Goal: Task Accomplishment & Management: Complete application form

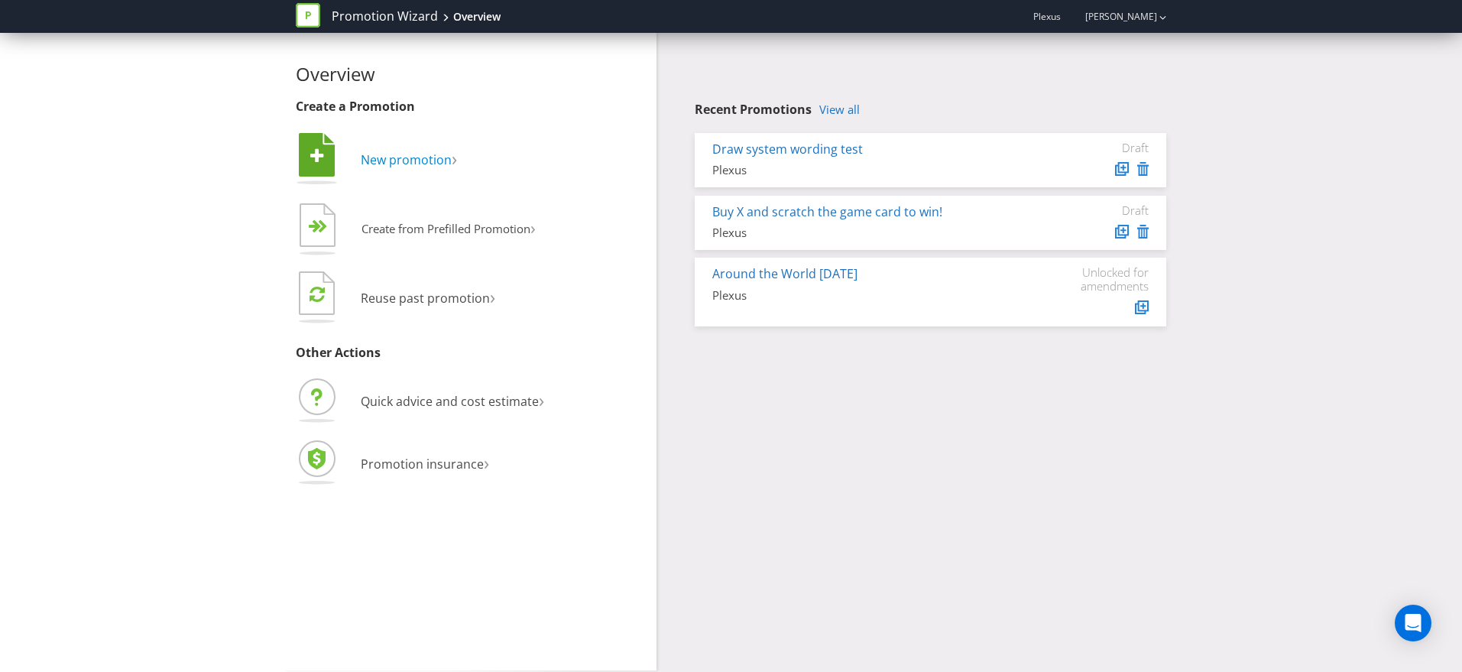
click at [426, 160] on span "New promotion" at bounding box center [406, 159] width 91 height 17
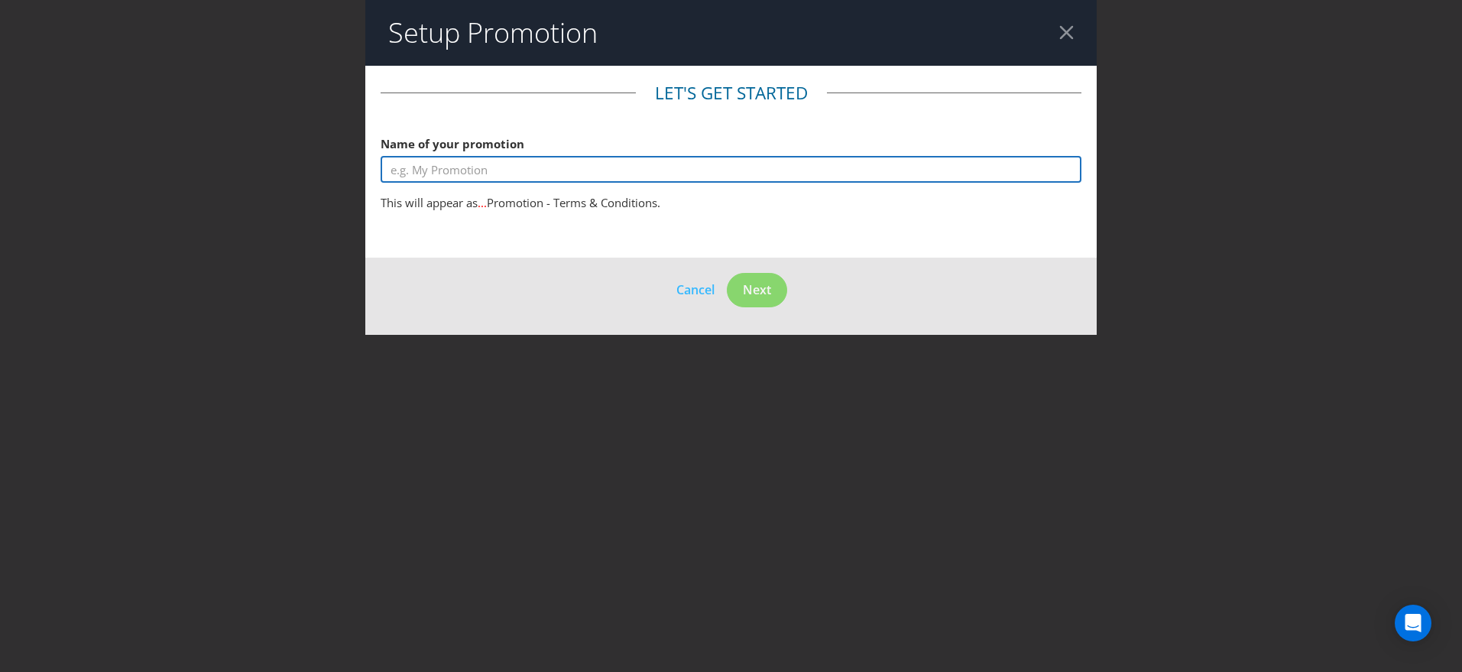
click at [733, 167] on input "text" at bounding box center [730, 169] width 701 height 27
click at [565, 173] on input "[PERSON_NAME]'s Example Promotion" at bounding box center [730, 169] width 701 height 27
type input "[PERSON_NAME]'s Example Promotion"
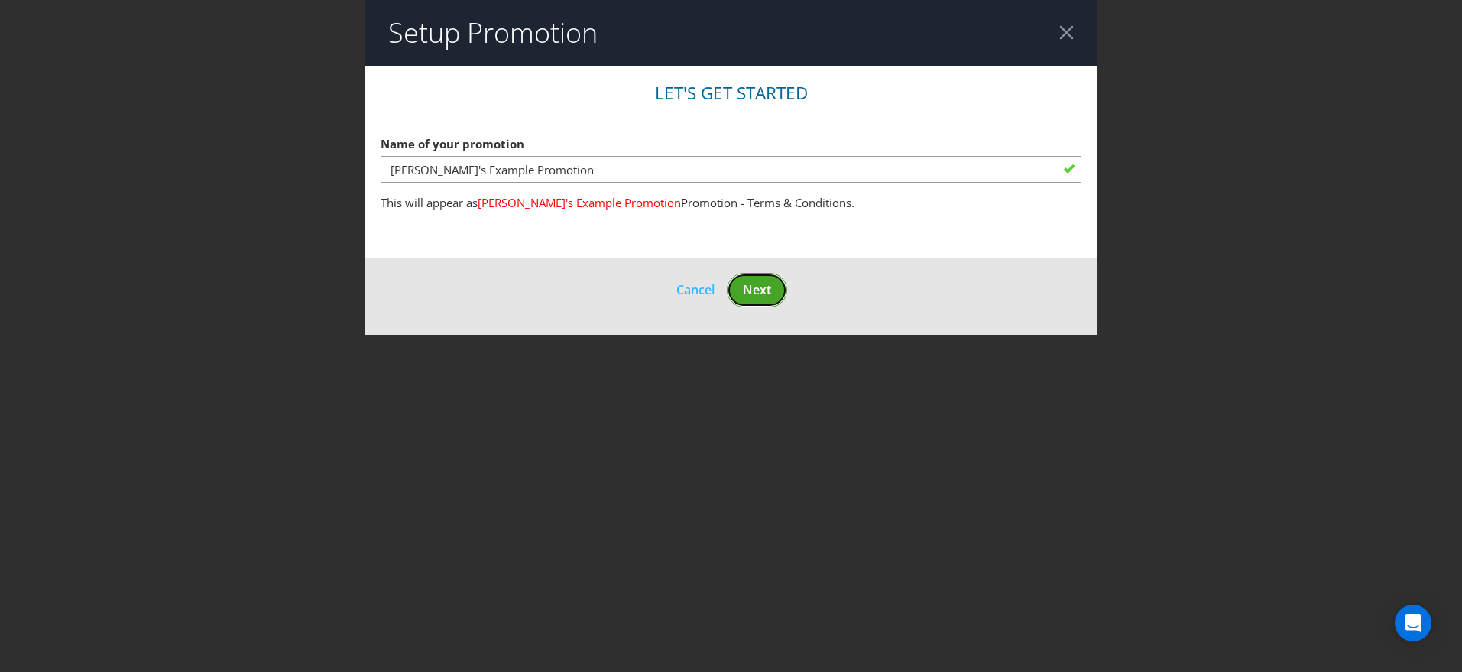
click at [773, 294] on button "Next" at bounding box center [757, 290] width 60 height 34
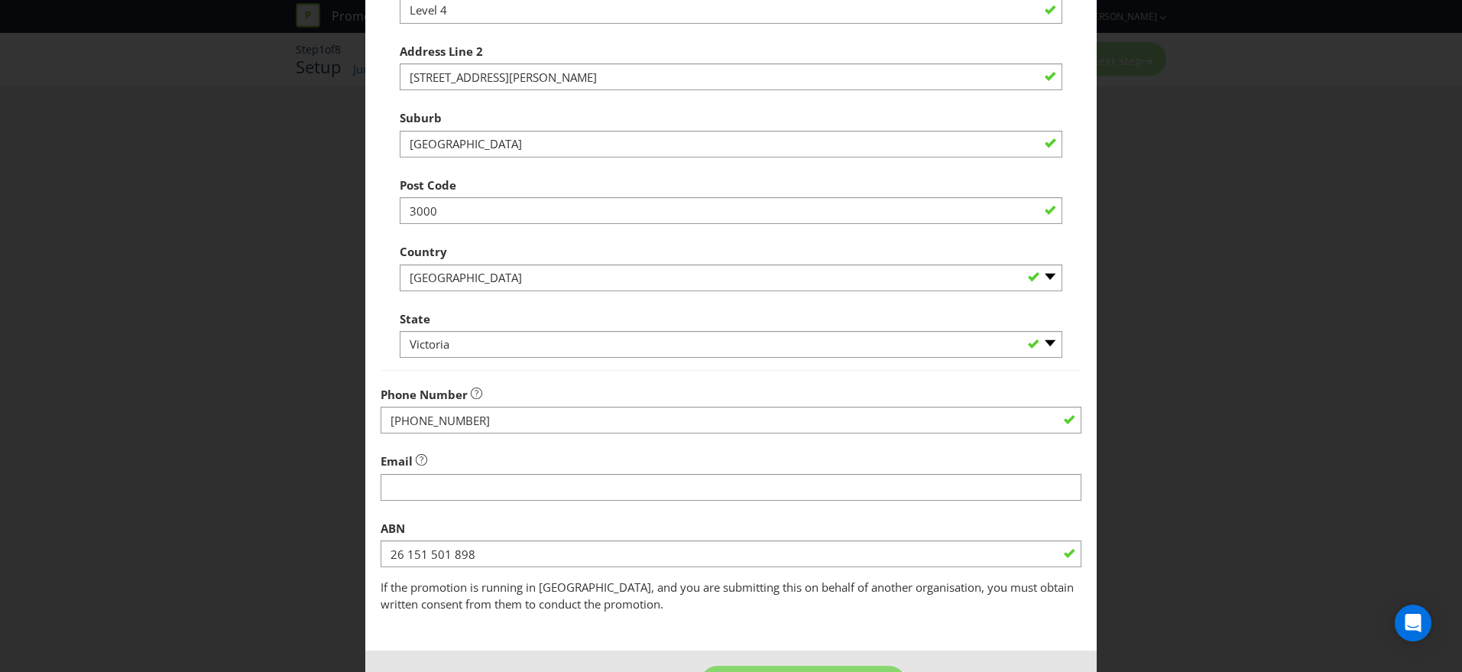
scroll to position [325, 0]
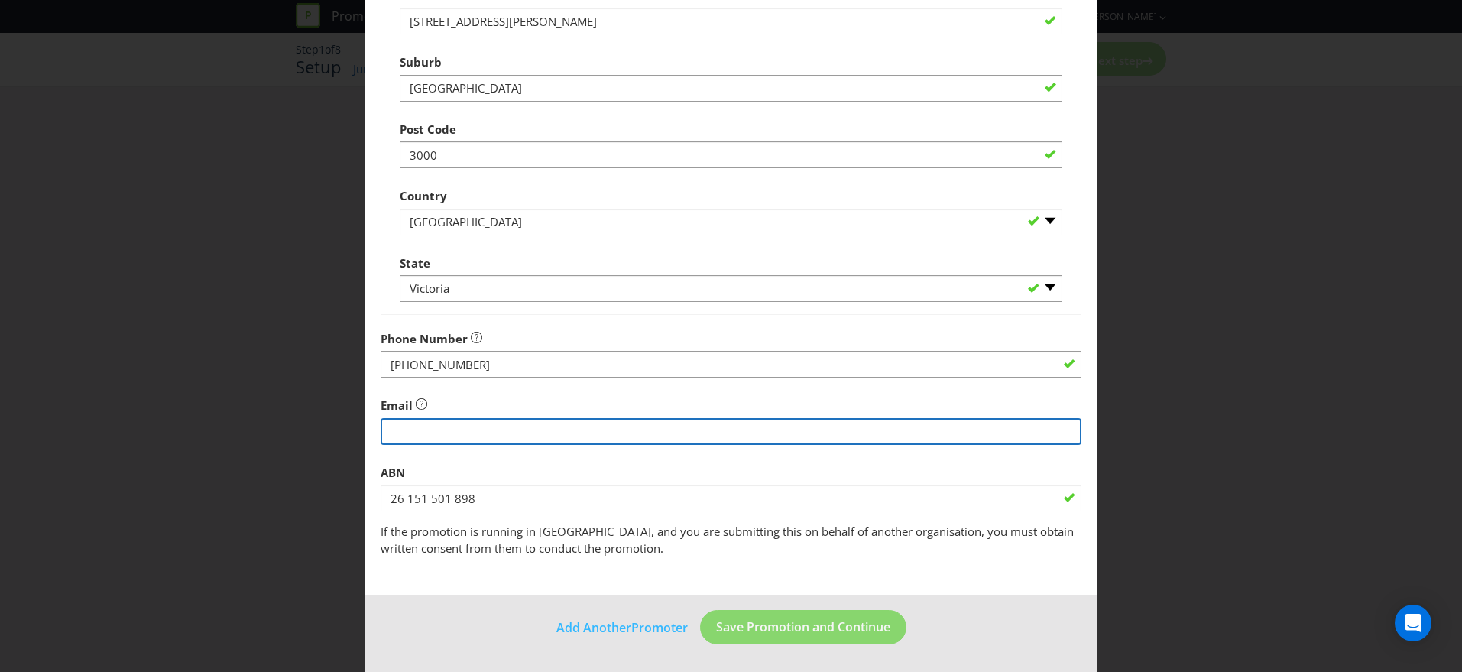
click at [452, 429] on input "string" at bounding box center [730, 431] width 701 height 27
type input "[EMAIL_ADDRESS][DOMAIN_NAME]"
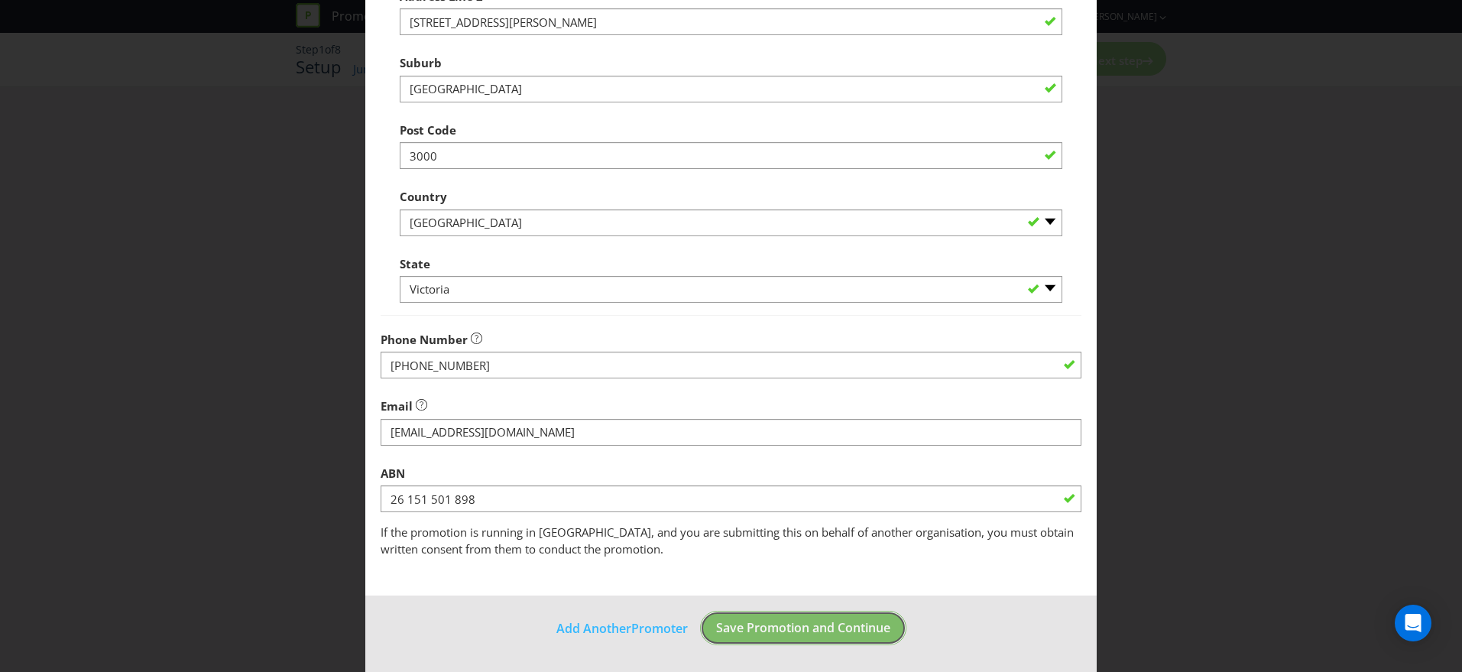
click at [808, 627] on span "Save Promotion and Continue" at bounding box center [803, 627] width 174 height 17
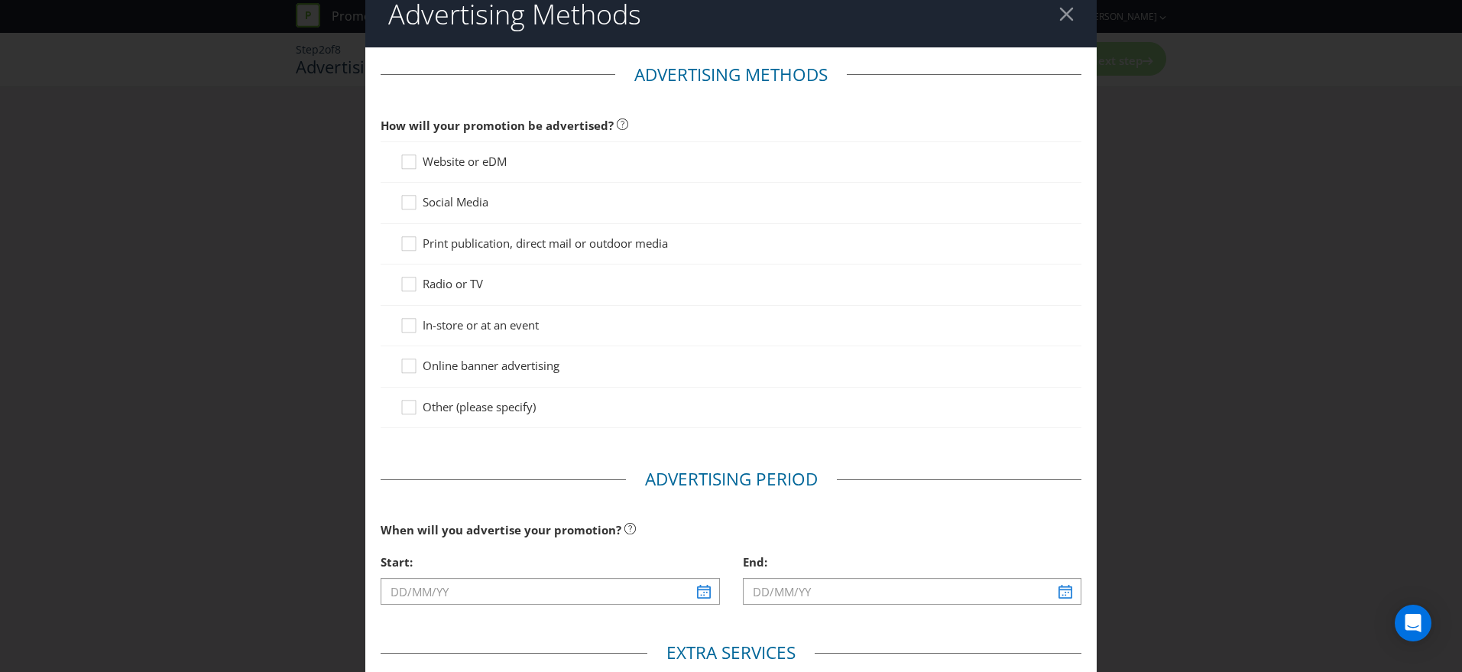
scroll to position [28, 0]
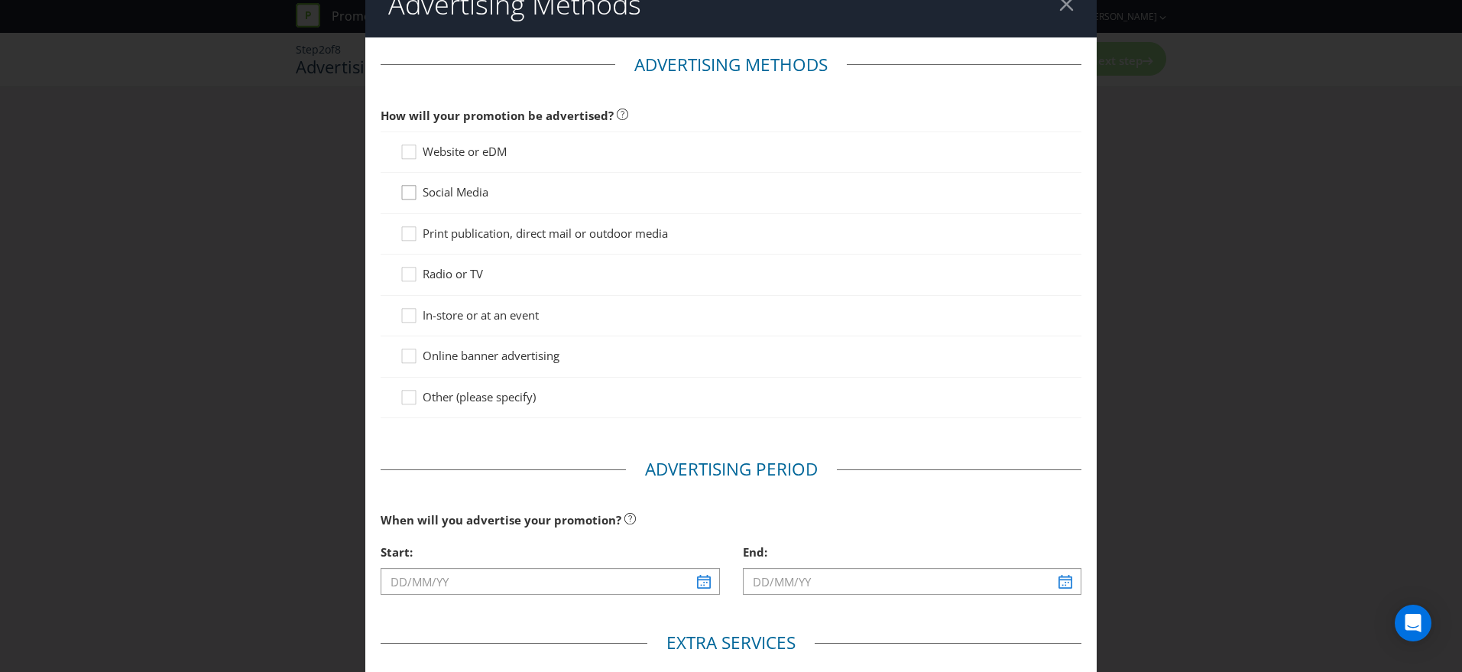
click at [418, 196] on icon at bounding box center [411, 195] width 23 height 23
click at [0, 0] on input "Social Media" at bounding box center [0, 0] width 0 height 0
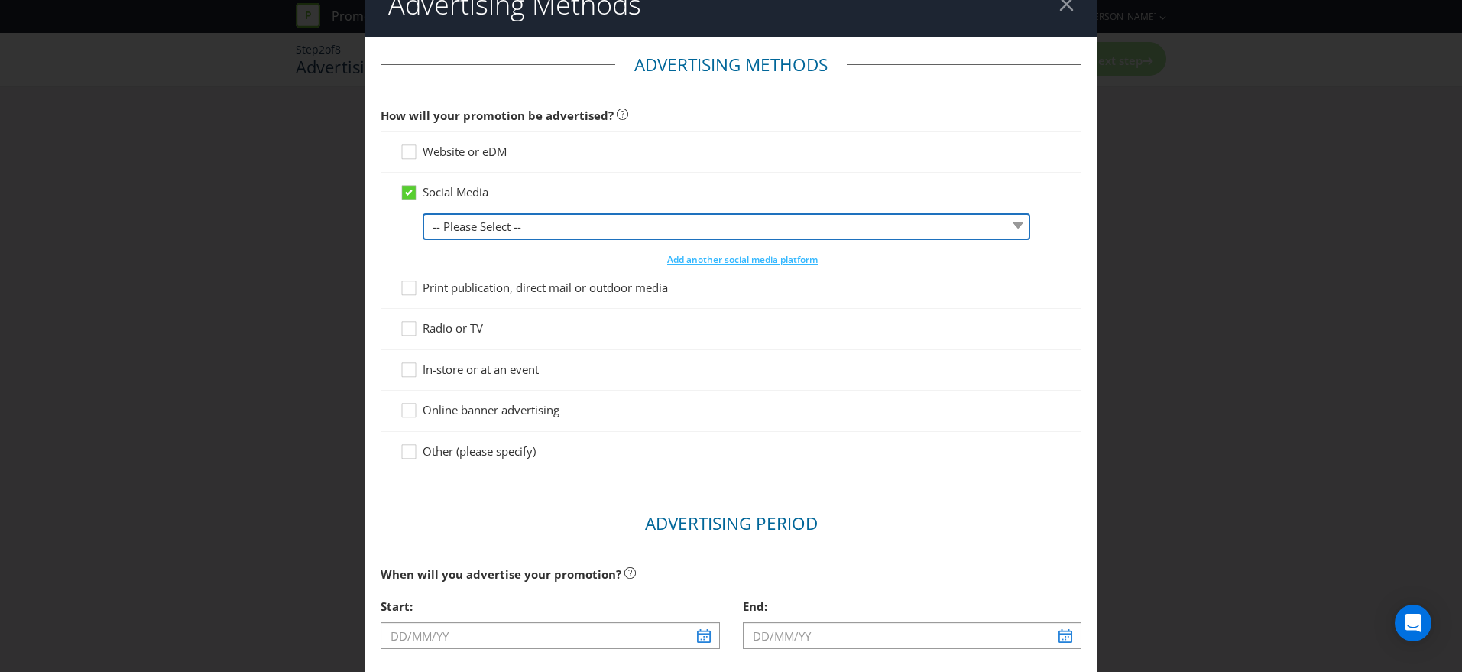
click at [609, 231] on select "-- Please Select -- Facebook X Instagram Snapchat LinkedIn Pinterest Tumblr You…" at bounding box center [726, 226] width 607 height 27
select select "INSTAGRAM"
click at [423, 213] on select "-- Please Select -- Facebook X Instagram Snapchat LinkedIn Pinterest Tumblr You…" at bounding box center [726, 226] width 607 height 27
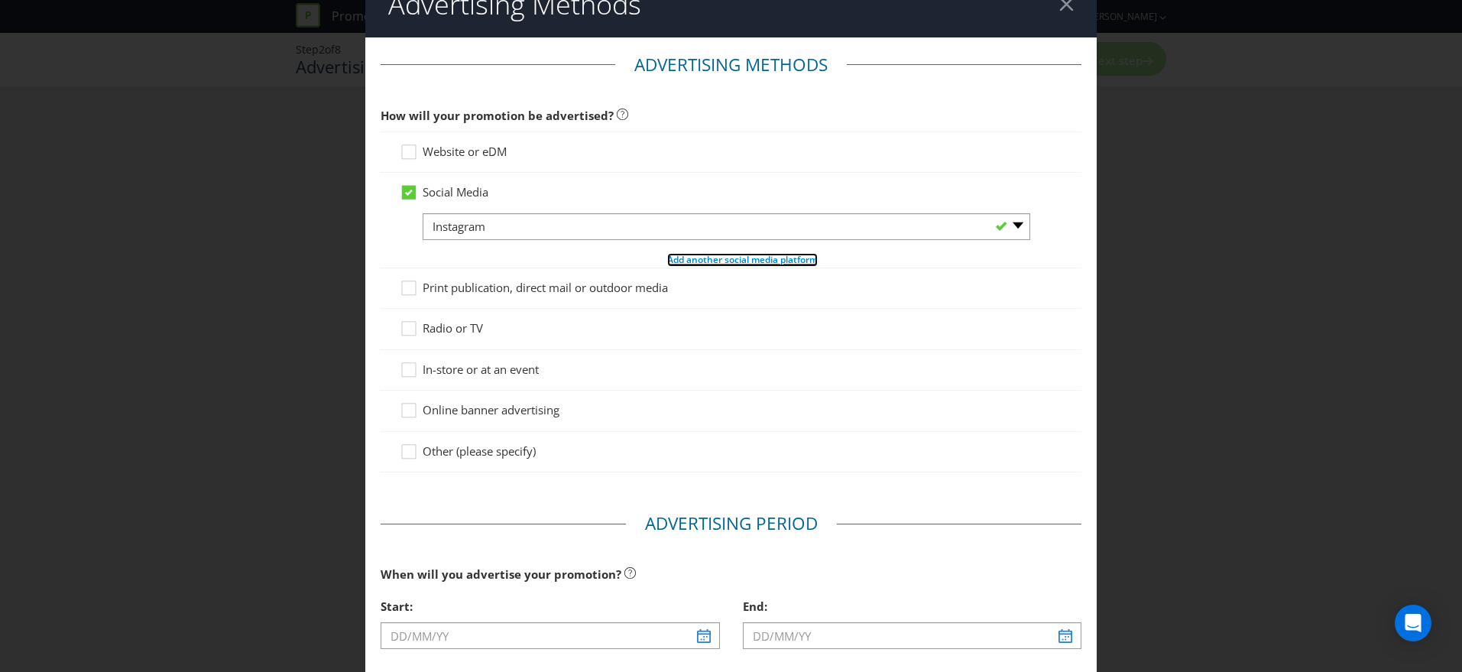
click at [756, 264] on span "Add another social media platform" at bounding box center [742, 259] width 151 height 13
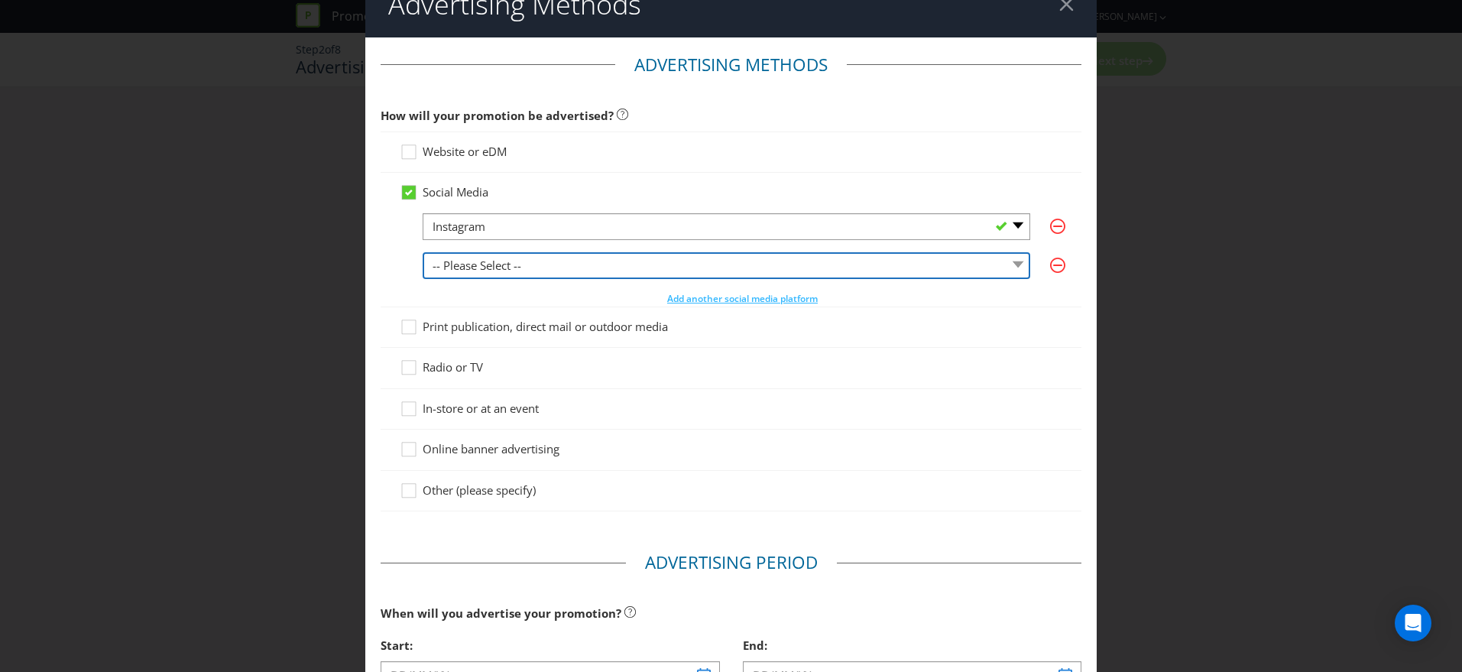
click at [756, 264] on select "-- Please Select -- Facebook X Instagram Snapchat LinkedIn Pinterest Tumblr You…" at bounding box center [726, 265] width 607 height 27
select select "FACEBOOK"
click at [423, 252] on select "-- Please Select -- Facebook X Instagram Snapchat LinkedIn Pinterest Tumblr You…" at bounding box center [726, 265] width 607 height 27
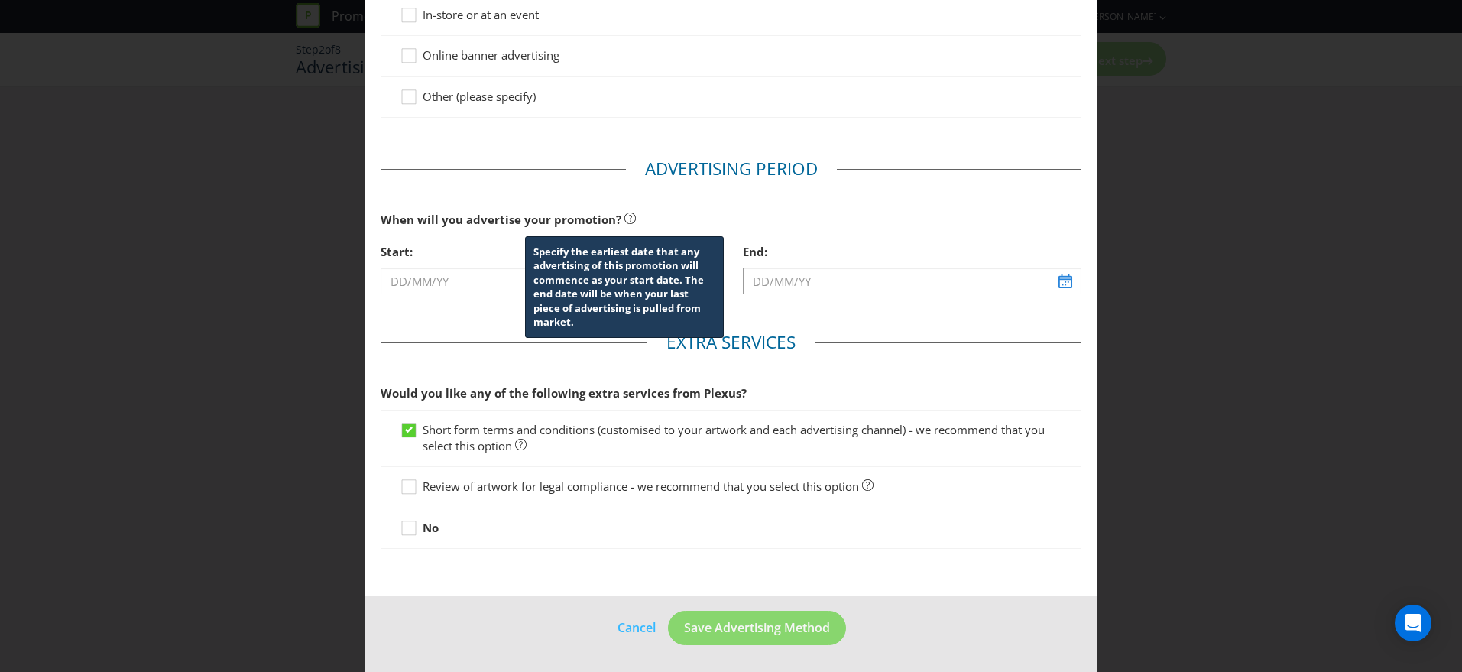
scroll to position [423, 0]
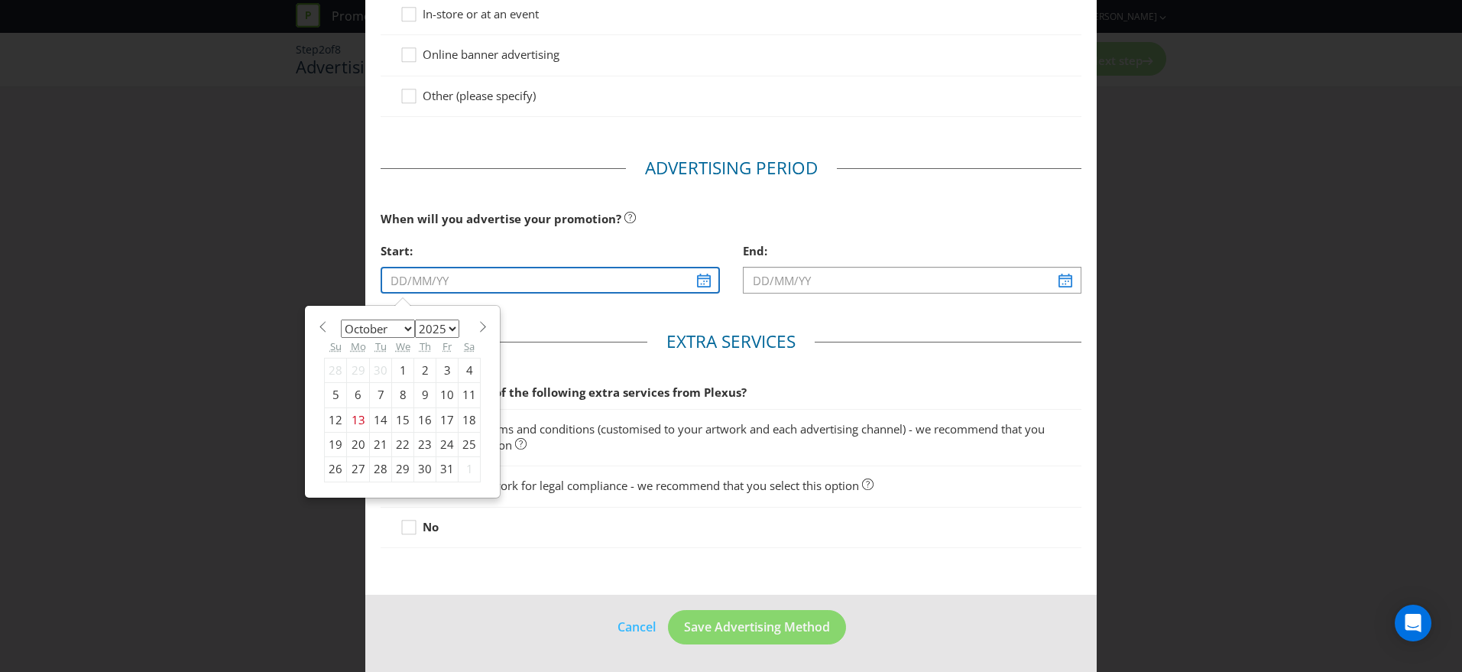
click at [714, 284] on input "text" at bounding box center [549, 280] width 338 height 27
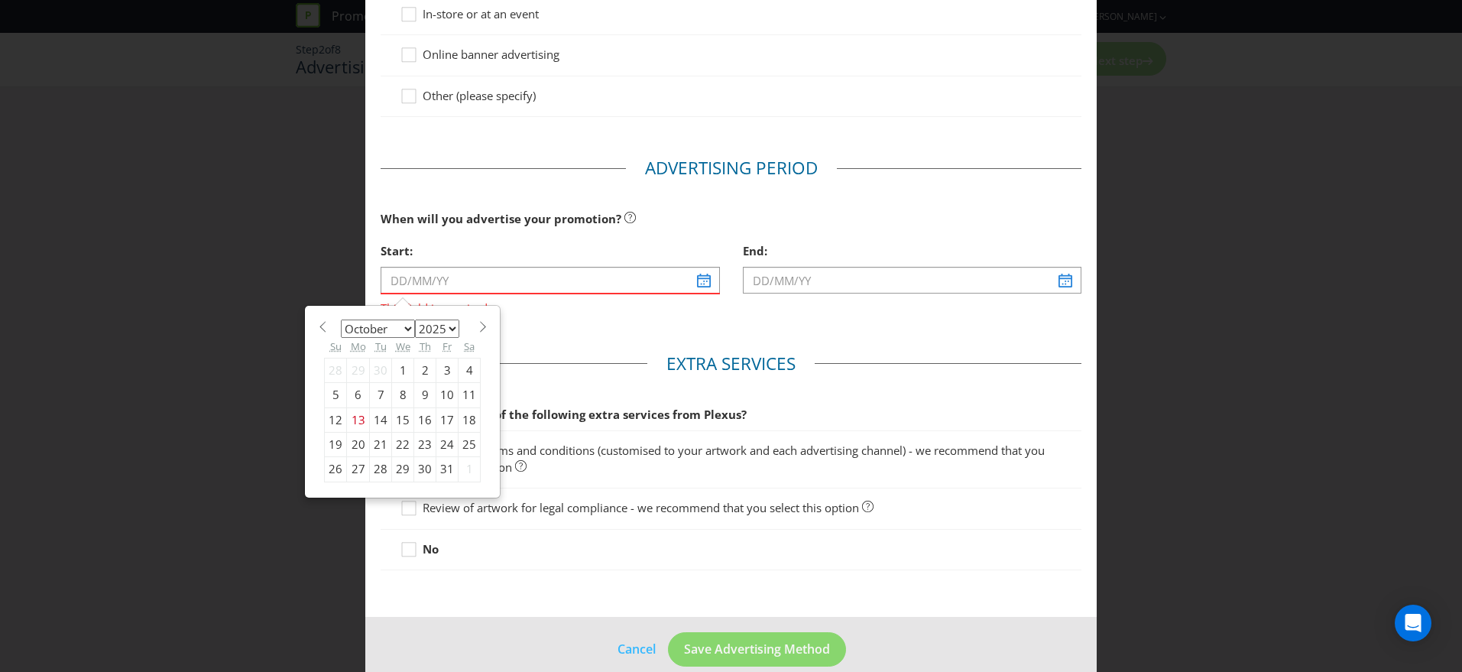
click at [664, 319] on main "Advertising Methods How will your promotion be advertised? Website or eDM Socia…" at bounding box center [730, 130] width 731 height 974
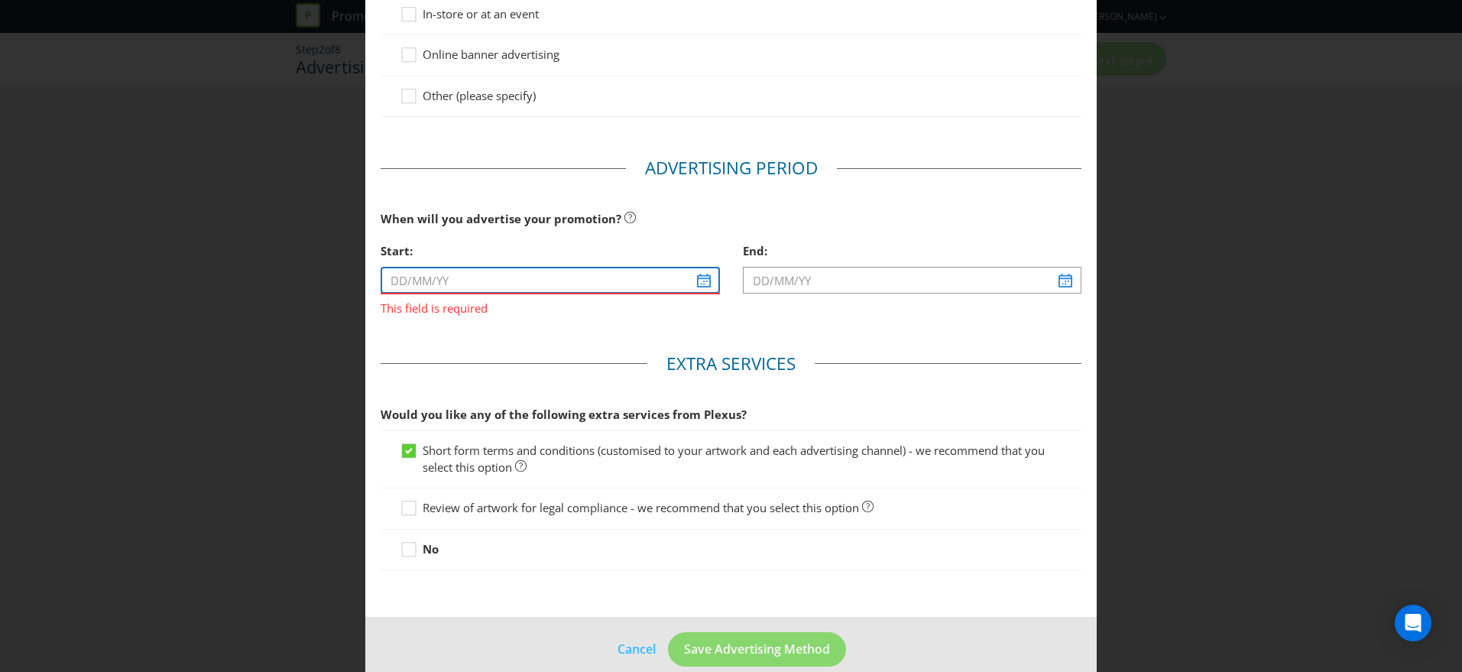
click at [711, 285] on input "text" at bounding box center [549, 280] width 338 height 27
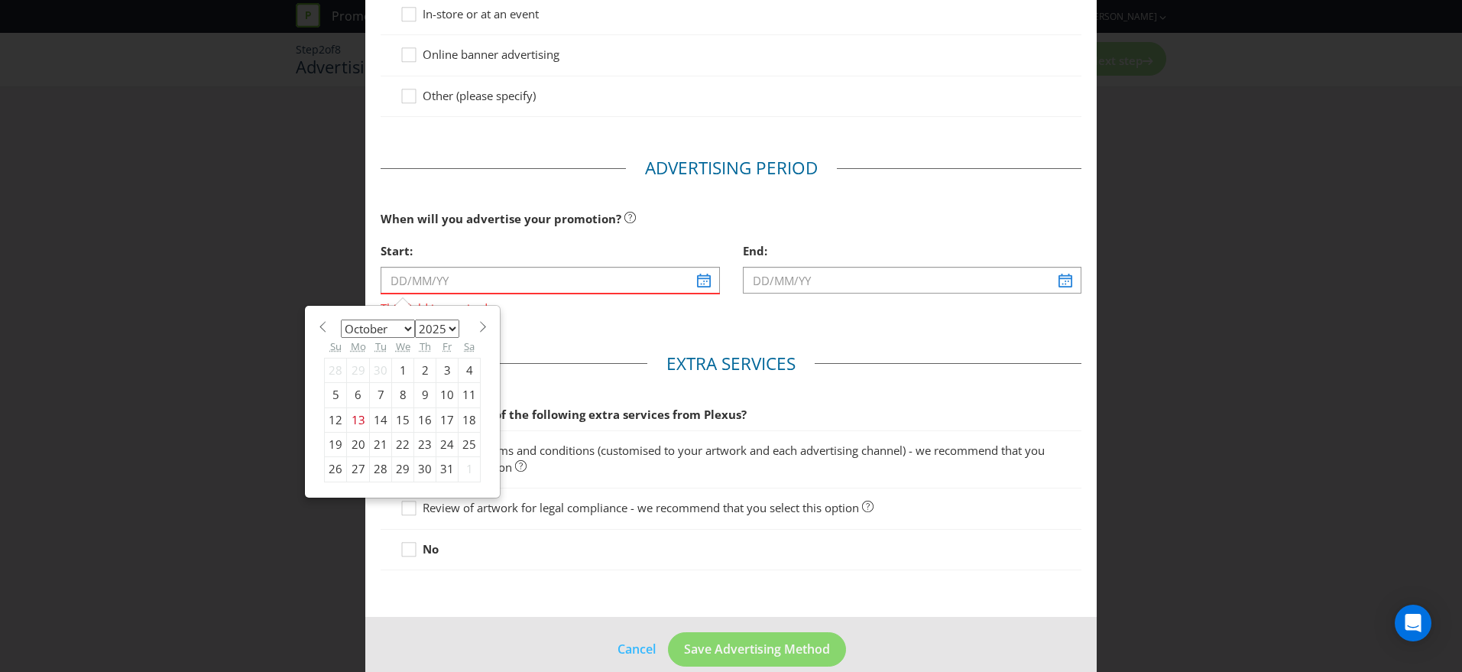
click at [447, 471] on div "31" at bounding box center [447, 469] width 22 height 24
type input "[DATE]"
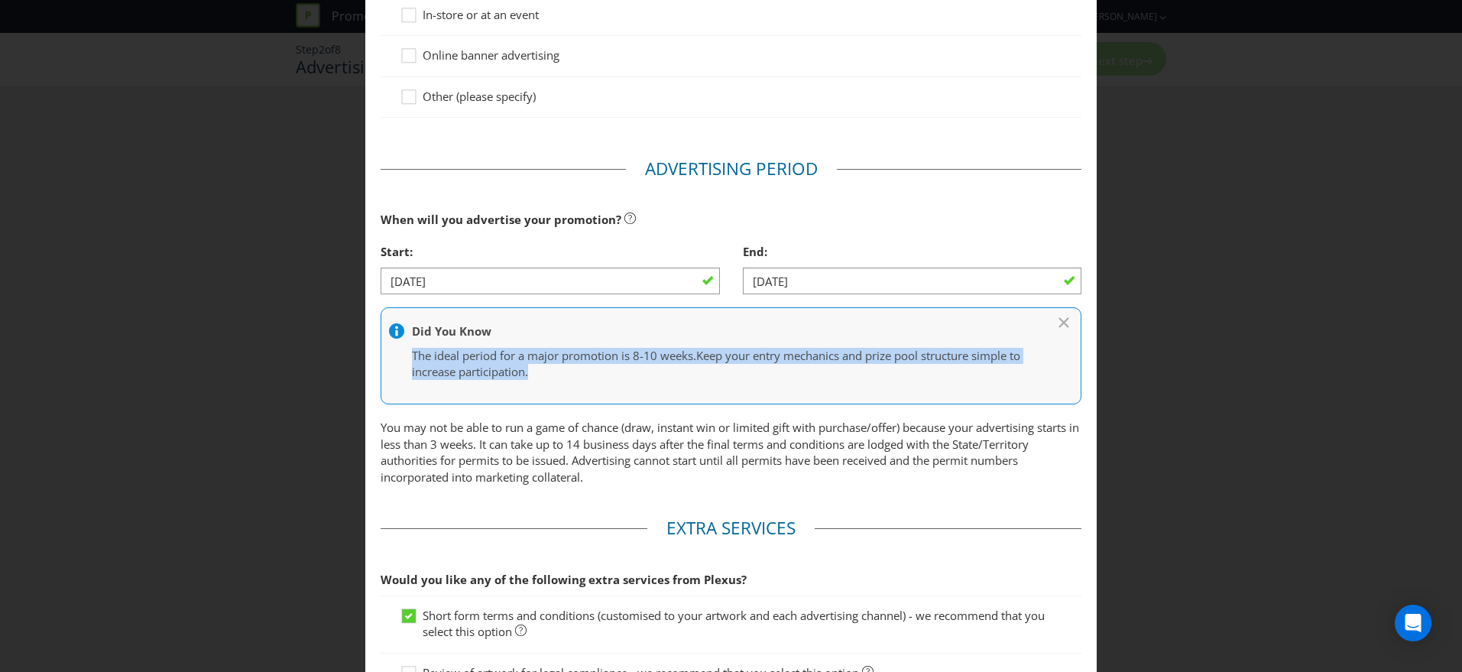
drag, startPoint x: 411, startPoint y: 355, endPoint x: 548, endPoint y: 376, distance: 138.4
click at [546, 375] on div "Did You Know The ideal period for a major promotion is 8-10 weeks. Keep your en…" at bounding box center [730, 355] width 701 height 97
click at [643, 390] on div "Did You Know The ideal period for a major promotion is 8-10 weeks. Keep your en…" at bounding box center [730, 355] width 701 height 97
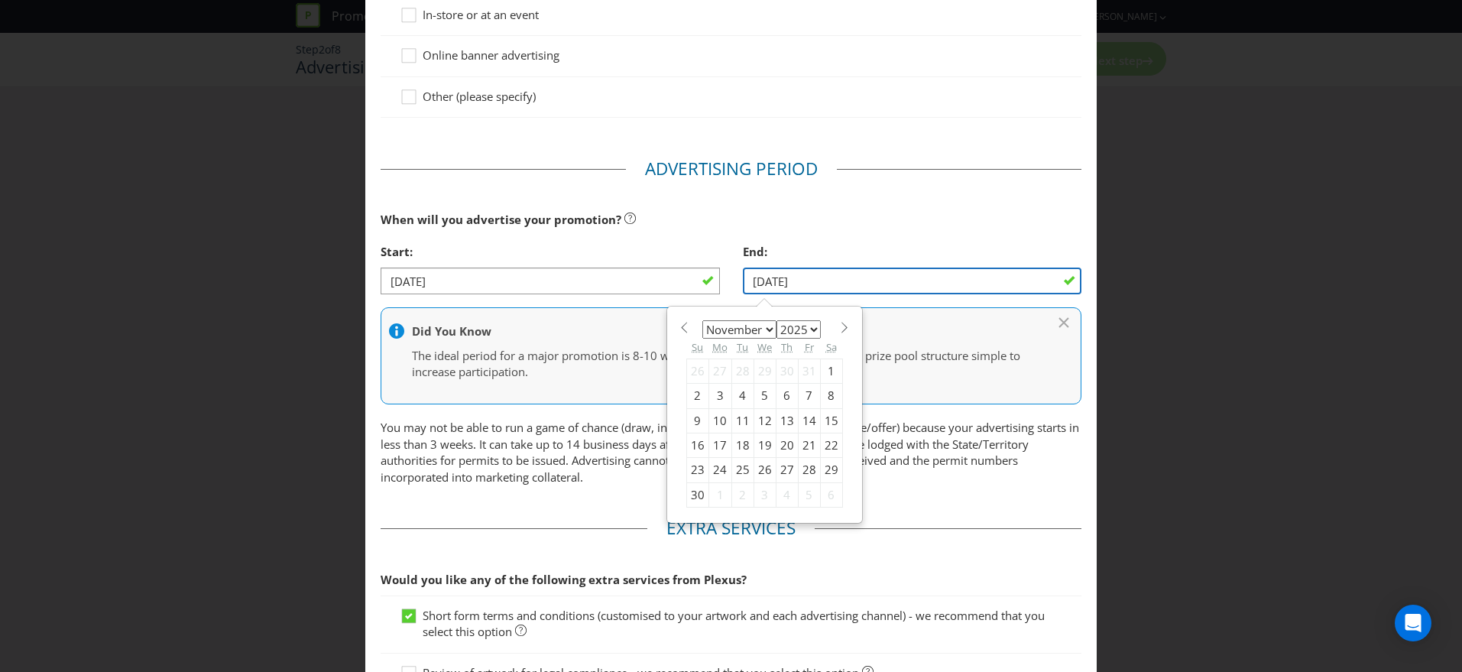
drag, startPoint x: 990, startPoint y: 283, endPoint x: 876, endPoint y: 285, distance: 114.6
click at [989, 283] on input "[DATE]" at bounding box center [912, 280] width 338 height 27
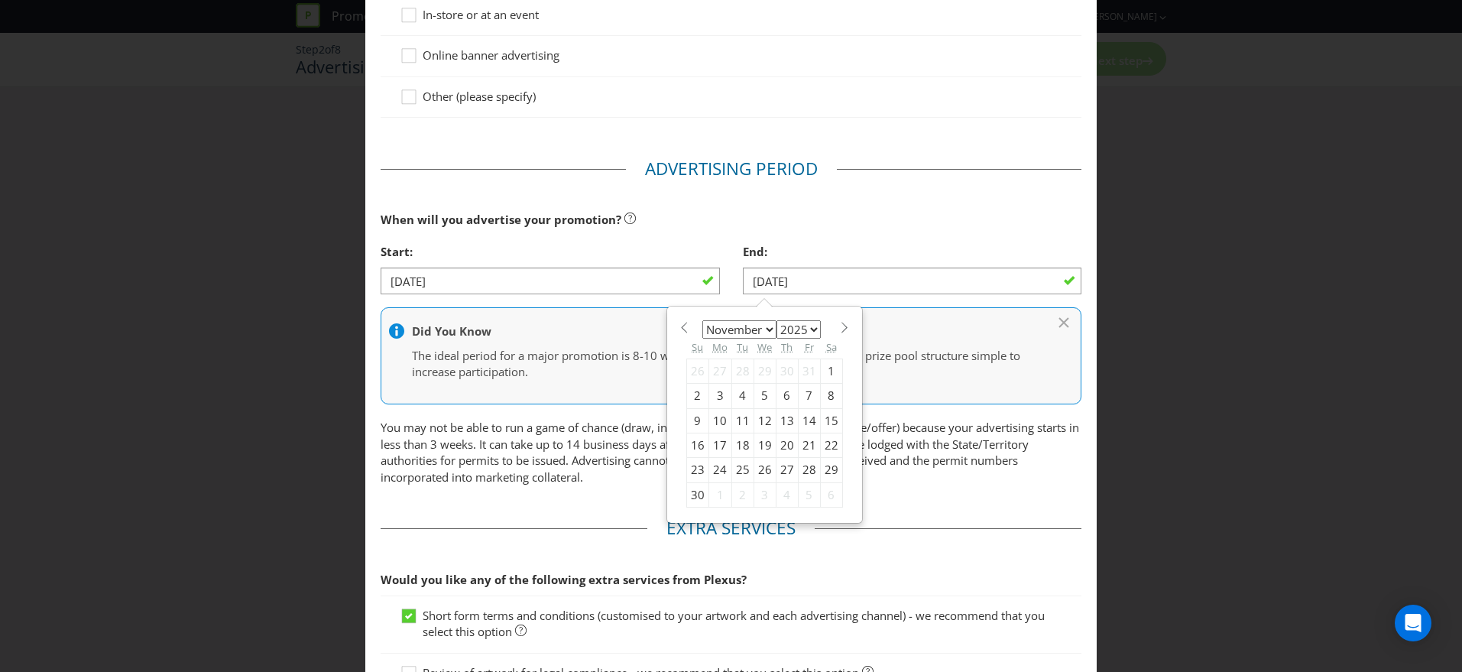
click at [840, 329] on span at bounding box center [844, 327] width 11 height 11
select select "11"
click at [702, 418] on div "14" at bounding box center [697, 420] width 22 height 24
type input "[DATE]"
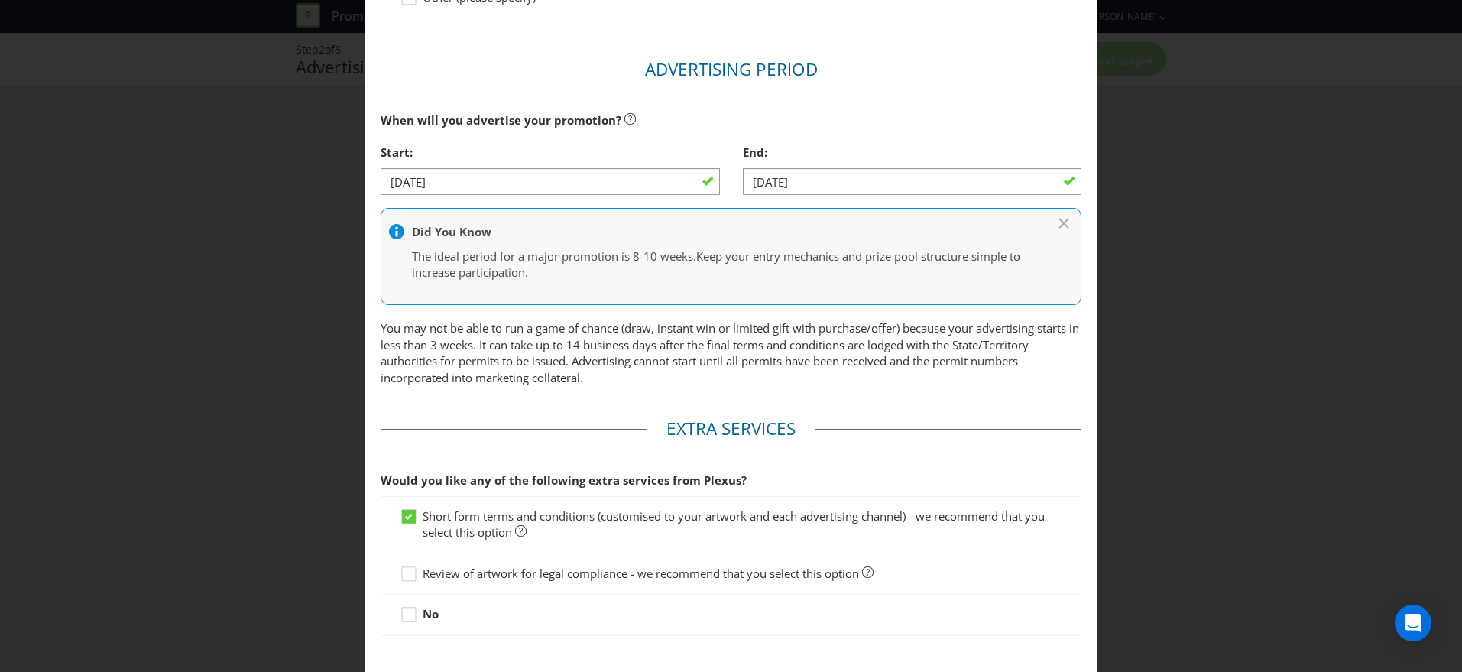
scroll to position [609, 0]
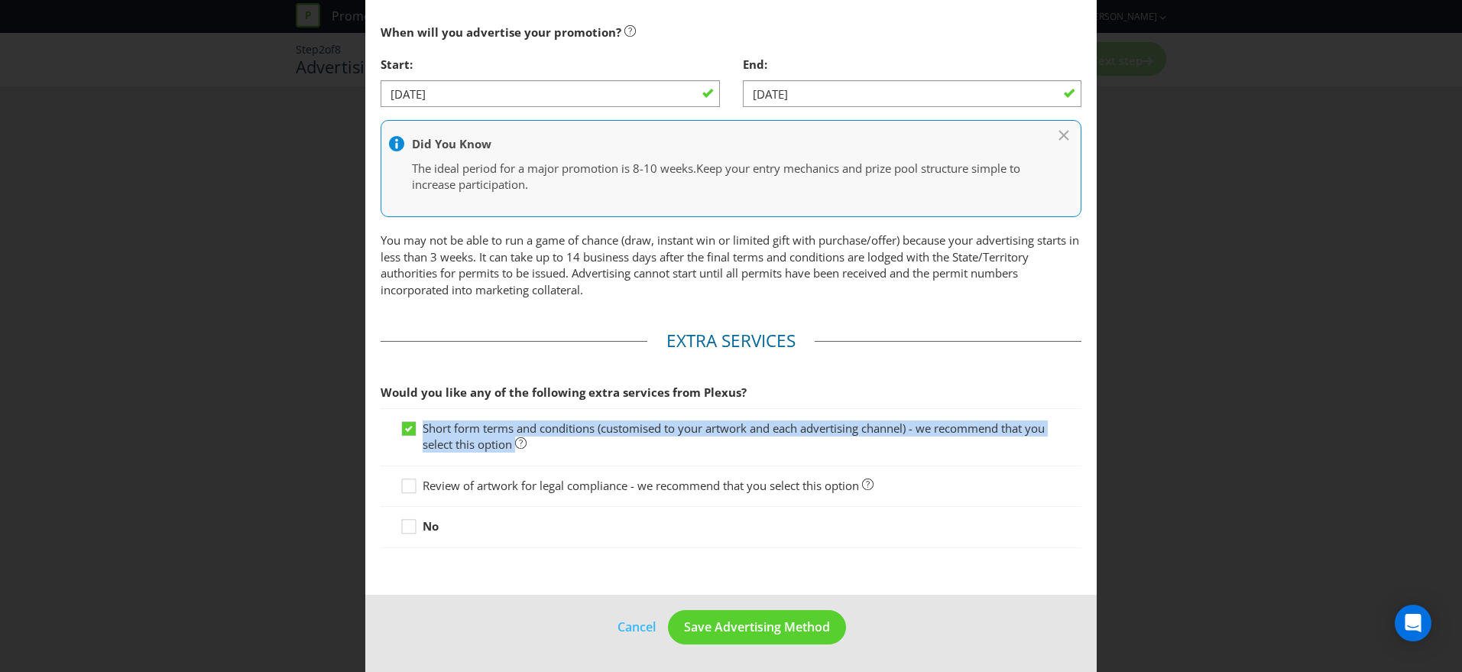
drag, startPoint x: 445, startPoint y: 431, endPoint x: 547, endPoint y: 450, distance: 103.4
click at [539, 450] on label "Short form terms and conditions (customised to your artwork and each advertisin…" at bounding box center [731, 436] width 662 height 33
click at [782, 437] on label "Short form terms and conditions (customised to your artwork and each advertisin…" at bounding box center [731, 436] width 662 height 33
click at [0, 0] on input "Short form terms and conditions (customised to your artwork and each advertisin…" at bounding box center [0, 0] width 0 height 0
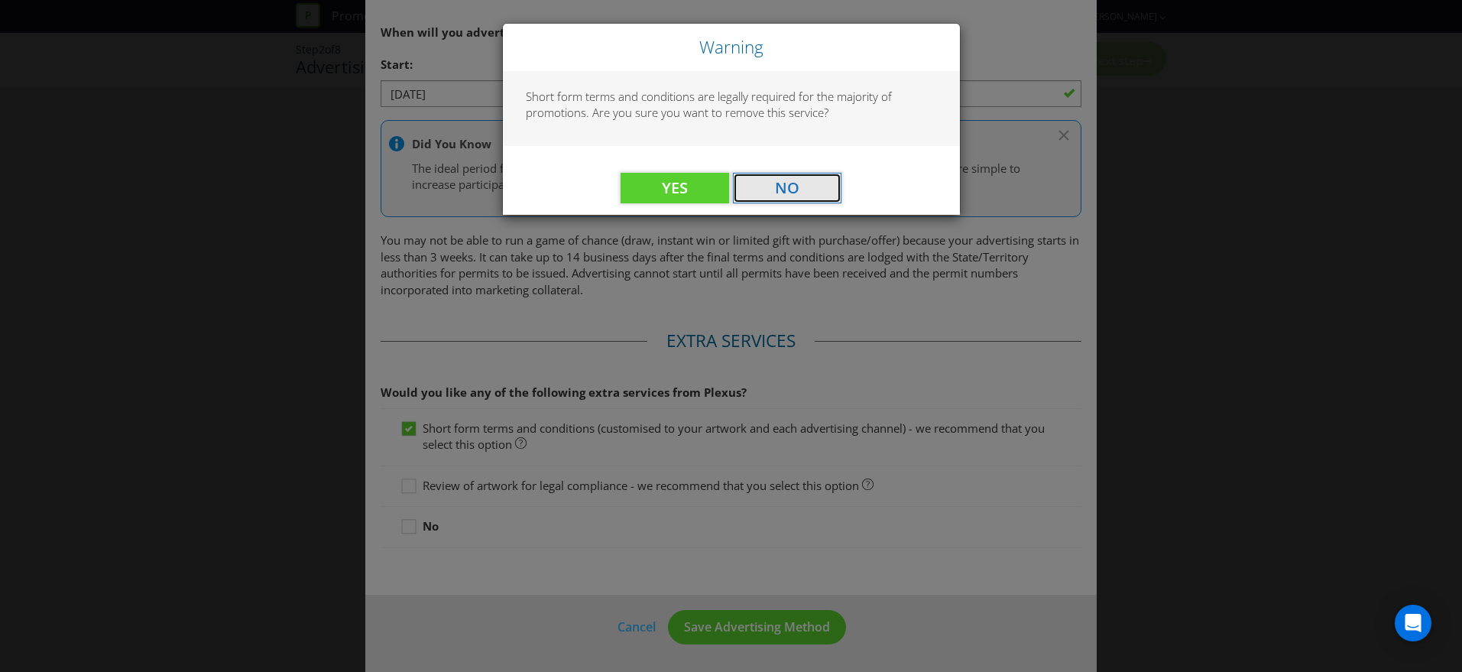
click at [810, 191] on button "No" at bounding box center [787, 188] width 108 height 31
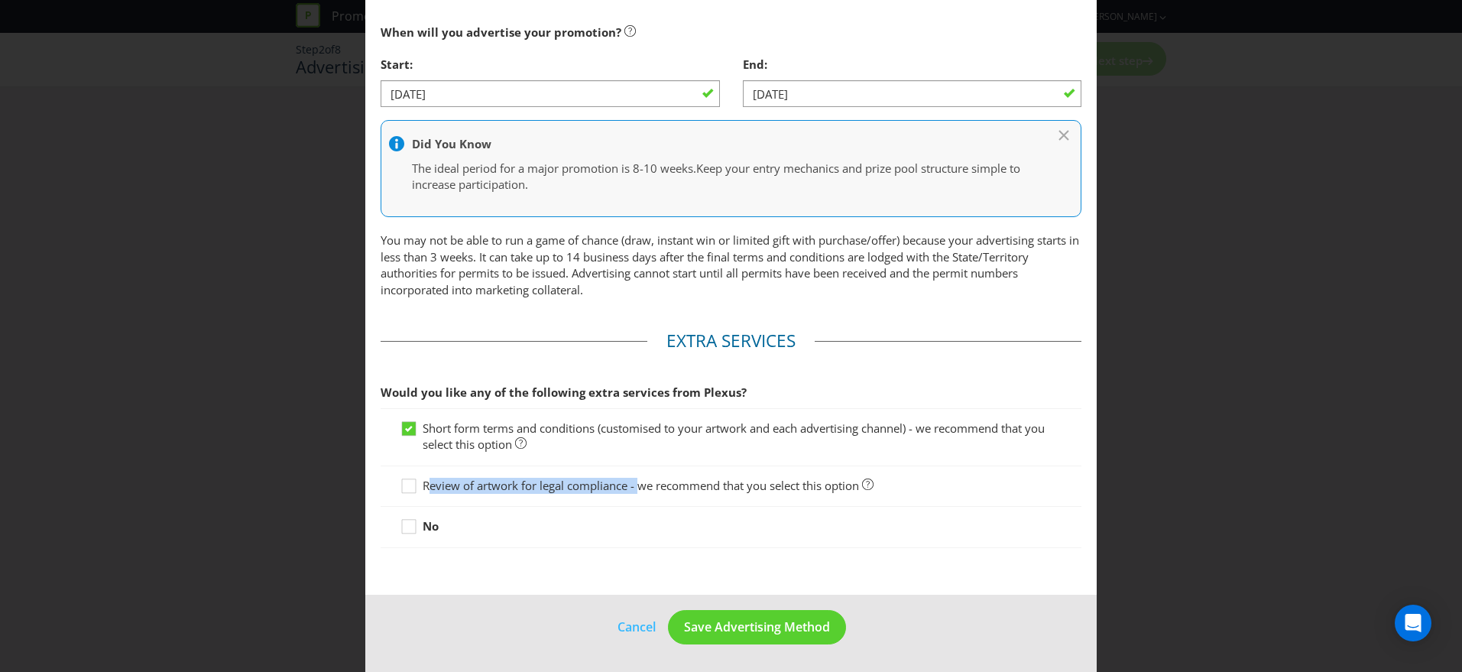
drag, startPoint x: 430, startPoint y: 484, endPoint x: 640, endPoint y: 485, distance: 210.1
click at [640, 485] on span "Review of artwork for legal compliance - we recommend that you select this opti…" at bounding box center [641, 485] width 436 height 15
click at [536, 510] on div "No" at bounding box center [730, 527] width 701 height 40
click at [416, 490] on icon at bounding box center [411, 489] width 23 height 23
click at [0, 0] on input "Review of artwork for legal compliance - we recommend that you select this opti…" at bounding box center [0, 0] width 0 height 0
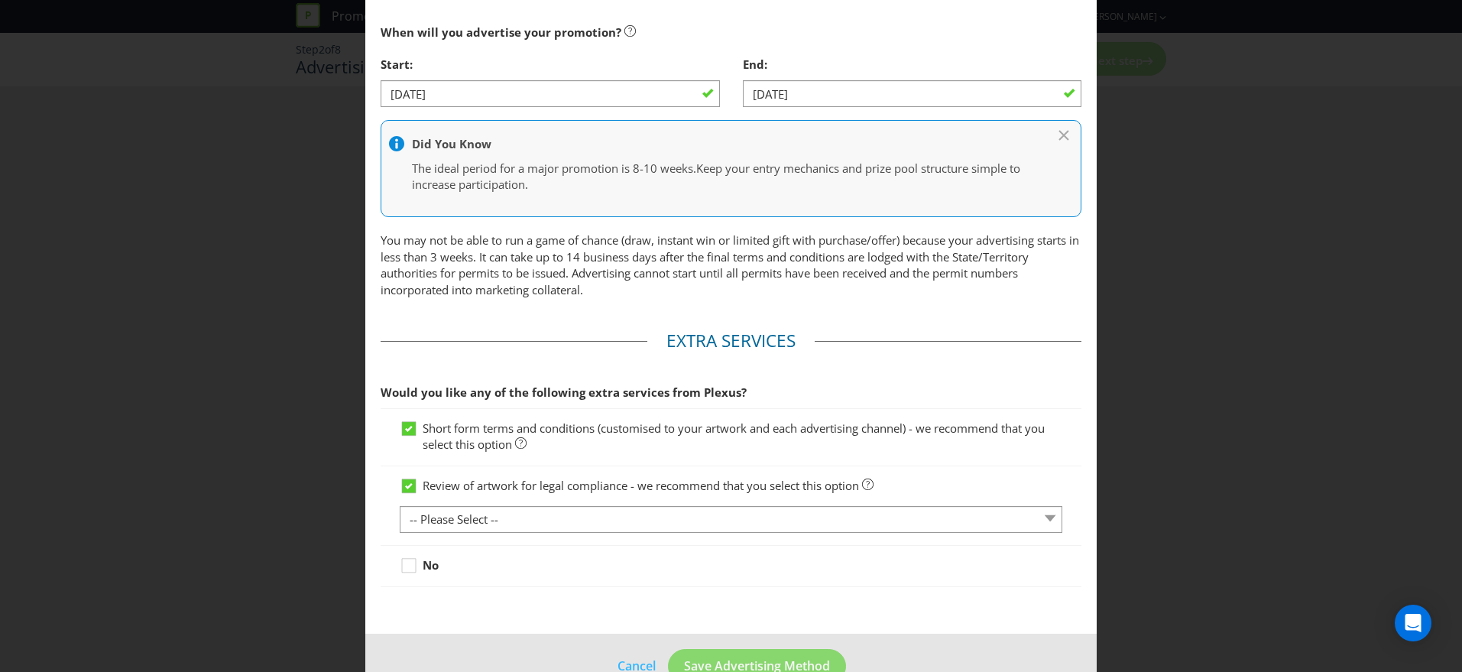
scroll to position [648, 0]
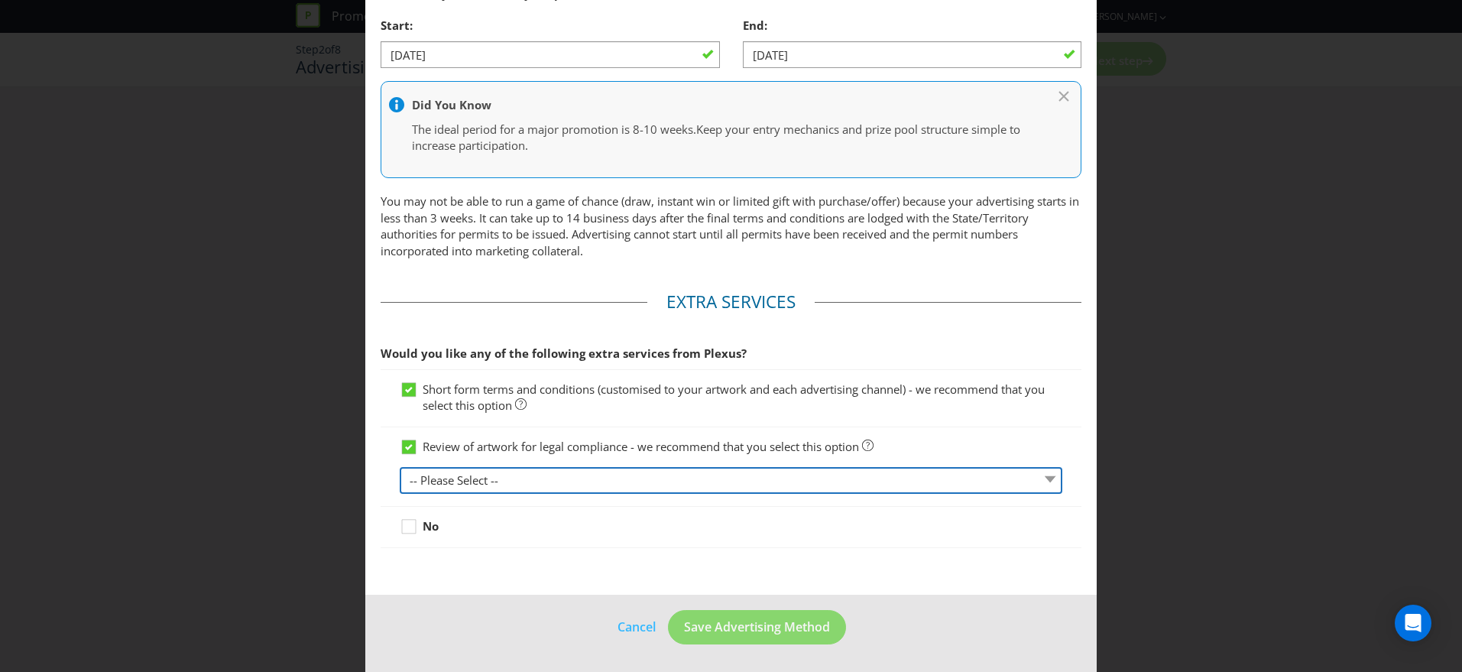
click at [633, 483] on select "-- Please Select -- 1 piece 2-4 pieces (provided at same time) 5-7 pieces (prov…" at bounding box center [731, 480] width 662 height 27
select select "MARKETING_REVIEW_1"
click at [400, 467] on select "-- Please Select -- 1 piece 2-4 pieces (provided at same time) 5-7 pieces (prov…" at bounding box center [731, 480] width 662 height 27
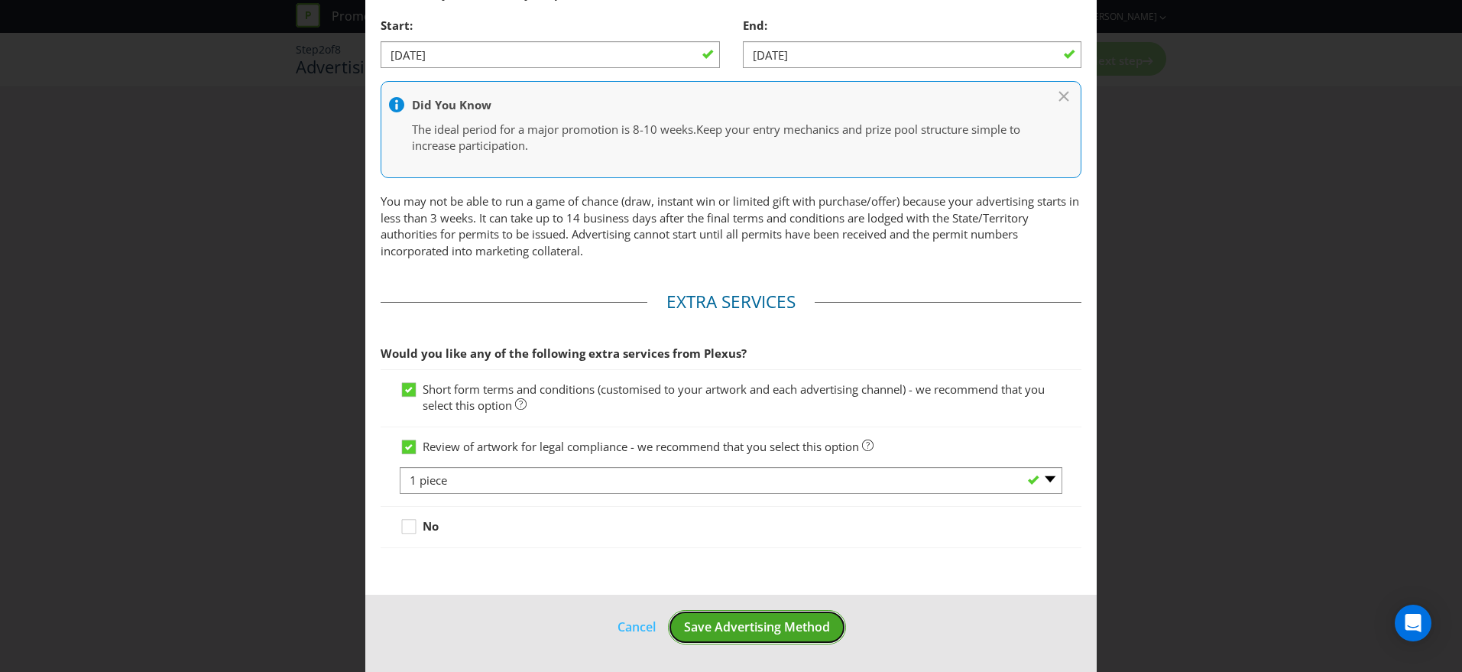
click at [779, 618] on span "Save Advertising Method" at bounding box center [757, 626] width 146 height 17
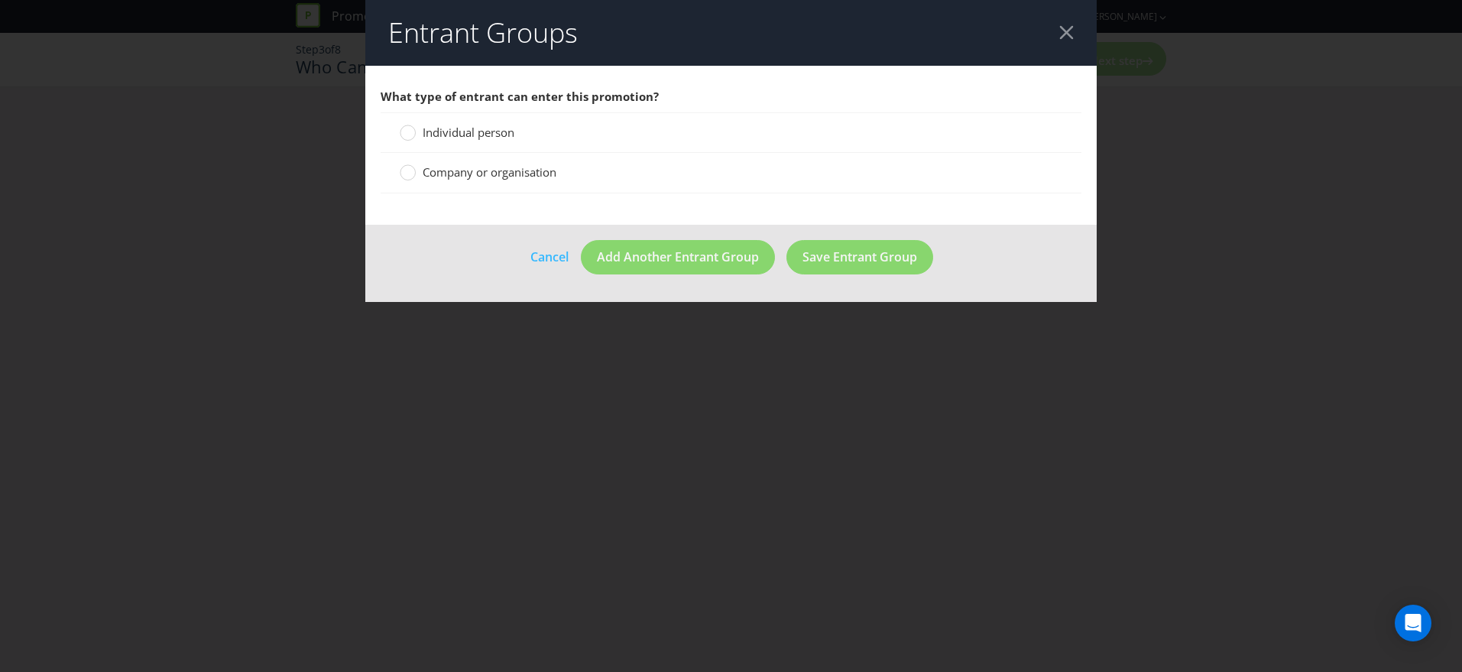
click at [474, 132] on span "Individual person" at bounding box center [469, 132] width 92 height 15
click at [0, 0] on input "Individual person" at bounding box center [0, 0] width 0 height 0
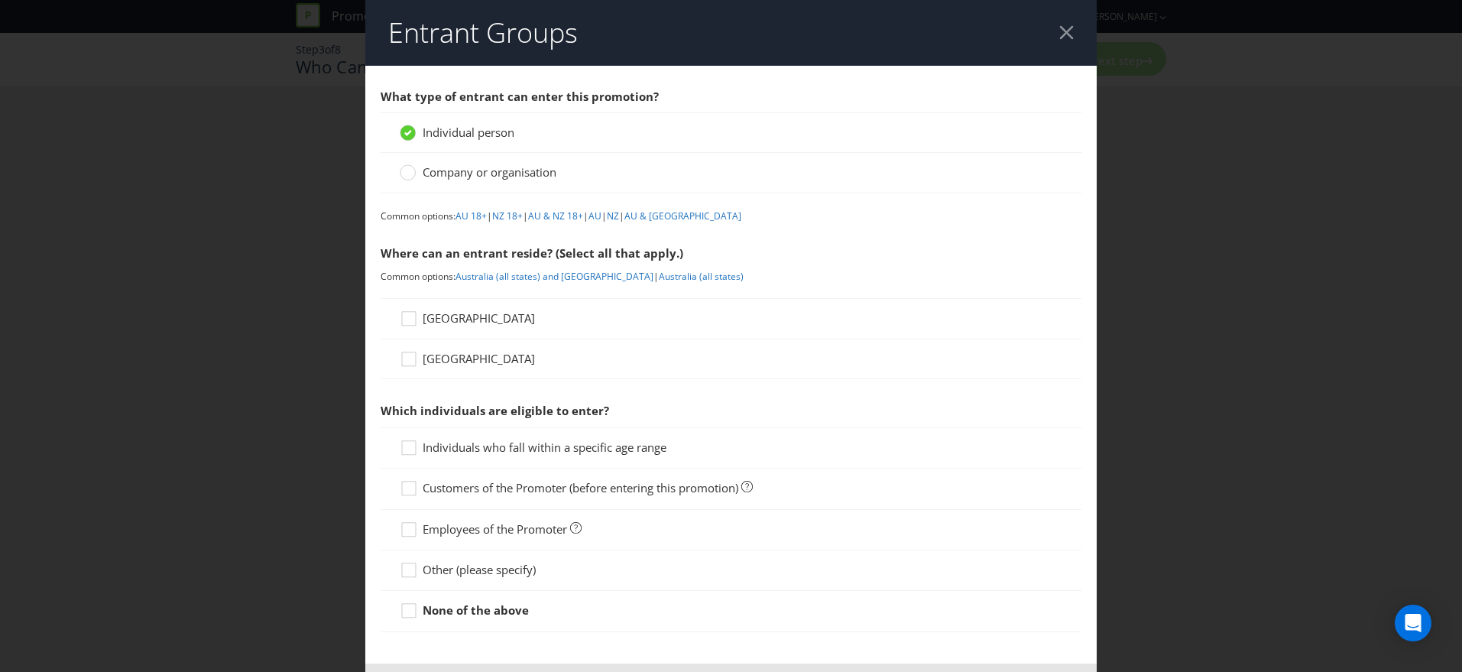
scroll to position [69, 0]
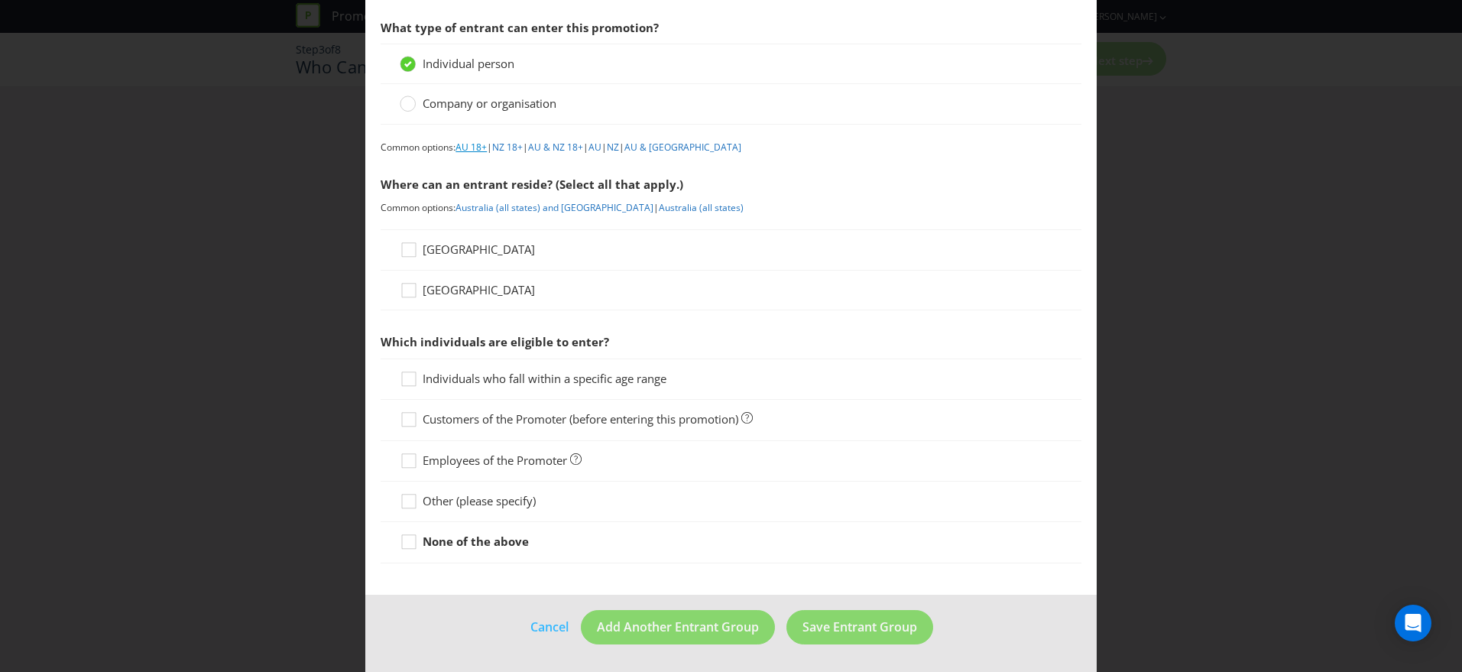
click at [475, 148] on link "AU 18+" at bounding box center [470, 147] width 31 height 13
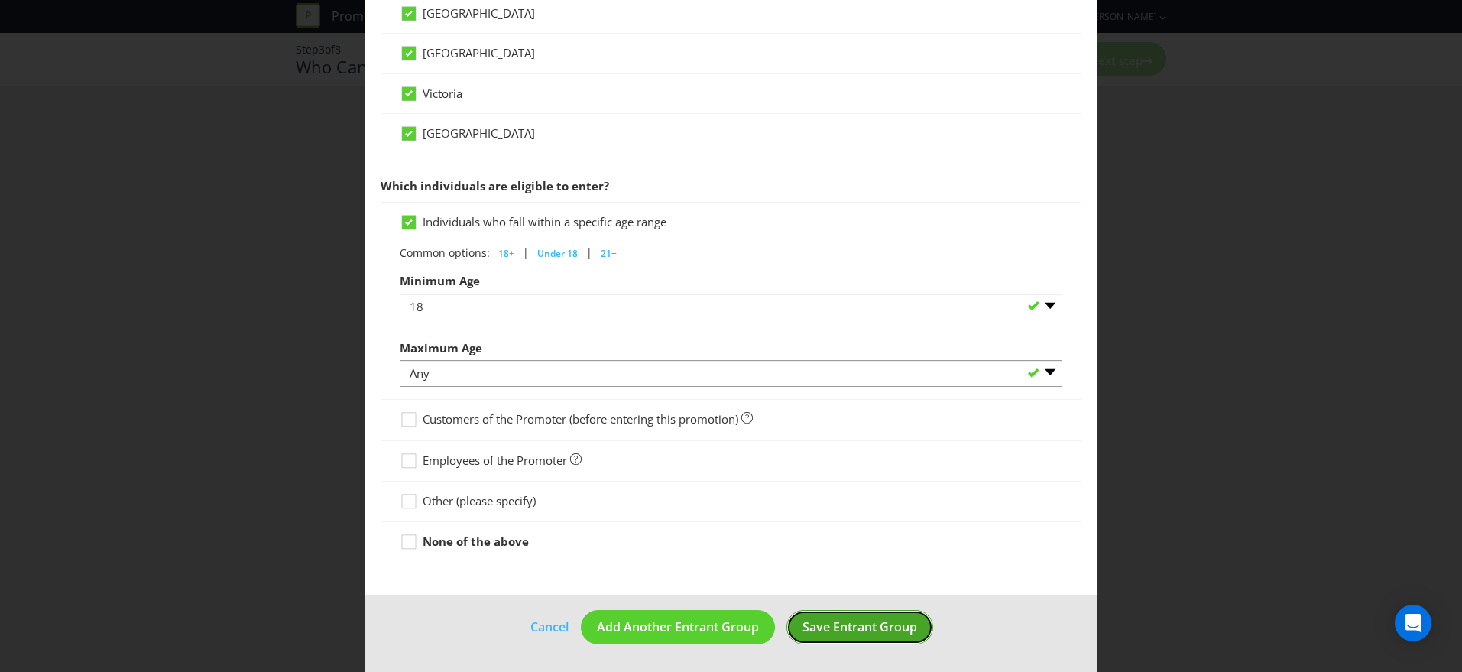
click at [881, 640] on button "Save Entrant Group" at bounding box center [859, 627] width 147 height 34
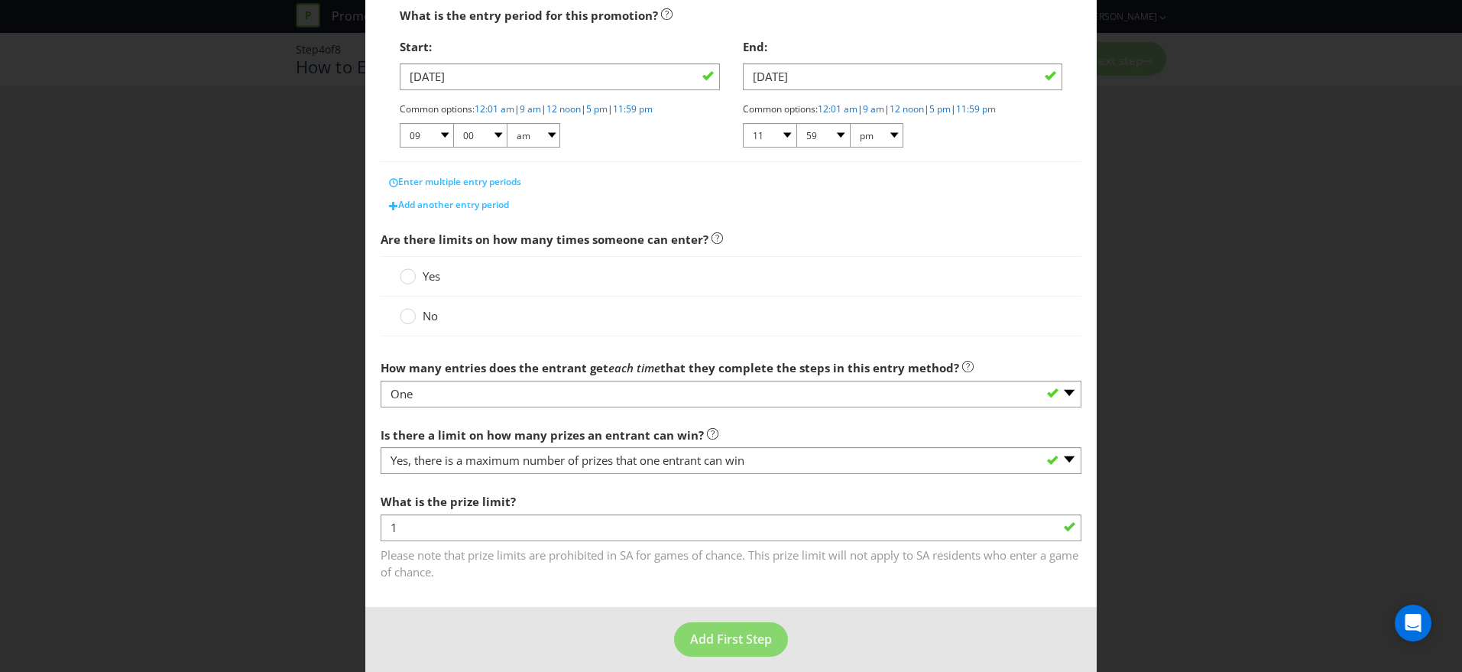
scroll to position [293, 0]
click at [434, 316] on span "No" at bounding box center [430, 313] width 15 height 15
click at [0, 0] on input "No" at bounding box center [0, 0] width 0 height 0
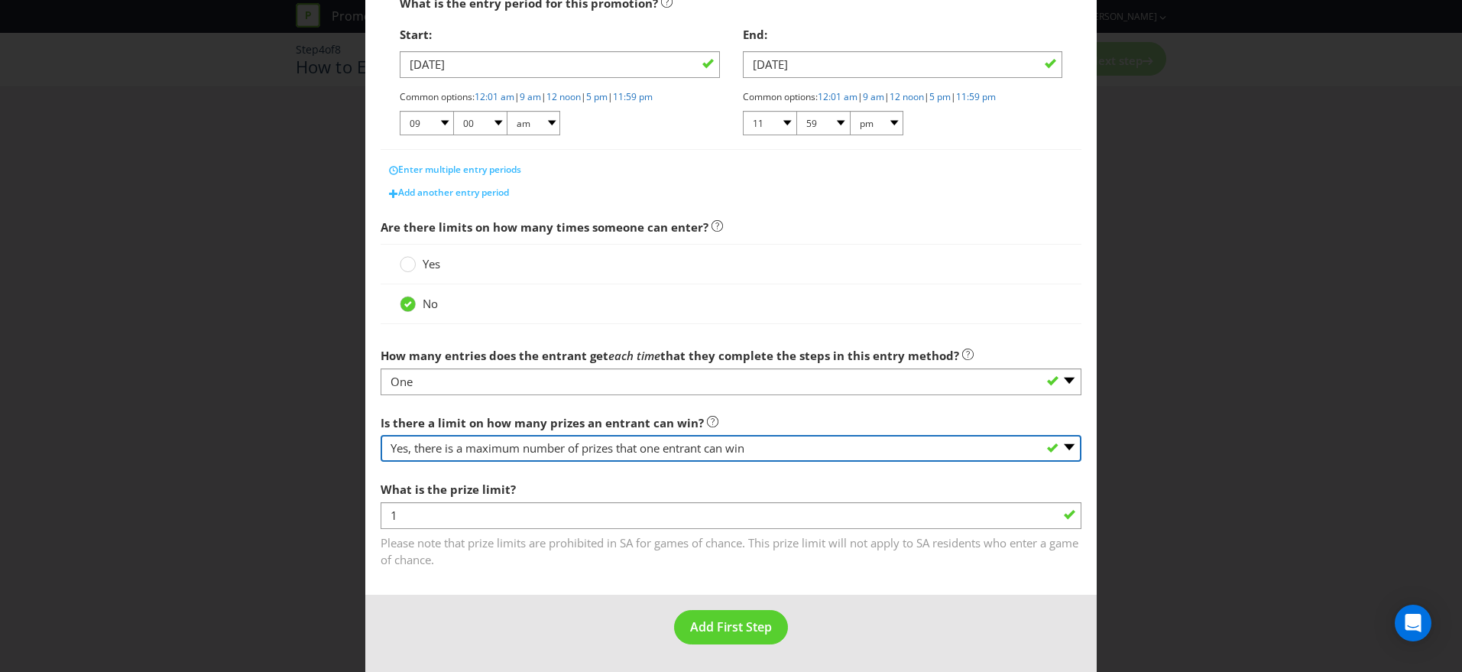
click at [591, 445] on select "-- Please select -- Yes, there is a maximum number of prizes that one entrant c…" at bounding box center [730, 448] width 701 height 27
click at [380, 435] on select "-- Please select -- Yes, there is a maximum number of prizes that one entrant c…" at bounding box center [730, 448] width 701 height 27
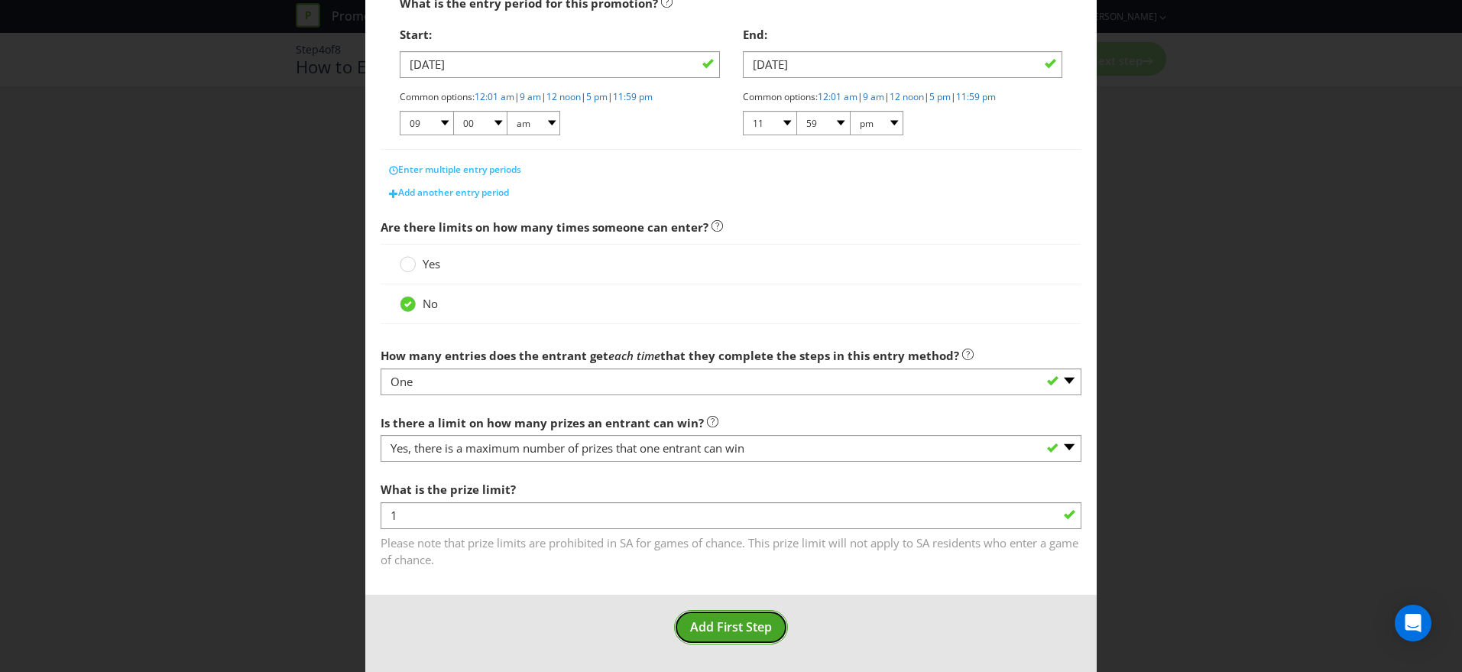
click at [729, 617] on button "Add First Step" at bounding box center [731, 627] width 114 height 34
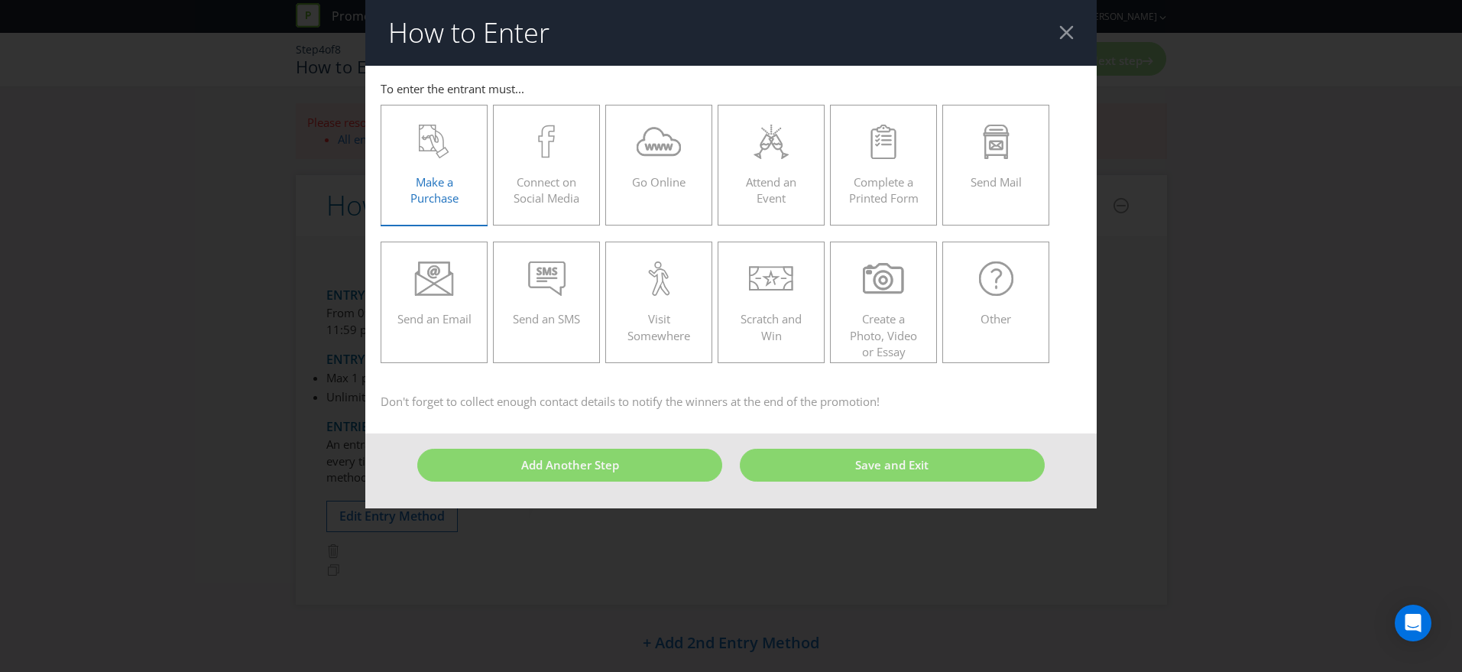
click at [444, 168] on div "Make a Purchase" at bounding box center [434, 159] width 75 height 69
click at [0, 0] on input "Make a Purchase" at bounding box center [0, 0] width 0 height 0
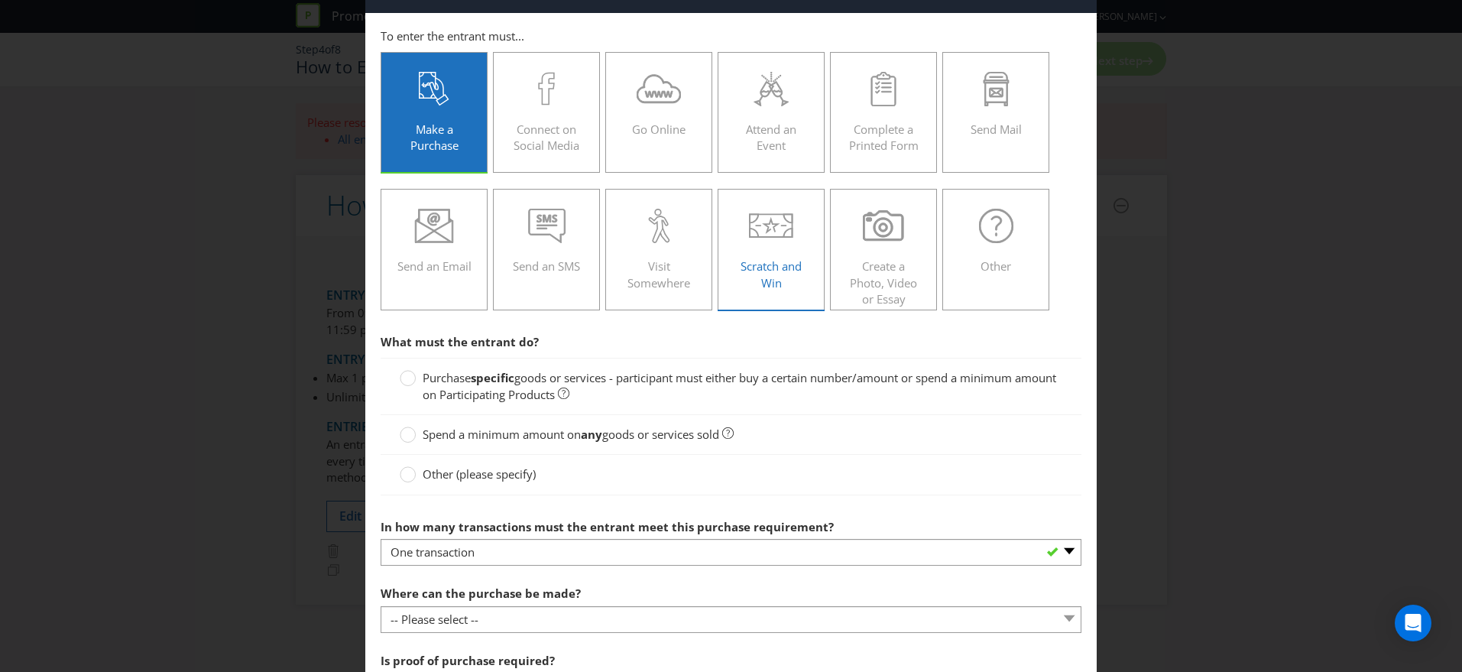
scroll to position [50, 0]
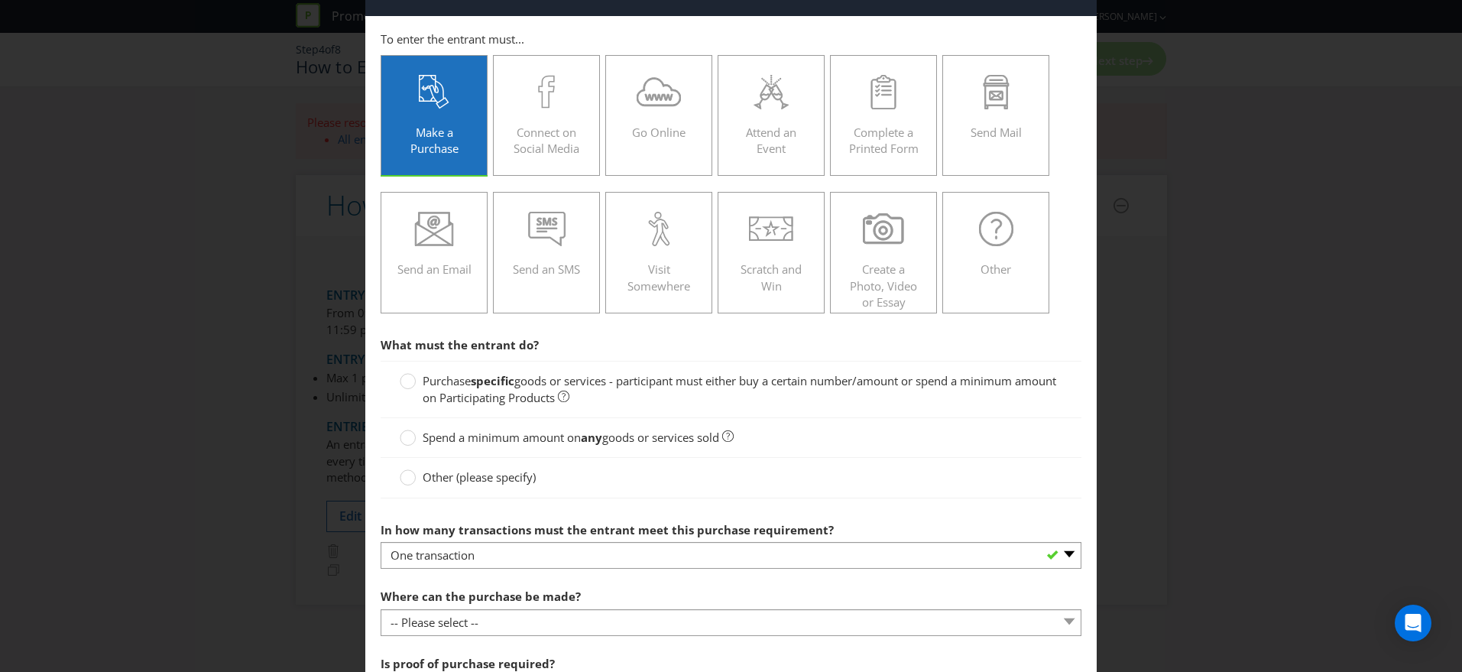
click at [468, 385] on span "Purchase" at bounding box center [447, 380] width 48 height 15
click at [0, 0] on input "Purchase specific goods or services - participant must either buy a certain num…" at bounding box center [0, 0] width 0 height 0
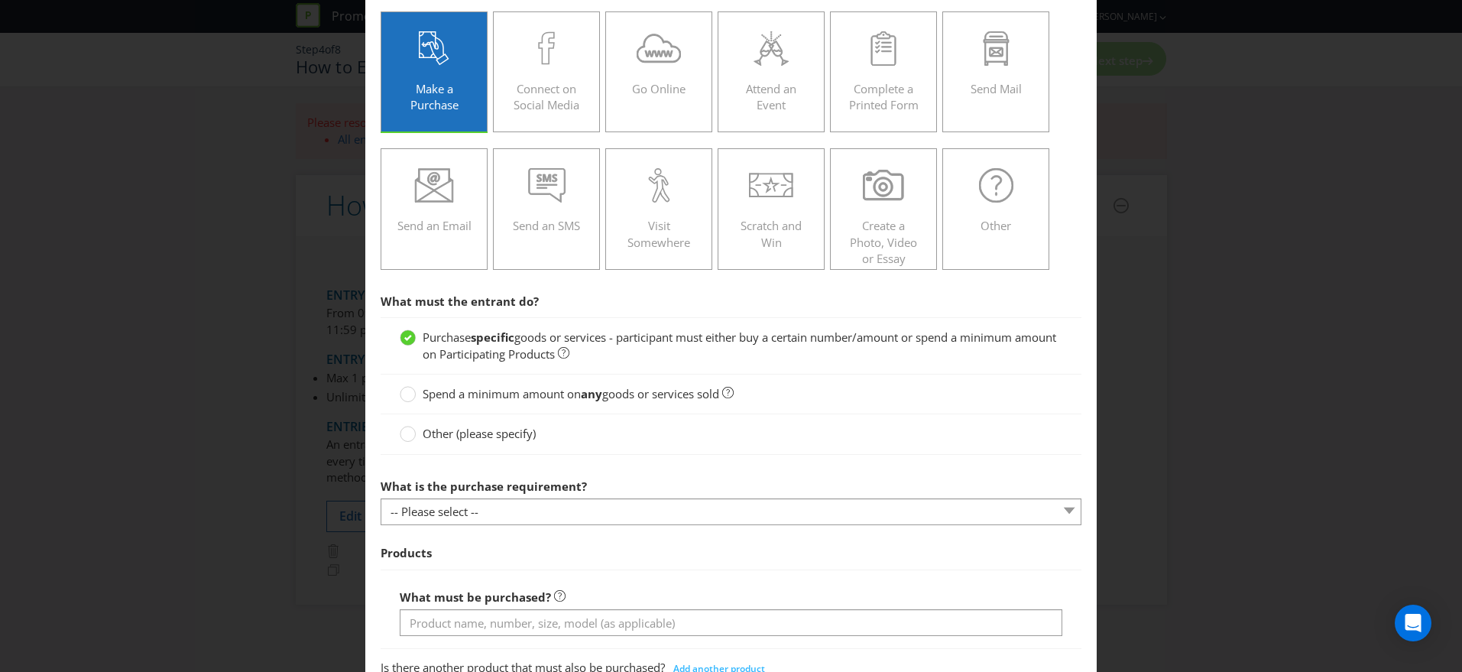
scroll to position [101, 0]
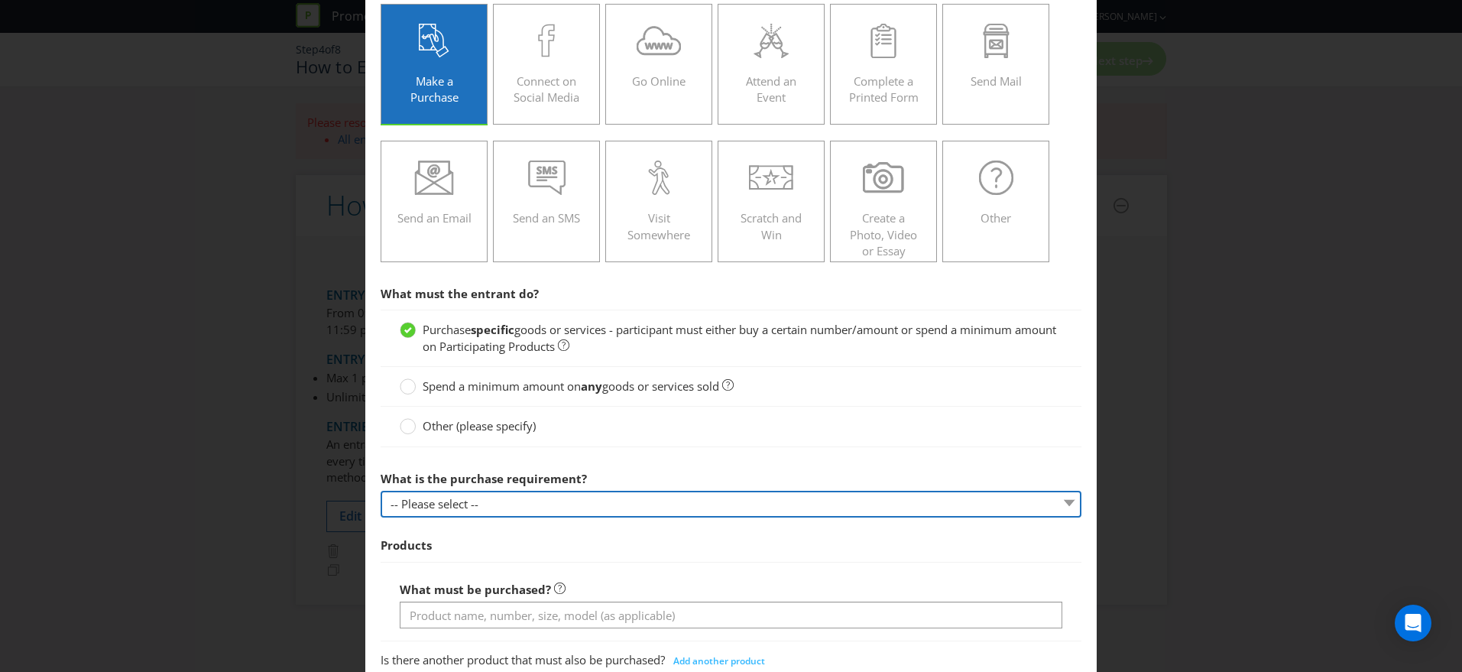
click at [529, 496] on select "-- Please select -- Buy a certain number of these products or services Spend a …" at bounding box center [730, 504] width 701 height 27
select select "MINIMUM_QUANTITY"
click at [380, 491] on select "-- Please select -- Buy a certain number of these products or services Spend a …" at bounding box center [730, 504] width 701 height 27
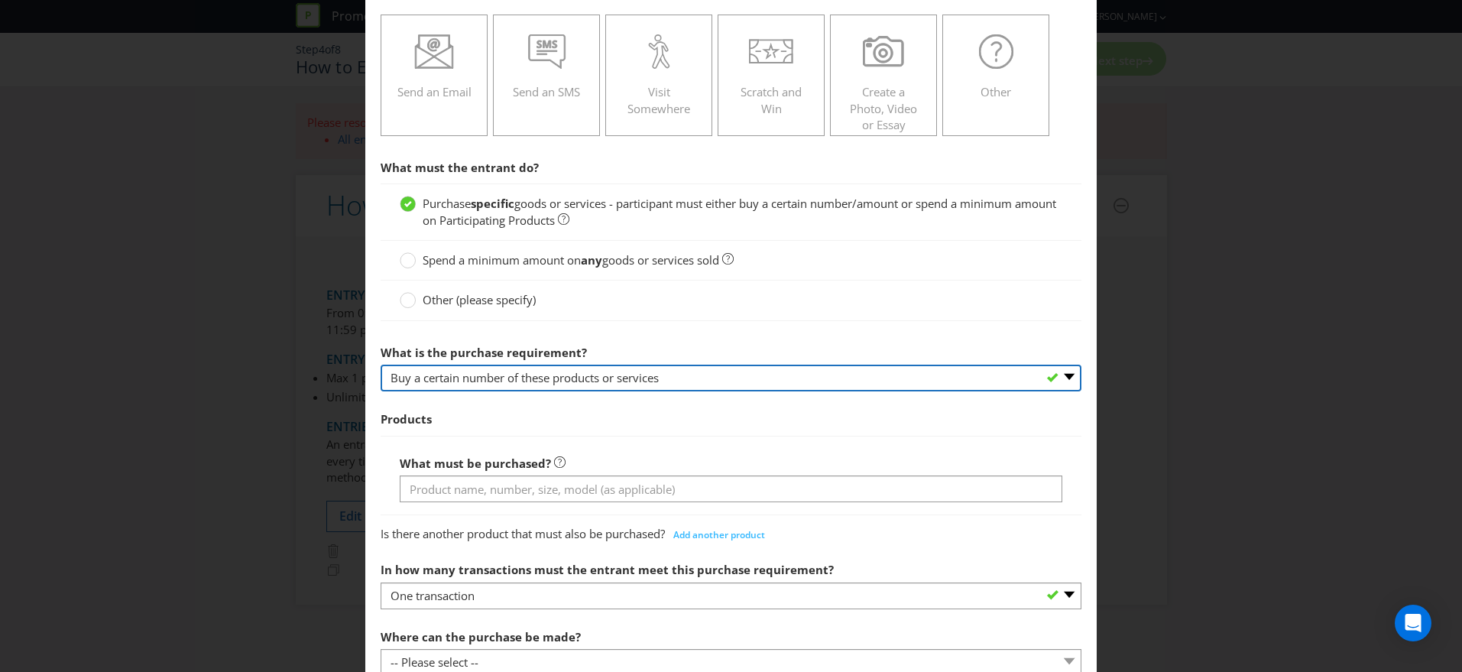
scroll to position [228, 0]
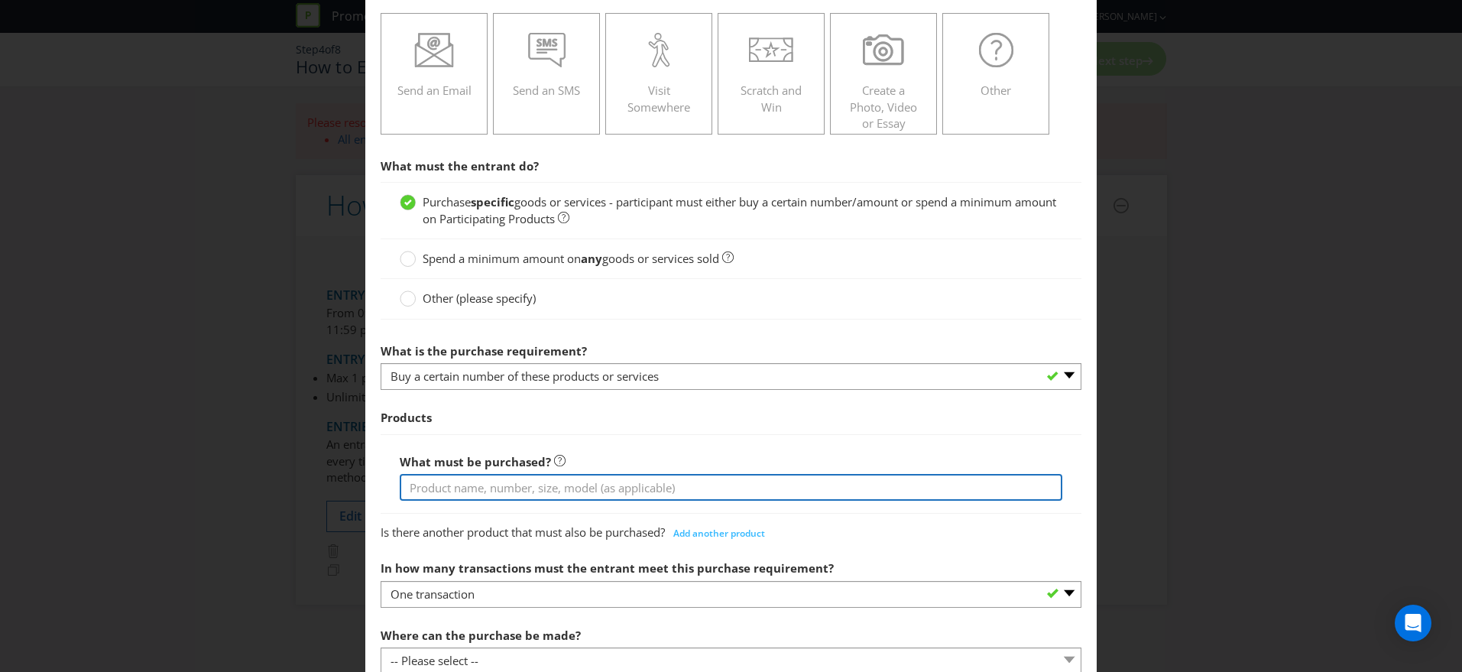
click at [517, 492] on input "text" at bounding box center [731, 487] width 662 height 27
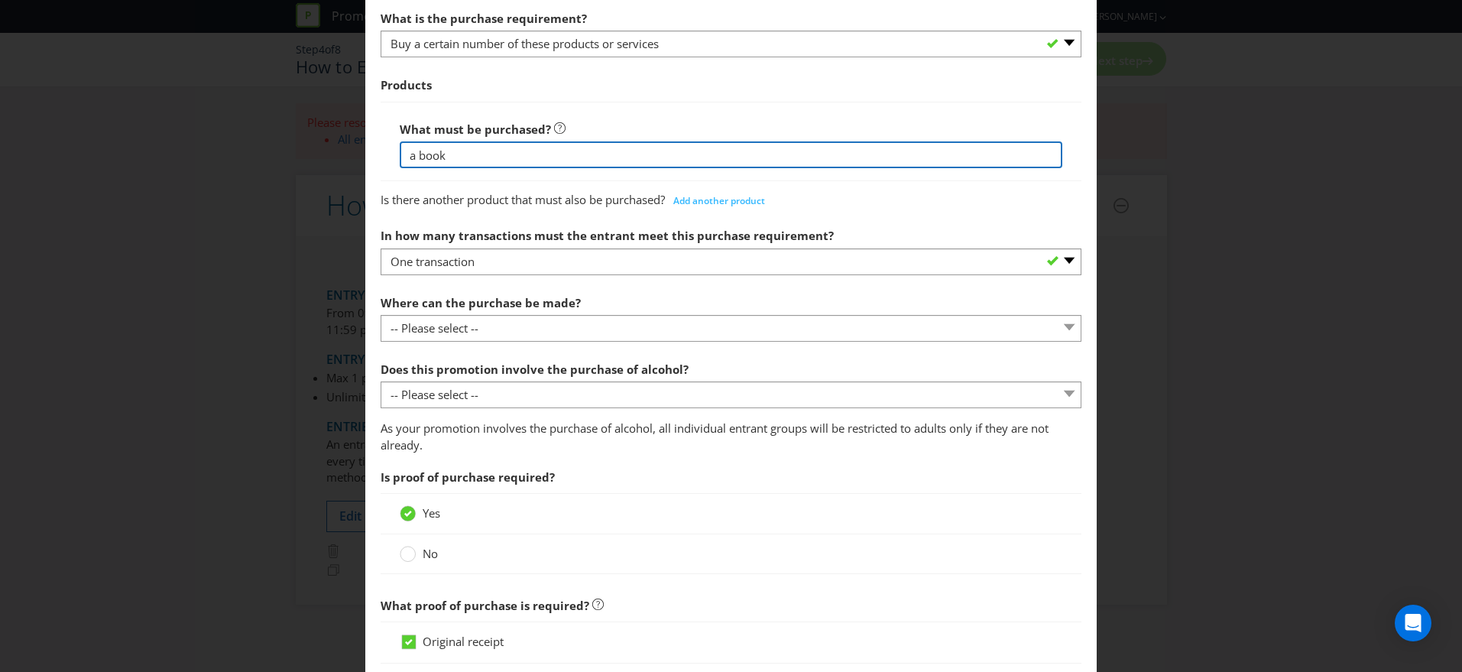
scroll to position [562, 0]
type input "a book"
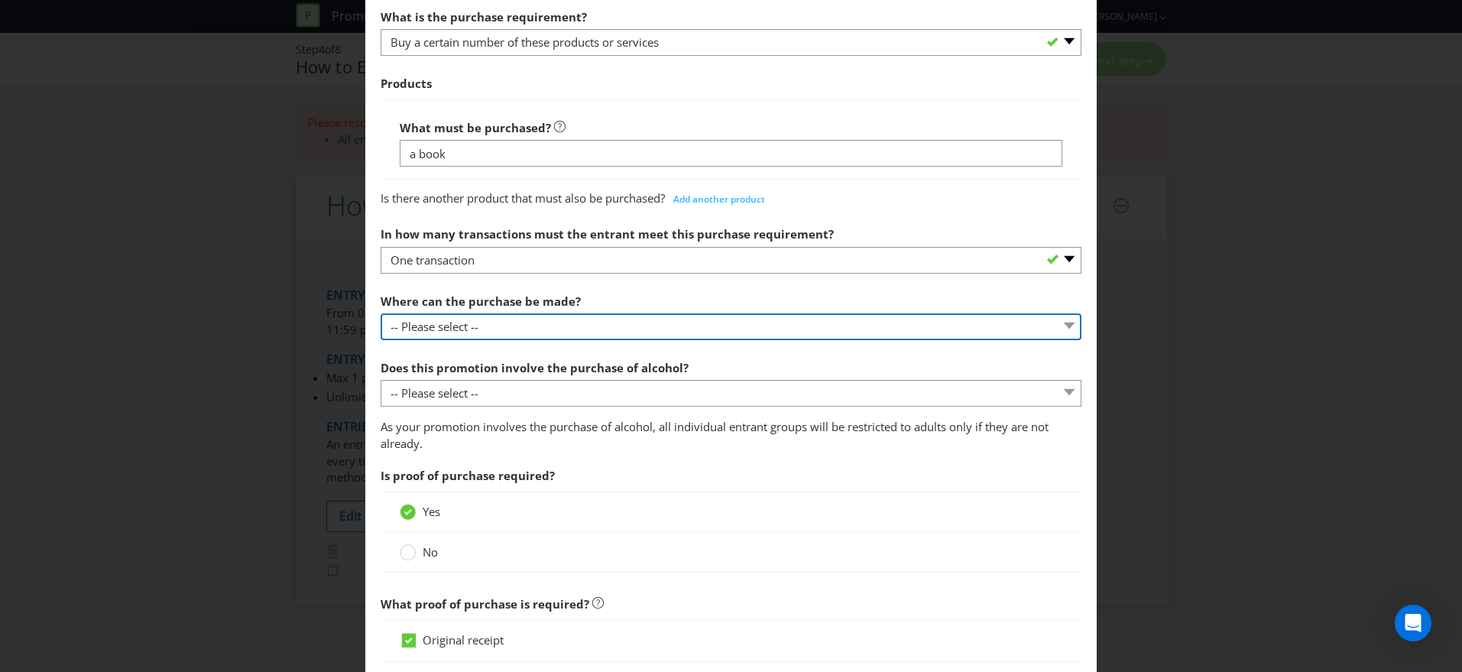
click at [561, 332] on select "-- Please select -- Any stores displaying promotional material (including onlin…" at bounding box center [730, 326] width 701 height 27
select select "SPECIFIC"
click at [380, 313] on select "-- Please select -- Any stores displaying promotional material (including onlin…" at bounding box center [730, 326] width 701 height 27
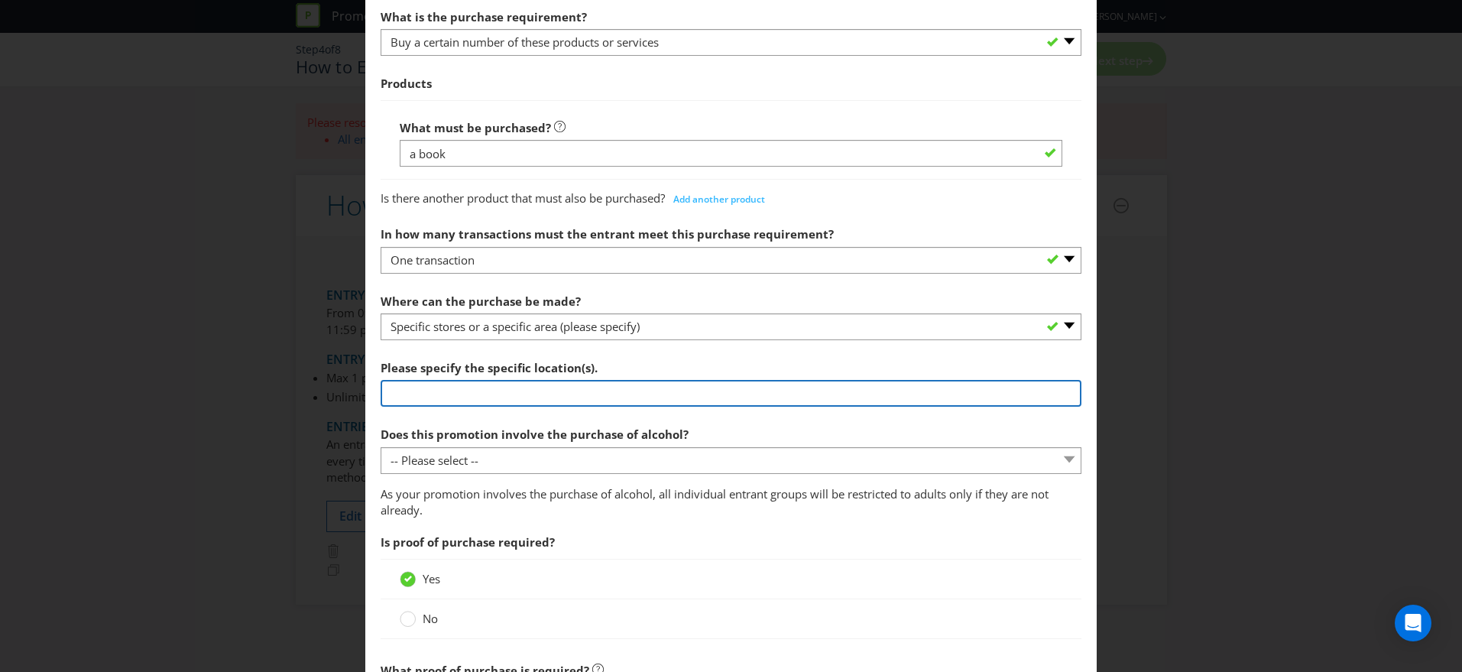
click at [568, 398] on input "text" at bounding box center [730, 393] width 701 height 27
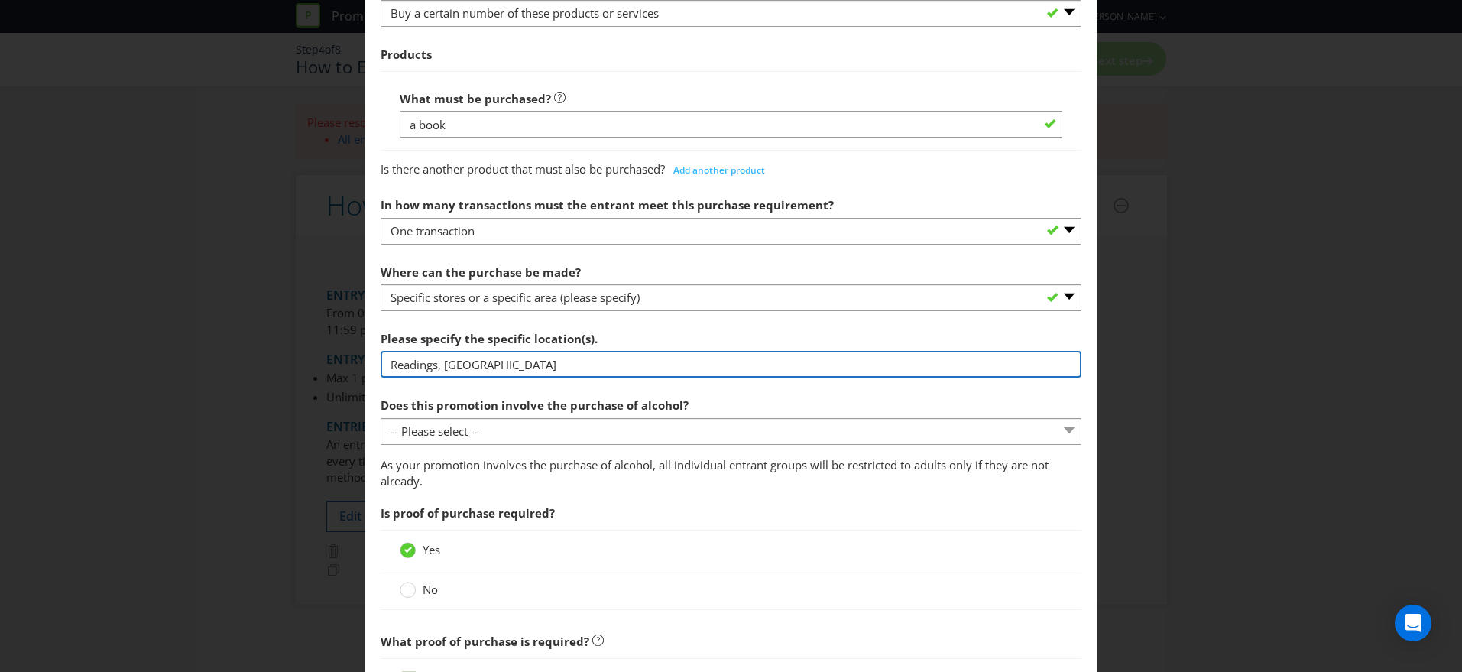
scroll to position [619, 0]
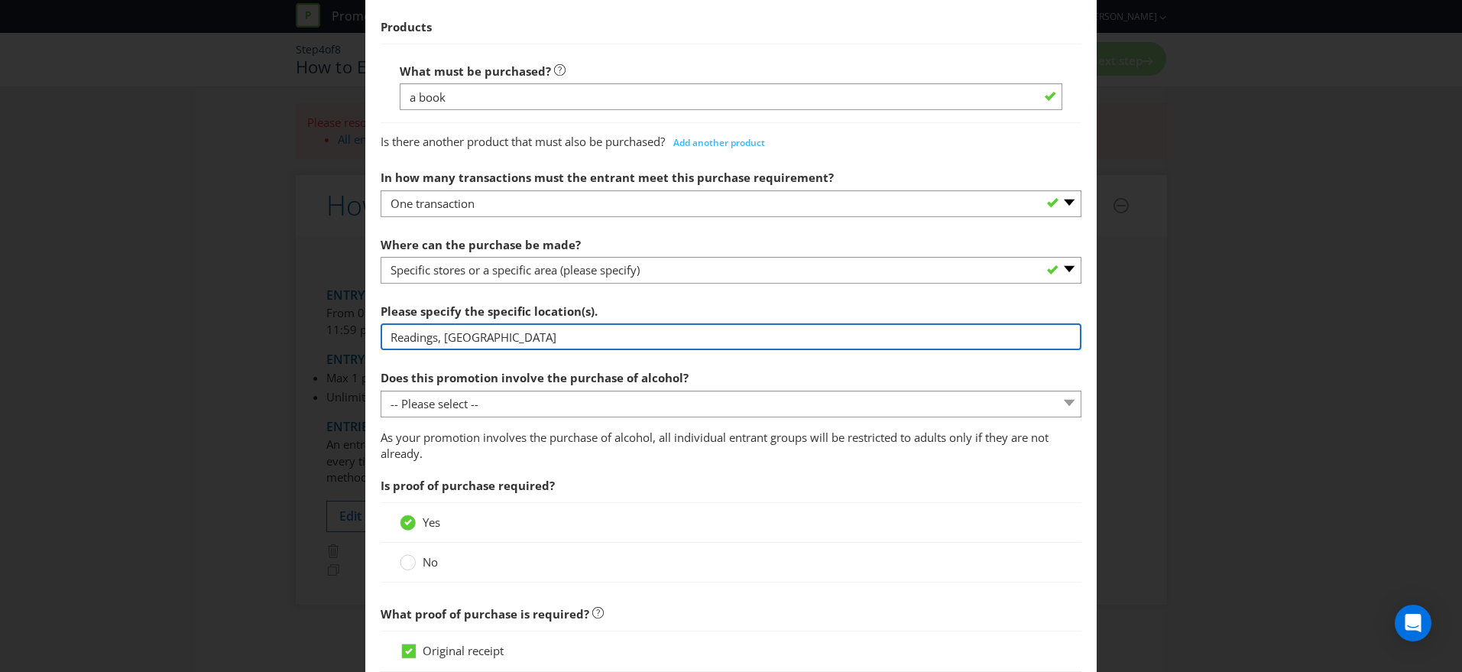
click at [647, 333] on input "Readings, [GEOGRAPHIC_DATA]" at bounding box center [730, 336] width 701 height 27
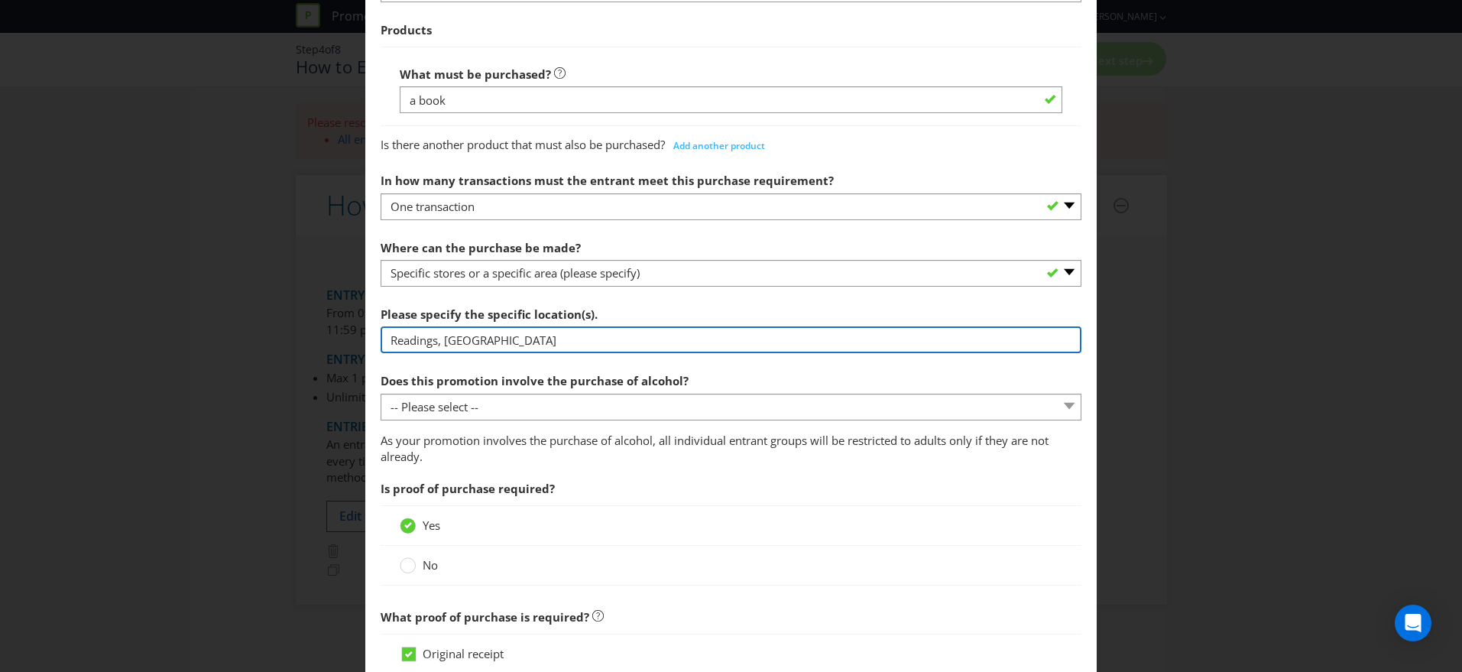
scroll to position [609, 0]
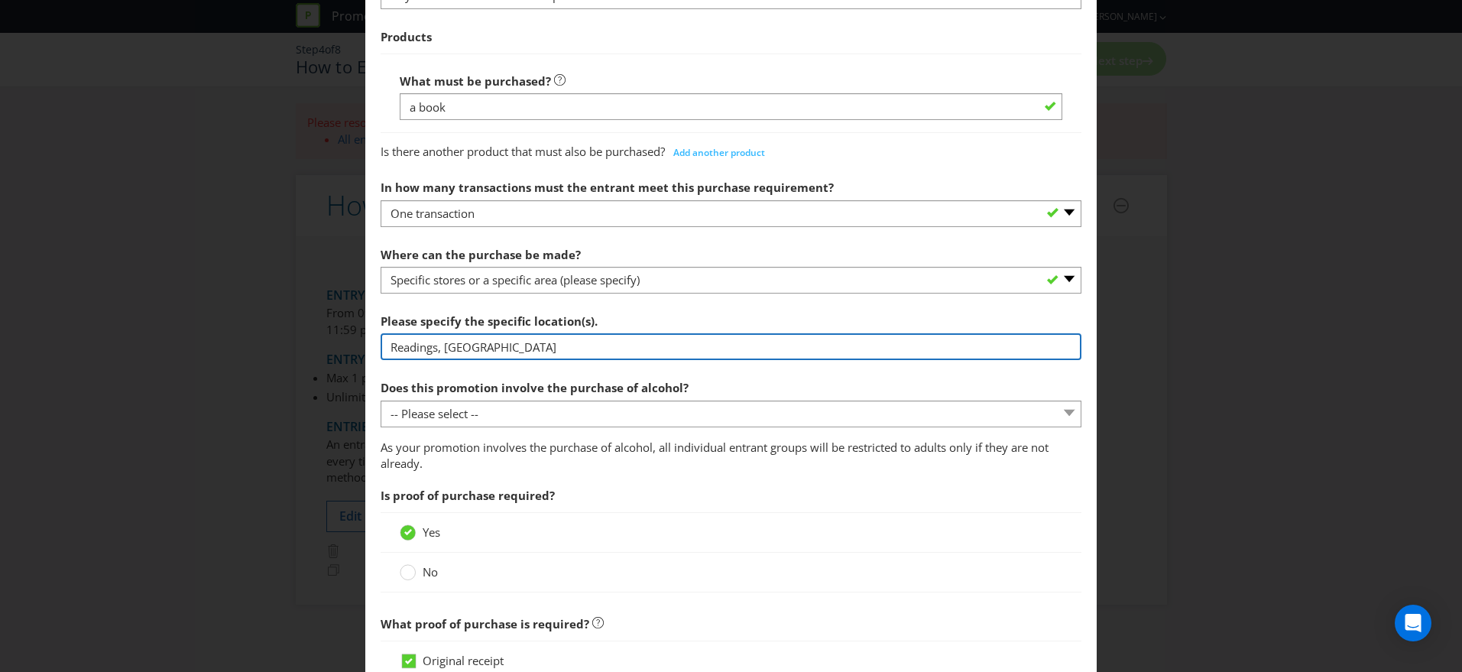
click at [647, 333] on input "Readings, [GEOGRAPHIC_DATA]" at bounding box center [730, 346] width 701 height 27
type input "Readings, [GEOGRAPHIC_DATA]"
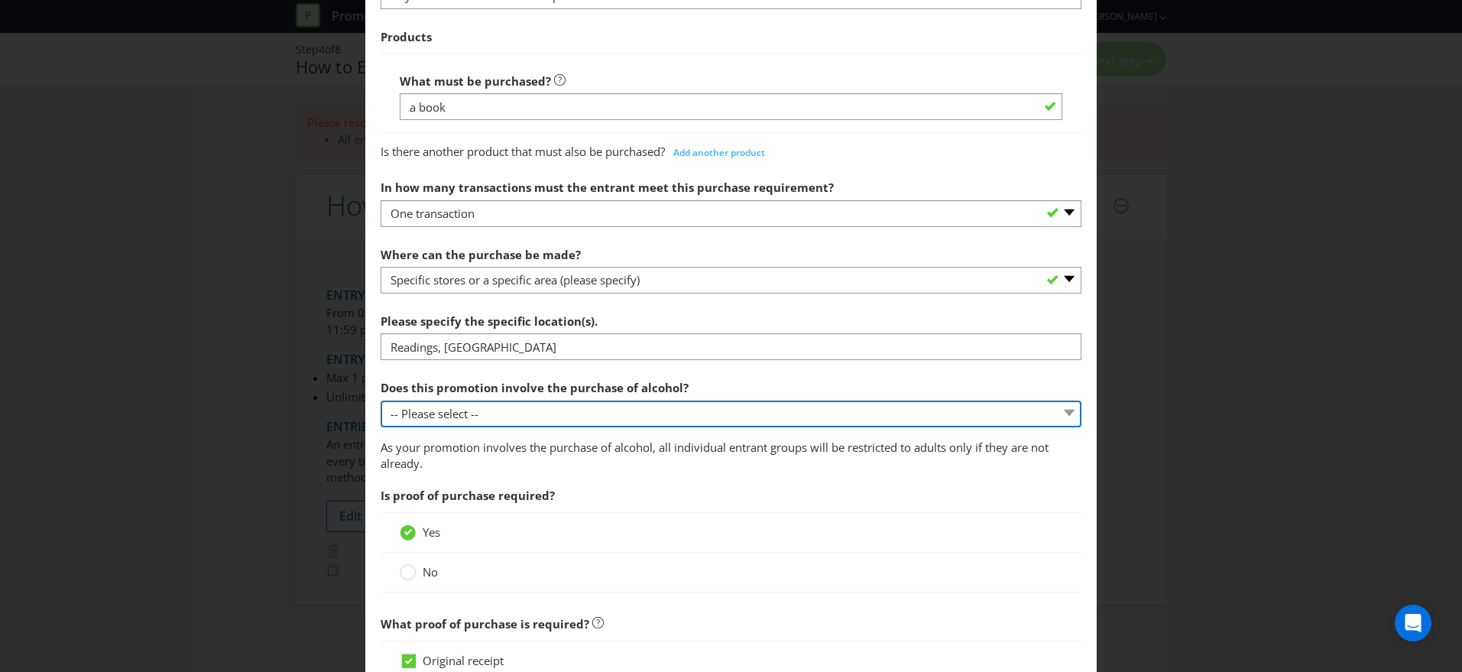
click at [583, 419] on select "-- Please select -- Yes, for on-premises consumption Yes, for off-premises cons…" at bounding box center [730, 413] width 701 height 27
select select "NO"
click at [380, 400] on select "-- Please select -- Yes, for on-premises consumption Yes, for off-premises cons…" at bounding box center [730, 413] width 701 height 27
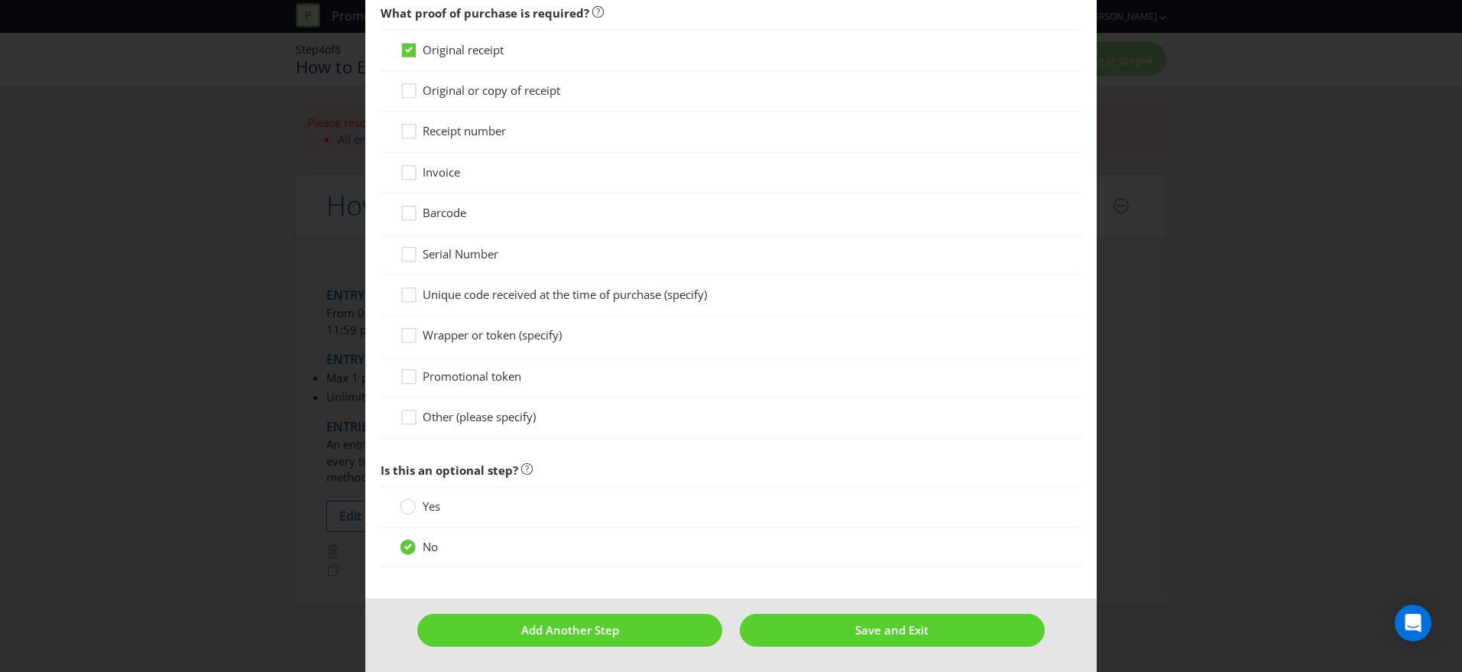
scroll to position [1180, 0]
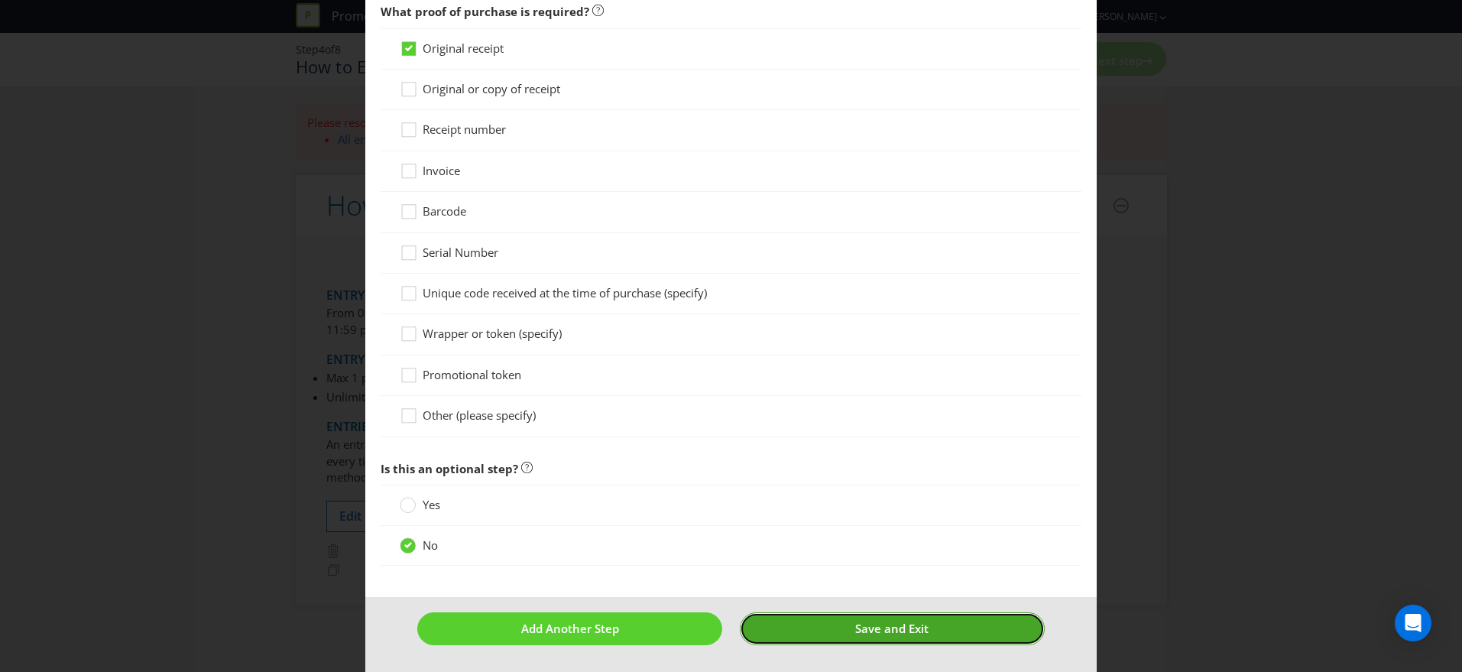
click at [900, 627] on span "Save and Exit" at bounding box center [891, 627] width 73 height 15
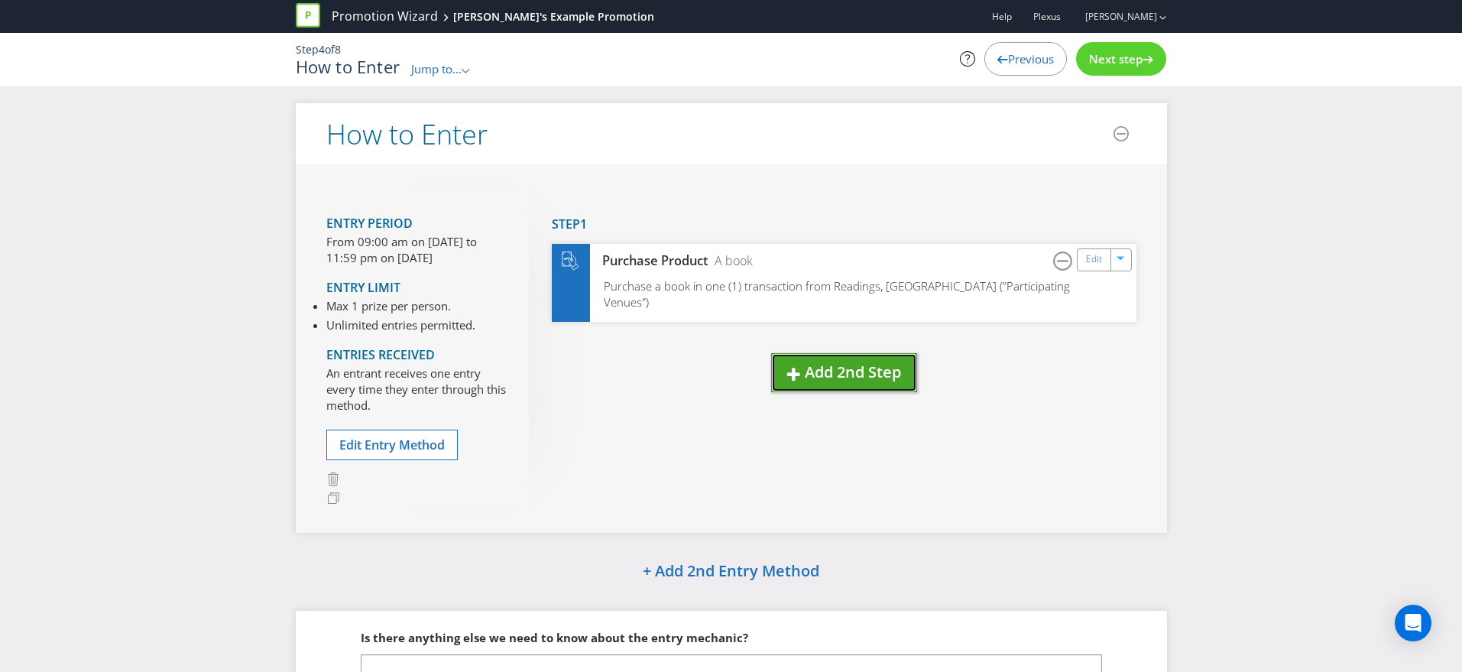
click at [886, 385] on button "Add 2nd Step" at bounding box center [844, 372] width 146 height 39
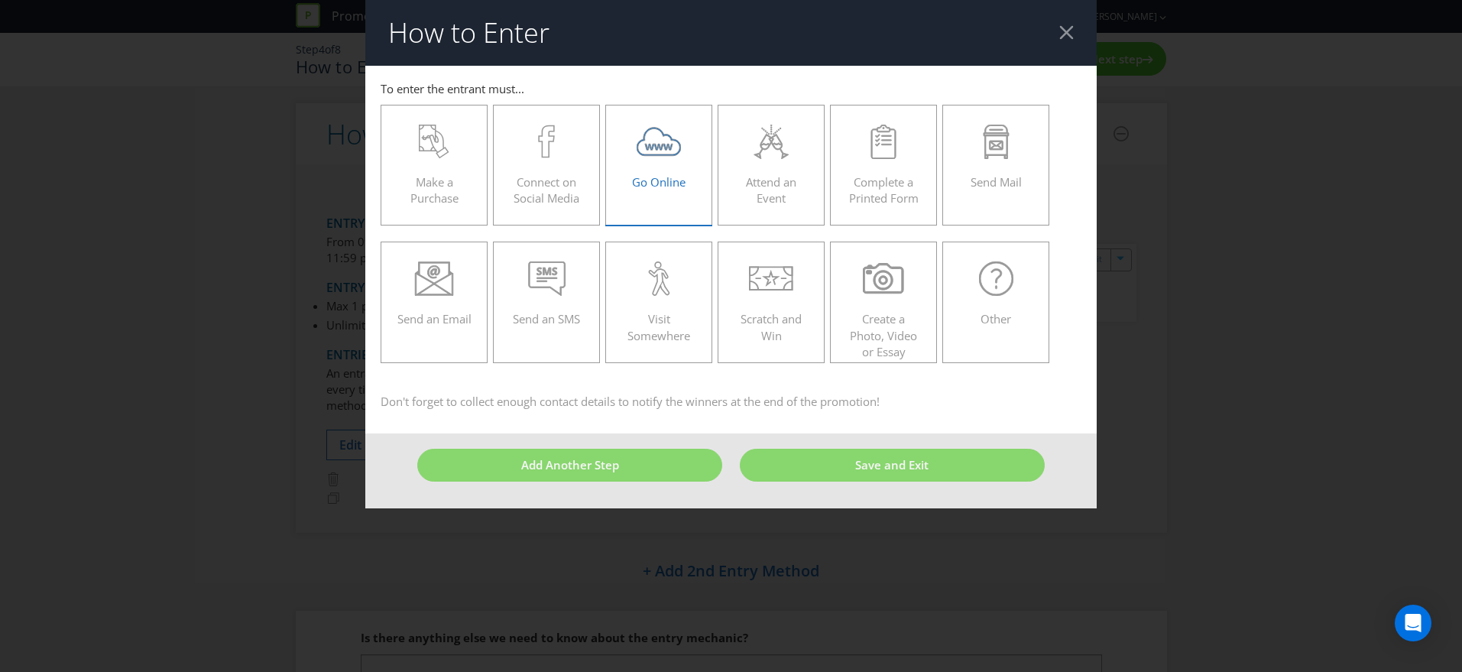
click at [672, 199] on label "Go Online" at bounding box center [658, 165] width 107 height 121
click at [0, 0] on input "Go Online" at bounding box center [0, 0] width 0 height 0
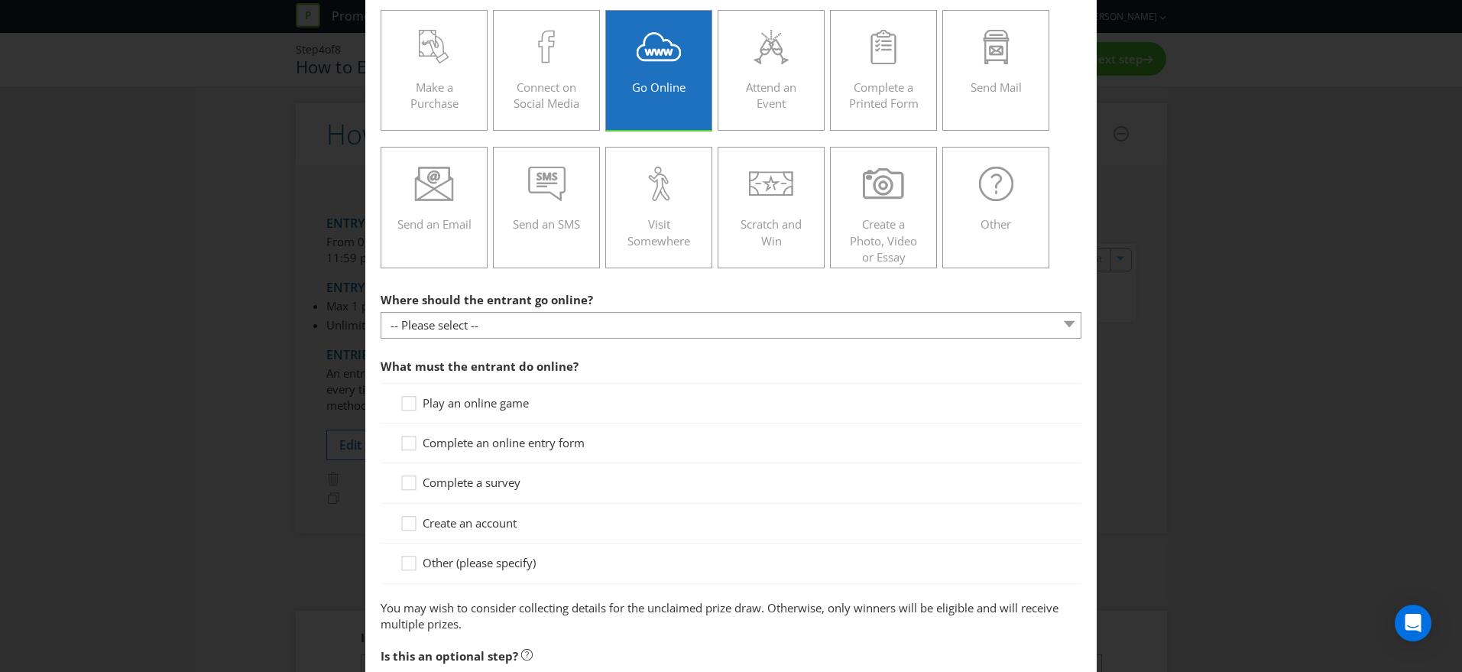
scroll to position [99, 0]
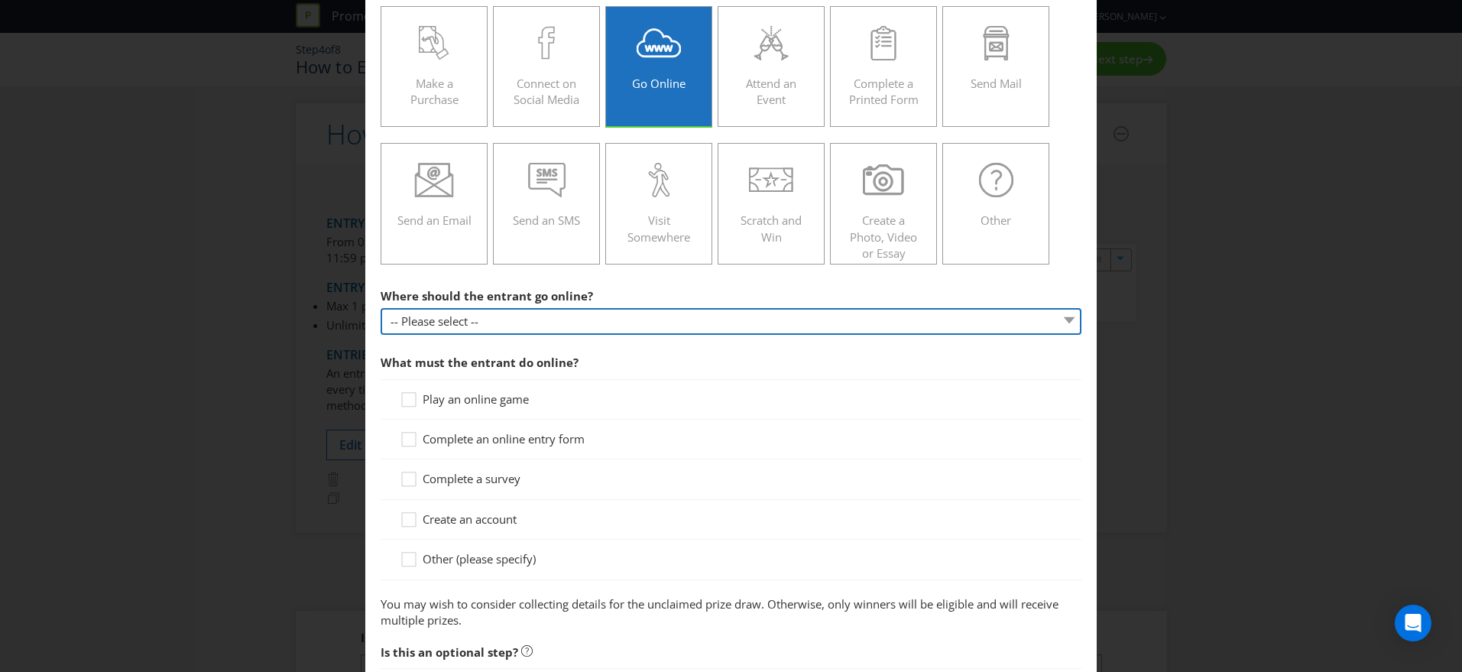
click at [665, 329] on select "-- Please select -- At a specific URL Using a direct link sent to the entrant b…" at bounding box center [730, 321] width 701 height 27
select select "SPECIFIC_URL"
click at [380, 308] on select "-- Please select -- At a specific URL Using a direct link sent to the entrant b…" at bounding box center [730, 321] width 701 height 27
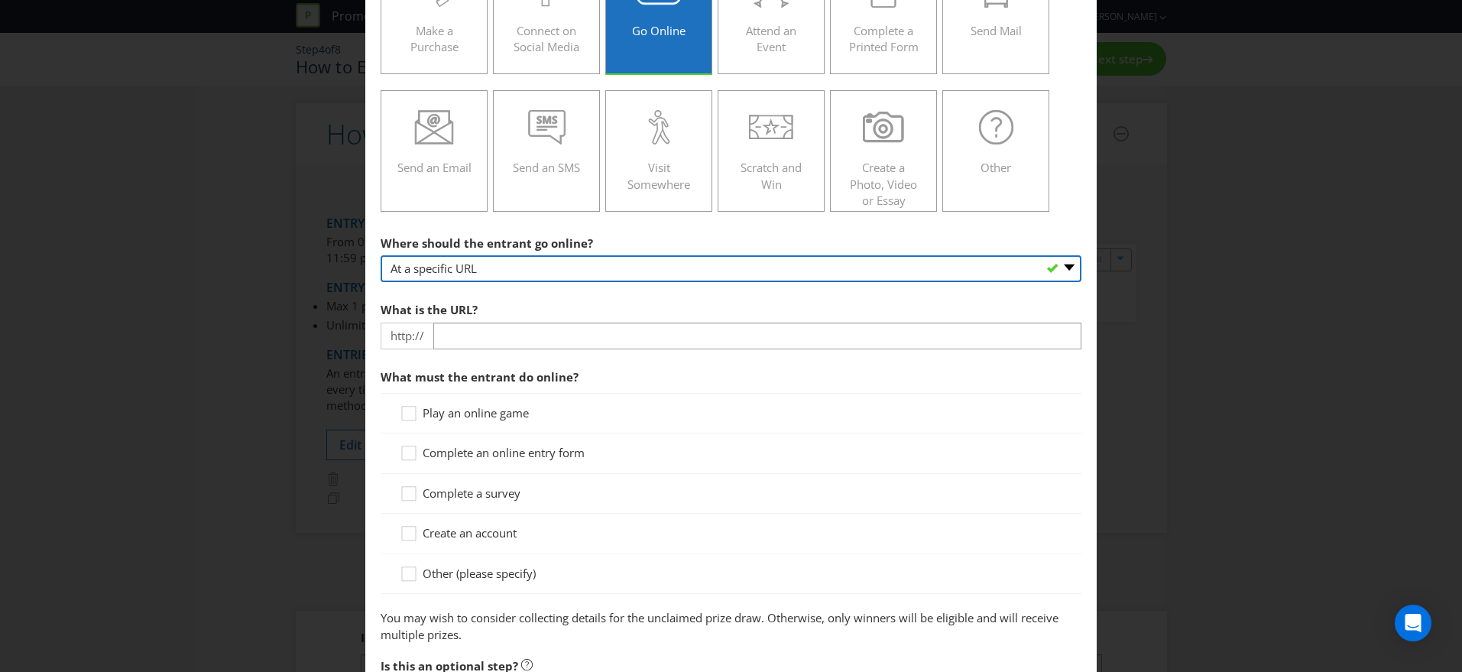
scroll to position [152, 0]
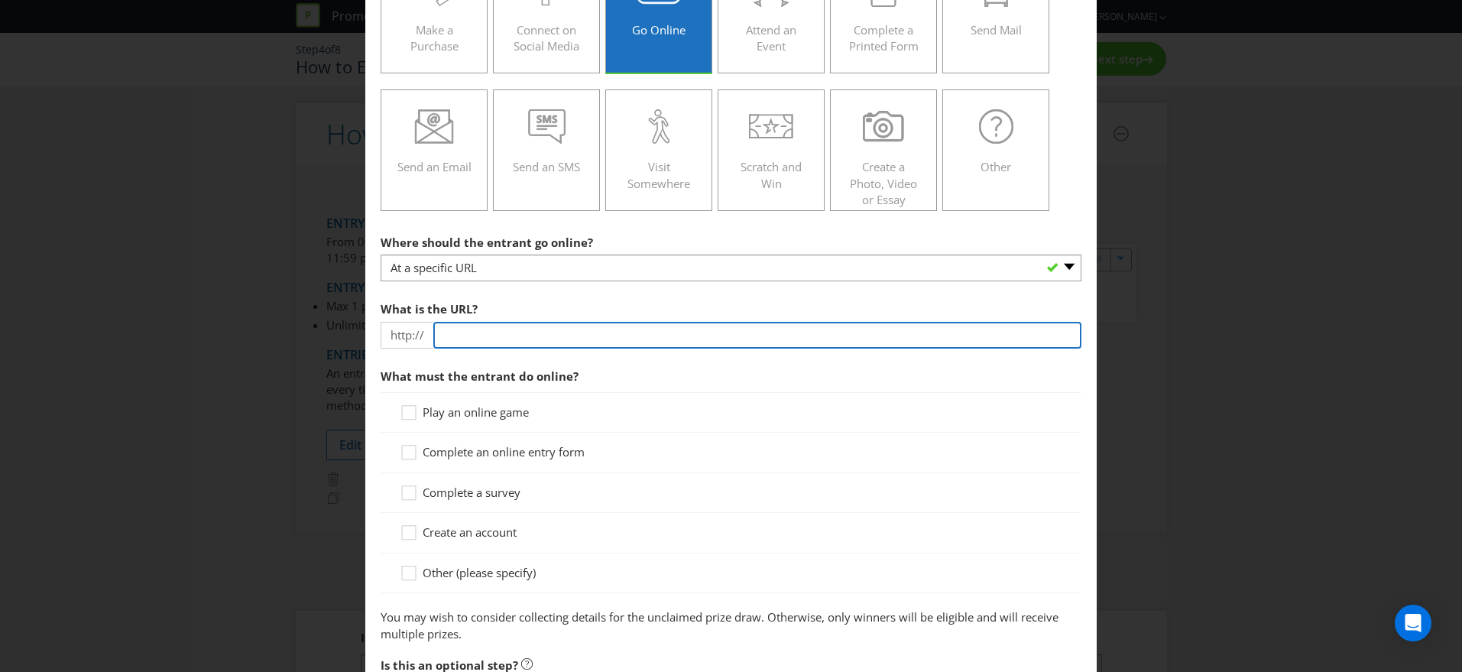
click at [565, 344] on input "text" at bounding box center [757, 335] width 648 height 27
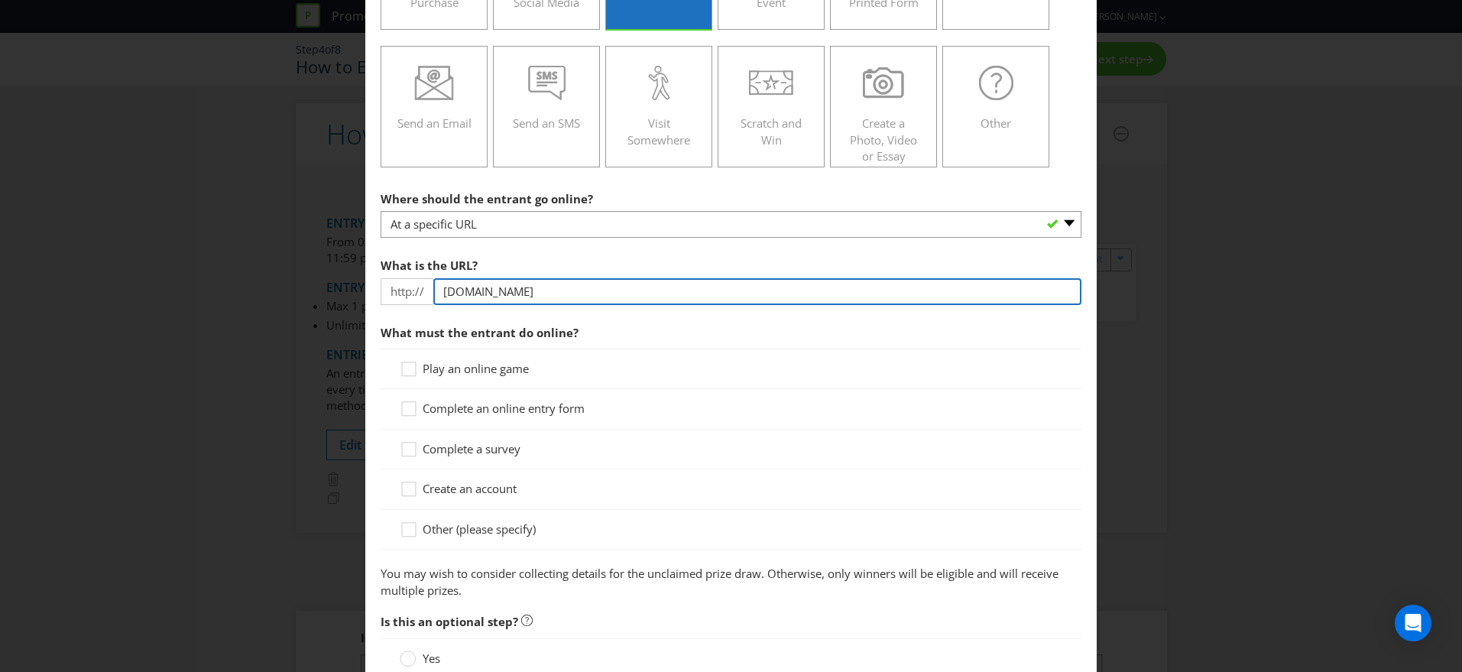
scroll to position [201, 0]
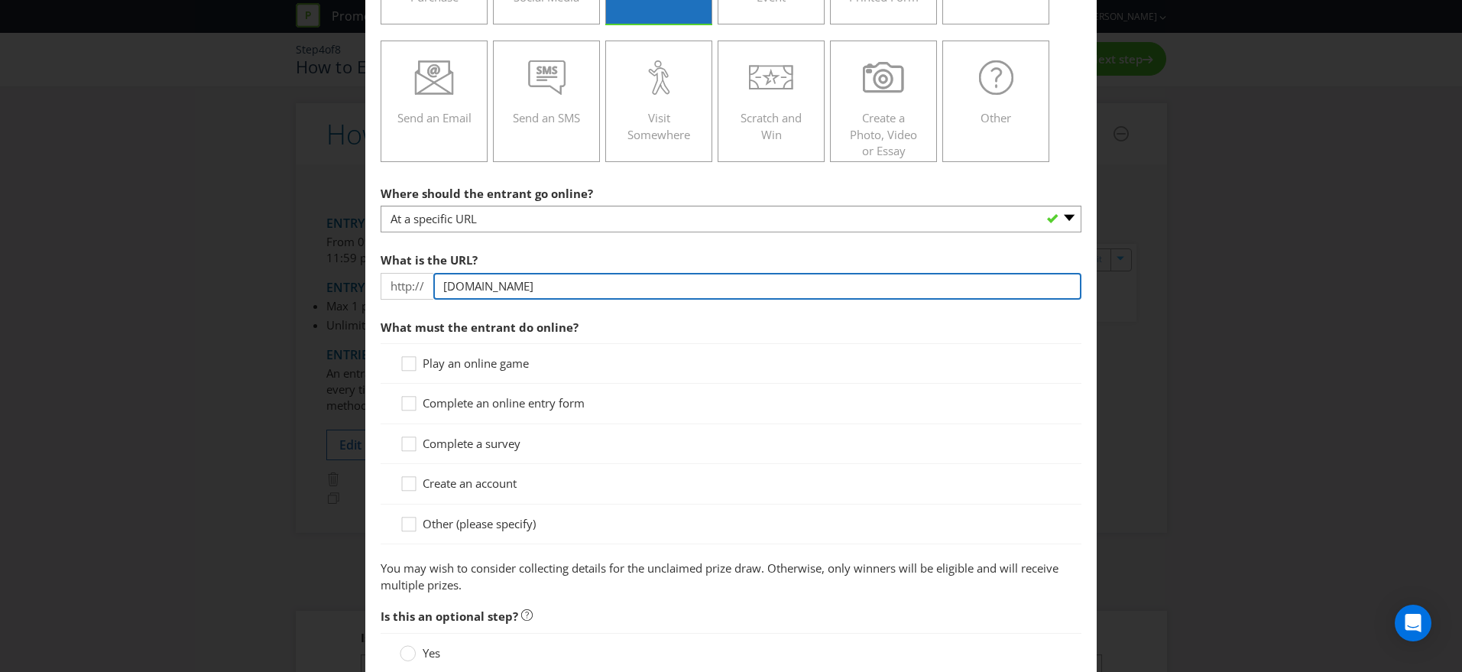
type input "[DOMAIN_NAME]"
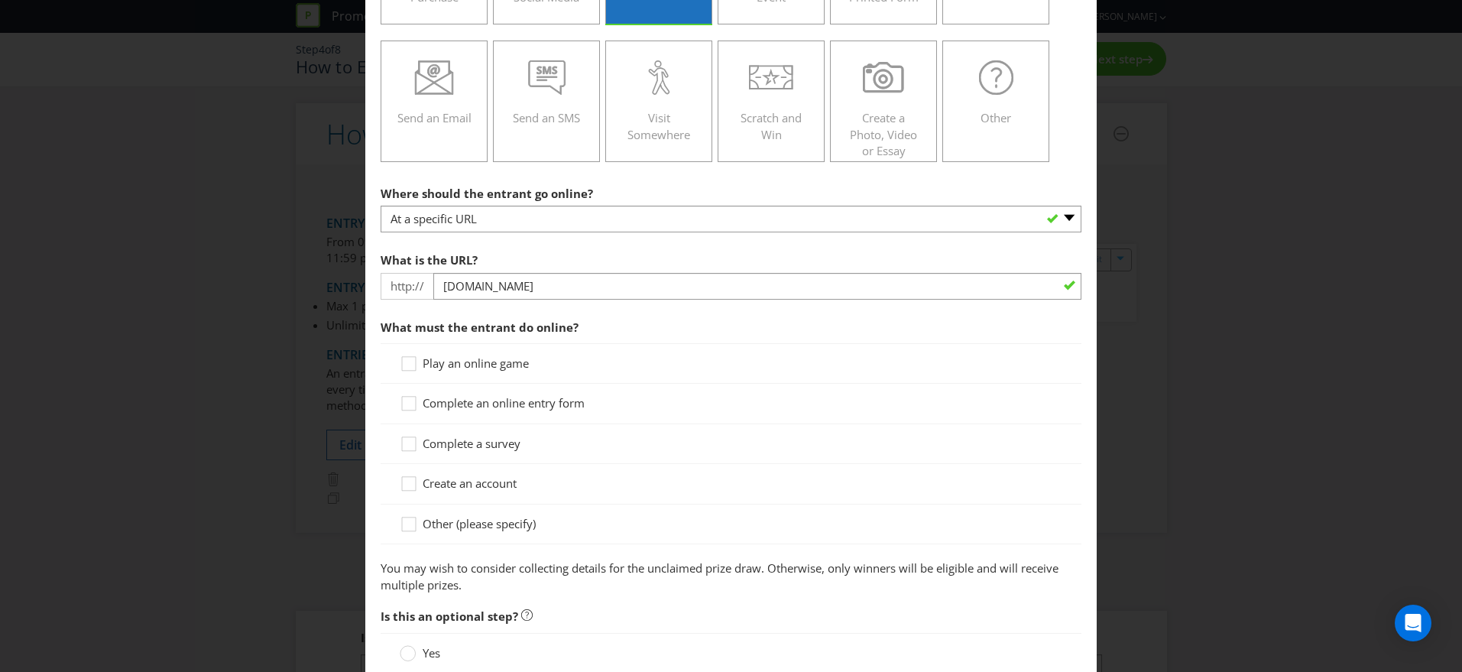
click at [512, 403] on span "Complete an online entry form" at bounding box center [504, 402] width 162 height 15
click at [0, 0] on input "Complete an online entry form" at bounding box center [0, 0] width 0 height 0
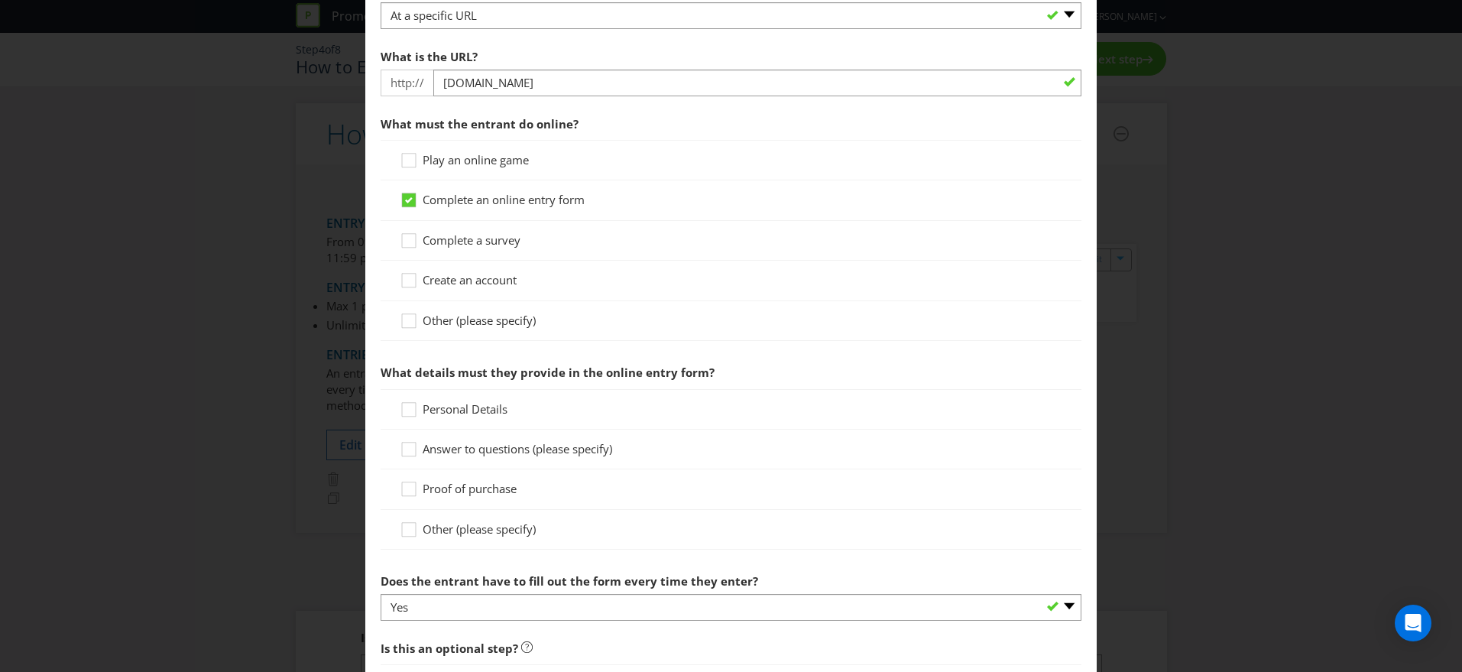
scroll to position [405, 0]
click at [479, 410] on span "Personal Details" at bounding box center [465, 407] width 85 height 15
click at [0, 0] on input "Personal Details" at bounding box center [0, 0] width 0 height 0
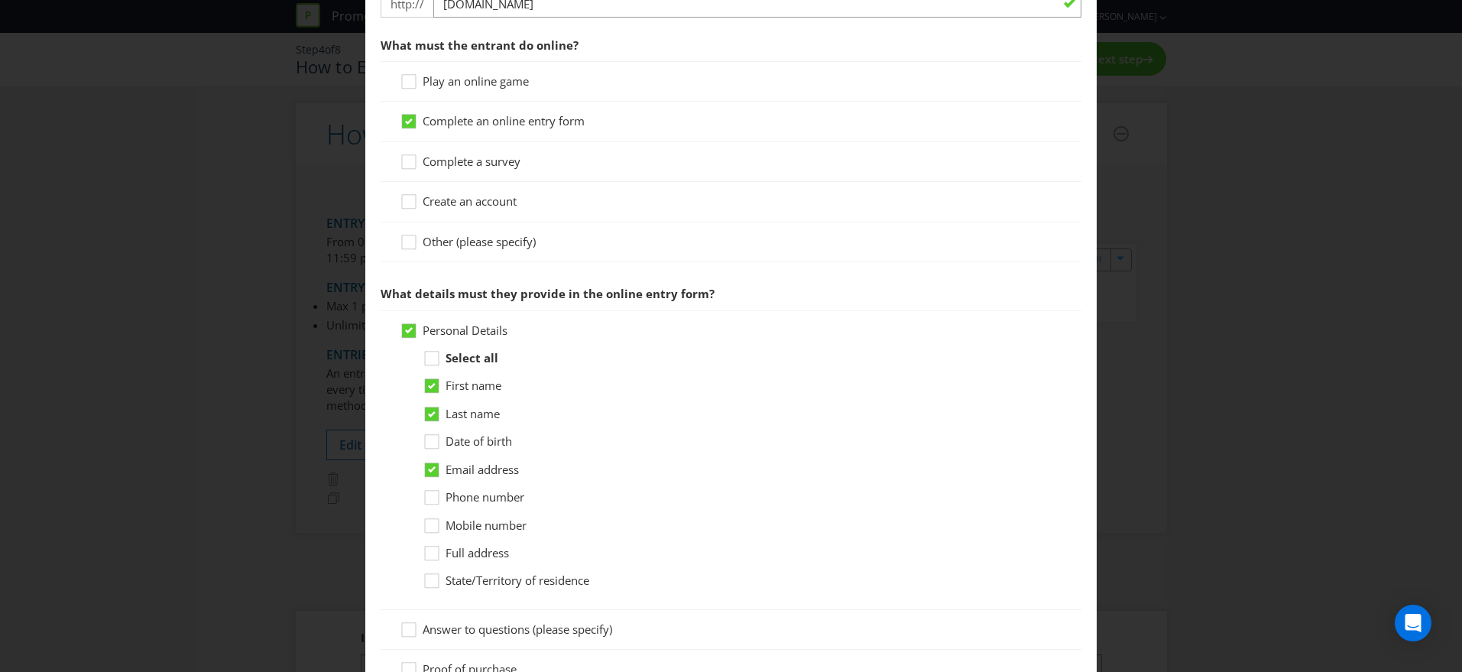
scroll to position [484, 0]
click at [435, 502] on icon at bounding box center [434, 499] width 23 height 23
click at [0, 0] on input "Phone number" at bounding box center [0, 0] width 0 height 0
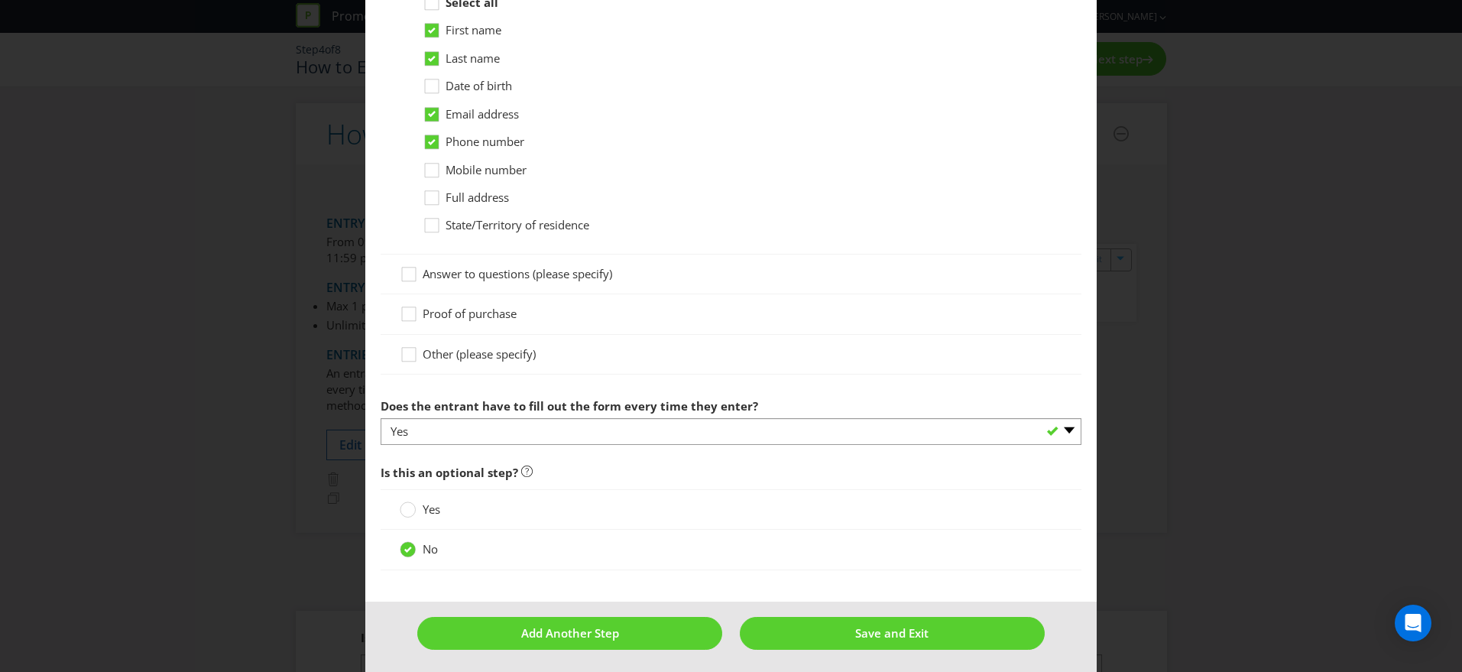
scroll to position [843, 0]
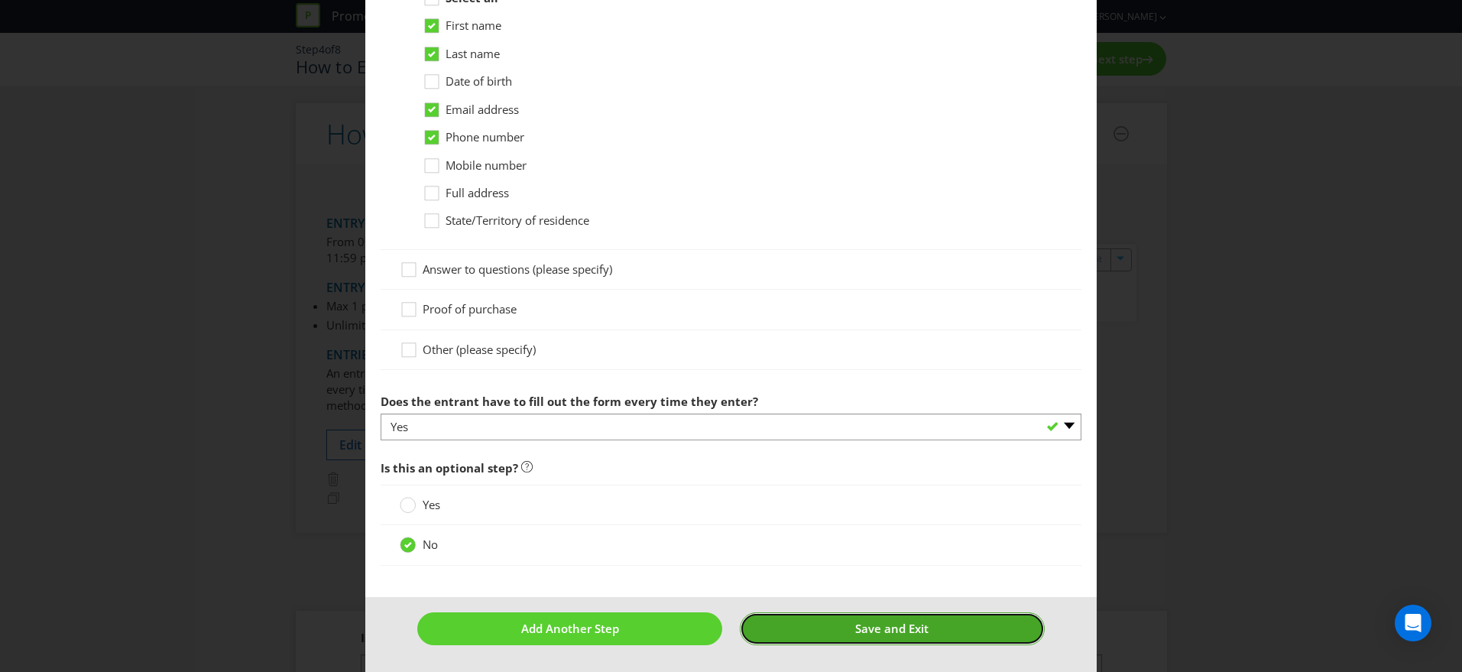
click at [893, 622] on span "Save and Exit" at bounding box center [891, 627] width 73 height 15
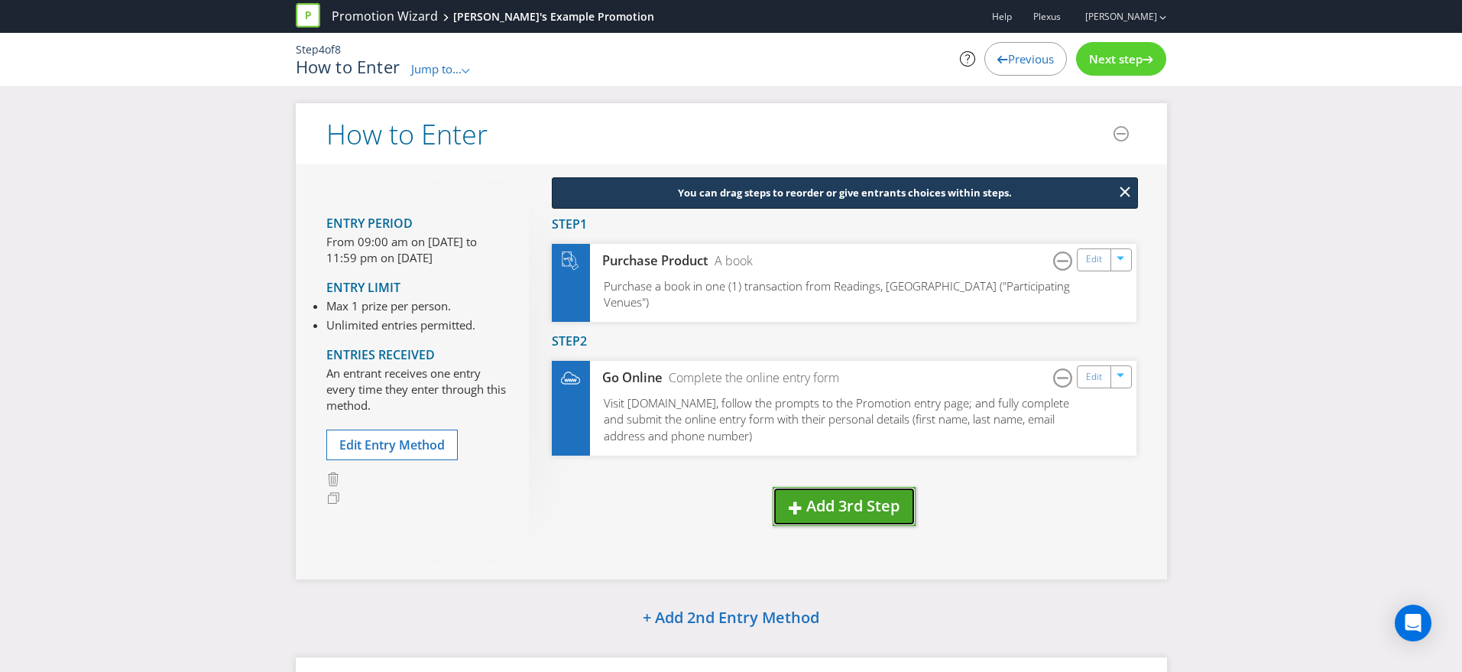
click at [876, 504] on span "Add 3rd Step" at bounding box center [852, 505] width 93 height 21
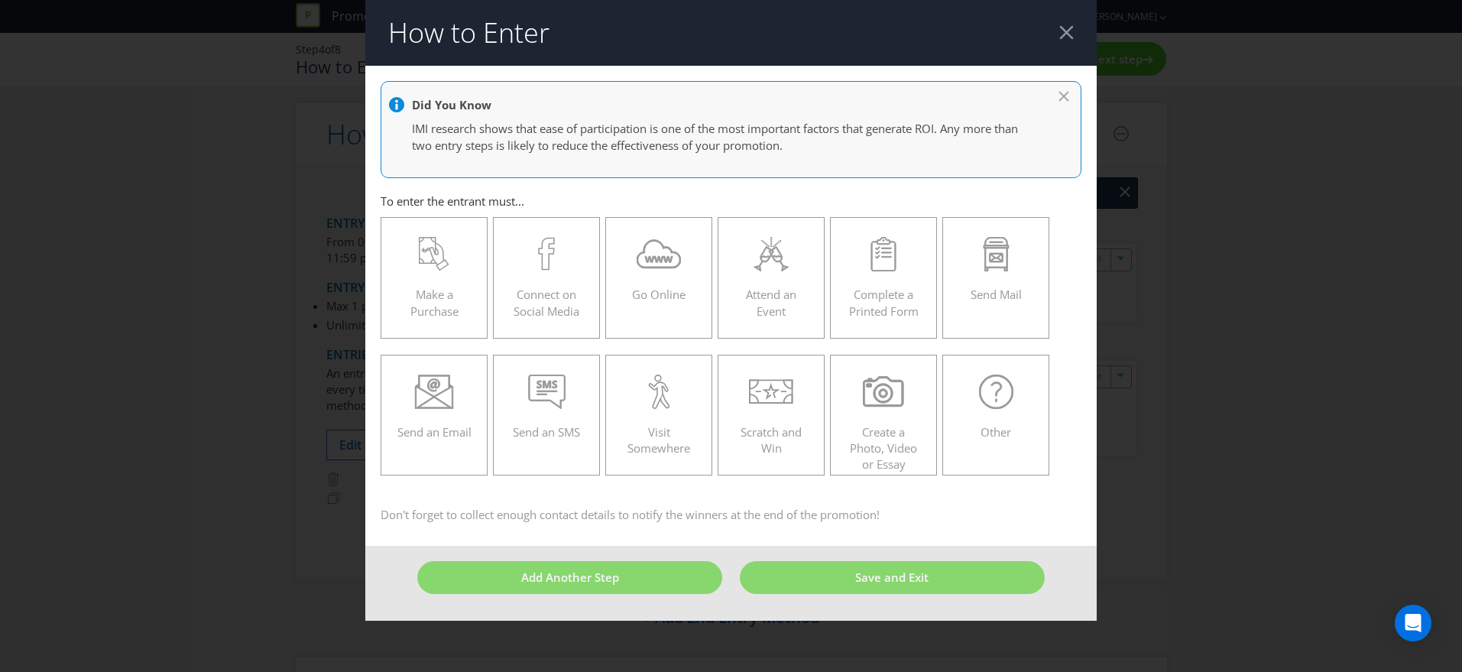
click at [1073, 38] on header "How to Enter" at bounding box center [730, 33] width 731 height 66
click at [1069, 34] on div at bounding box center [1066, 32] width 15 height 15
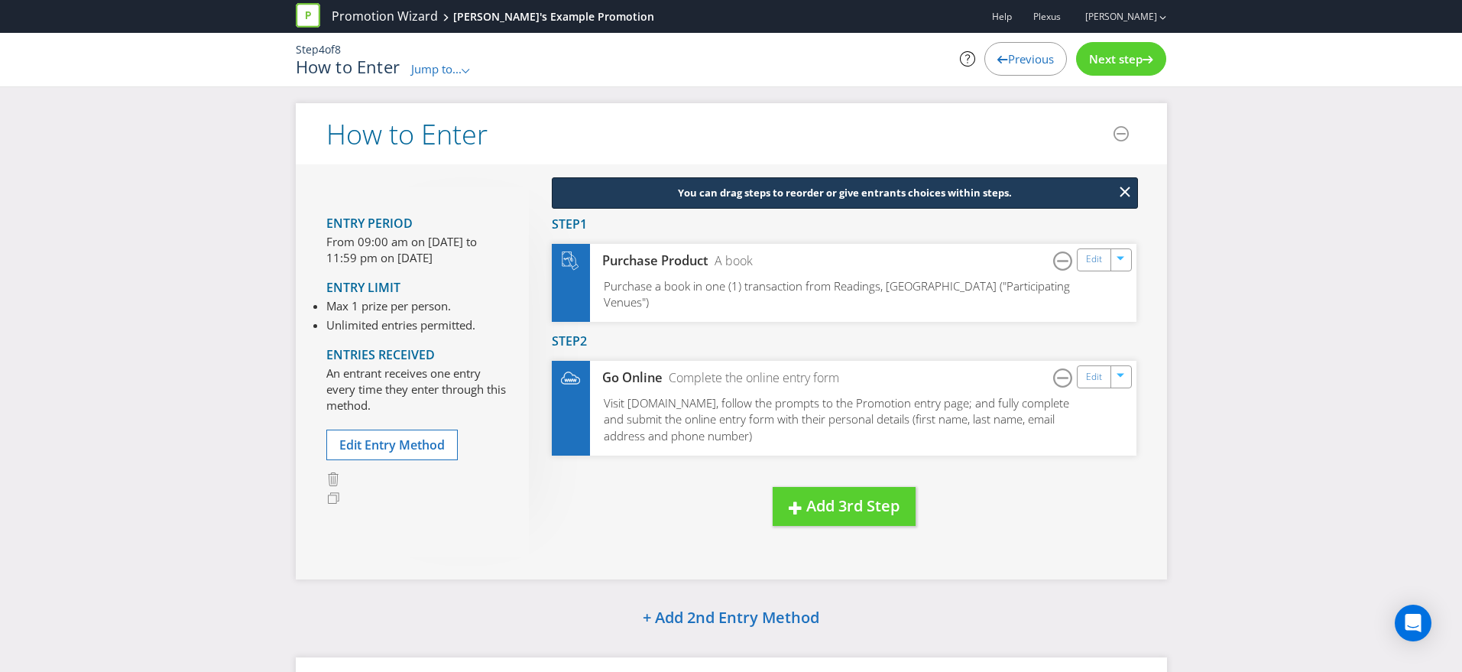
click at [1122, 68] on div "Next step" at bounding box center [1121, 59] width 90 height 34
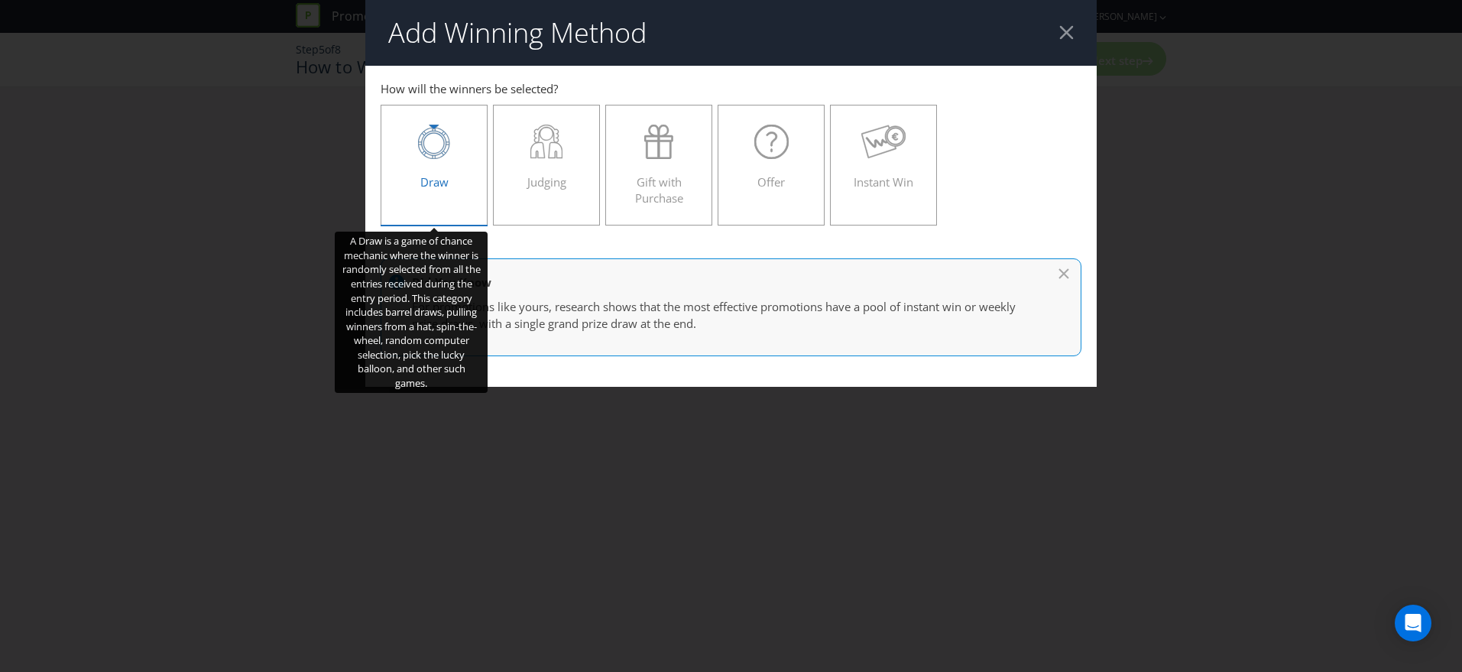
click at [439, 176] on span "Draw" at bounding box center [434, 181] width 28 height 15
click at [0, 0] on input "Draw" at bounding box center [0, 0] width 0 height 0
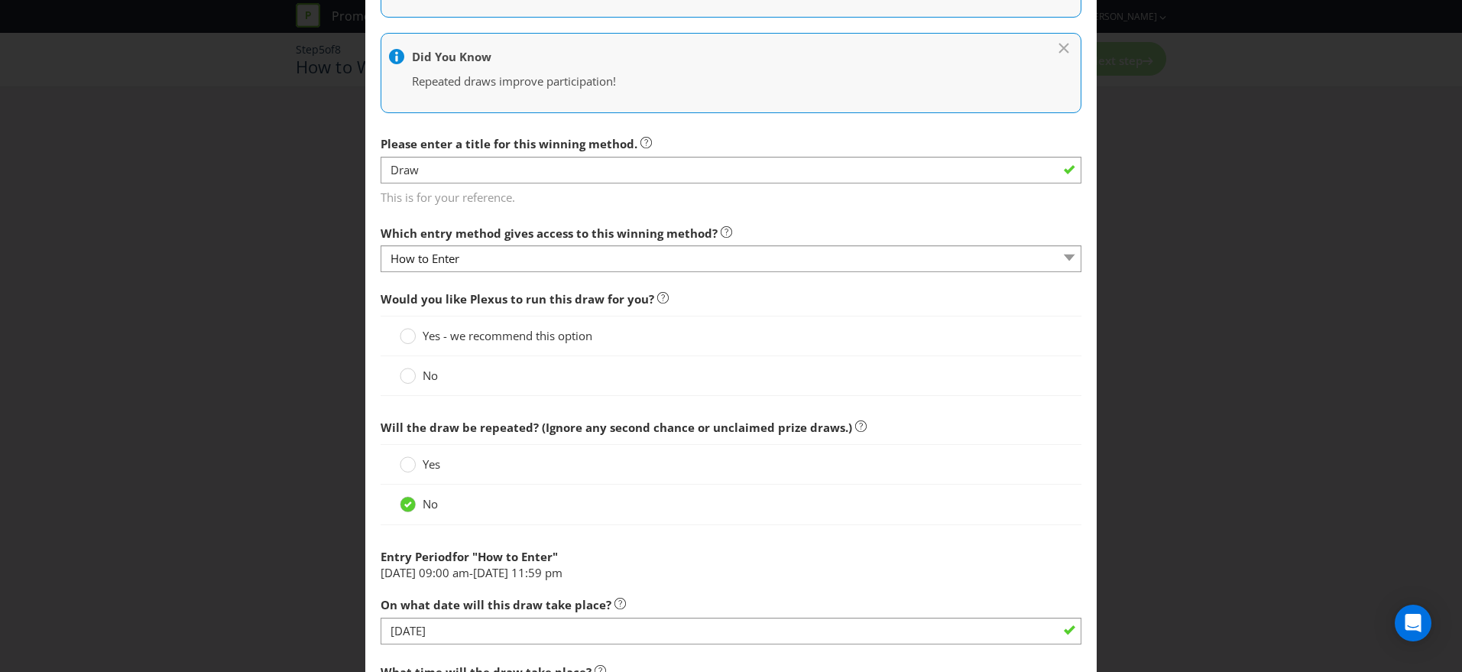
scroll to position [328, 0]
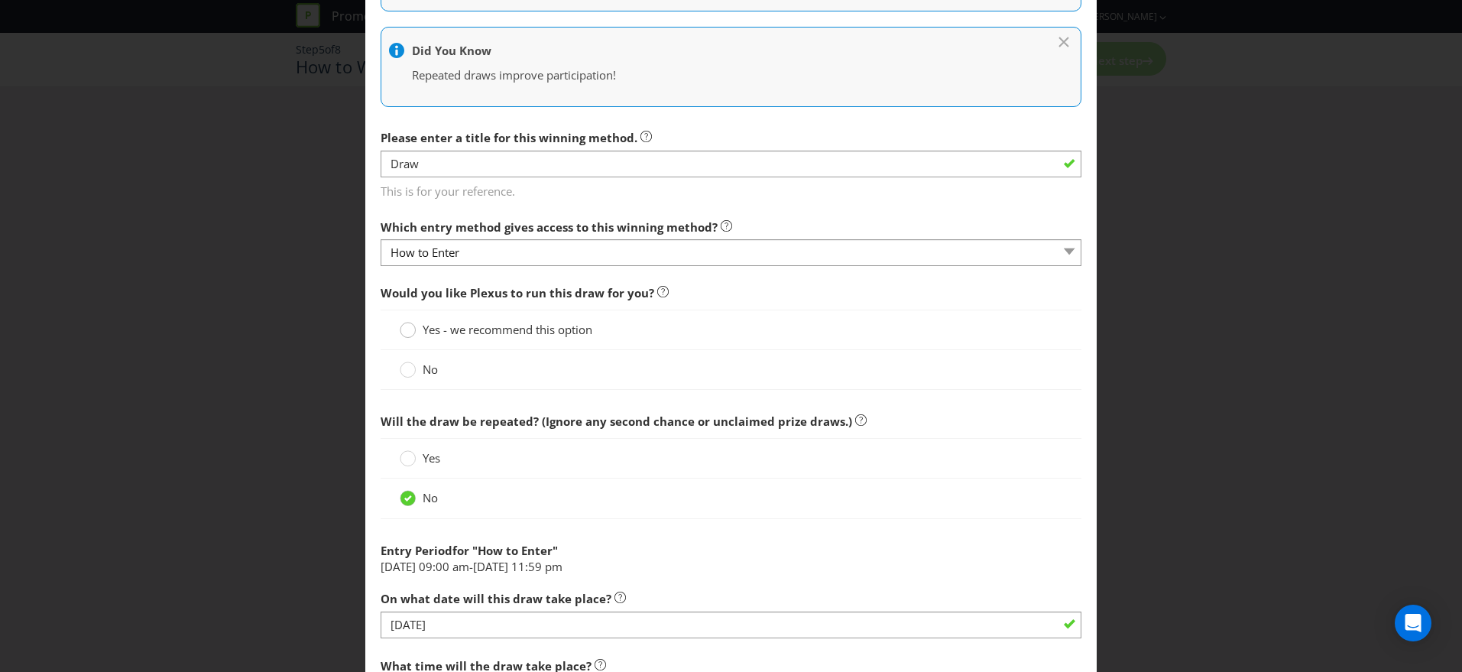
click at [413, 327] on circle at bounding box center [407, 329] width 15 height 15
click at [0, 0] on input "Yes - we recommend this option" at bounding box center [0, 0] width 0 height 0
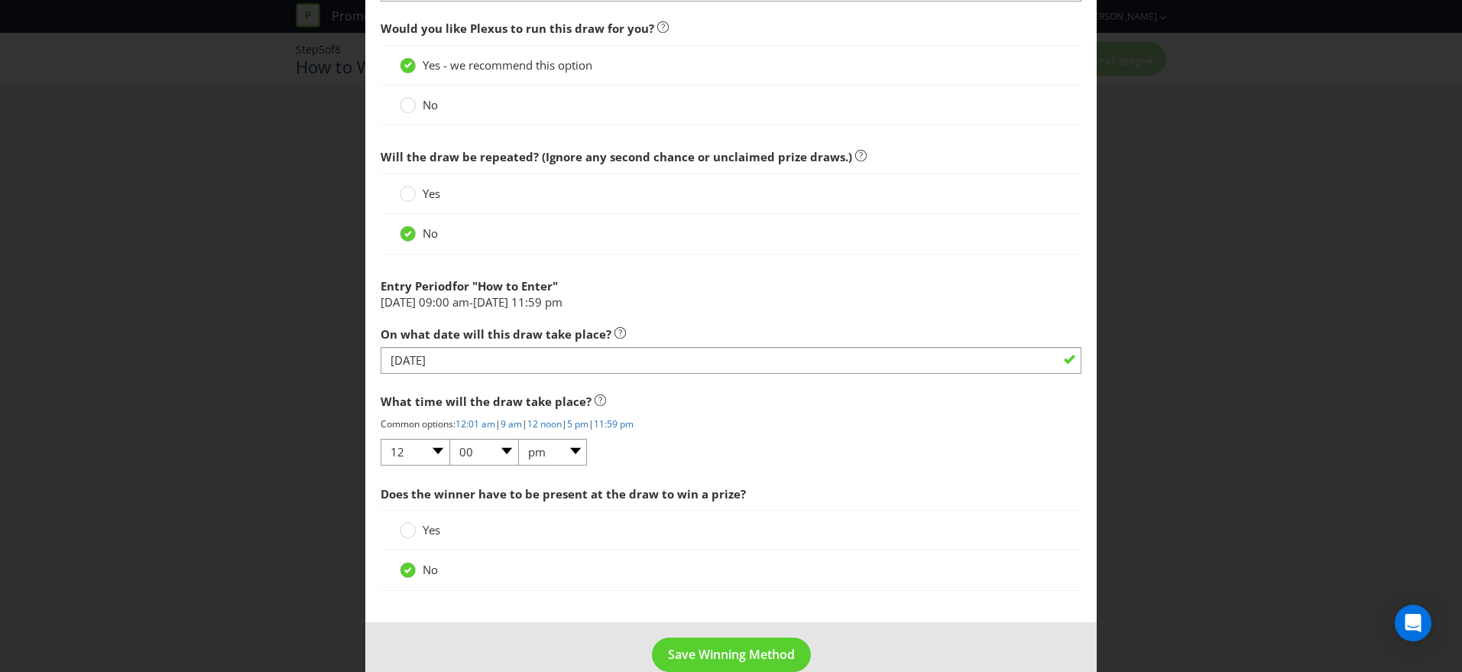
scroll to position [620, 0]
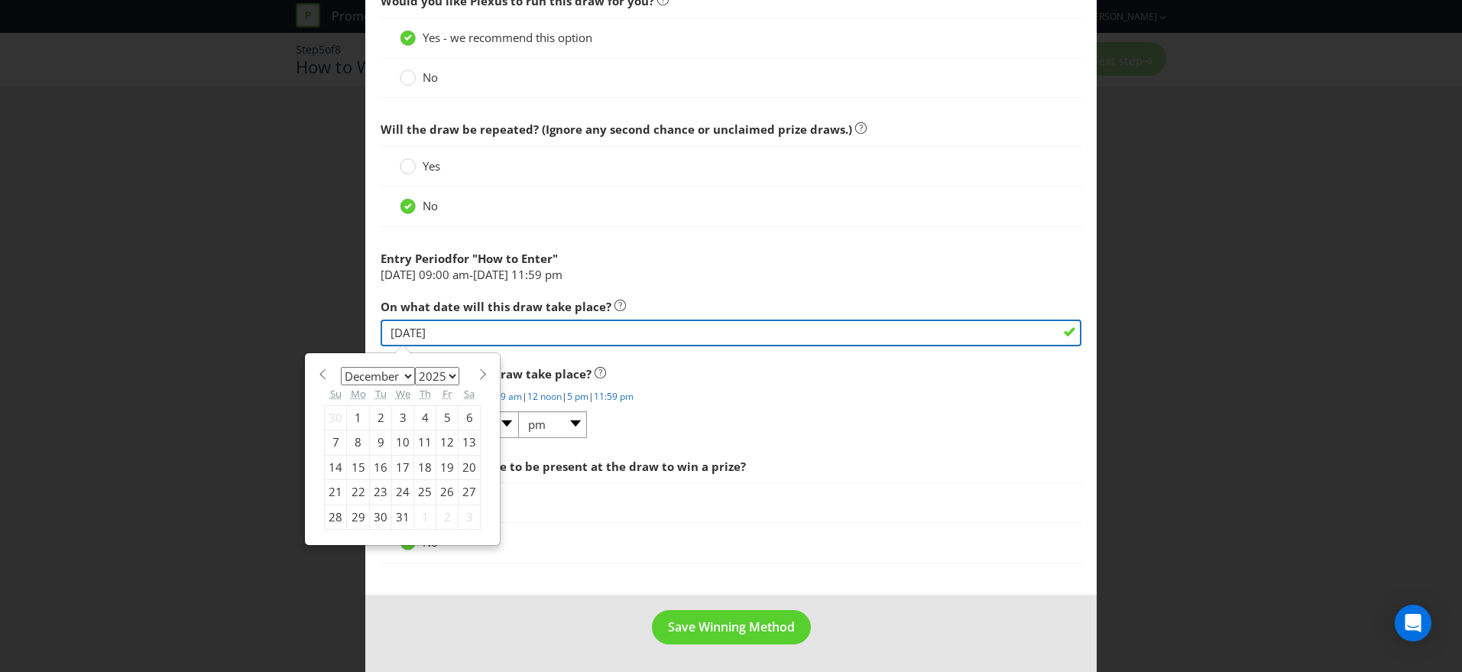
click at [467, 332] on input "[DATE]" at bounding box center [730, 332] width 701 height 27
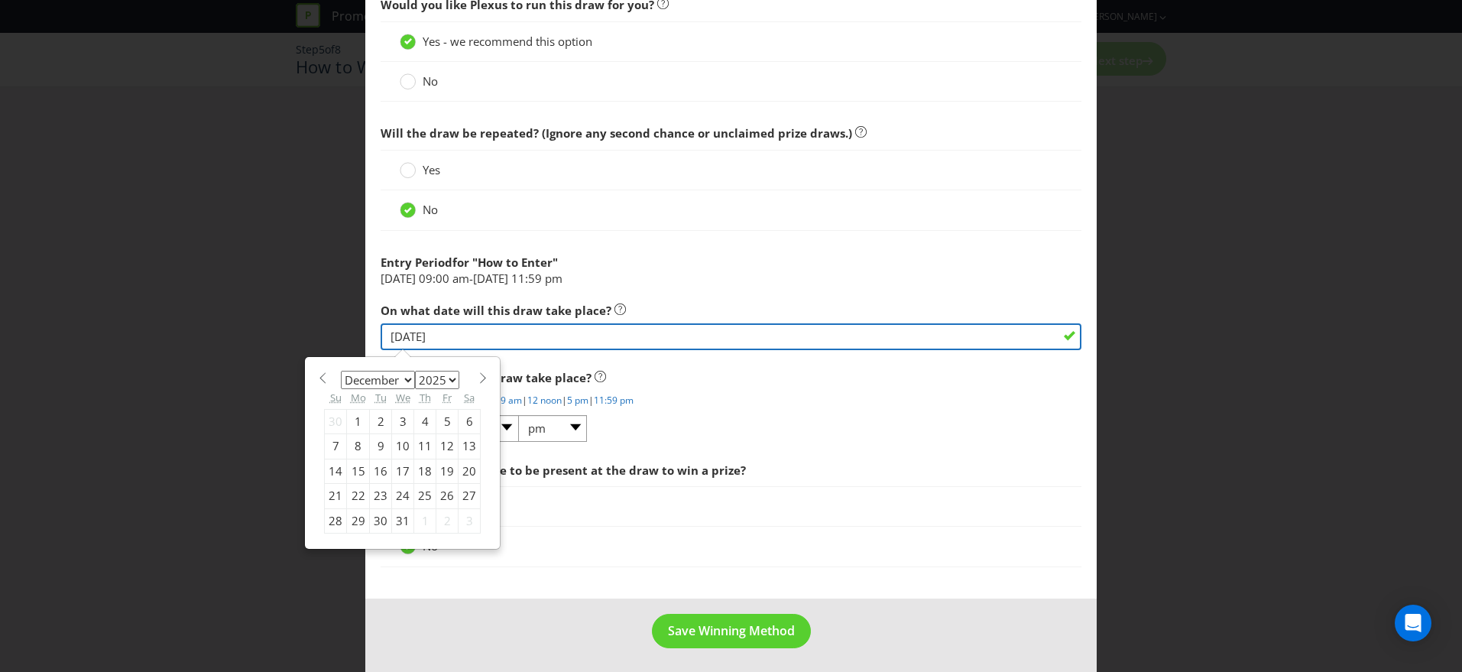
drag, startPoint x: 391, startPoint y: 337, endPoint x: 487, endPoint y: 338, distance: 96.3
click at [487, 338] on input "[DATE]" at bounding box center [730, 336] width 701 height 27
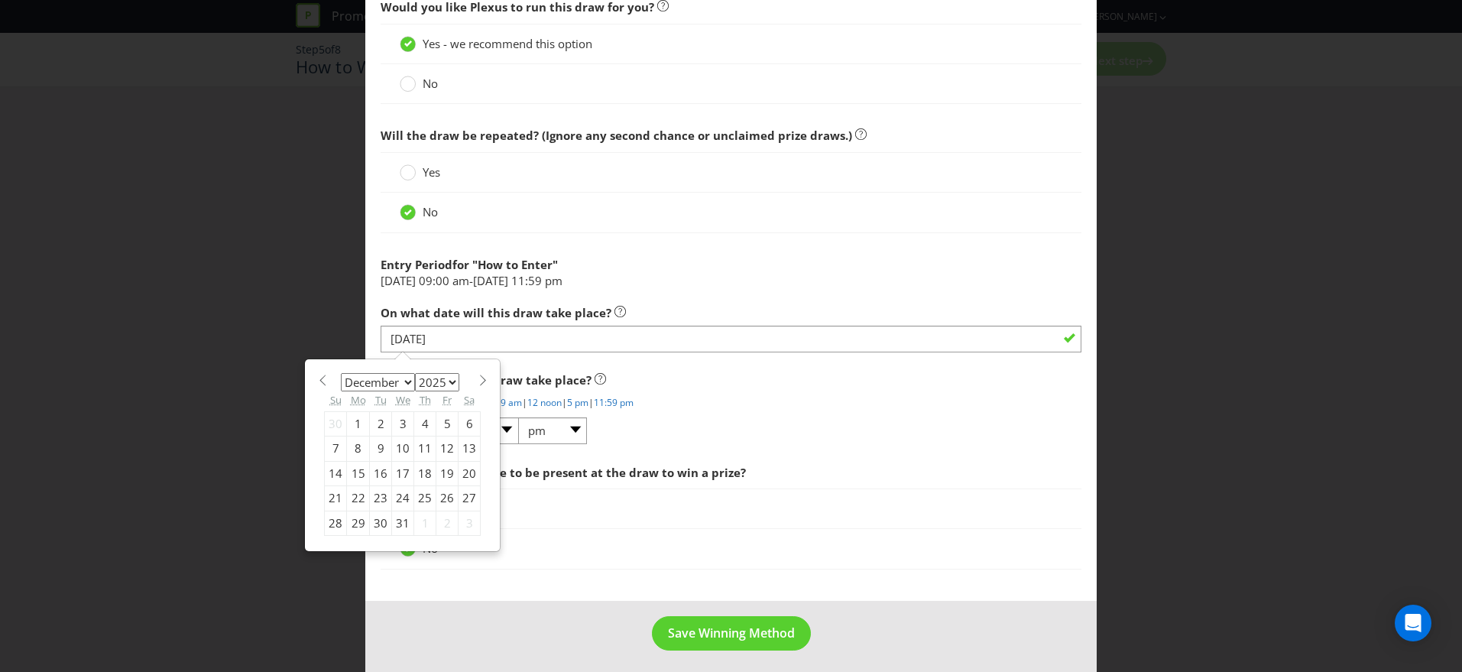
click at [658, 358] on div "Would you like Plexus to run this draw for you? Yes - we recommend this option …" at bounding box center [730, 285] width 701 height 586
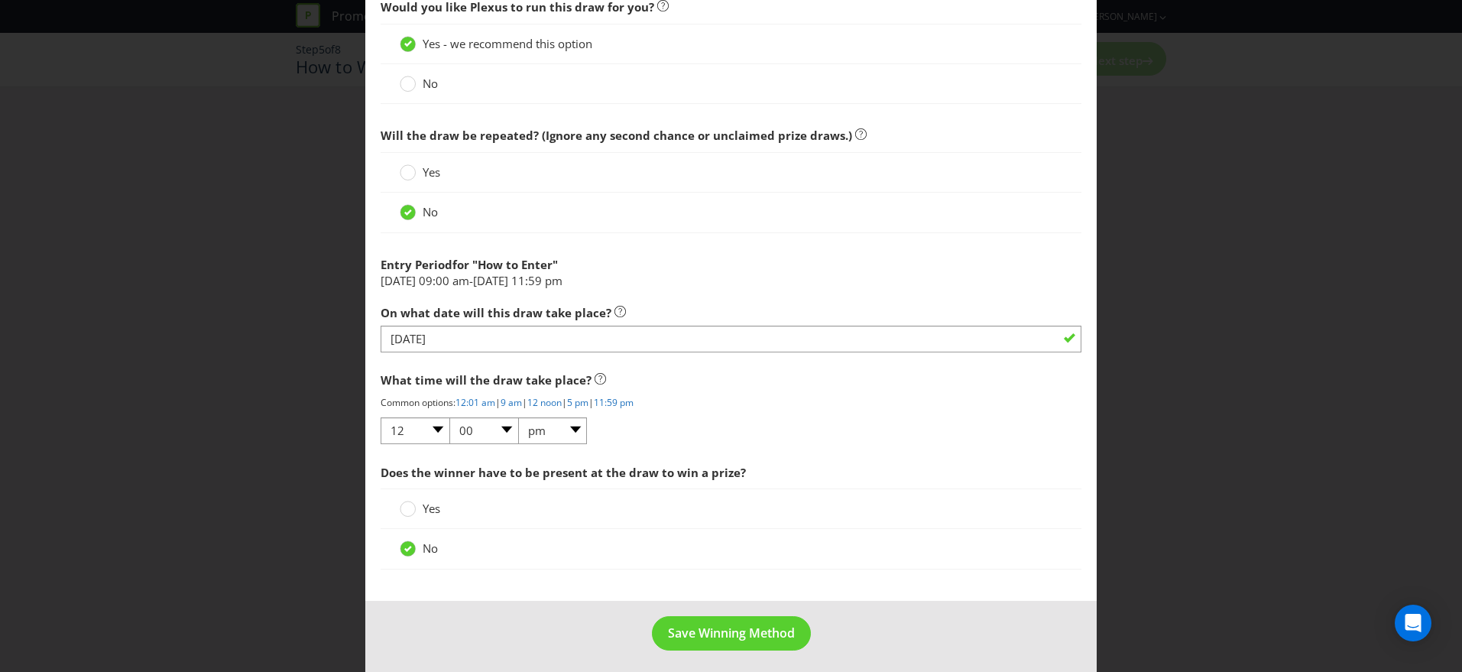
scroll to position [620, 0]
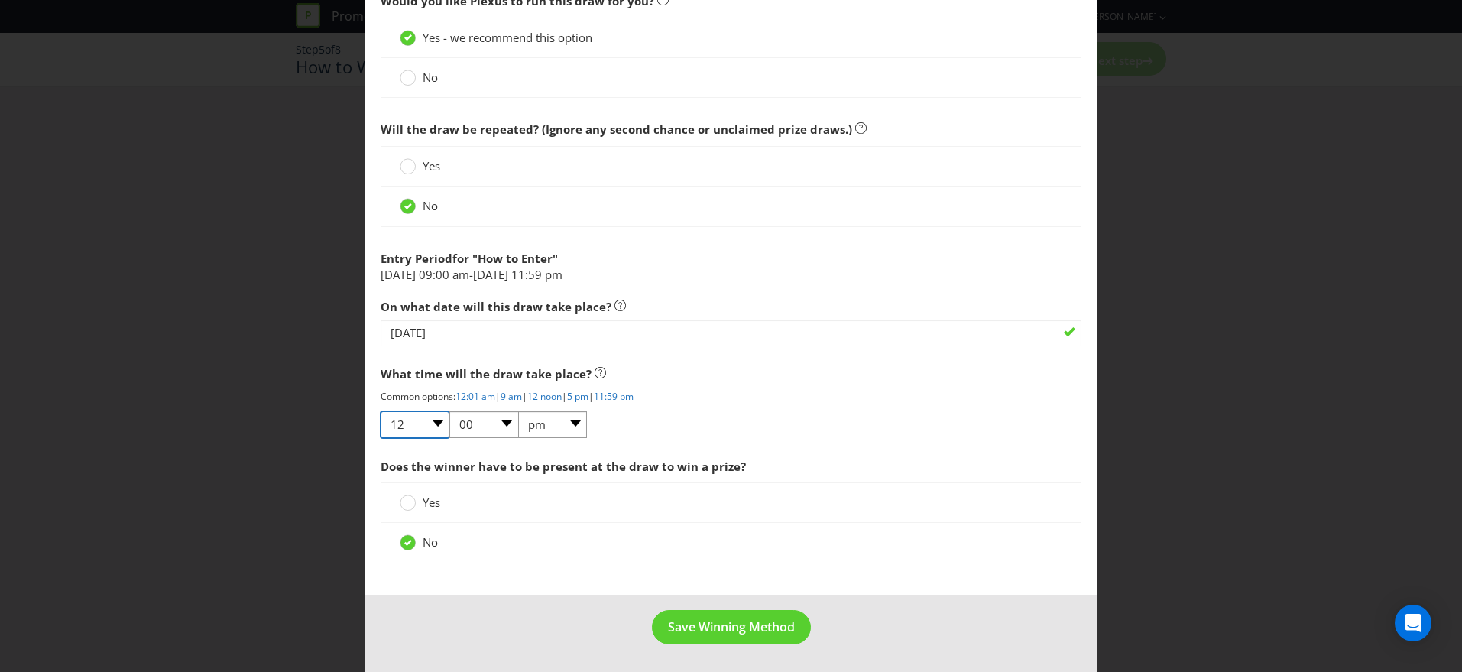
click at [434, 426] on select "01 02 03 04 05 06 07 08 09 10 11 12" at bounding box center [414, 424] width 69 height 27
click at [380, 411] on select "01 02 03 04 05 06 07 08 09 10 11 12" at bounding box center [414, 424] width 69 height 27
click at [710, 619] on span "Save Winning Method" at bounding box center [731, 626] width 127 height 17
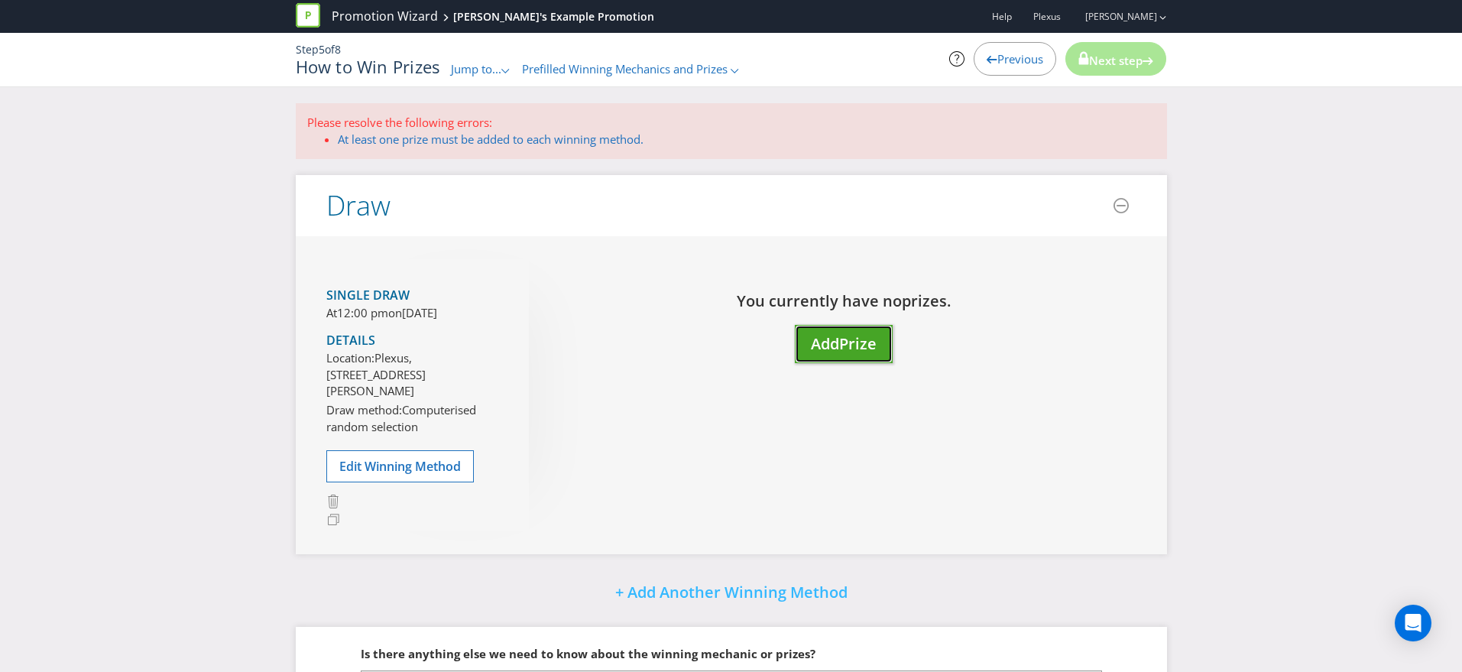
click at [860, 342] on span "Prize" at bounding box center [857, 343] width 37 height 21
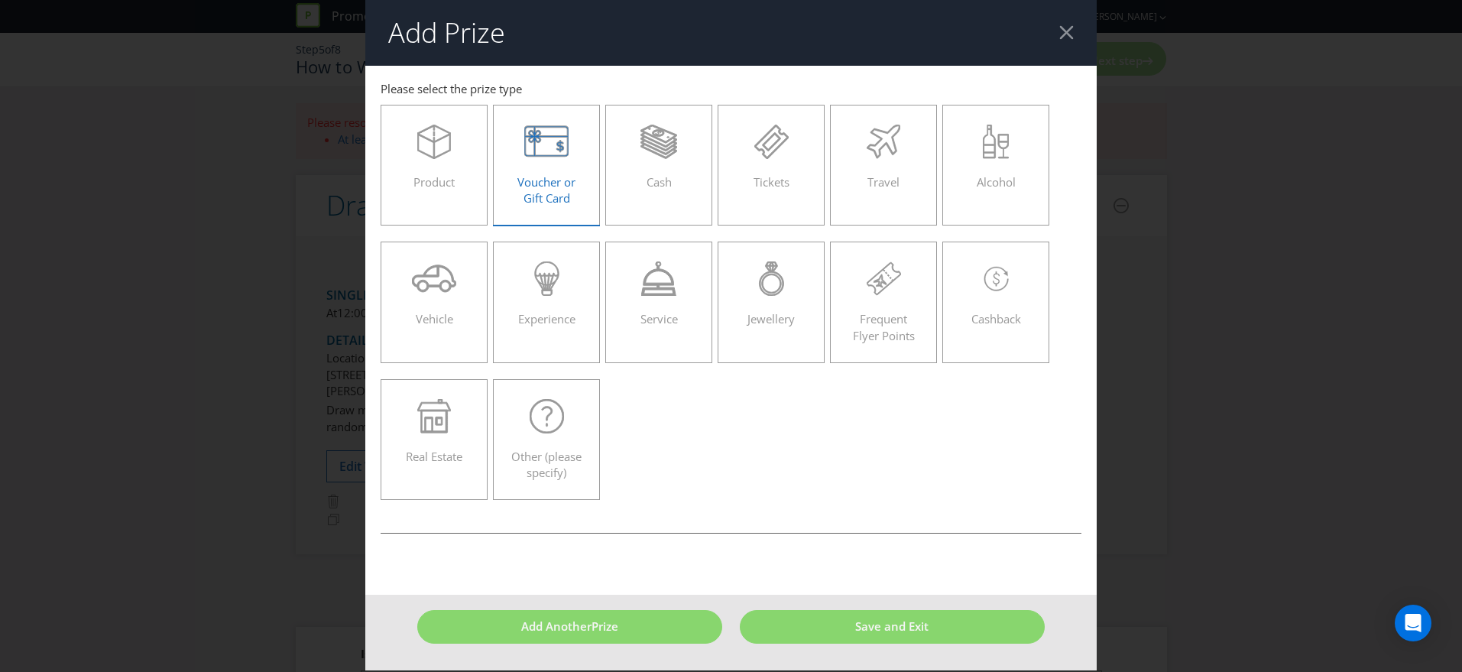
click at [572, 179] on span "Voucher or Gift Card" at bounding box center [546, 189] width 58 height 31
click at [0, 0] on input "Voucher or Gift Card" at bounding box center [0, 0] width 0 height 0
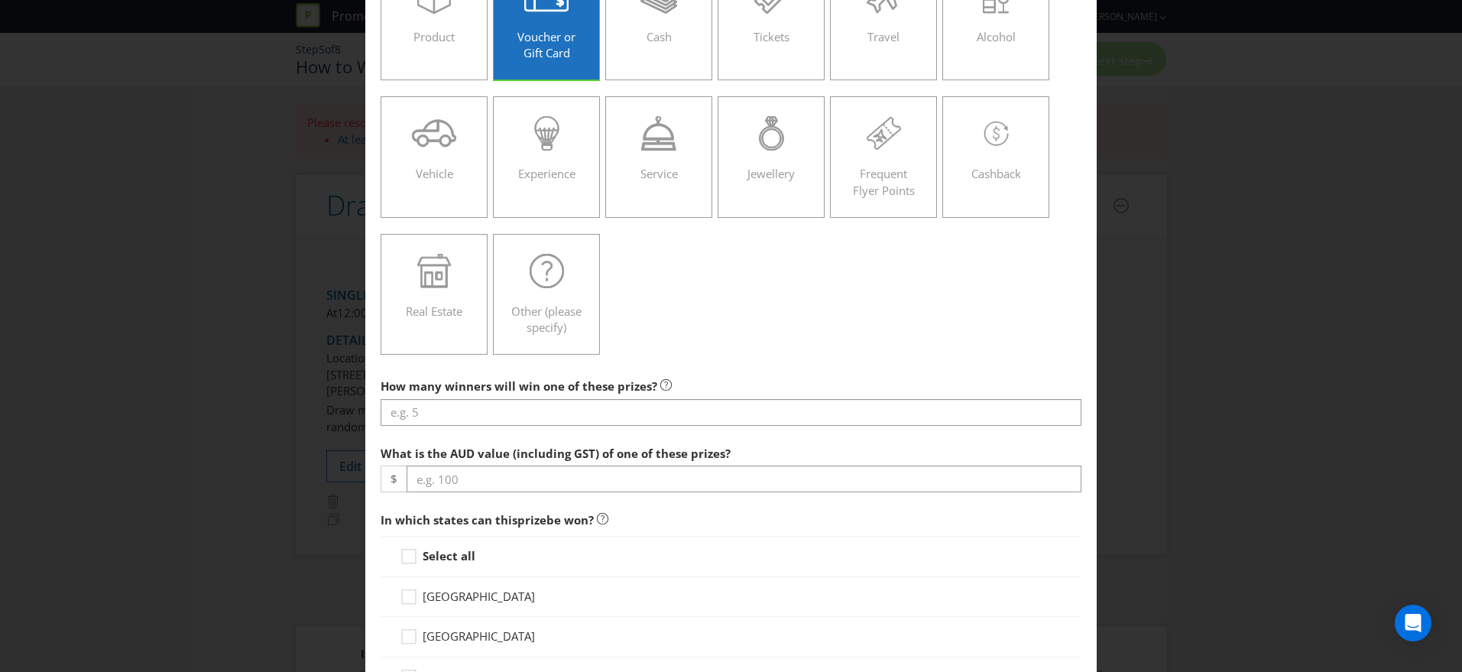
scroll to position [169, 0]
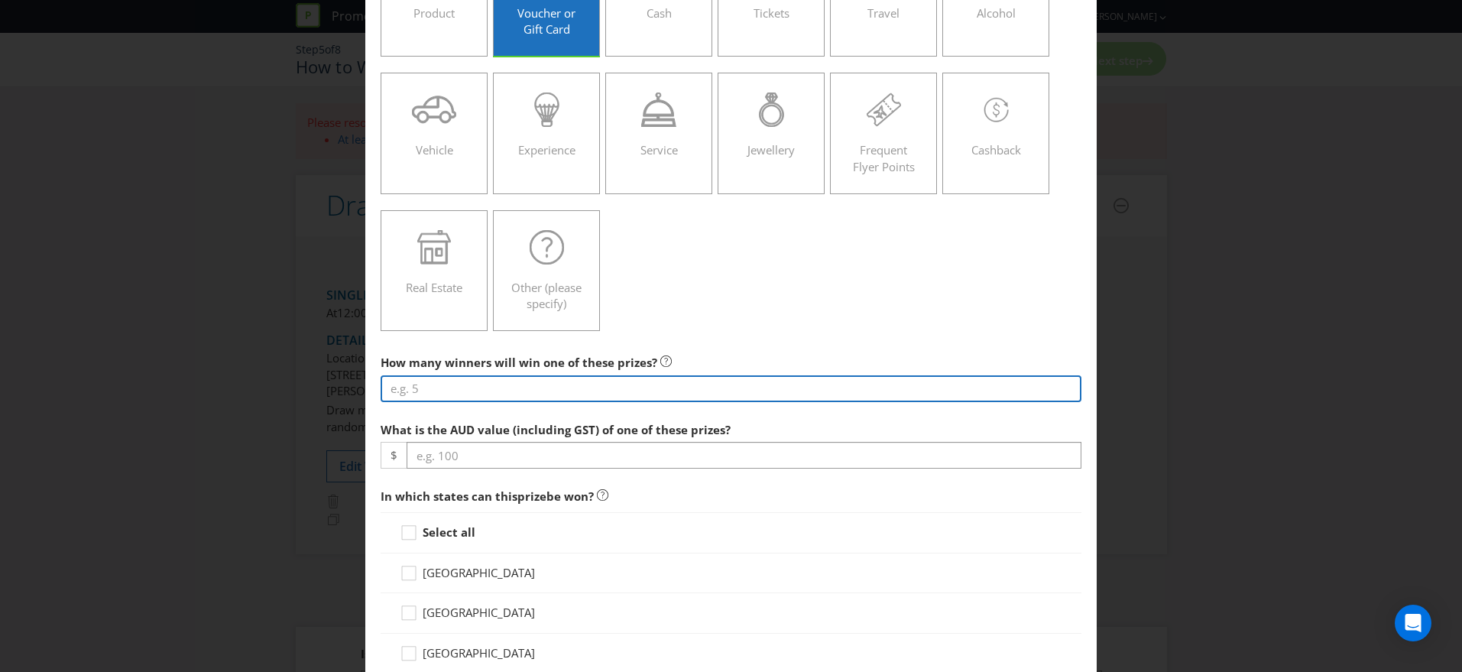
click at [645, 396] on input "number" at bounding box center [730, 388] width 701 height 27
type input "10"
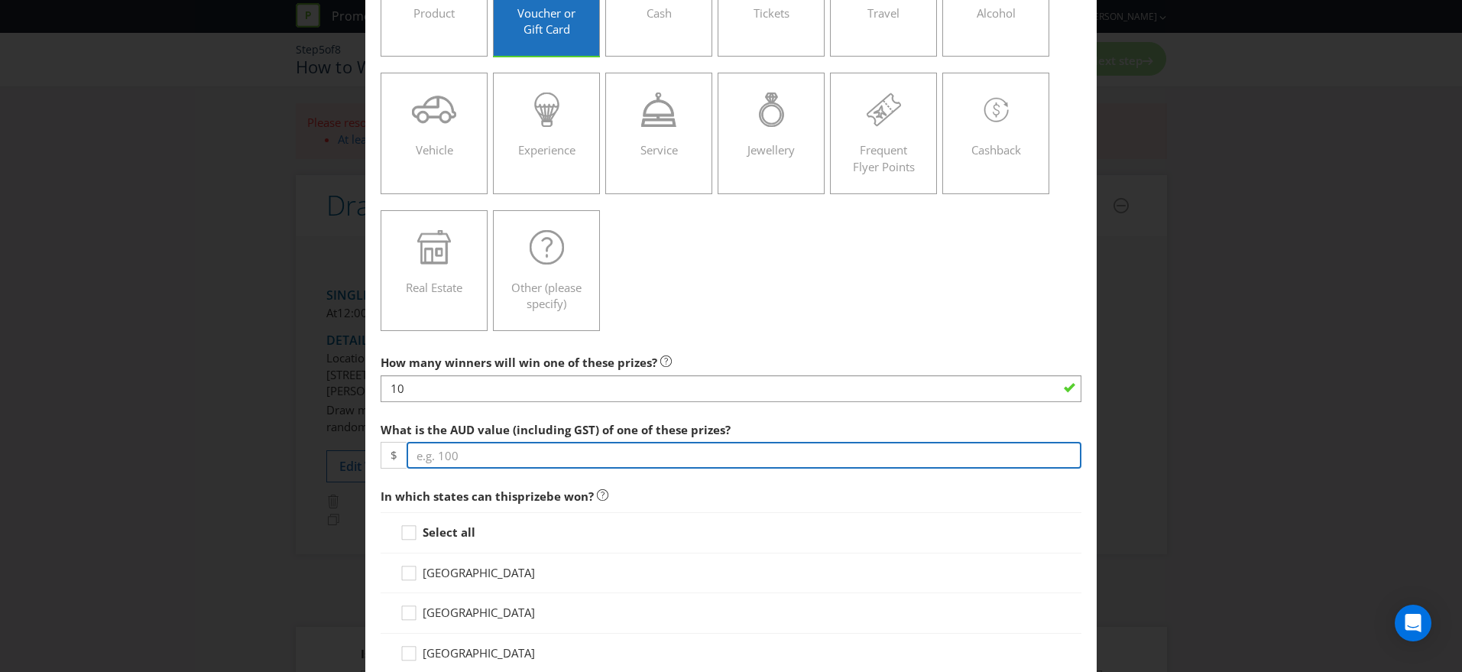
click at [542, 451] on input "number" at bounding box center [743, 455] width 675 height 27
type input "1"
click at [750, 459] on input "1500" at bounding box center [743, 455] width 675 height 27
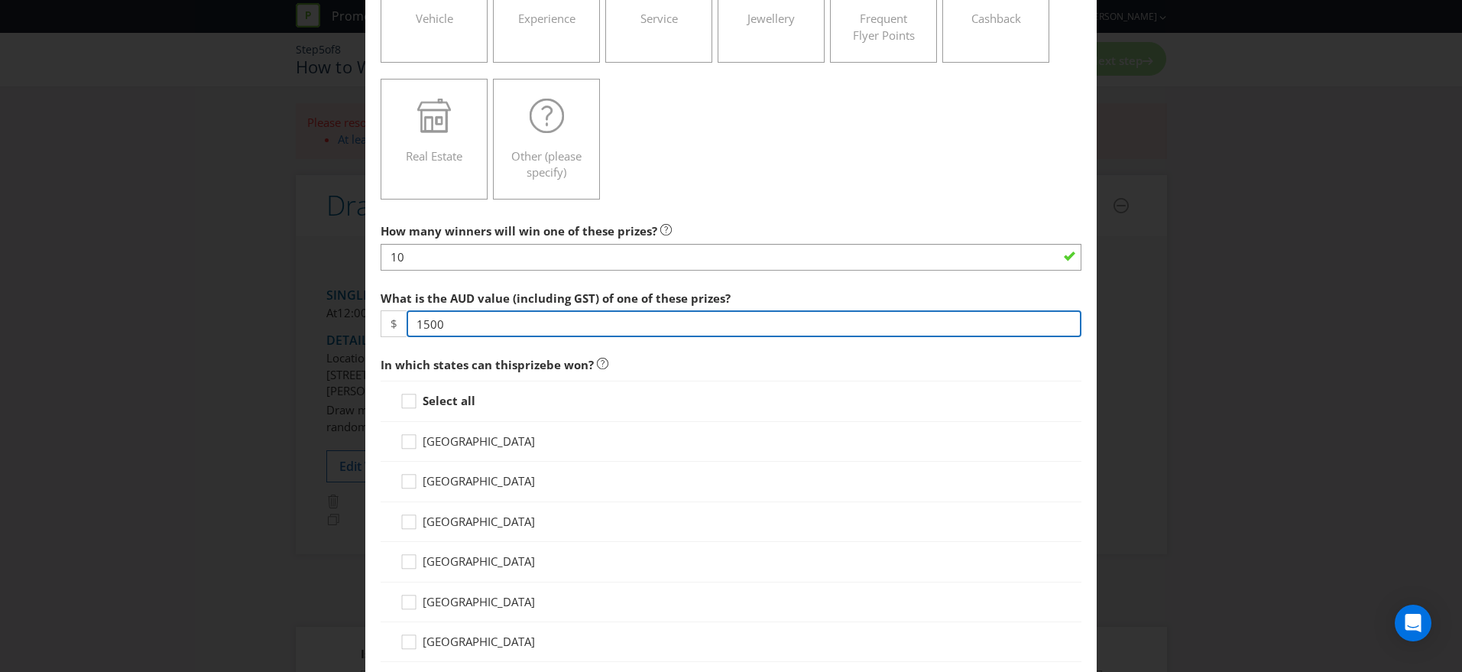
scroll to position [299, 0]
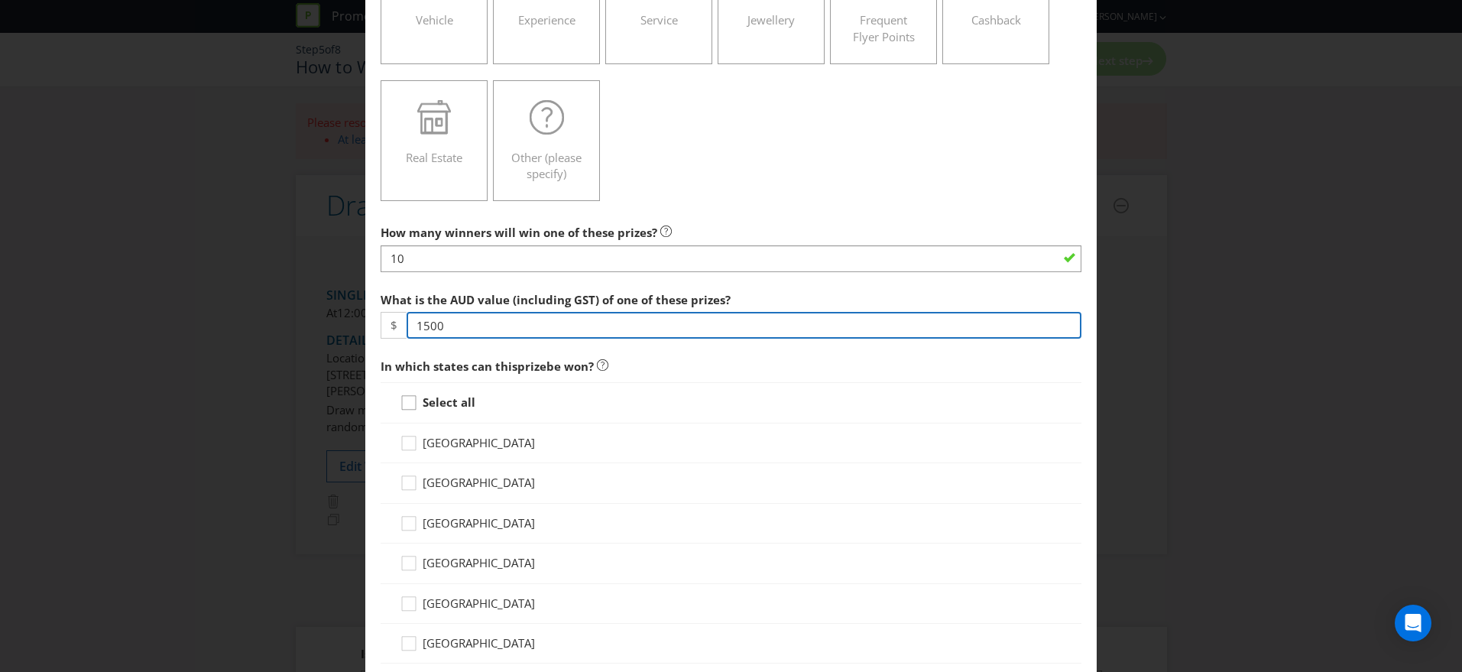
type input "1500"
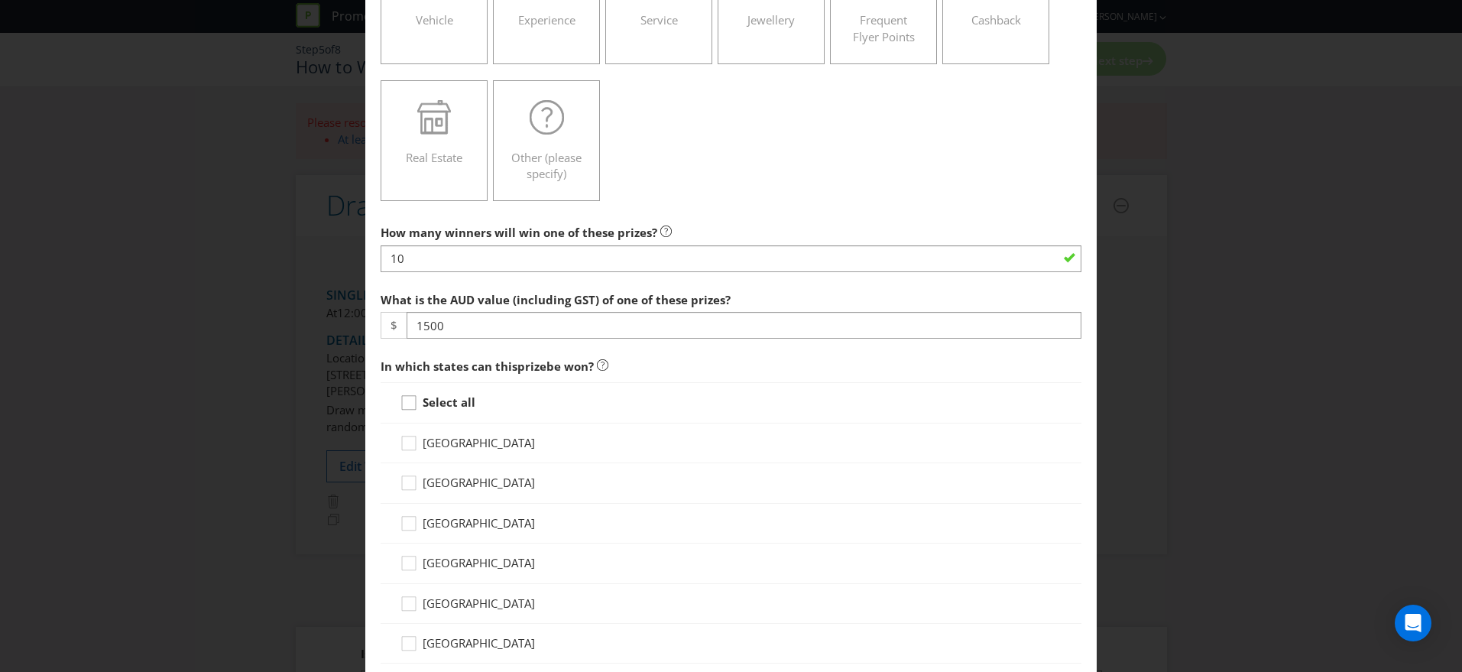
click at [419, 400] on icon at bounding box center [411, 405] width 23 height 23
click at [0, 0] on input "Select all" at bounding box center [0, 0] width 0 height 0
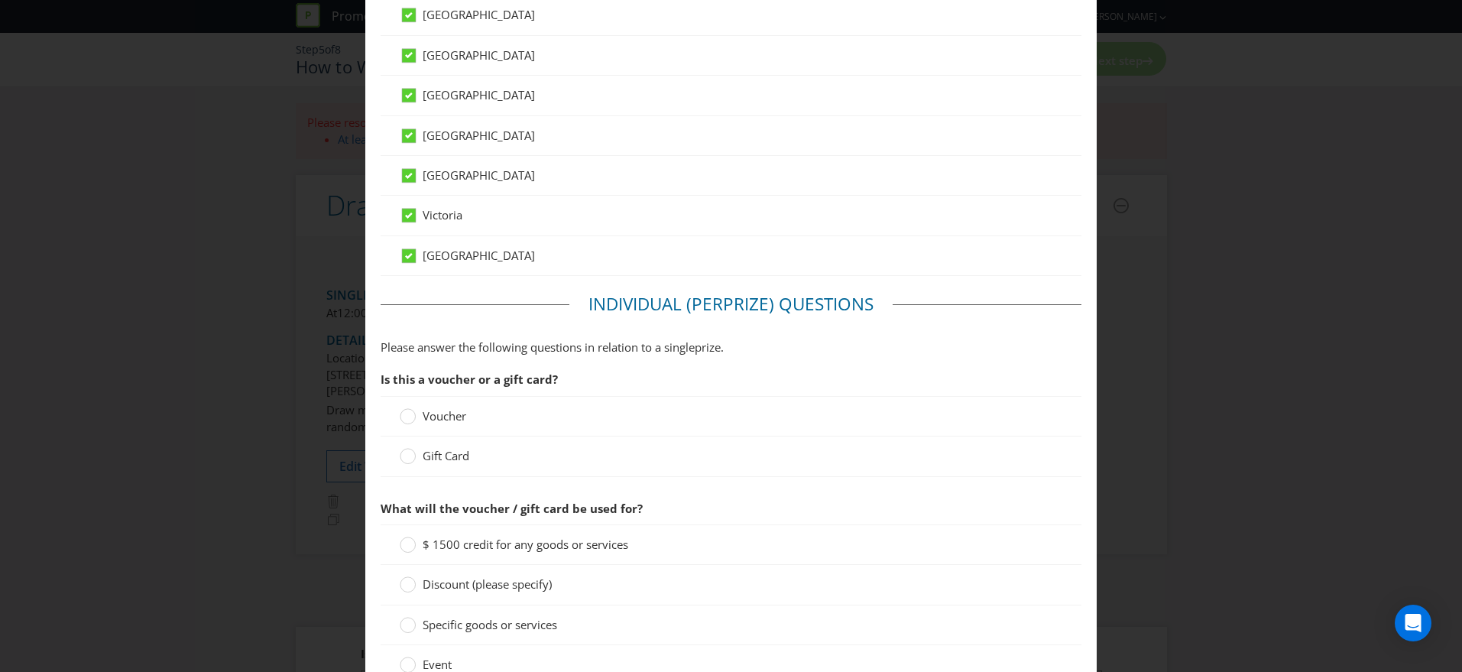
scroll to position [782, 0]
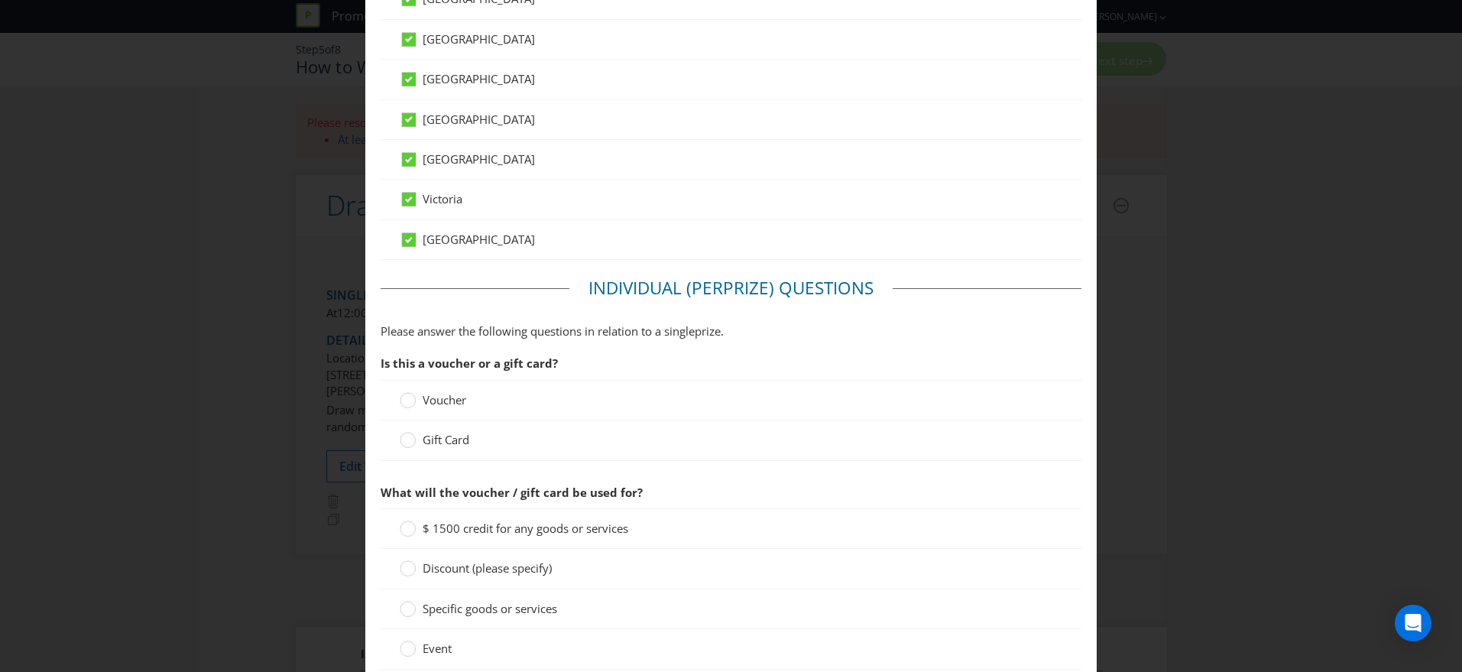
click at [434, 406] on span "Voucher" at bounding box center [445, 399] width 44 height 15
click at [0, 0] on input "Voucher" at bounding box center [0, 0] width 0 height 0
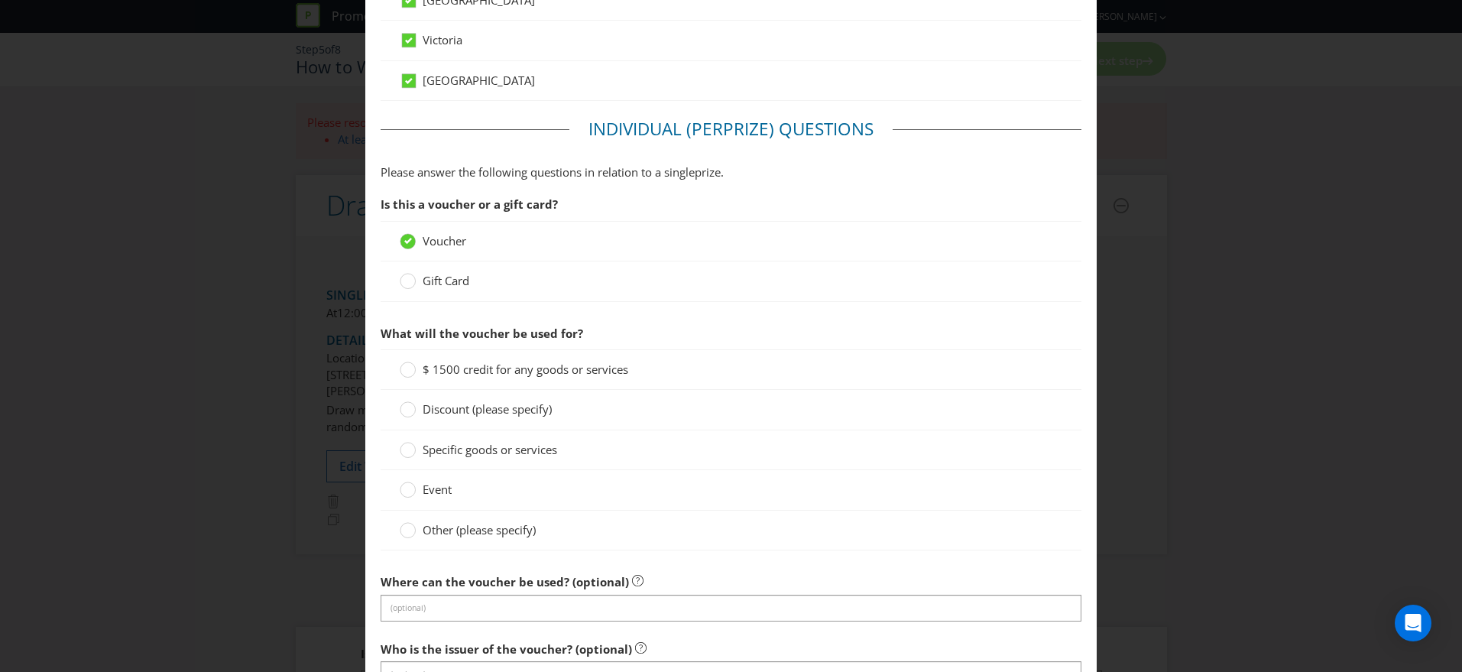
scroll to position [937, 0]
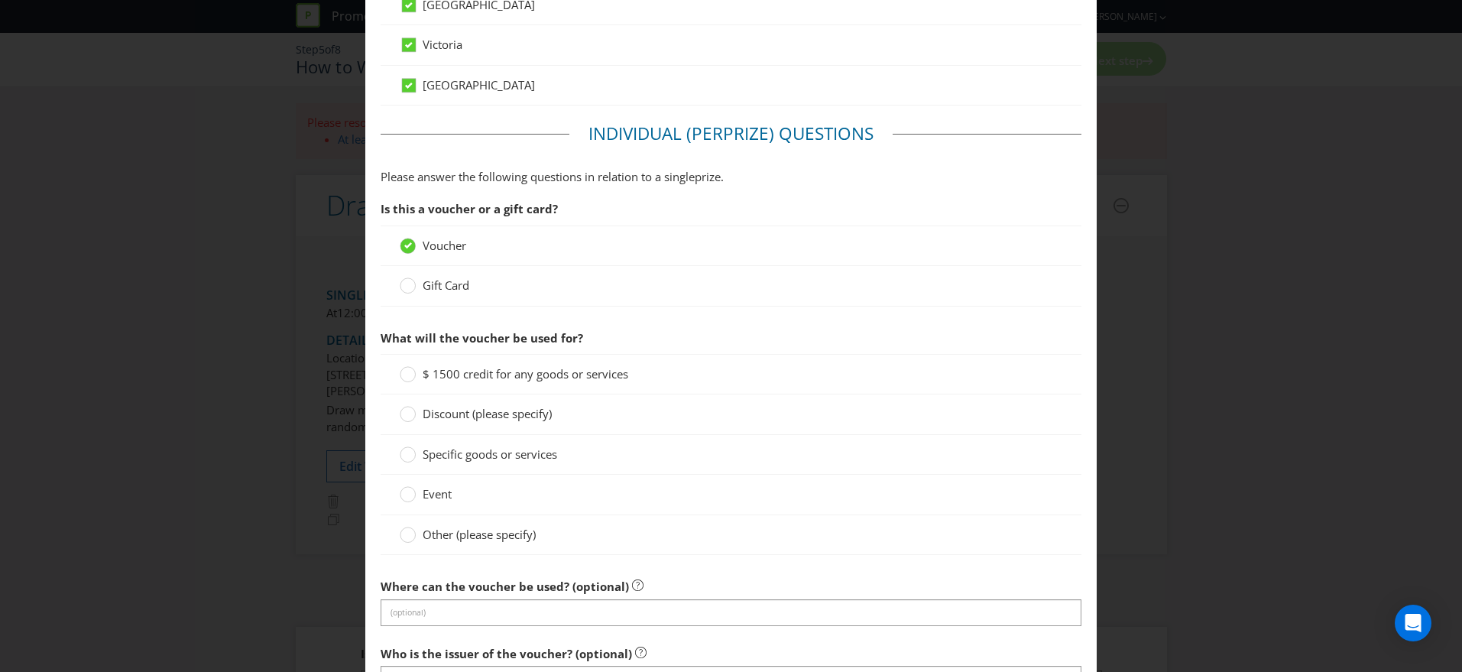
click at [517, 377] on span "$ 1500 credit for any goods or services" at bounding box center [526, 373] width 206 height 15
click at [0, 0] on input "$ 1500 credit for any goods or services" at bounding box center [0, 0] width 0 height 0
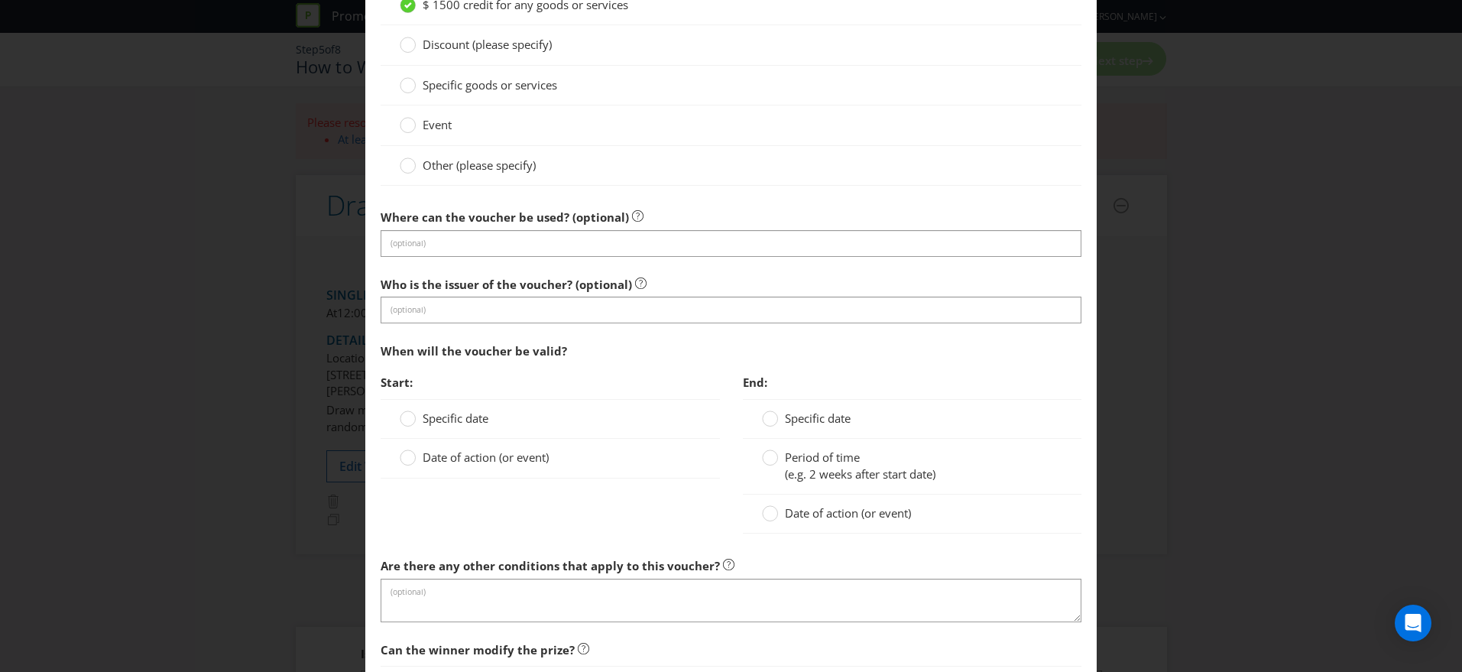
scroll to position [1310, 0]
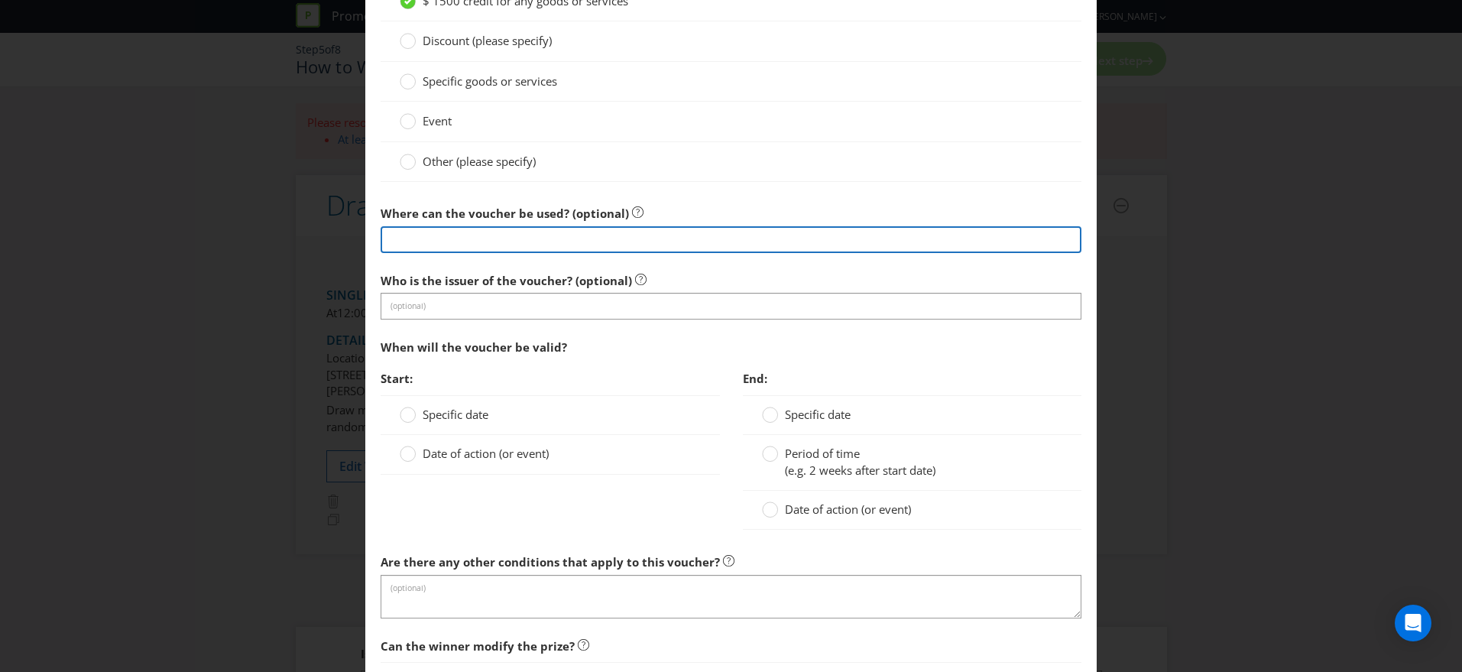
click at [566, 241] on input "text" at bounding box center [730, 239] width 701 height 27
type input "A"
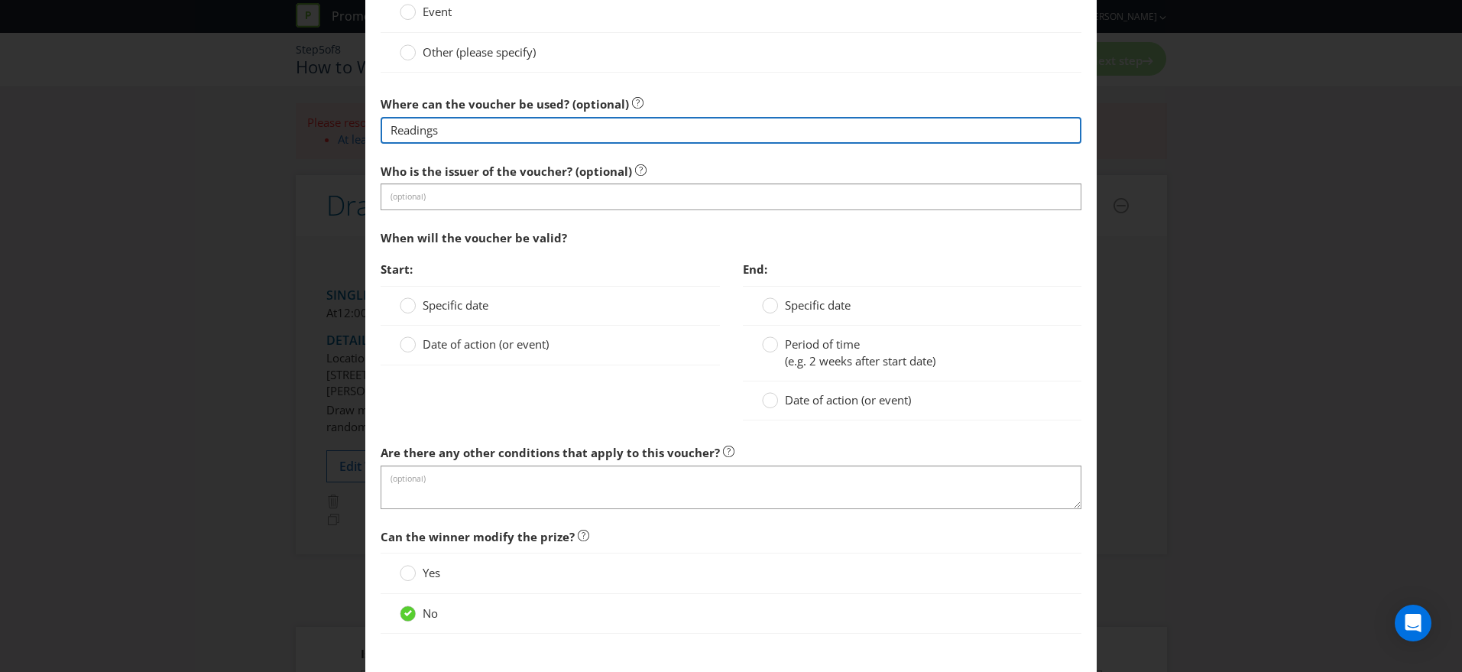
scroll to position [1443, 0]
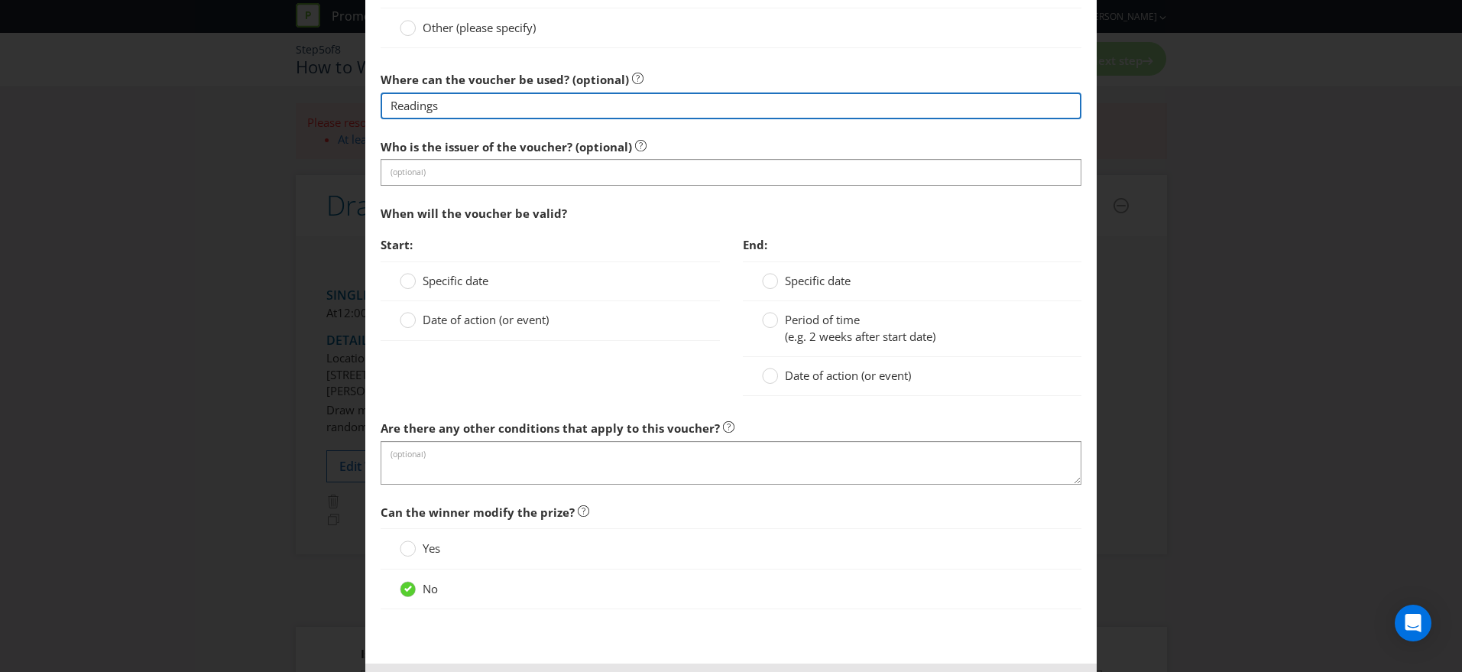
type input "Readings"
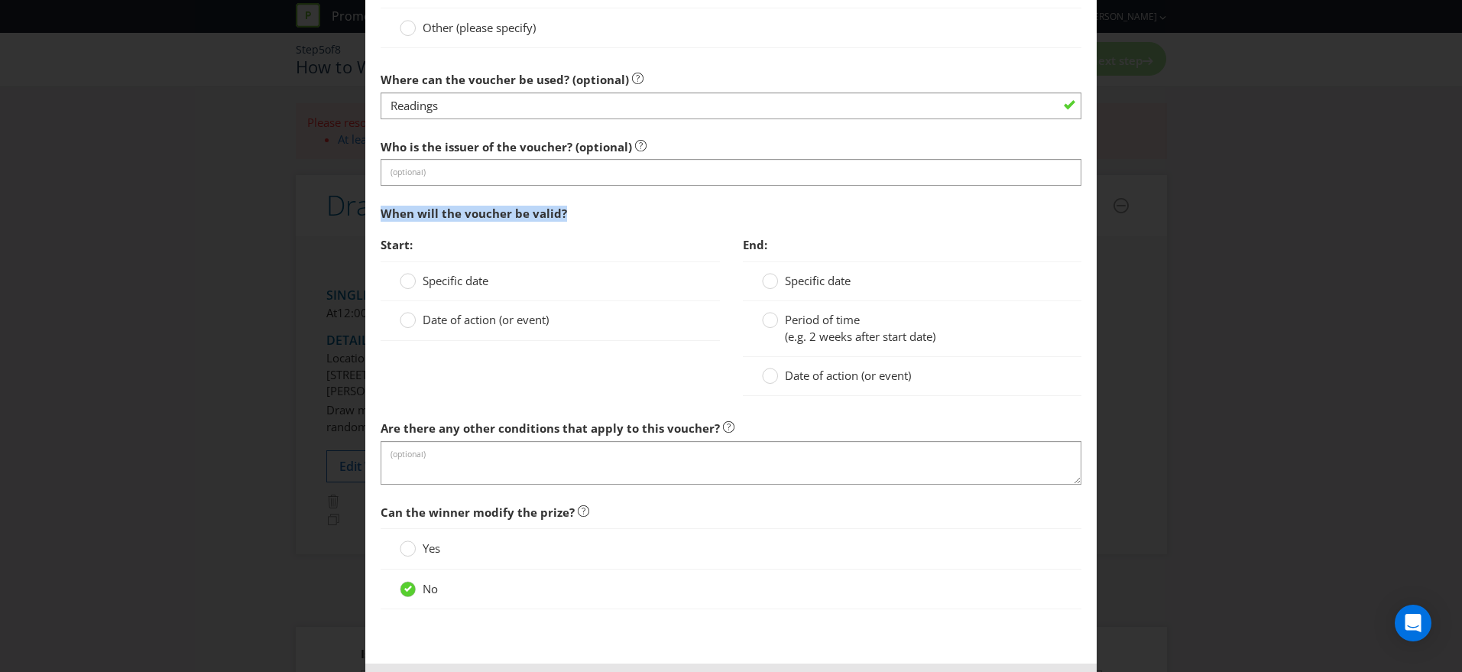
drag, startPoint x: 384, startPoint y: 214, endPoint x: 638, endPoint y: 209, distance: 254.5
click at [638, 209] on div "When will the voucher be valid?" at bounding box center [730, 213] width 701 height 31
click at [639, 209] on div "When will the voucher be valid?" at bounding box center [730, 213] width 701 height 31
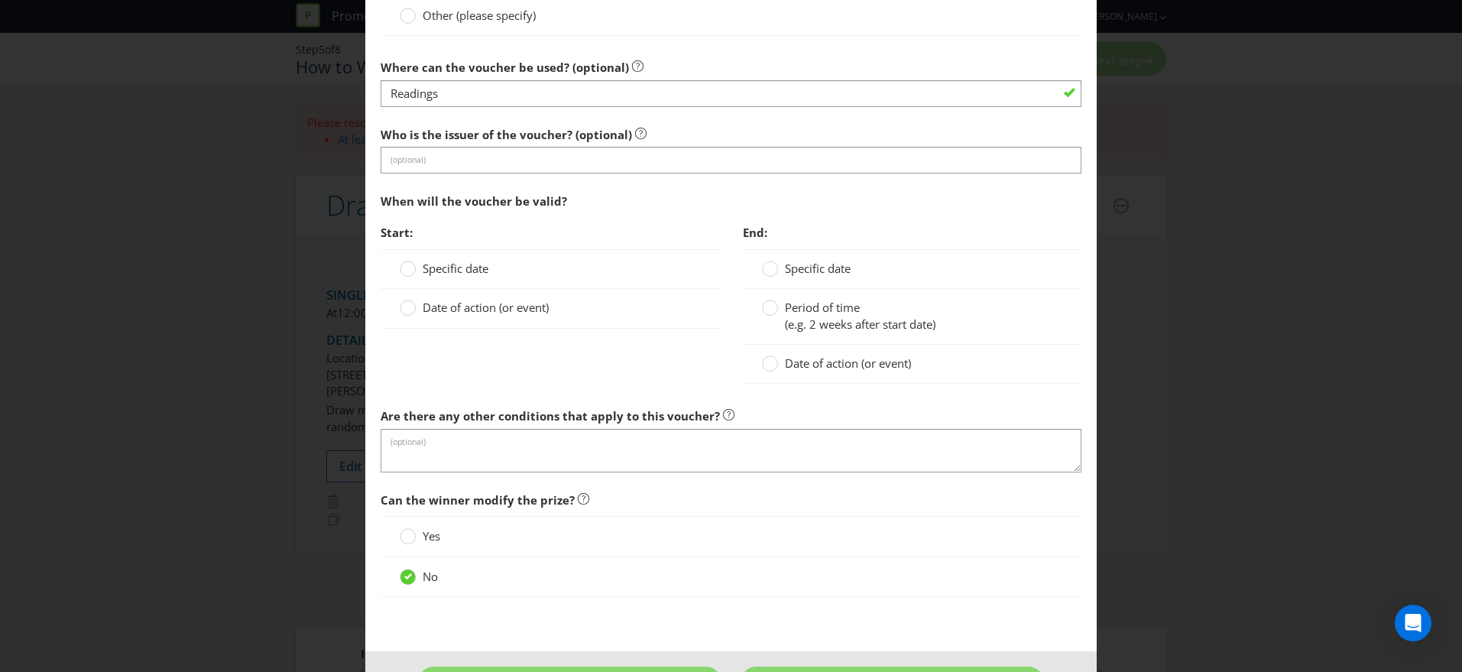
scroll to position [1510, 0]
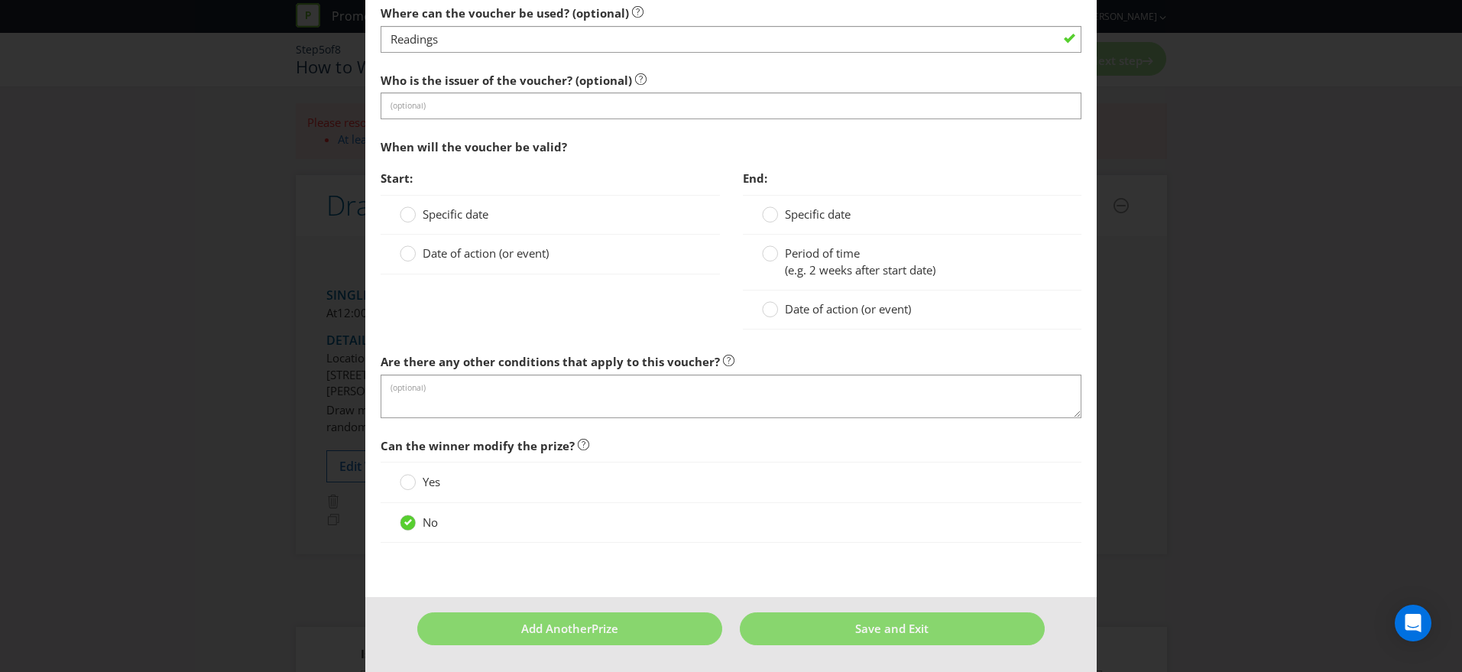
click at [961, 463] on div "Yes" at bounding box center [730, 481] width 701 height 40
click at [896, 621] on span "Save and Exit" at bounding box center [891, 628] width 73 height 15
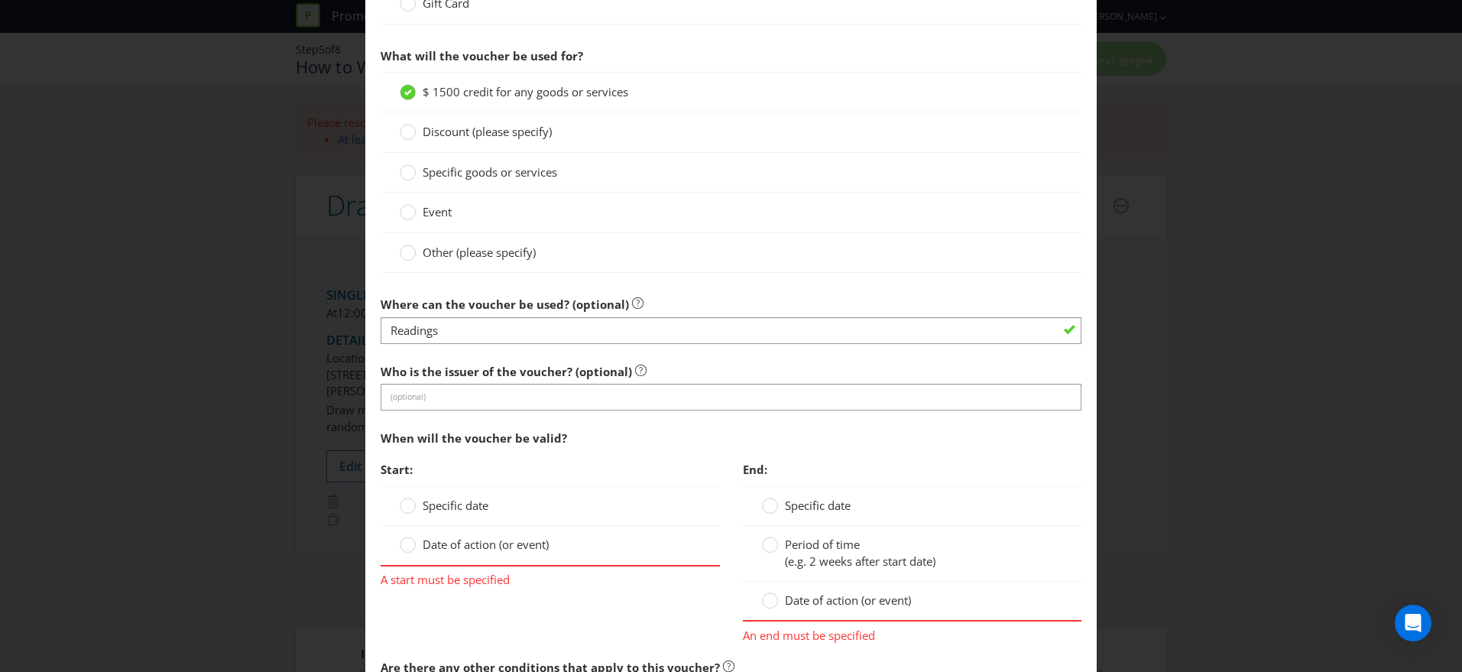
scroll to position [1524, 0]
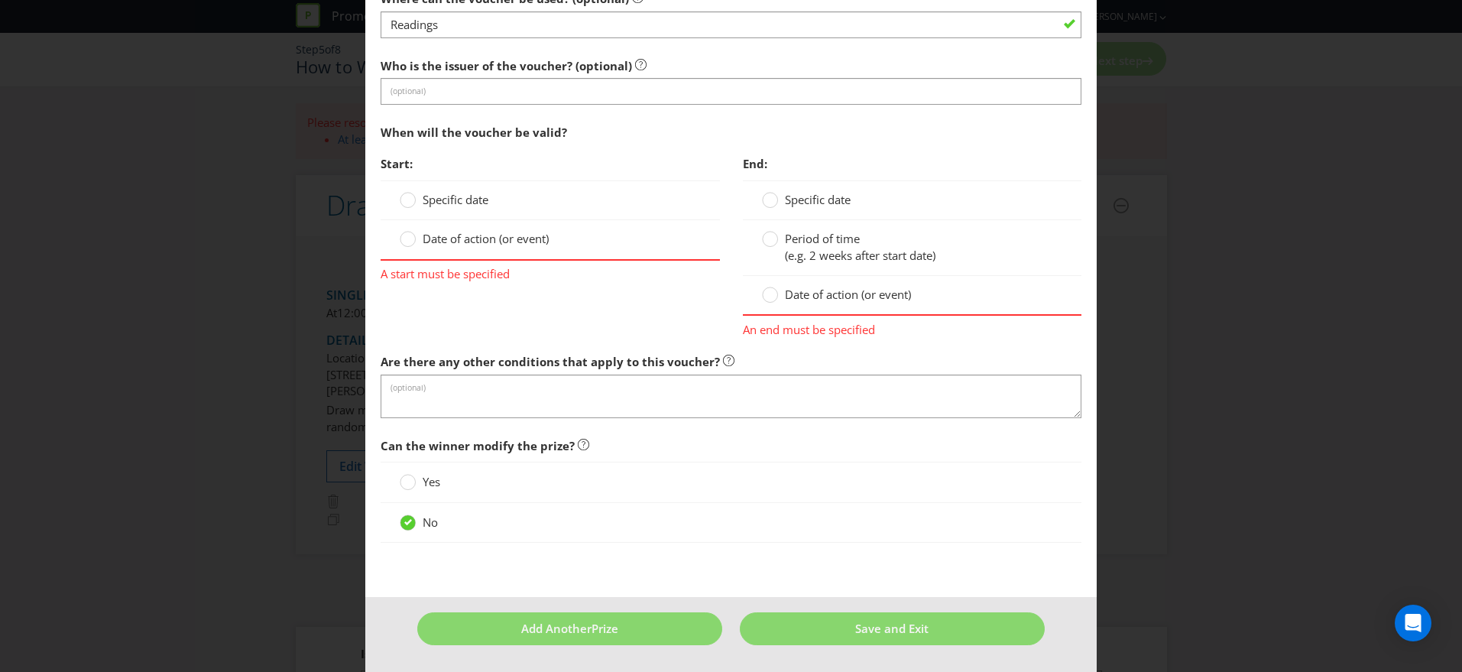
click at [461, 209] on div "Specific date" at bounding box center [549, 200] width 338 height 40
click at [462, 200] on span "Specific date" at bounding box center [456, 199] width 66 height 15
click at [0, 0] on input "Specific date" at bounding box center [0, 0] width 0 height 0
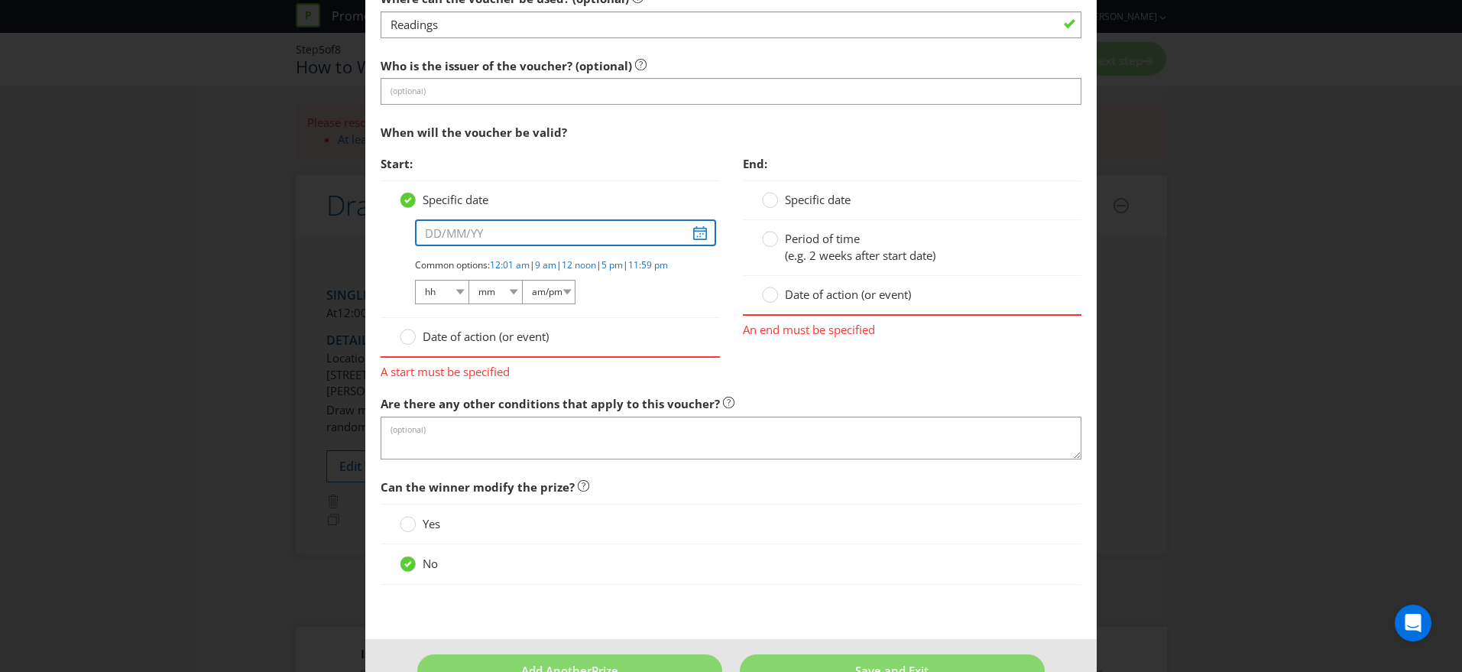
click at [700, 232] on input "text" at bounding box center [565, 232] width 300 height 27
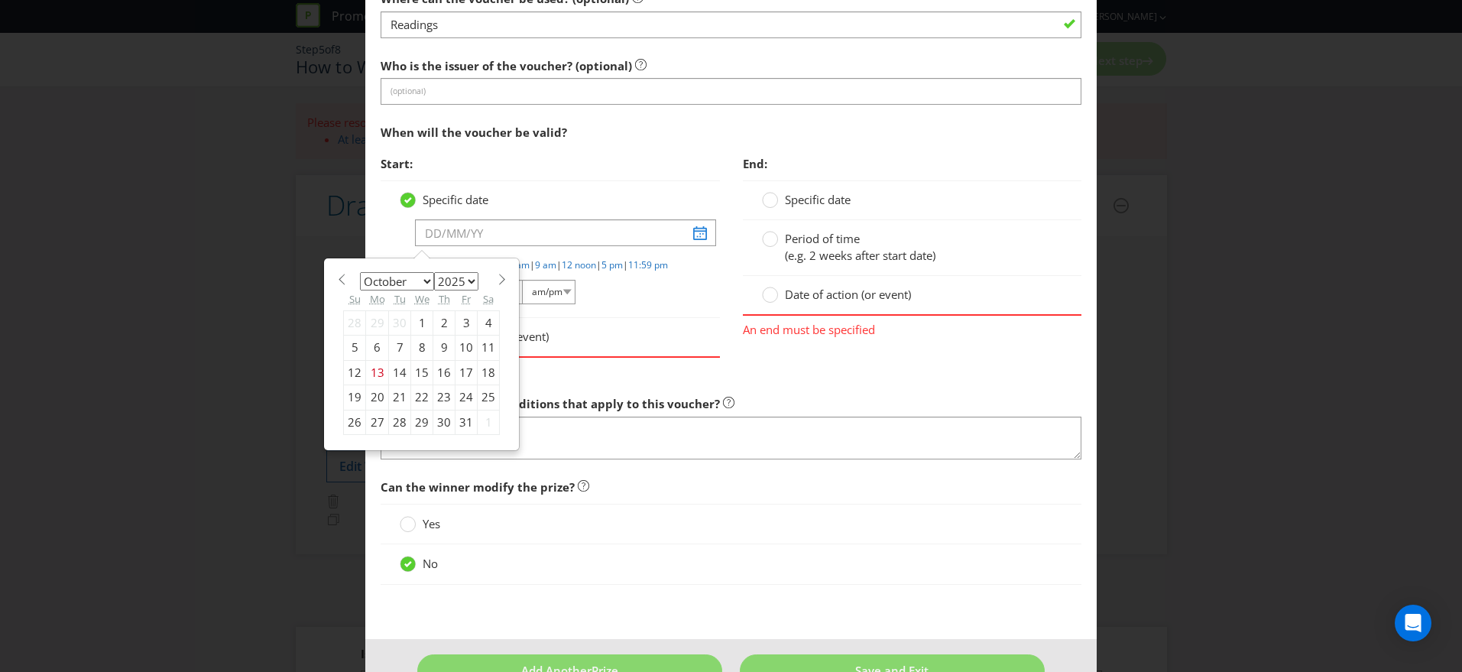
click at [500, 280] on span at bounding box center [501, 279] width 11 height 11
click at [499, 281] on span at bounding box center [501, 279] width 11 height 11
select select "11"
click at [420, 423] on div "31" at bounding box center [422, 422] width 22 height 24
type input "[DATE]"
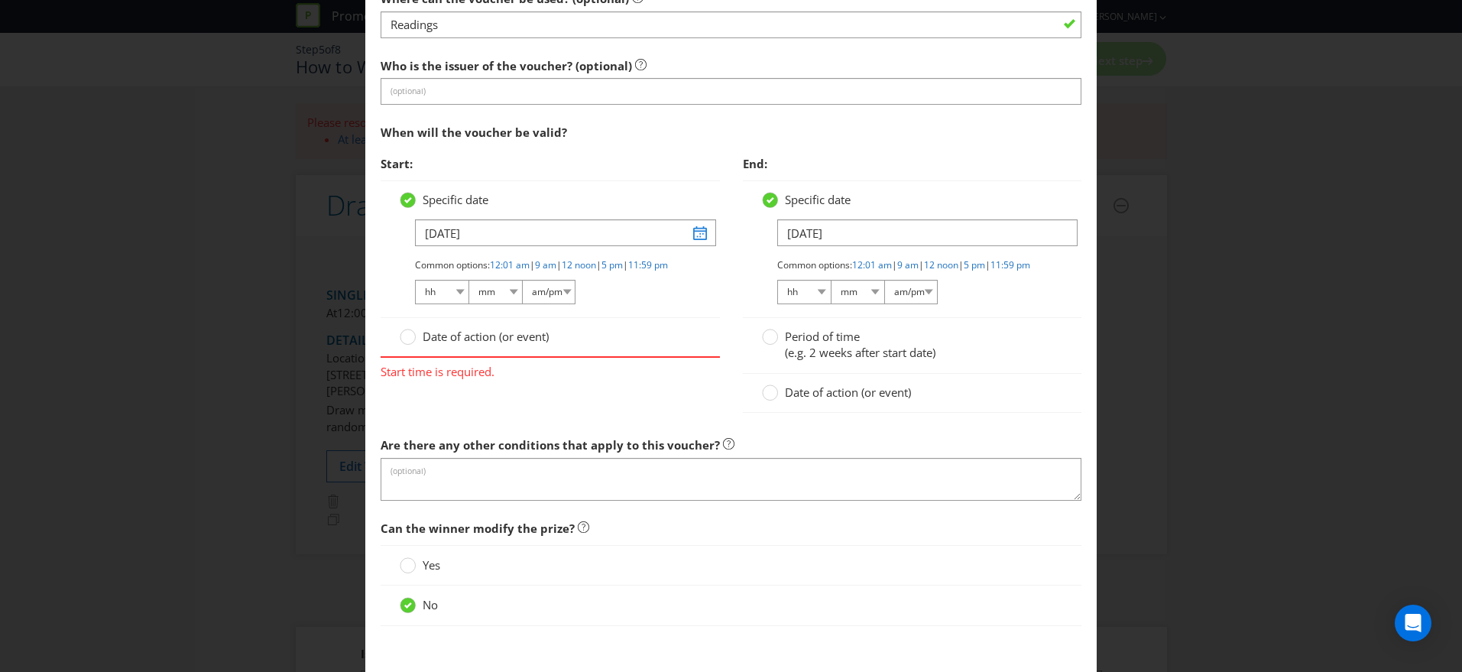
scroll to position [1621, 0]
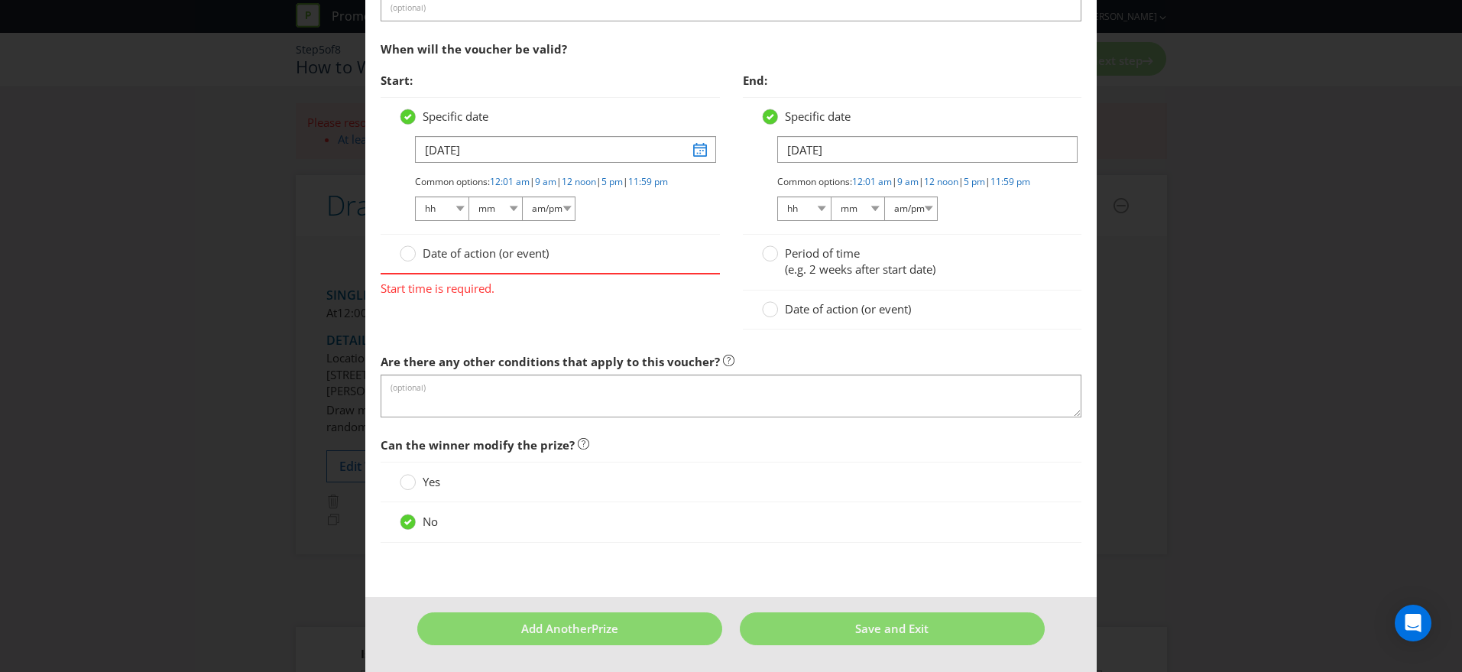
click at [527, 255] on span "Date of action (or event)" at bounding box center [486, 252] width 126 height 15
click at [0, 0] on input "Date of action (or event)" at bounding box center [0, 0] width 0 height 0
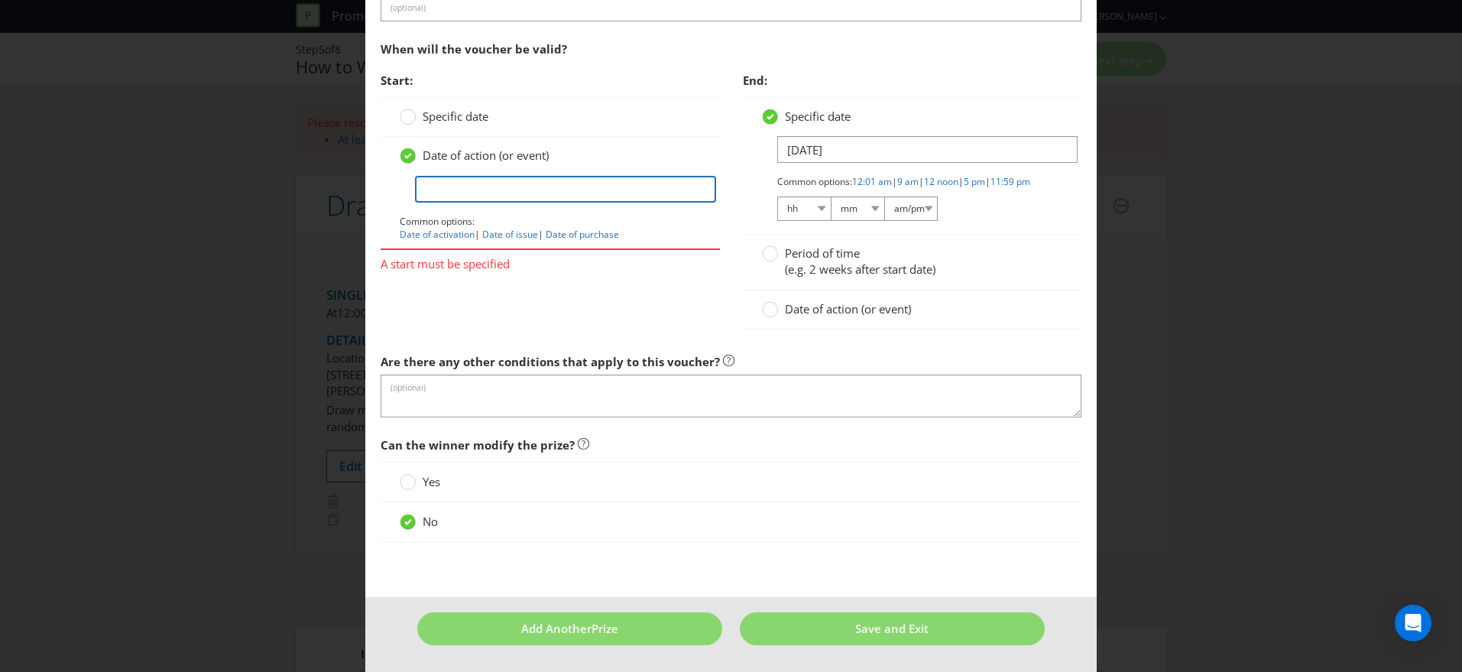
click at [491, 176] on input "text" at bounding box center [565, 189] width 300 height 27
type input "Date of award"
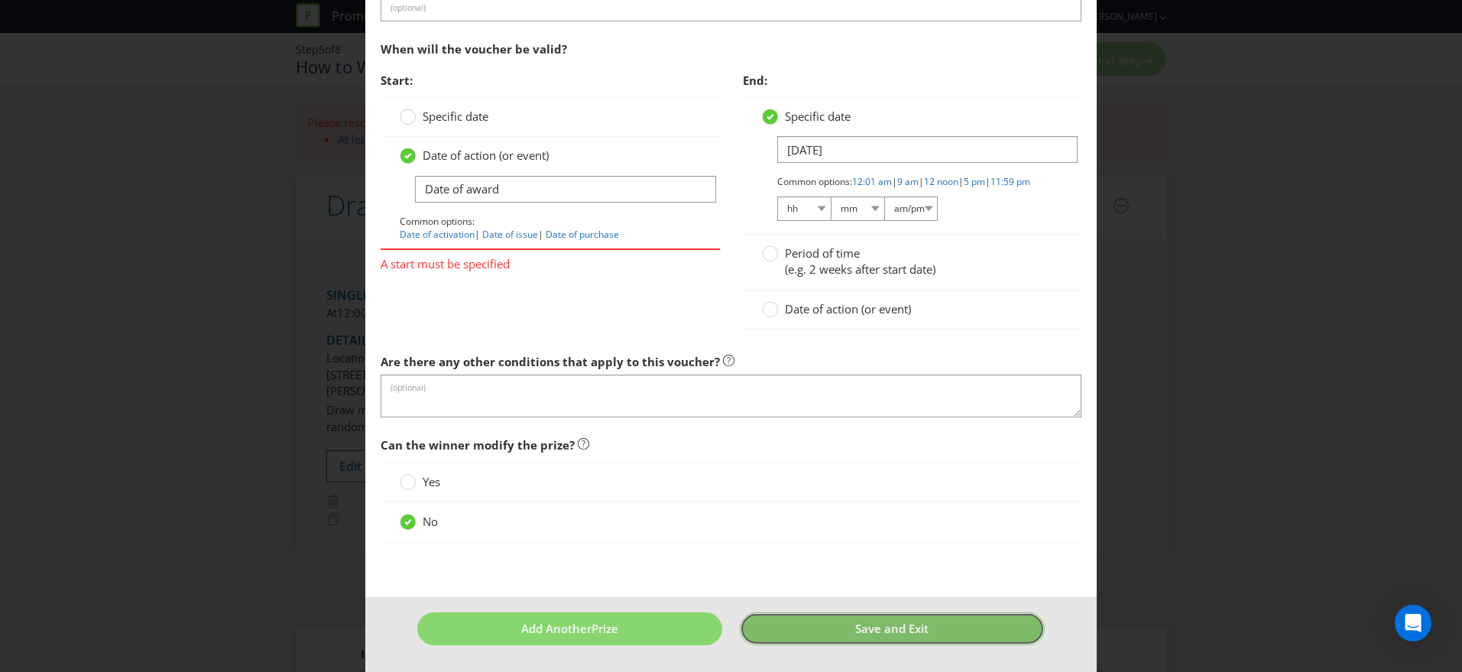
click at [919, 623] on span "Save and Exit" at bounding box center [891, 627] width 73 height 15
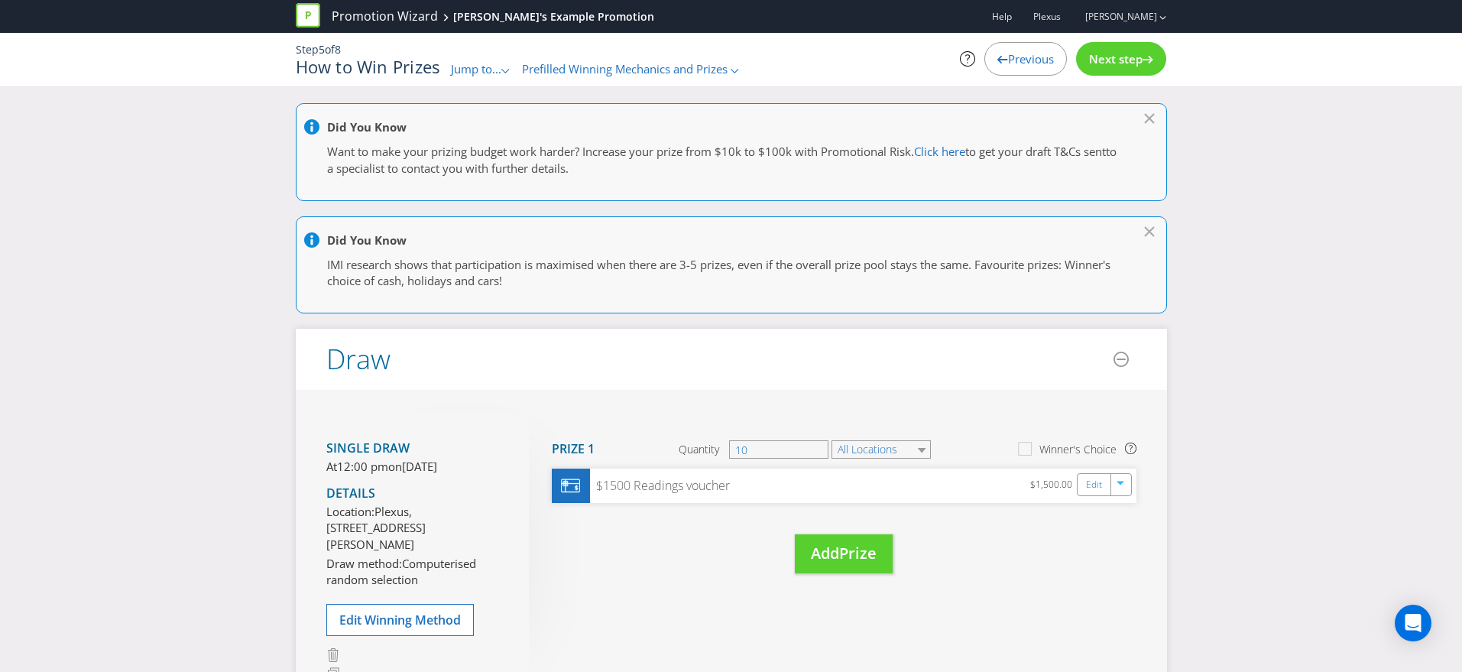
click at [1136, 67] on div "Next step" at bounding box center [1121, 59] width 90 height 34
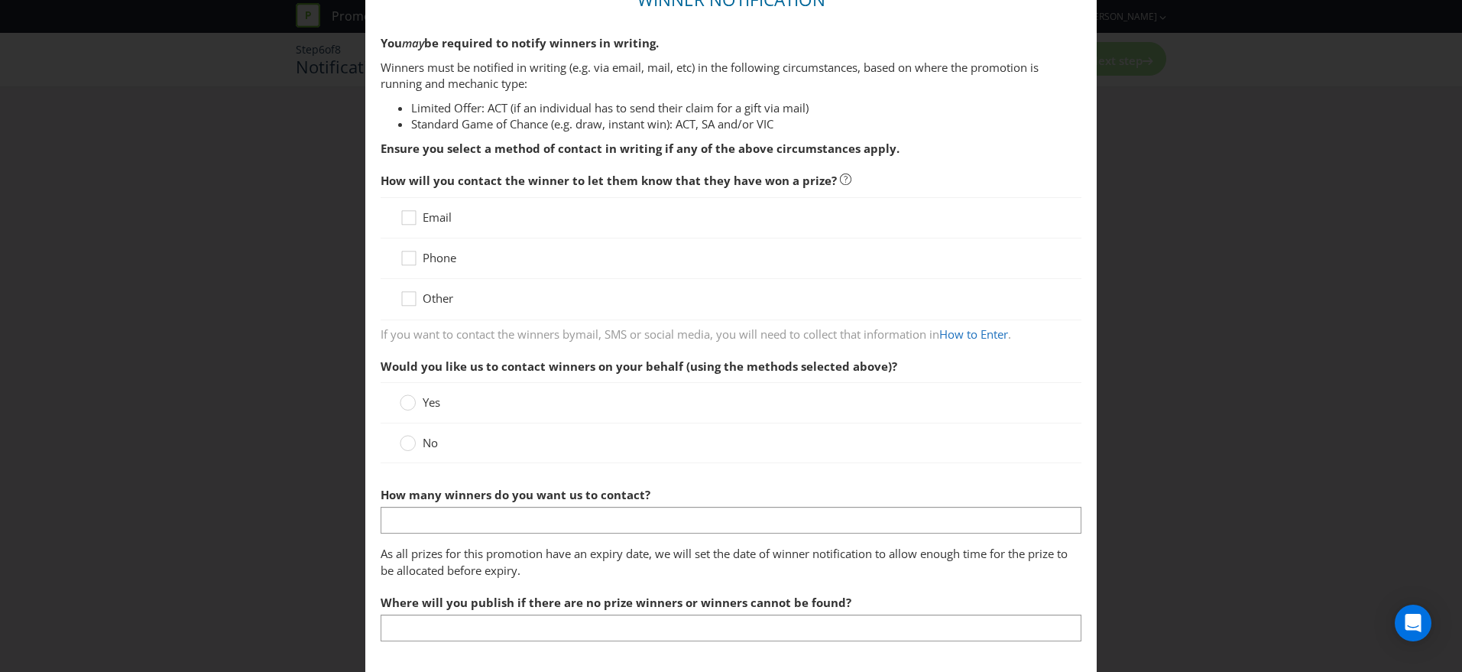
scroll to position [100, 0]
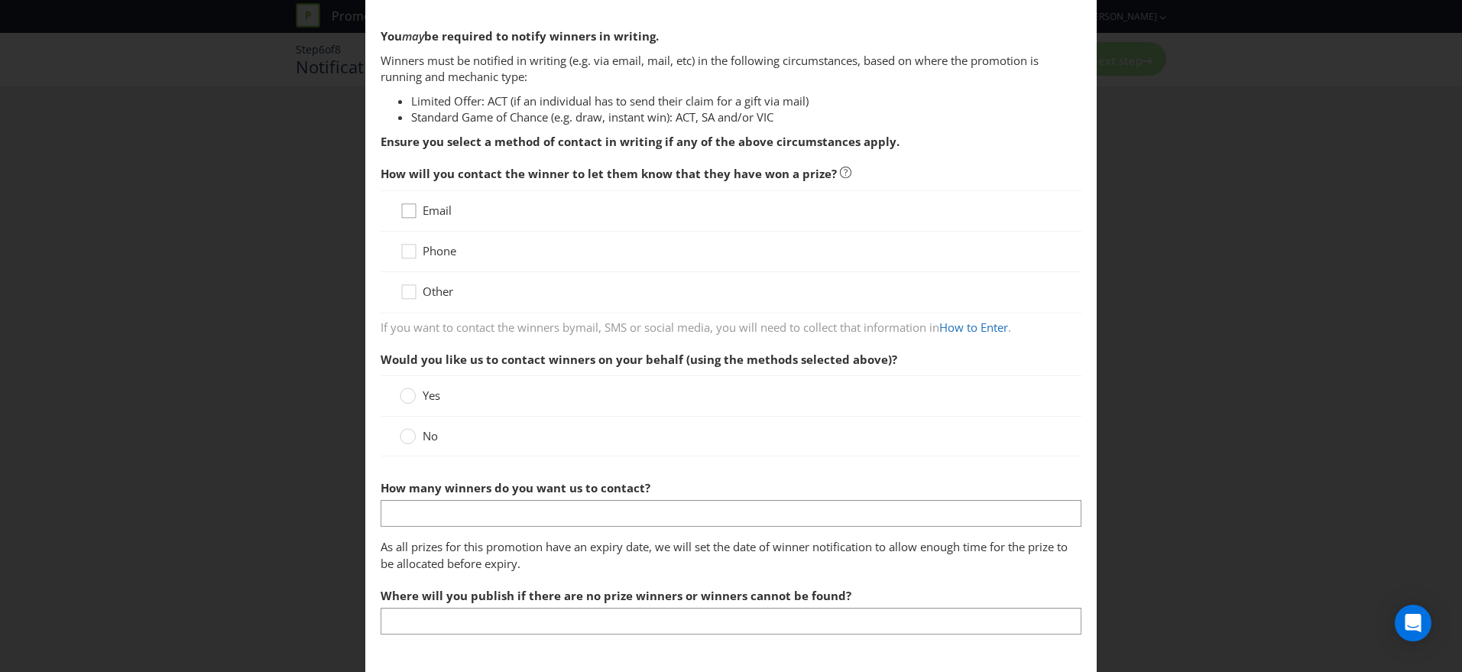
click at [413, 212] on icon at bounding box center [411, 213] width 23 height 23
click at [0, 0] on input "Email" at bounding box center [0, 0] width 0 height 0
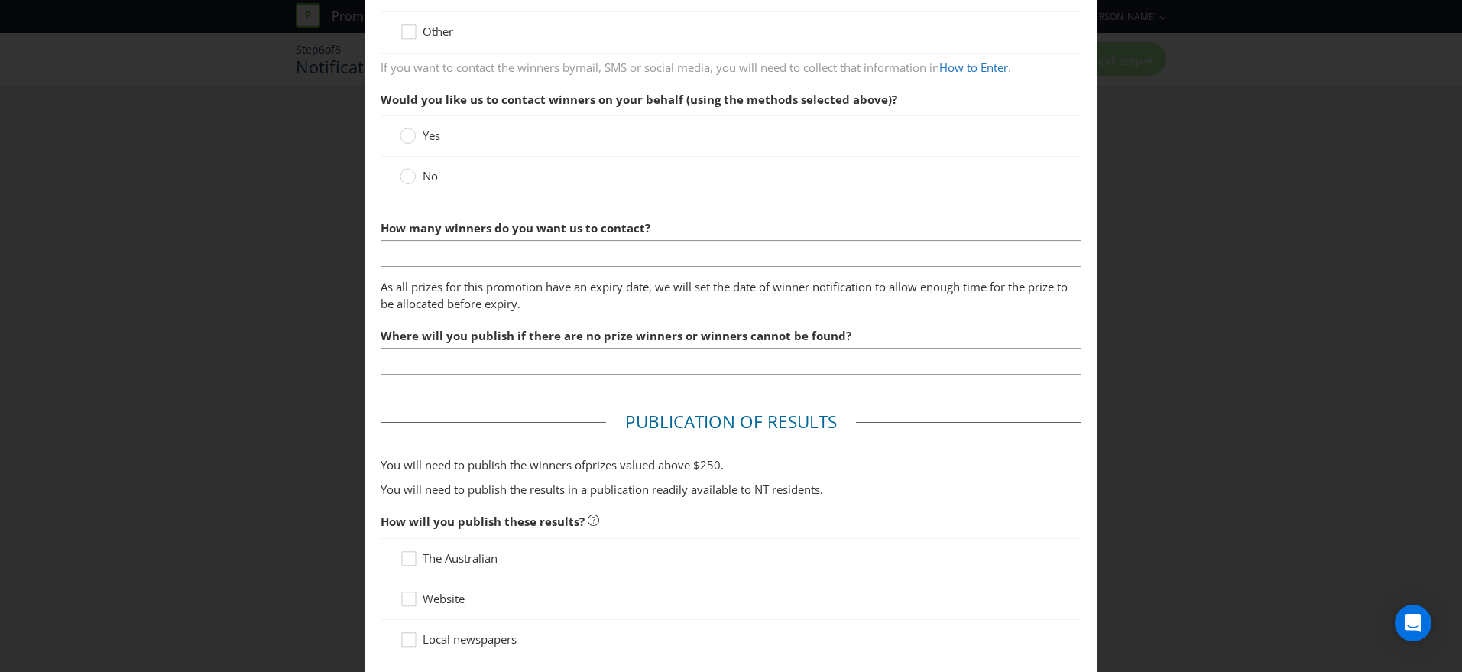
scroll to position [355, 0]
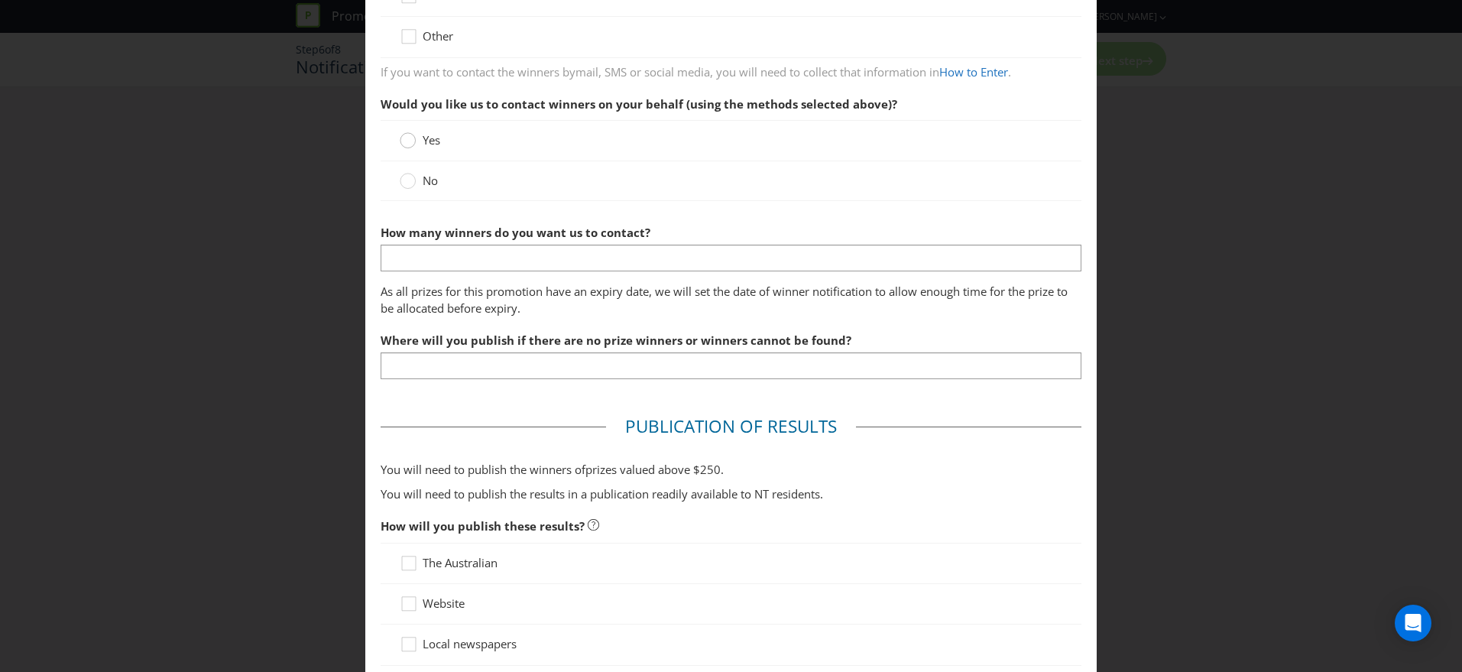
click at [409, 137] on div at bounding box center [408, 135] width 8 height 8
click at [0, 0] on input "Yes" at bounding box center [0, 0] width 0 height 0
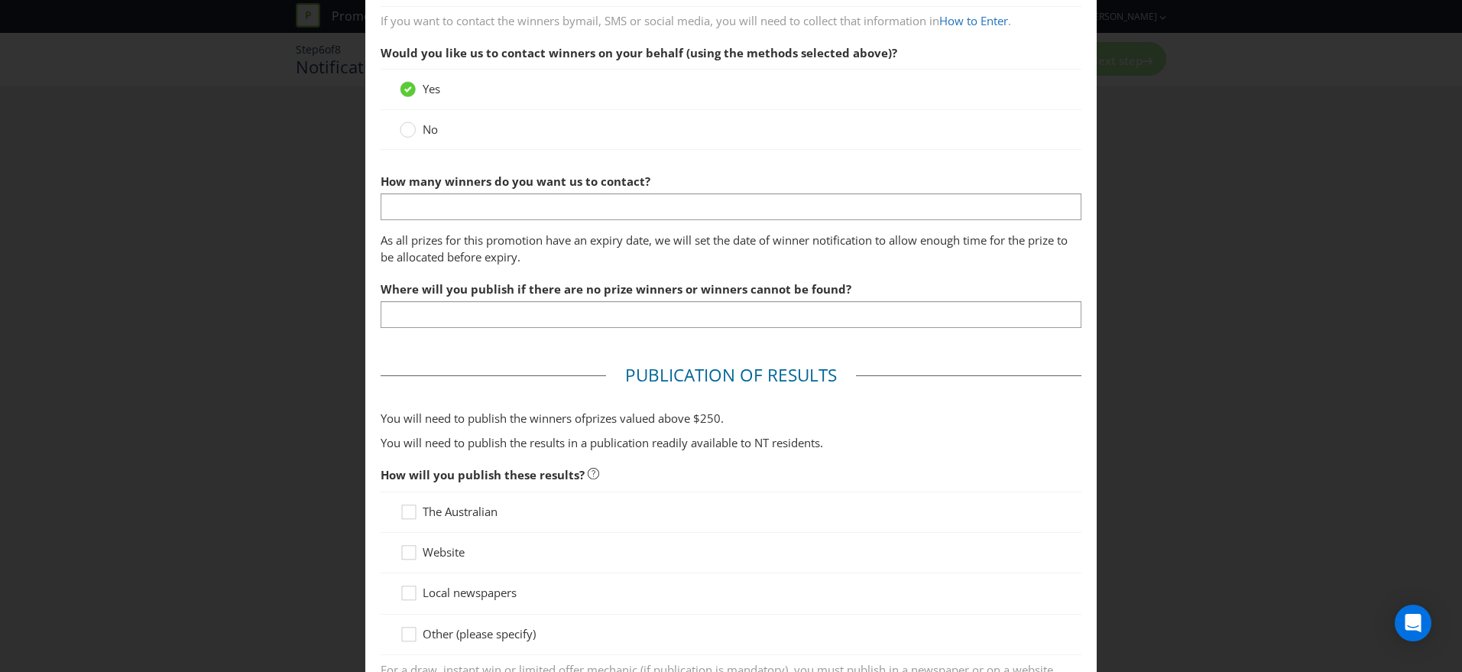
scroll to position [426, 0]
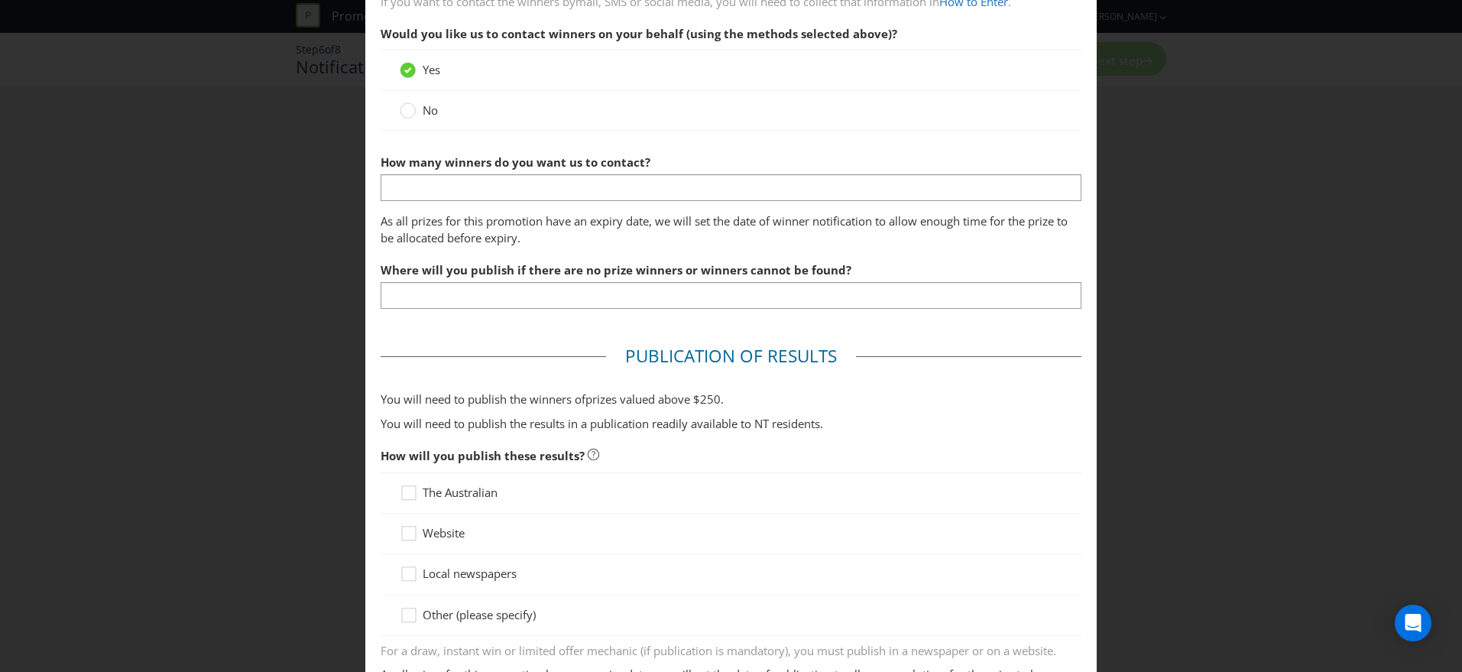
click at [417, 118] on label "No" at bounding box center [420, 110] width 41 height 16
click at [0, 0] on input "No" at bounding box center [0, 0] width 0 height 0
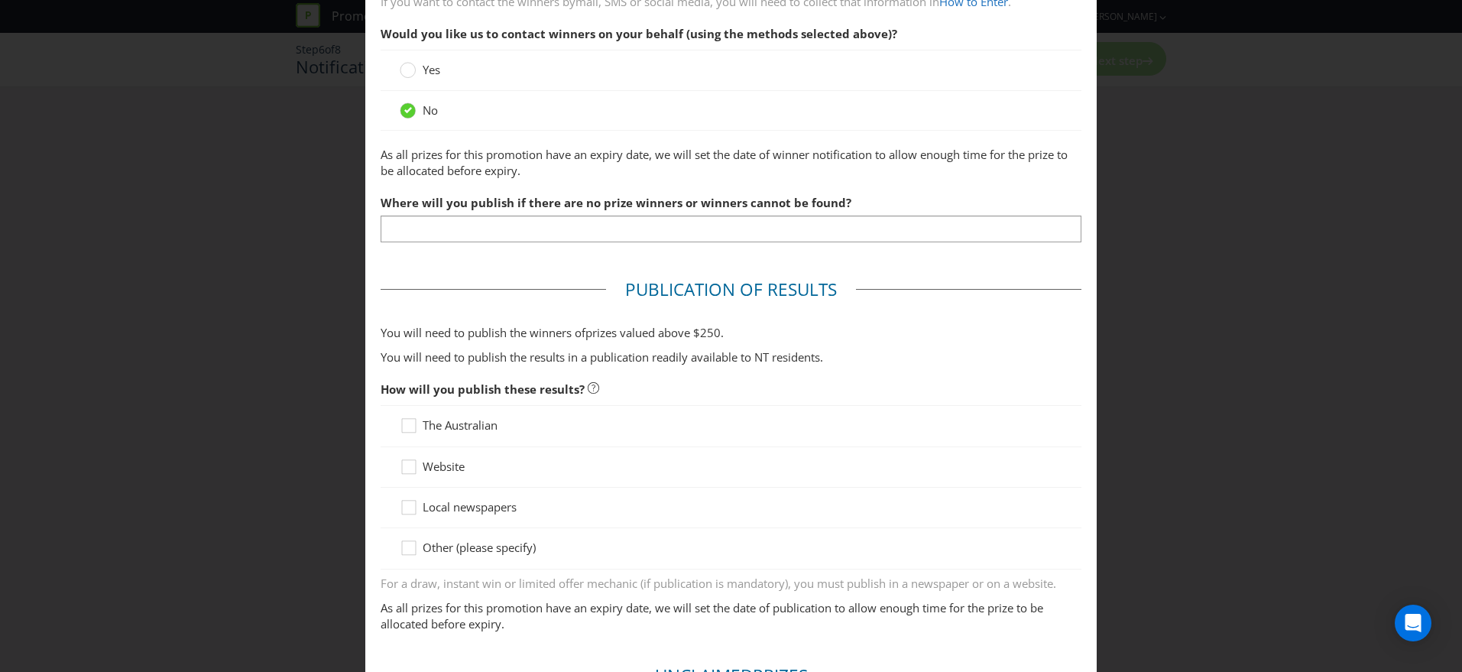
click at [423, 76] on span "Yes" at bounding box center [432, 69] width 18 height 15
click at [0, 0] on input "Yes" at bounding box center [0, 0] width 0 height 0
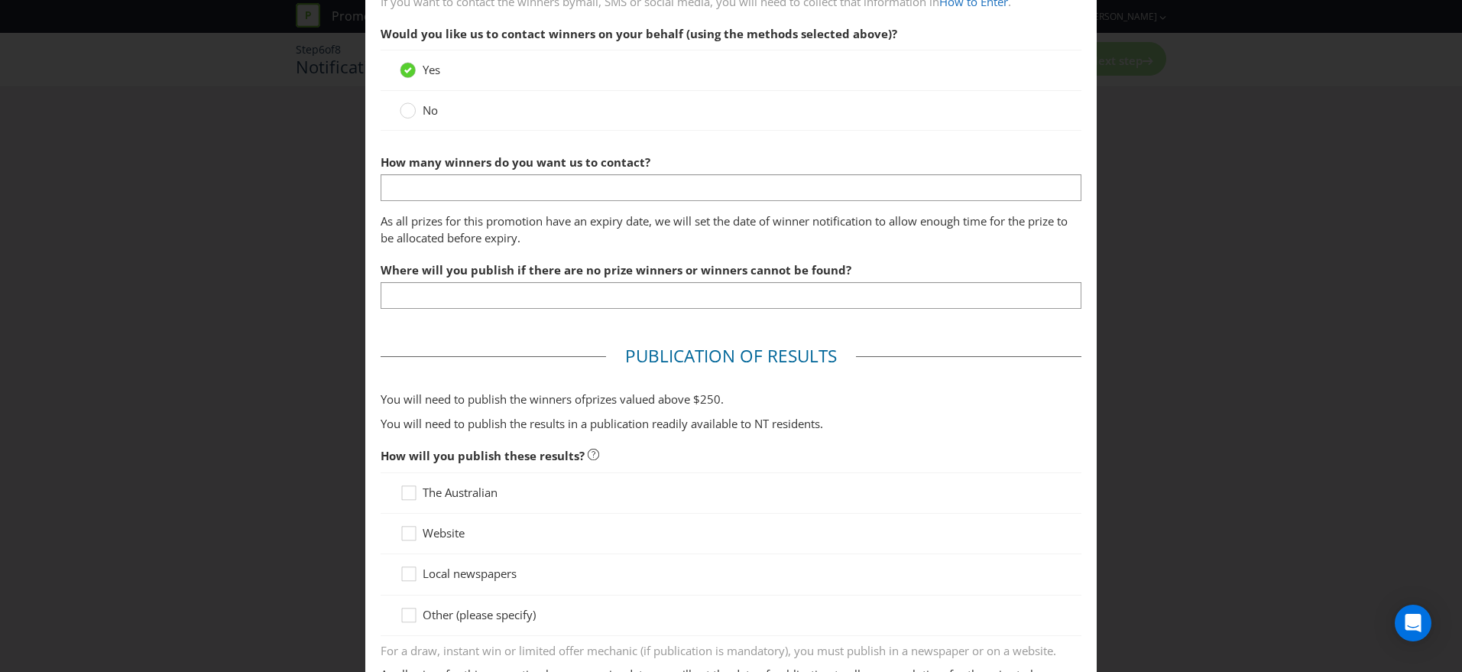
scroll to position [421, 0]
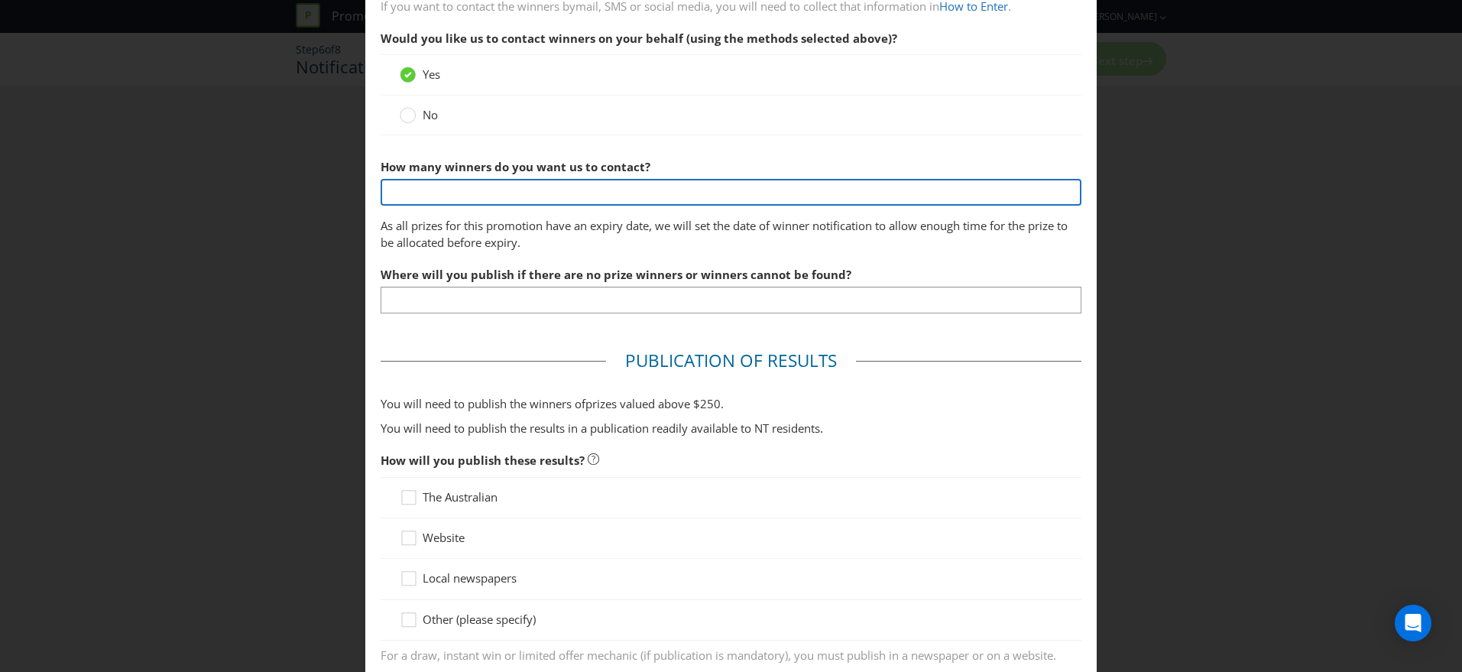
click at [516, 193] on input "text" at bounding box center [730, 192] width 701 height 27
type input "10"
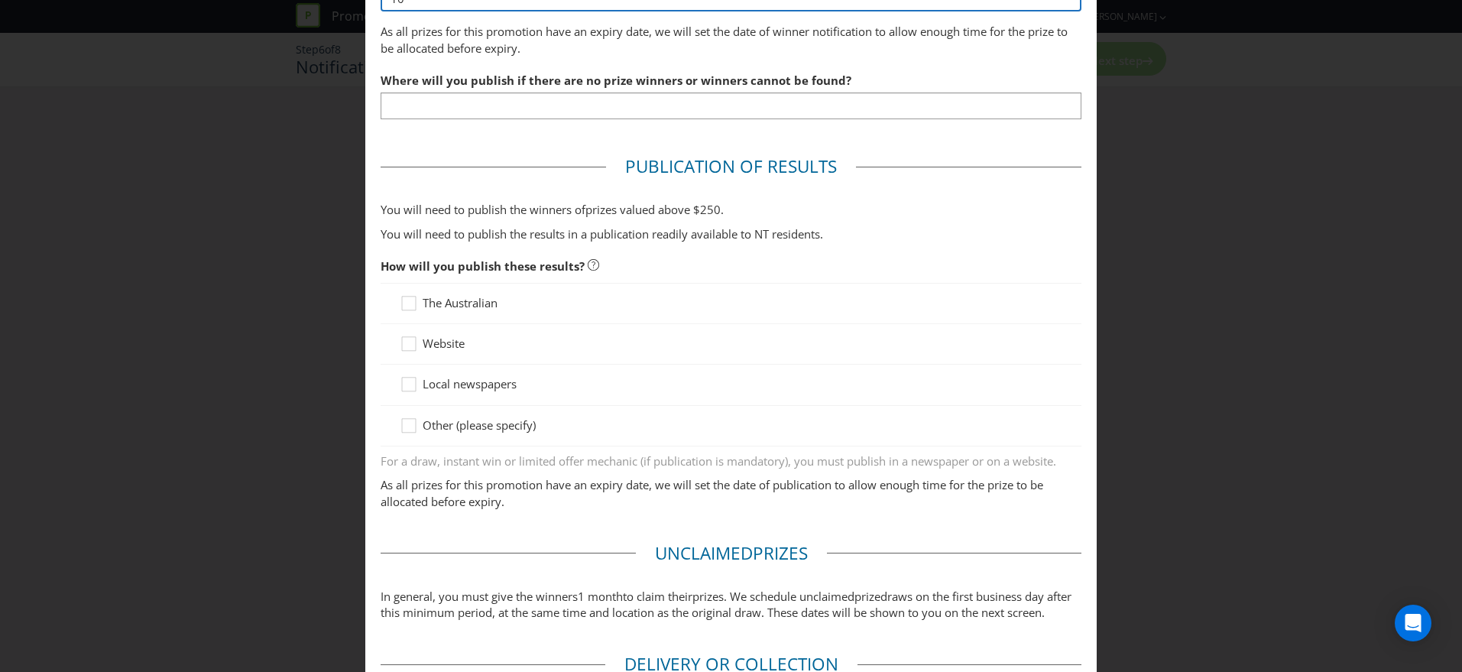
scroll to position [616, 0]
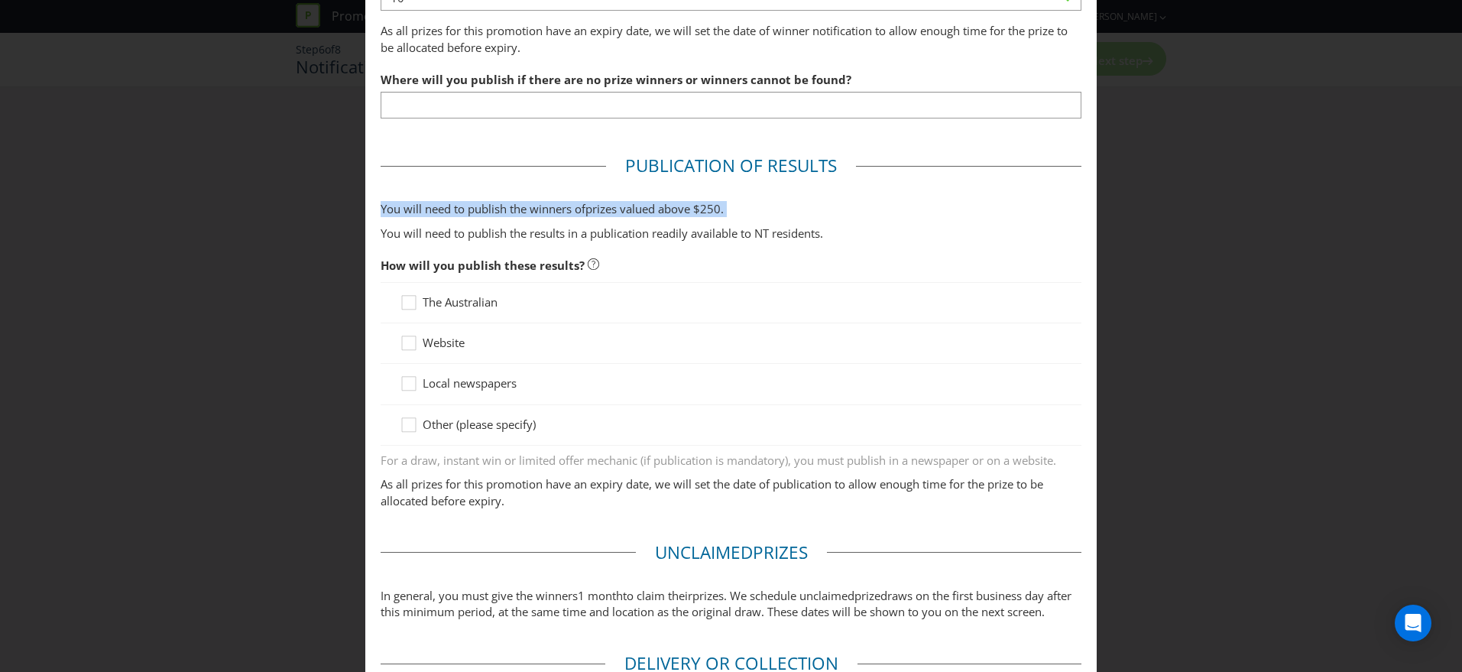
drag, startPoint x: 380, startPoint y: 209, endPoint x: 876, endPoint y: 221, distance: 496.8
click at [876, 221] on fieldset "Publication of Results You will need to publish the winners of prize s valued a…" at bounding box center [730, 335] width 701 height 363
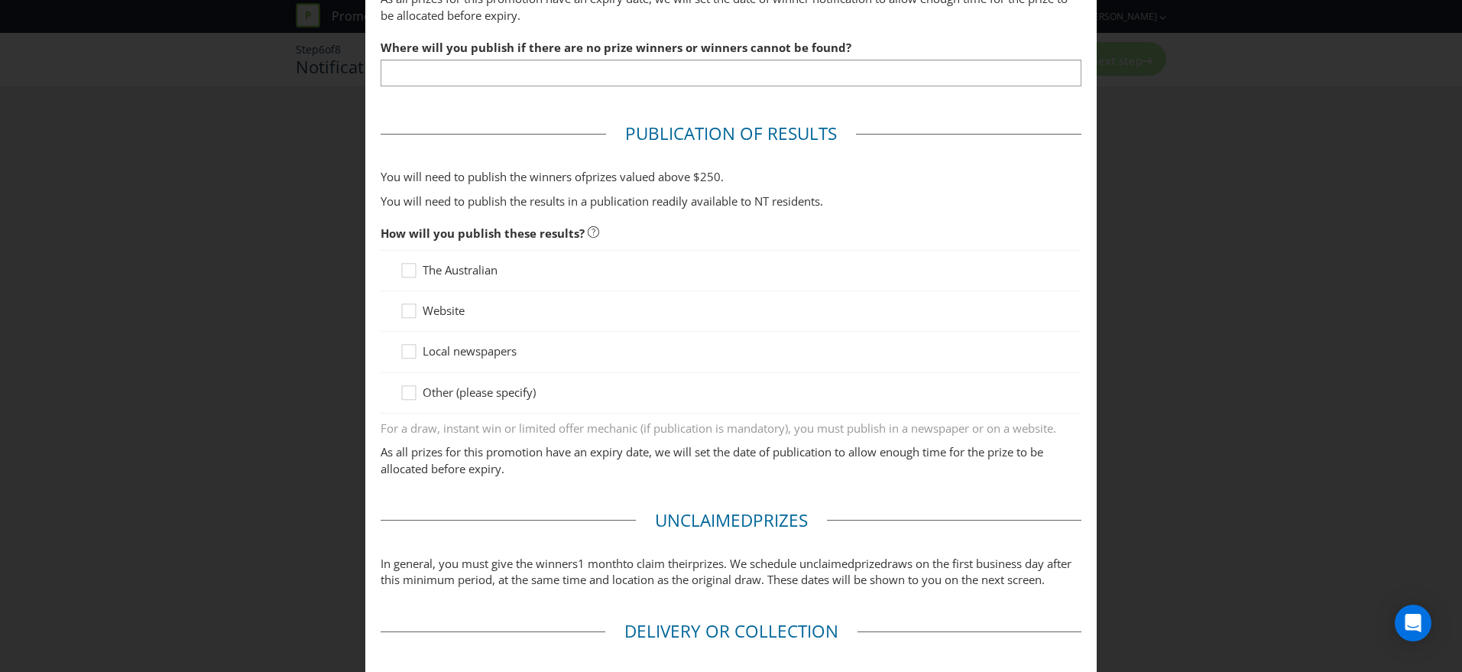
click at [442, 305] on span "Website" at bounding box center [444, 310] width 42 height 15
click at [0, 0] on input "Website" at bounding box center [0, 0] width 0 height 0
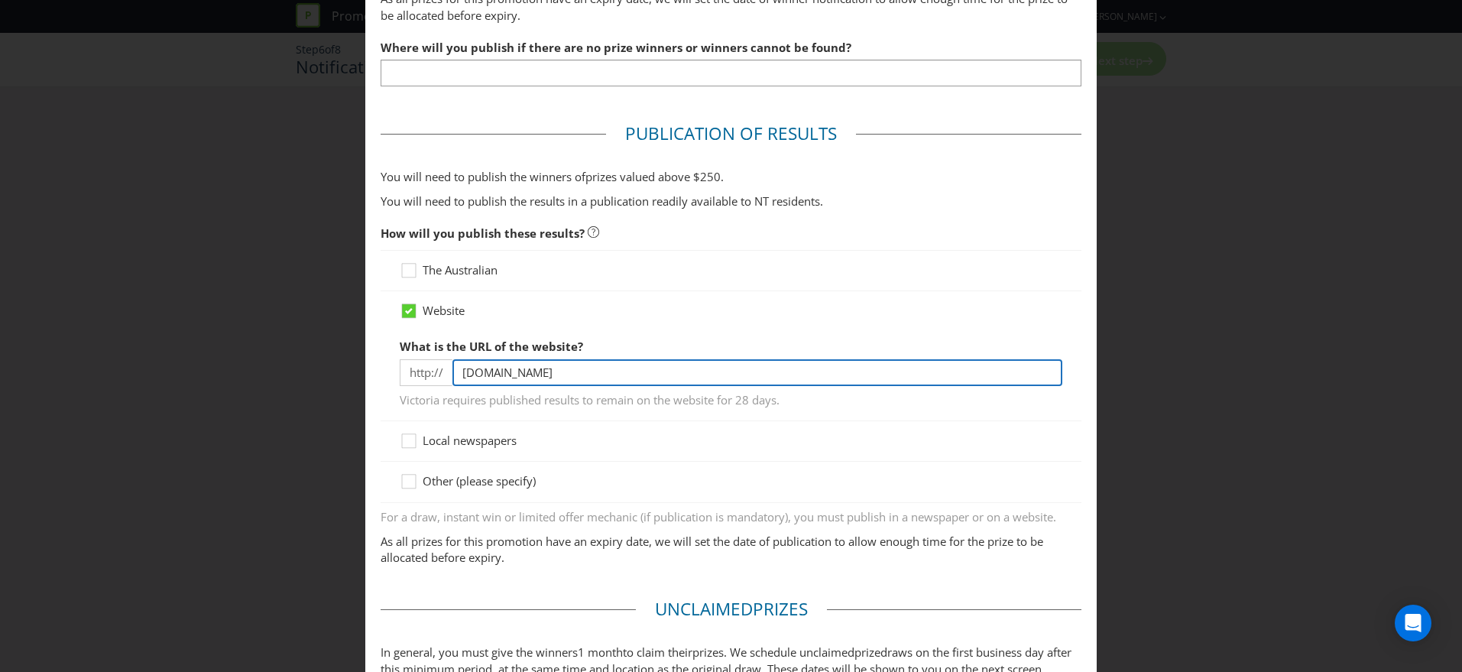
click at [500, 377] on input "[DOMAIN_NAME]" at bounding box center [757, 372] width 610 height 27
click at [584, 374] on input "[DOMAIN_NAME]" at bounding box center [757, 372] width 610 height 27
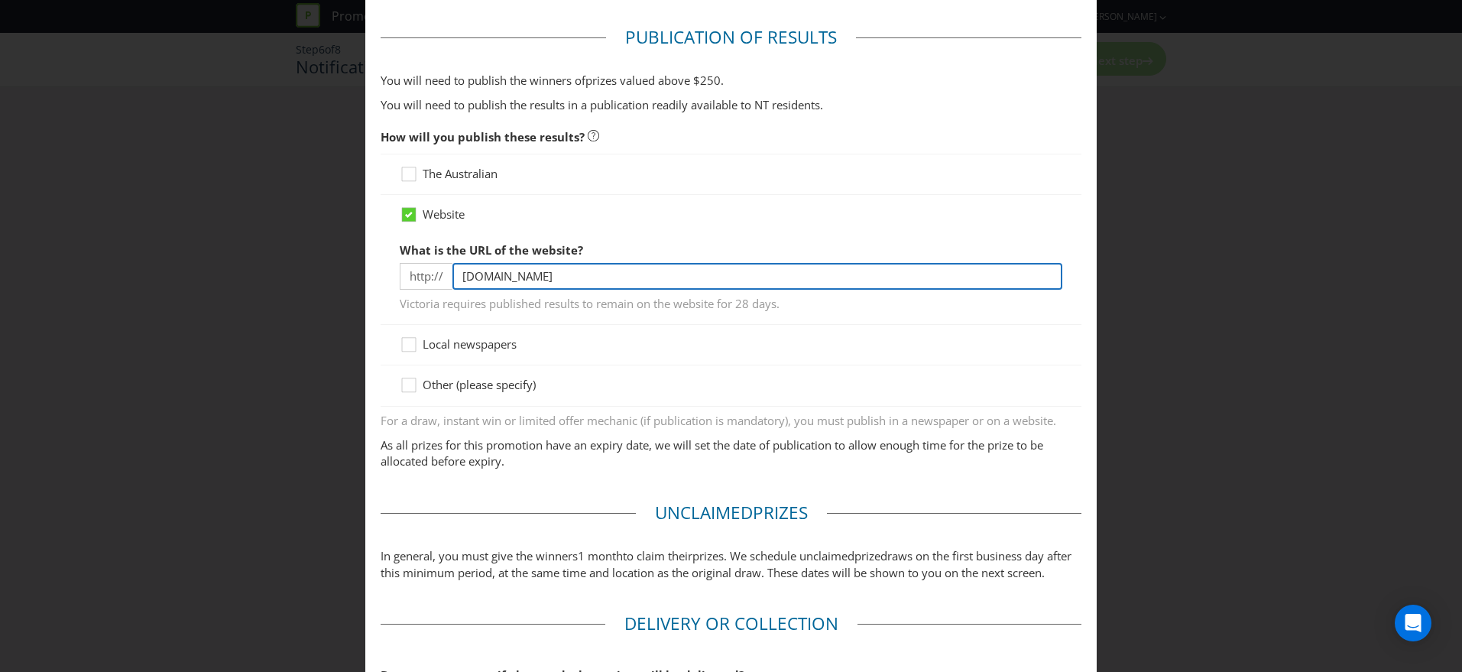
scroll to position [747, 0]
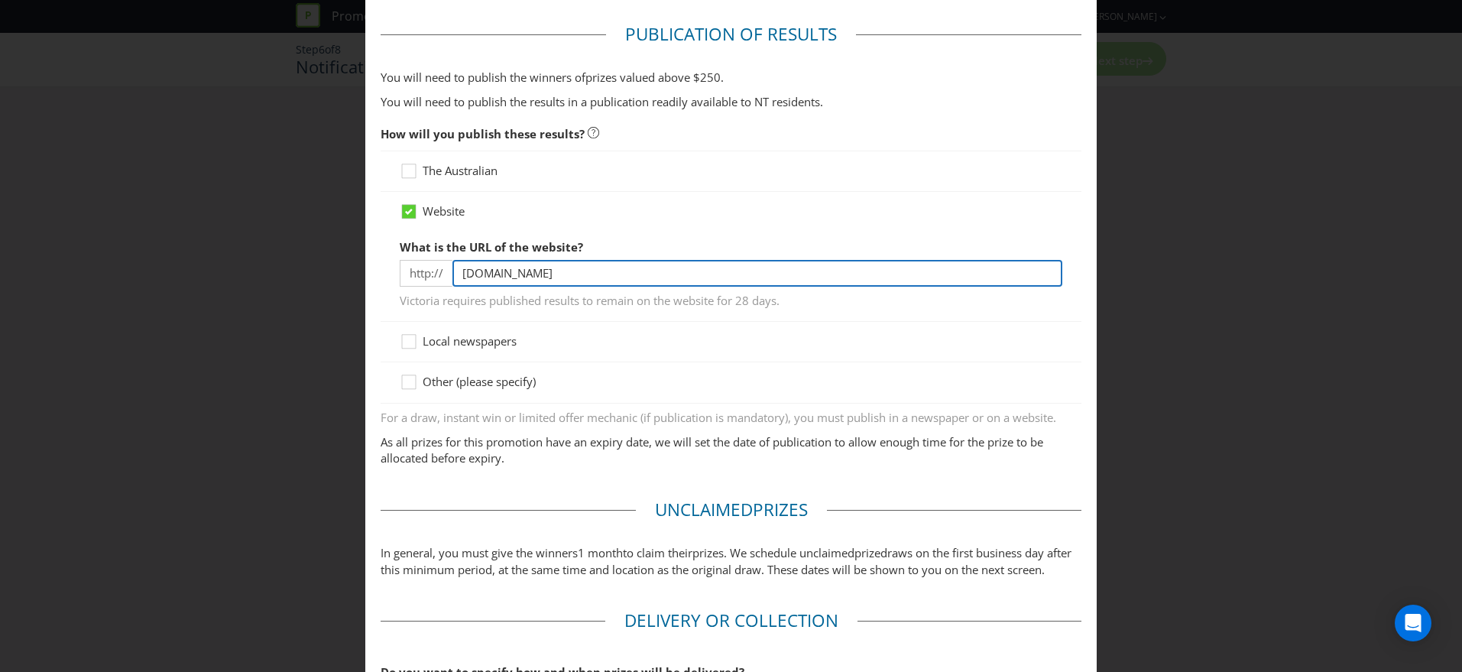
click at [596, 280] on input "[DOMAIN_NAME]" at bounding box center [757, 273] width 610 height 27
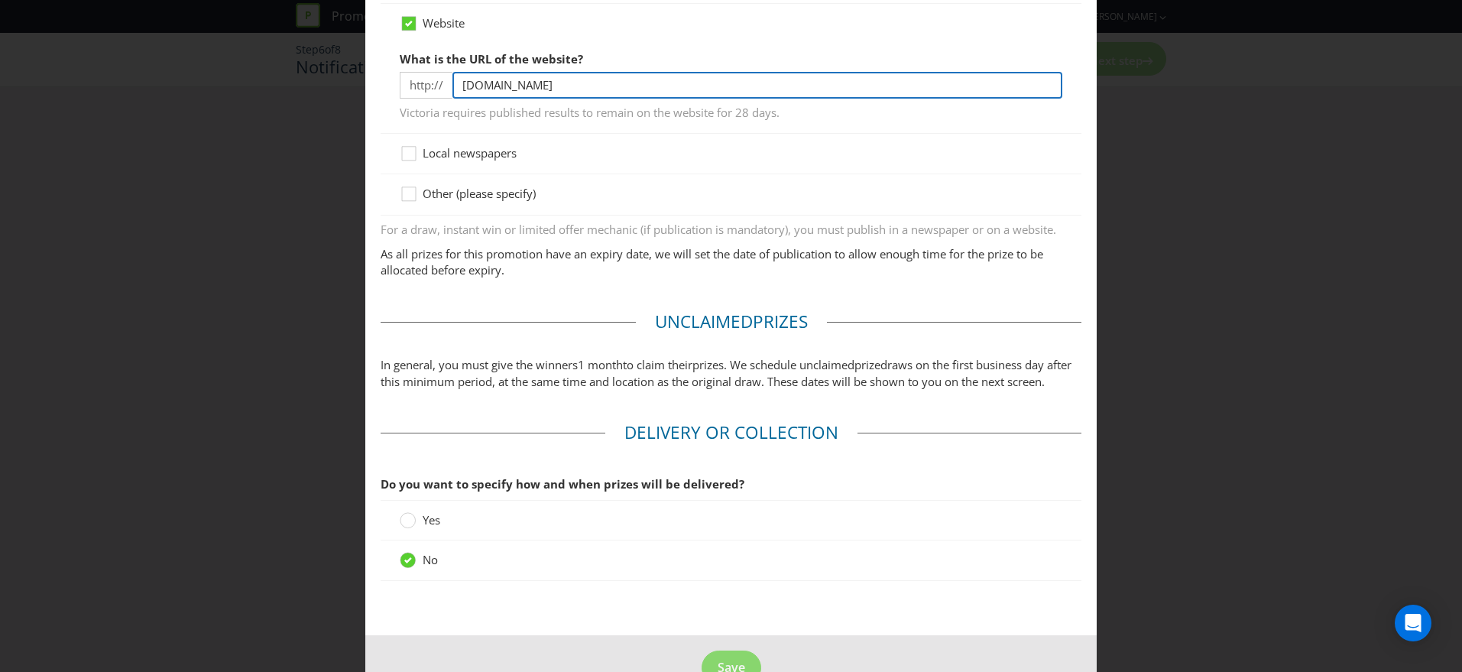
scroll to position [992, 0]
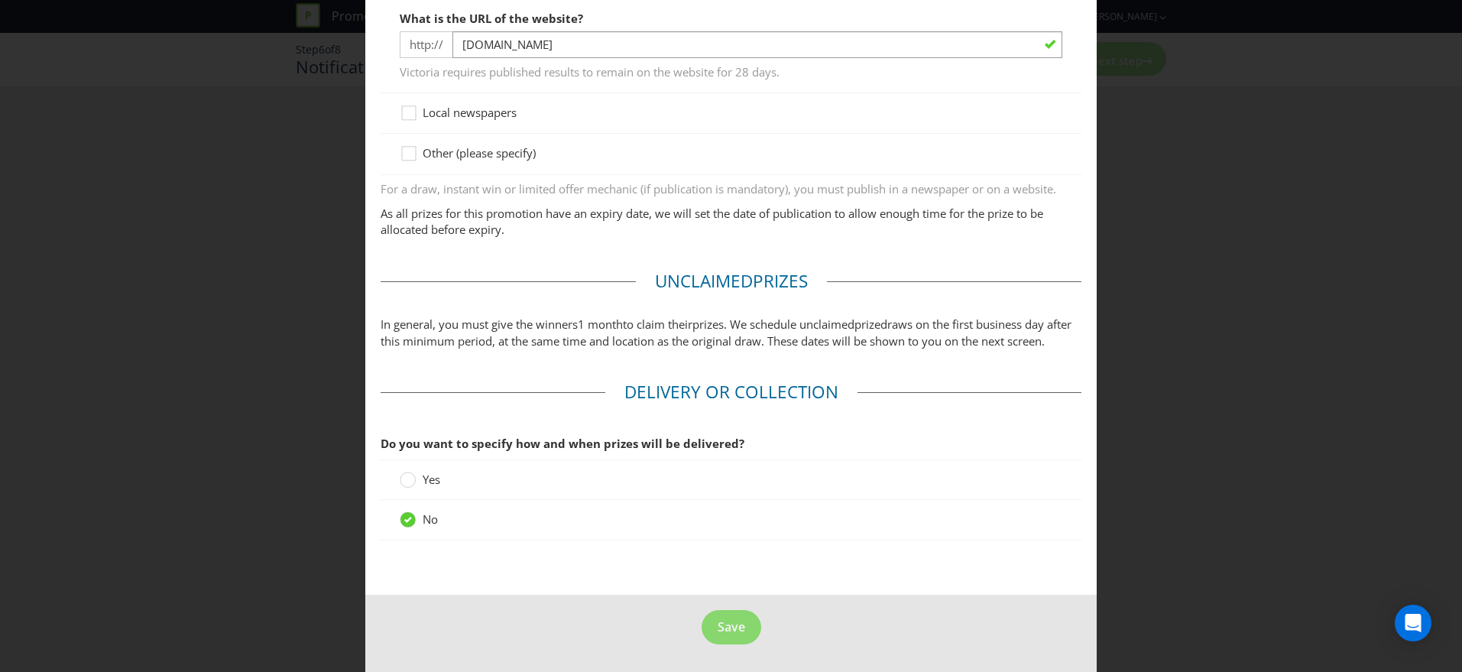
click at [682, 316] on span "to claim their" at bounding box center [658, 323] width 70 height 15
click at [682, 316] on p "In general, you must give the winners 1 month to claim their prize s. We schedu…" at bounding box center [730, 332] width 701 height 33
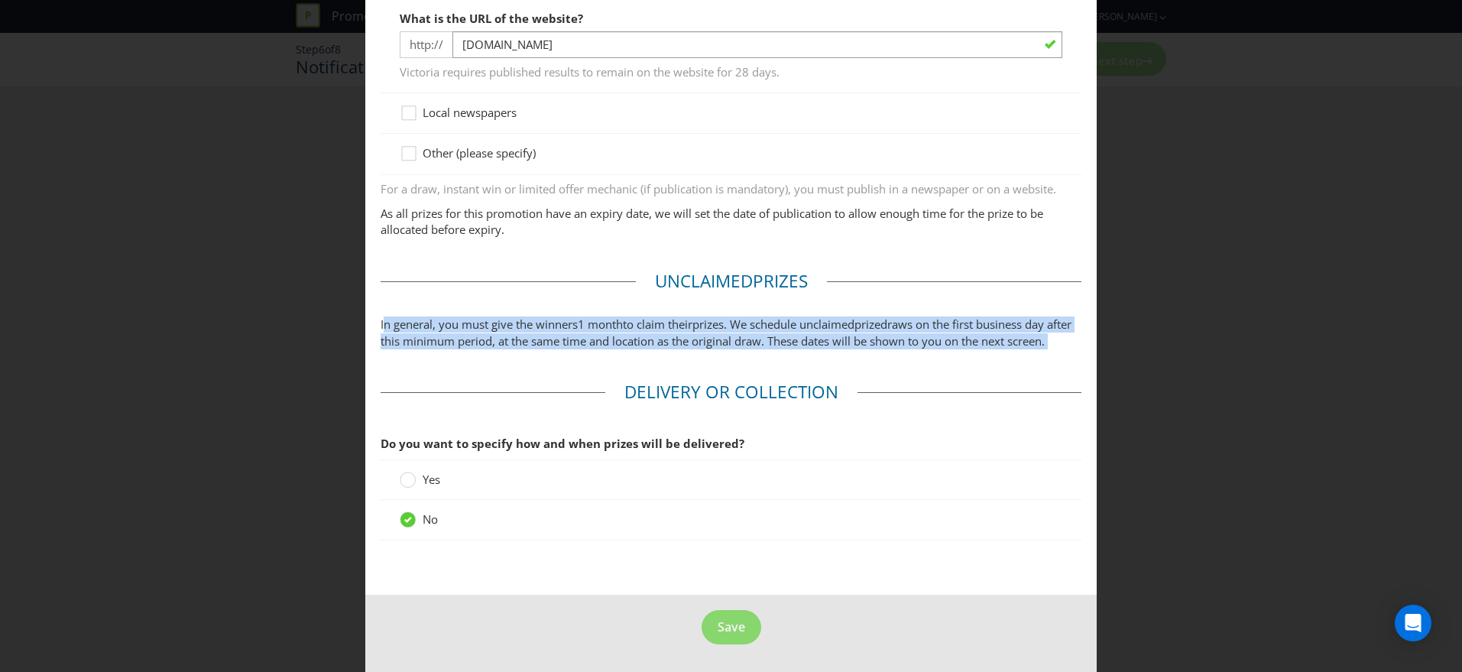
click at [682, 316] on p "In general, you must give the winners 1 month to claim their prize s. We schedu…" at bounding box center [730, 332] width 701 height 33
click at [701, 318] on span "draws on the first business day after this minimum period, at the same time and…" at bounding box center [725, 331] width 691 height 31
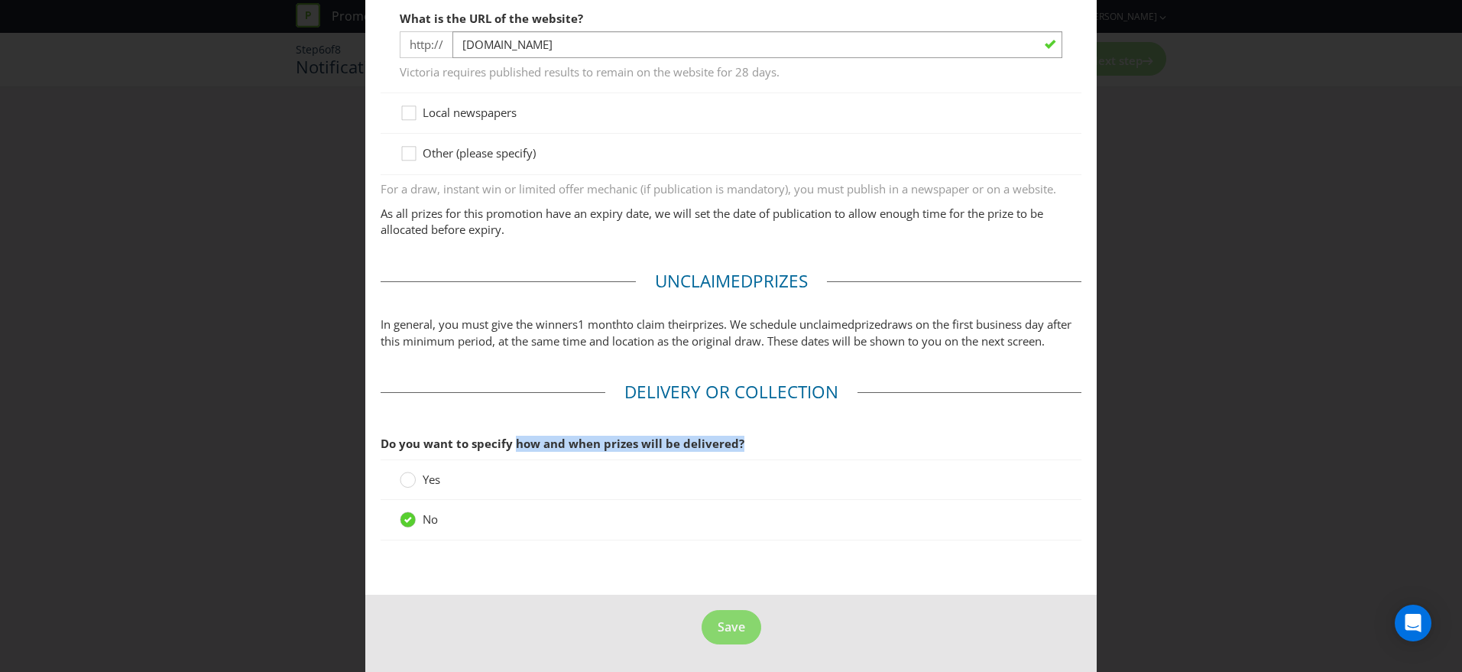
drag, startPoint x: 516, startPoint y: 445, endPoint x: 744, endPoint y: 447, distance: 228.5
click at [744, 447] on span "Do you want to specify how and when prizes will be delivered?" at bounding box center [730, 443] width 701 height 31
click at [747, 452] on span "Do you want to specify how and when prizes will be delivered?" at bounding box center [730, 443] width 701 height 31
click at [724, 442] on span "Do you want to specify how and when prizes will be delivered?" at bounding box center [562, 443] width 364 height 15
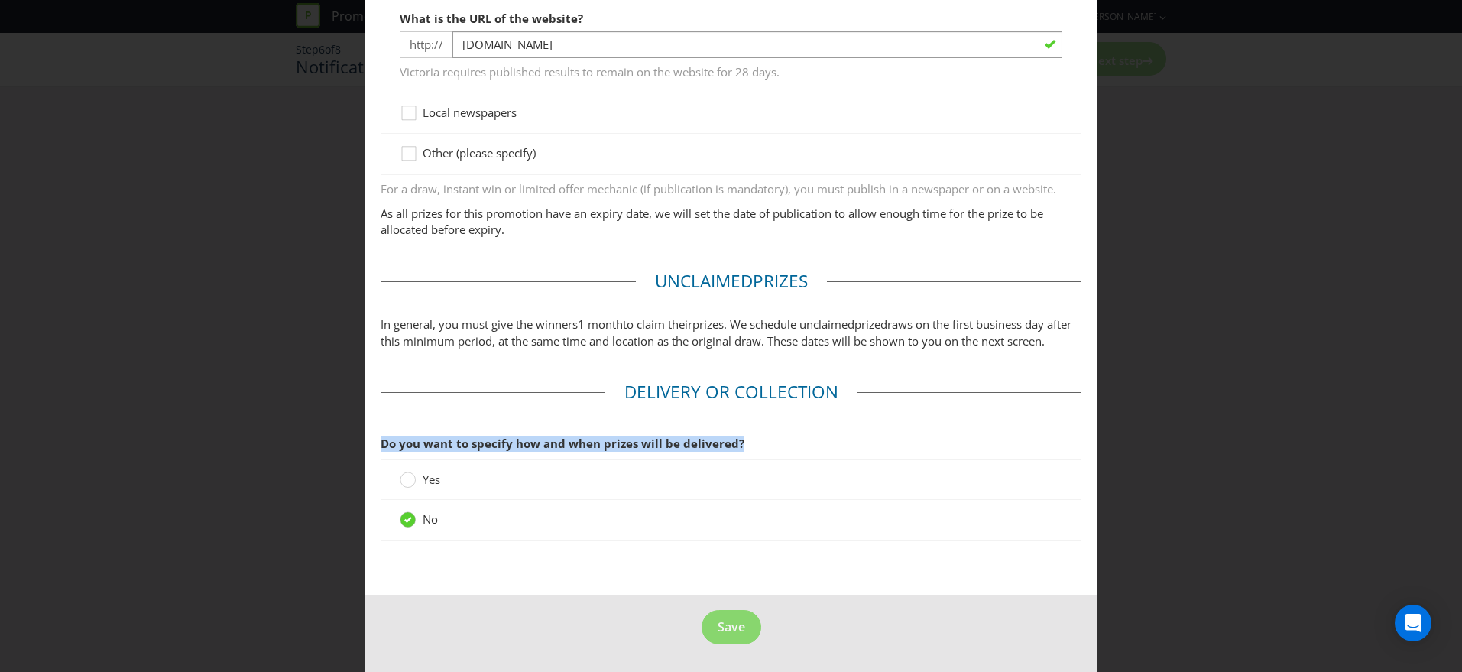
click at [724, 442] on span "Do you want to specify how and when prizes will be delivered?" at bounding box center [562, 443] width 364 height 15
click at [722, 631] on span "Save" at bounding box center [731, 626] width 28 height 17
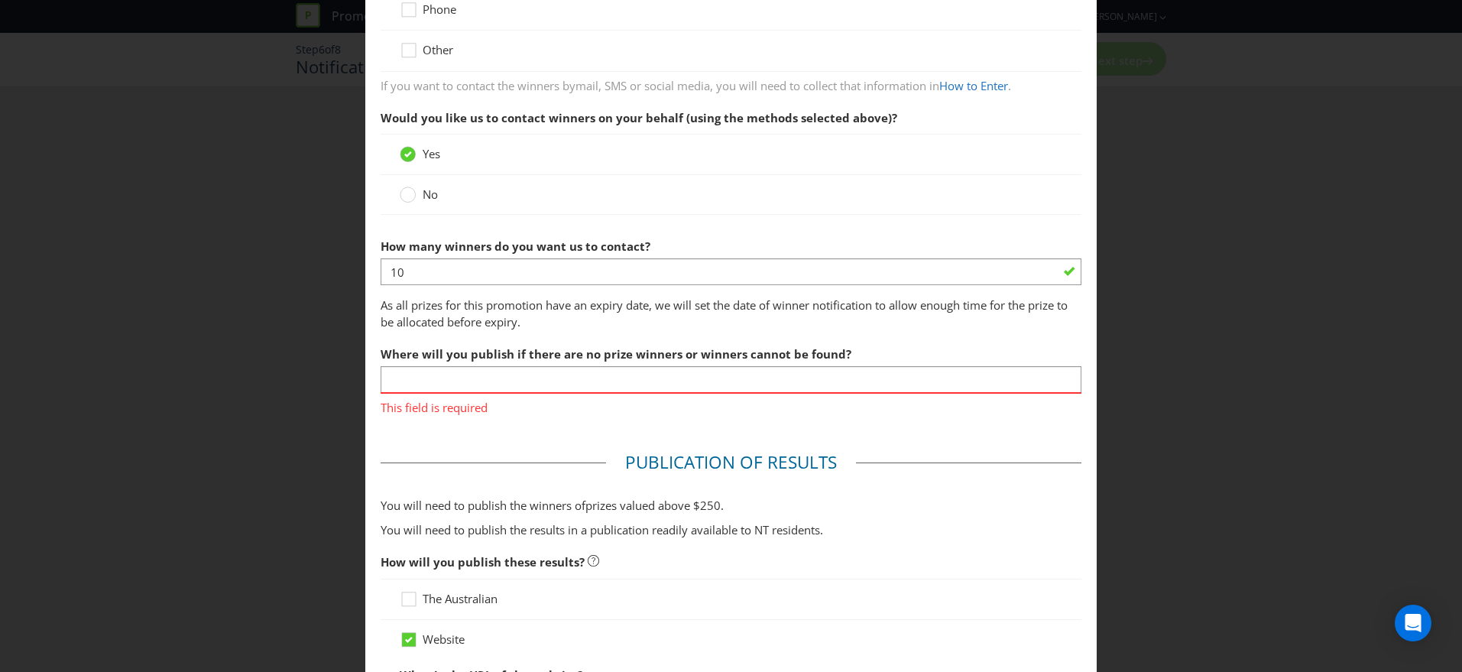
scroll to position [337, 0]
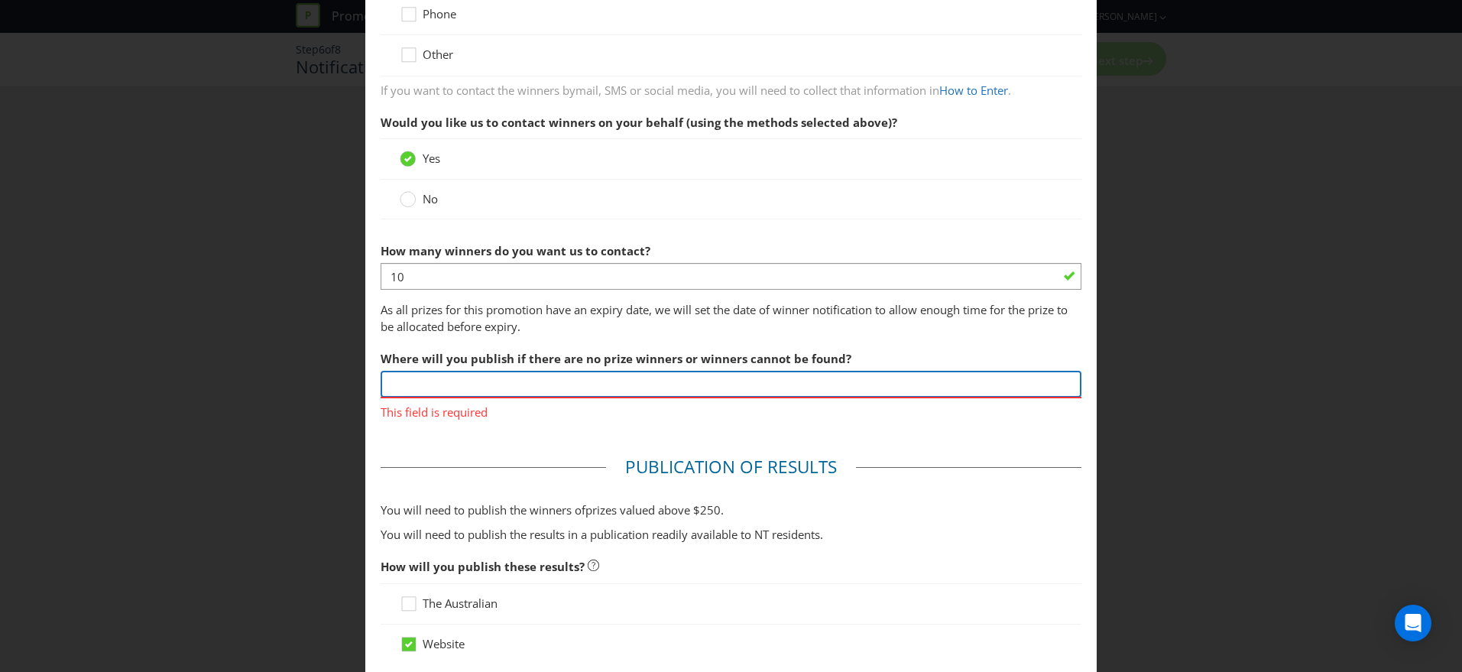
click at [581, 384] on input "text" at bounding box center [730, 384] width 701 height 27
type input "Promotional Website"
click at [573, 387] on input "Promotional Website" at bounding box center [730, 384] width 701 height 27
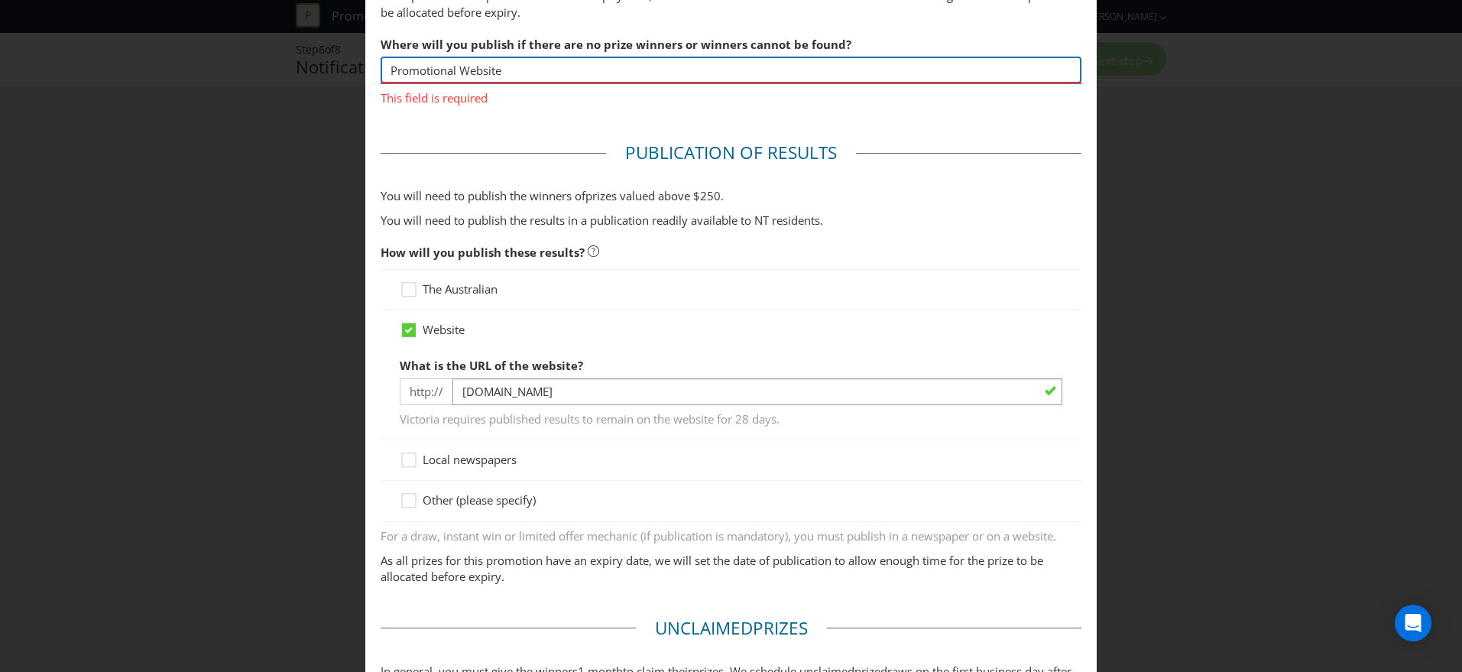
scroll to position [1014, 0]
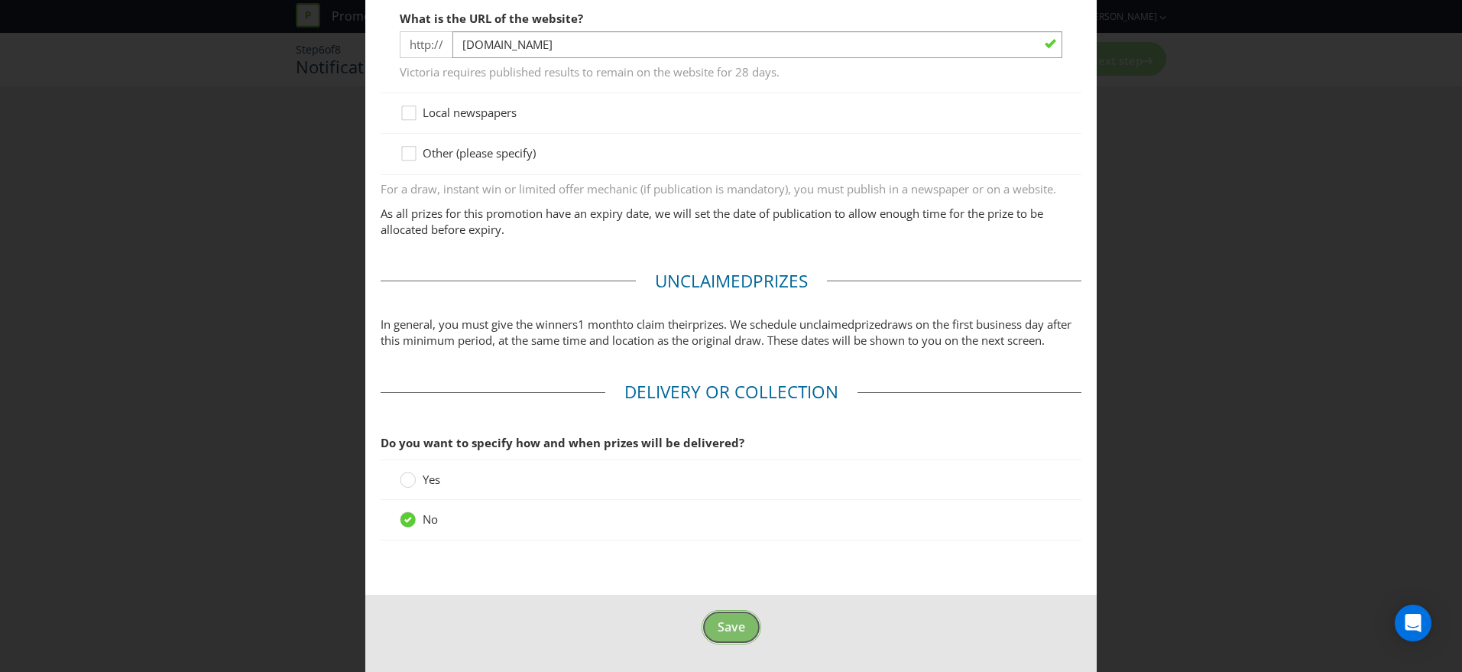
click at [728, 632] on span "Save" at bounding box center [731, 626] width 28 height 17
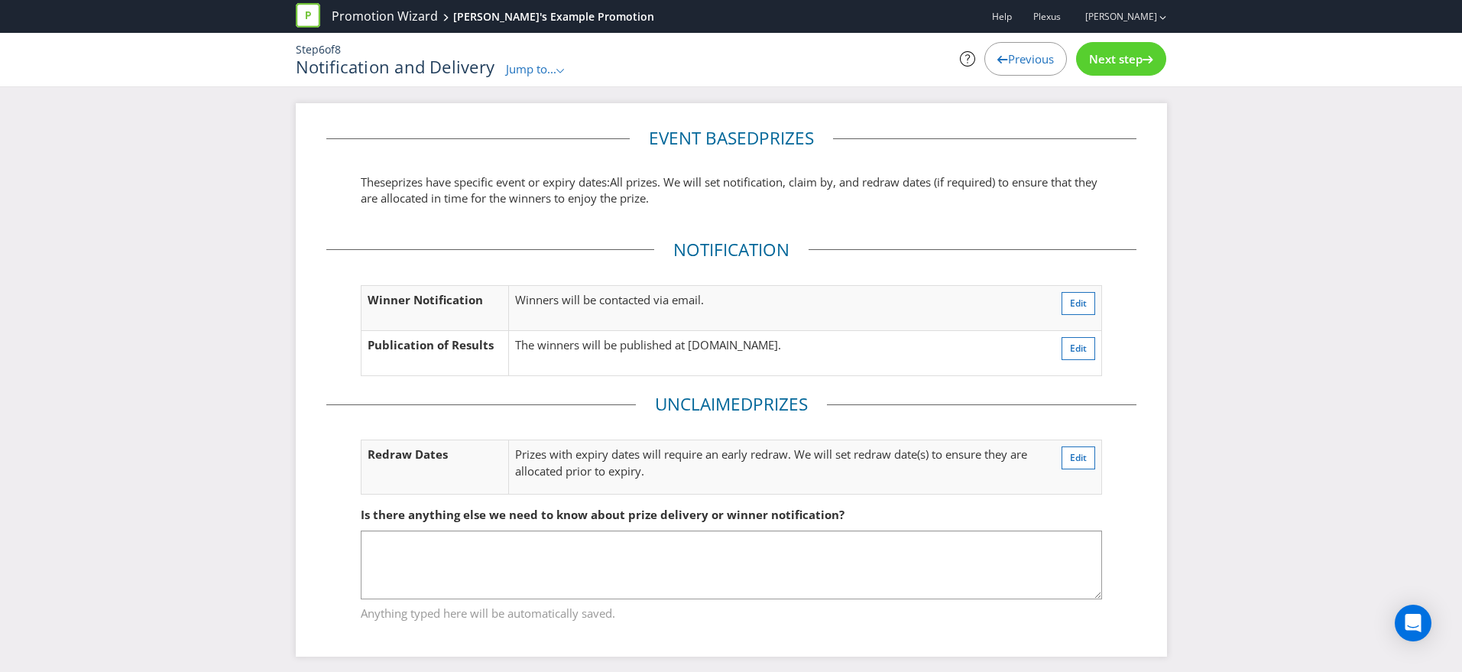
scroll to position [8, 0]
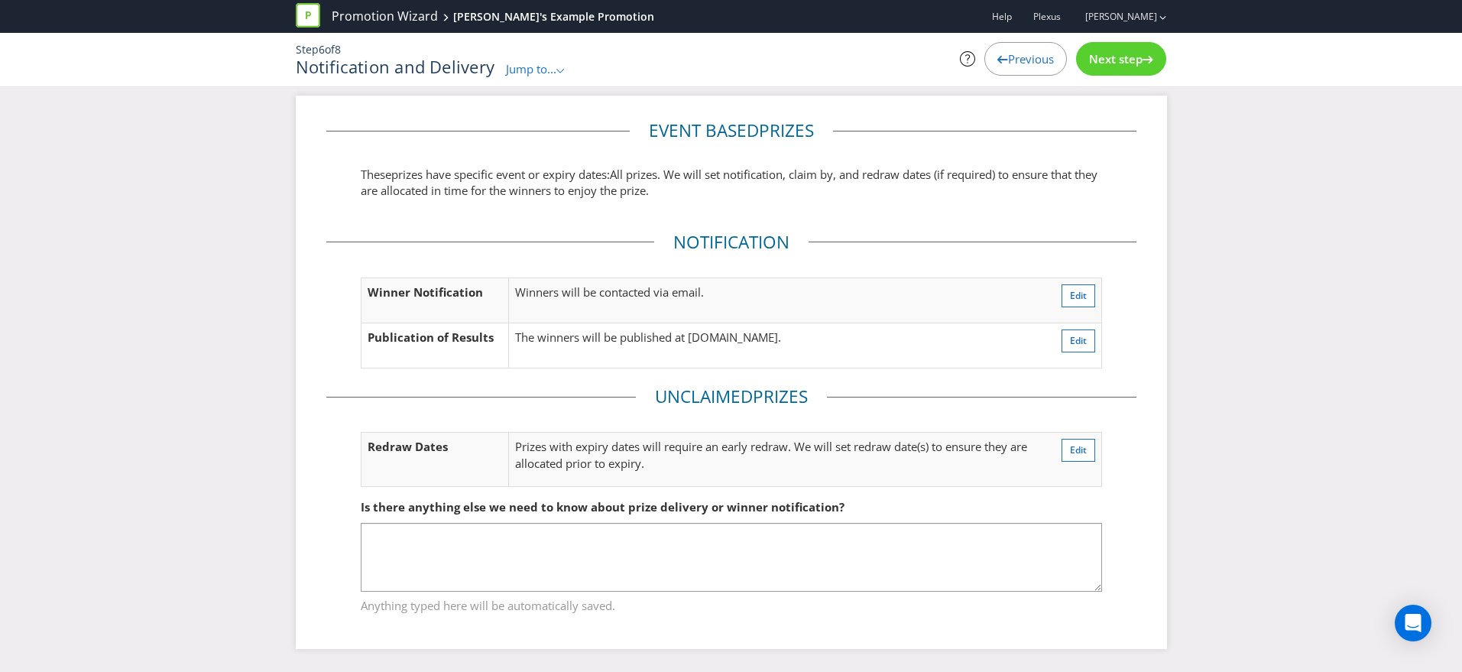
click at [1106, 62] on span "Next step" at bounding box center [1115, 58] width 53 height 15
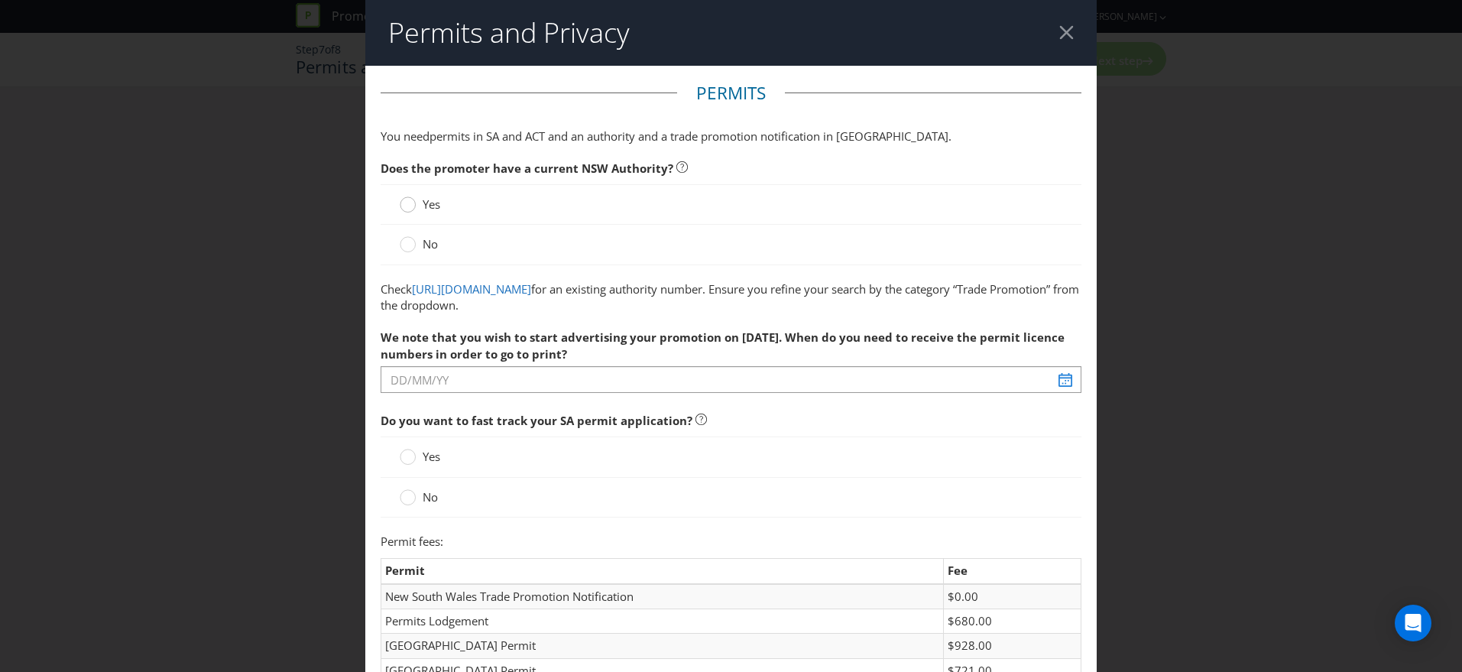
click at [411, 203] on circle at bounding box center [407, 204] width 15 height 15
click at [0, 0] on input "Yes" at bounding box center [0, 0] width 0 height 0
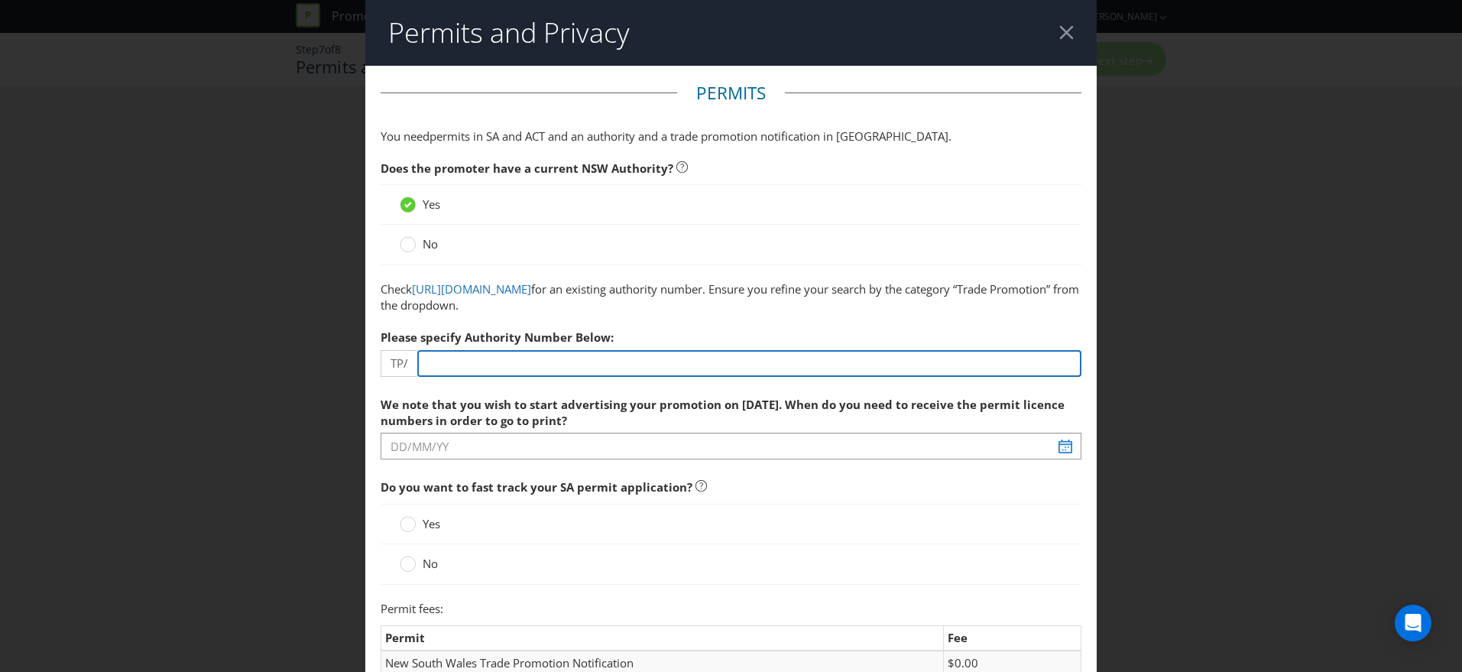
click at [538, 358] on input "number" at bounding box center [749, 363] width 664 height 27
type input "6666"
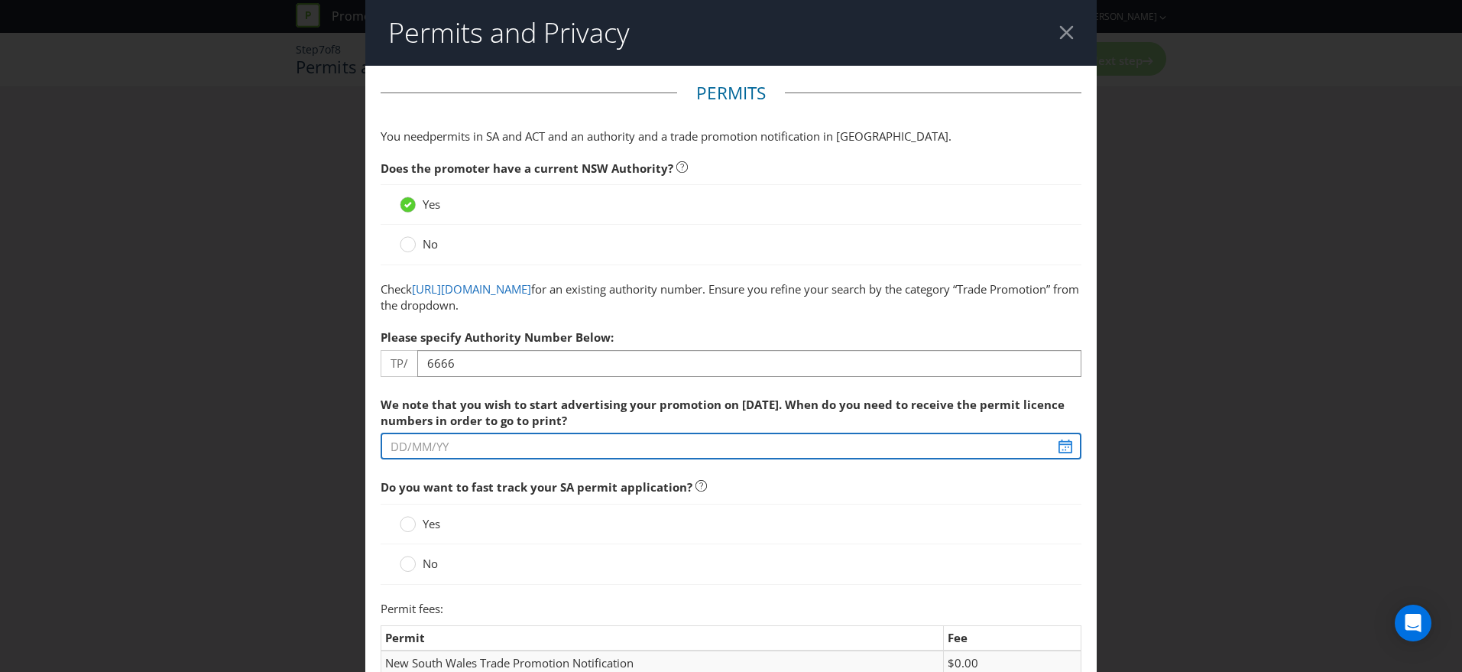
click at [645, 451] on input "text" at bounding box center [730, 445] width 701 height 27
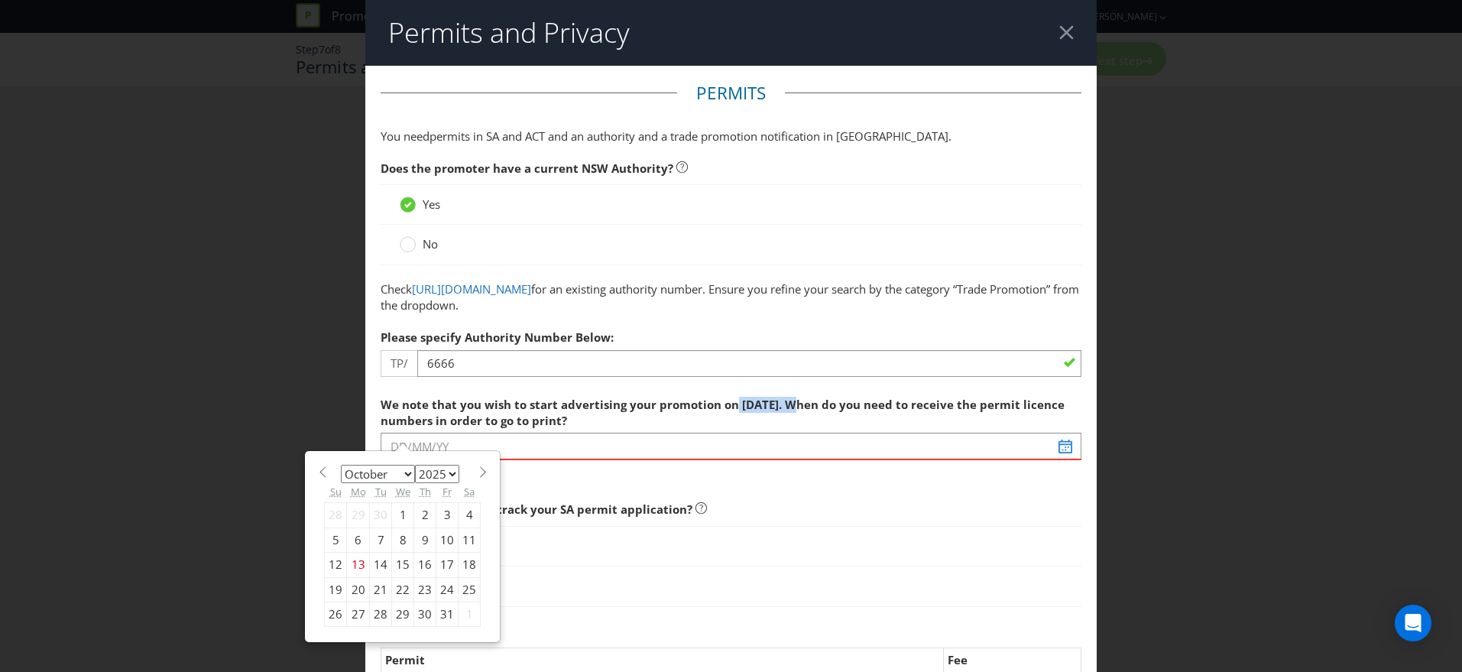
drag, startPoint x: 760, startPoint y: 409, endPoint x: 787, endPoint y: 408, distance: 26.8
click at [787, 408] on span "We note that you wish to start advertising your promotion on [DATE]. When do yo…" at bounding box center [722, 412] width 684 height 31
click at [785, 412] on label "We note that you wish to start advertising your promotion on [DATE]. When do yo…" at bounding box center [730, 409] width 701 height 40
click at [409, 594] on div "22" at bounding box center [403, 589] width 22 height 24
type input "[DATE]"
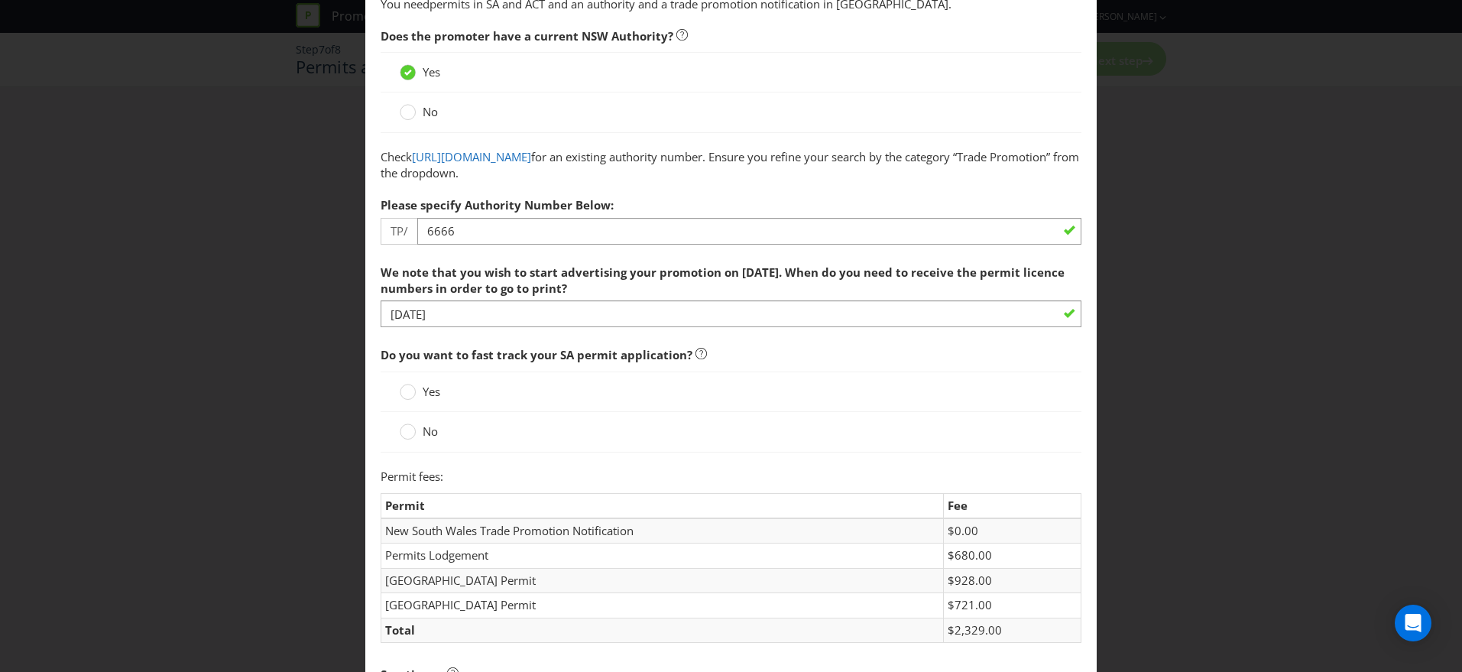
scroll to position [141, 0]
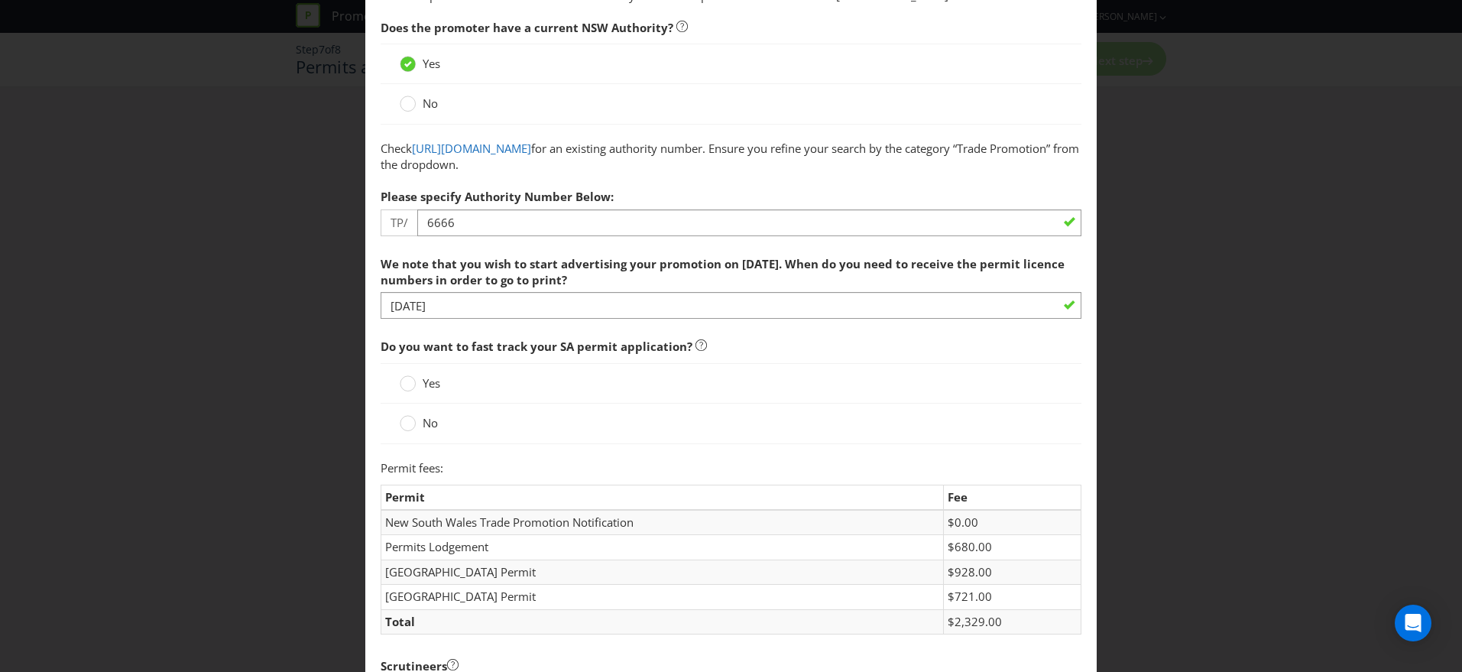
click at [423, 381] on span "Yes" at bounding box center [432, 382] width 18 height 15
click at [0, 0] on input "Yes" at bounding box center [0, 0] width 0 height 0
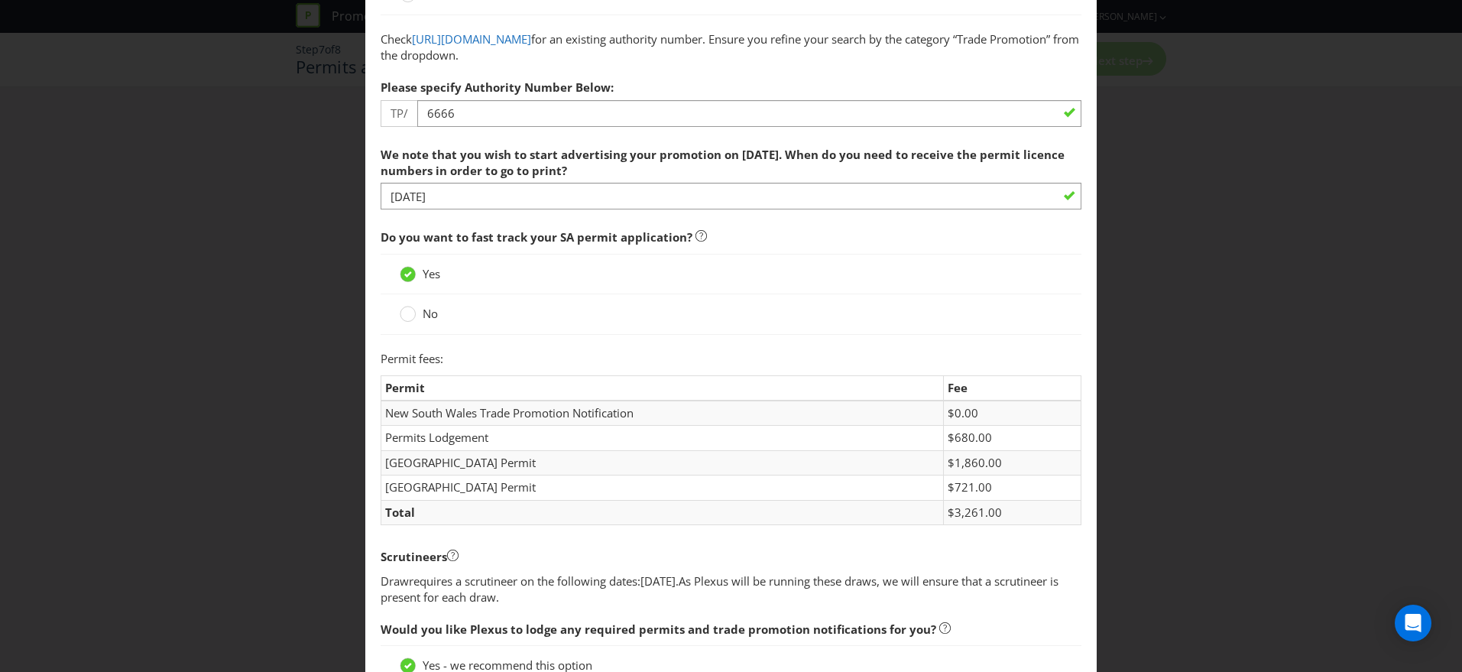
scroll to position [281, 0]
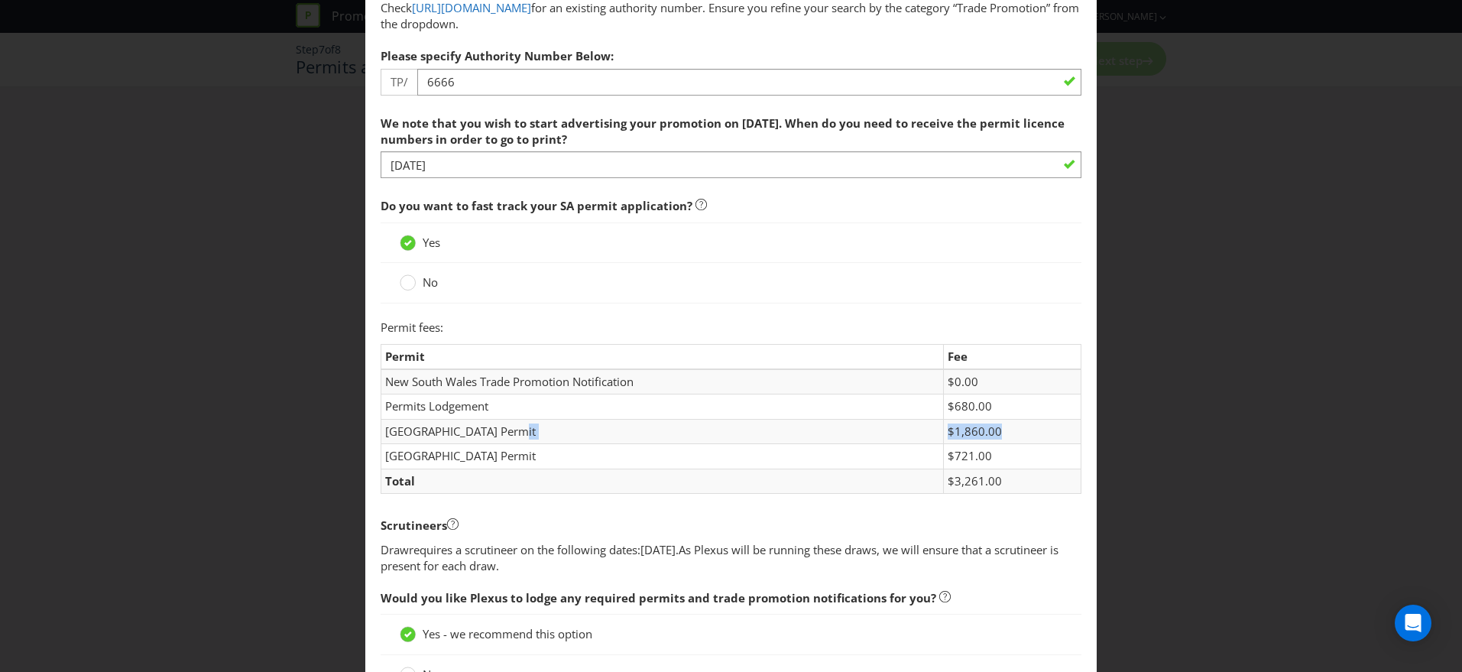
drag, startPoint x: 944, startPoint y: 427, endPoint x: 1014, endPoint y: 432, distance: 69.7
click at [1014, 432] on tr "[GEOGRAPHIC_DATA] Permit $1,860.00" at bounding box center [731, 431] width 700 height 24
click at [404, 277] on div at bounding box center [408, 278] width 8 height 8
click at [0, 0] on input "No" at bounding box center [0, 0] width 0 height 0
drag, startPoint x: 950, startPoint y: 434, endPoint x: 1009, endPoint y: 433, distance: 58.8
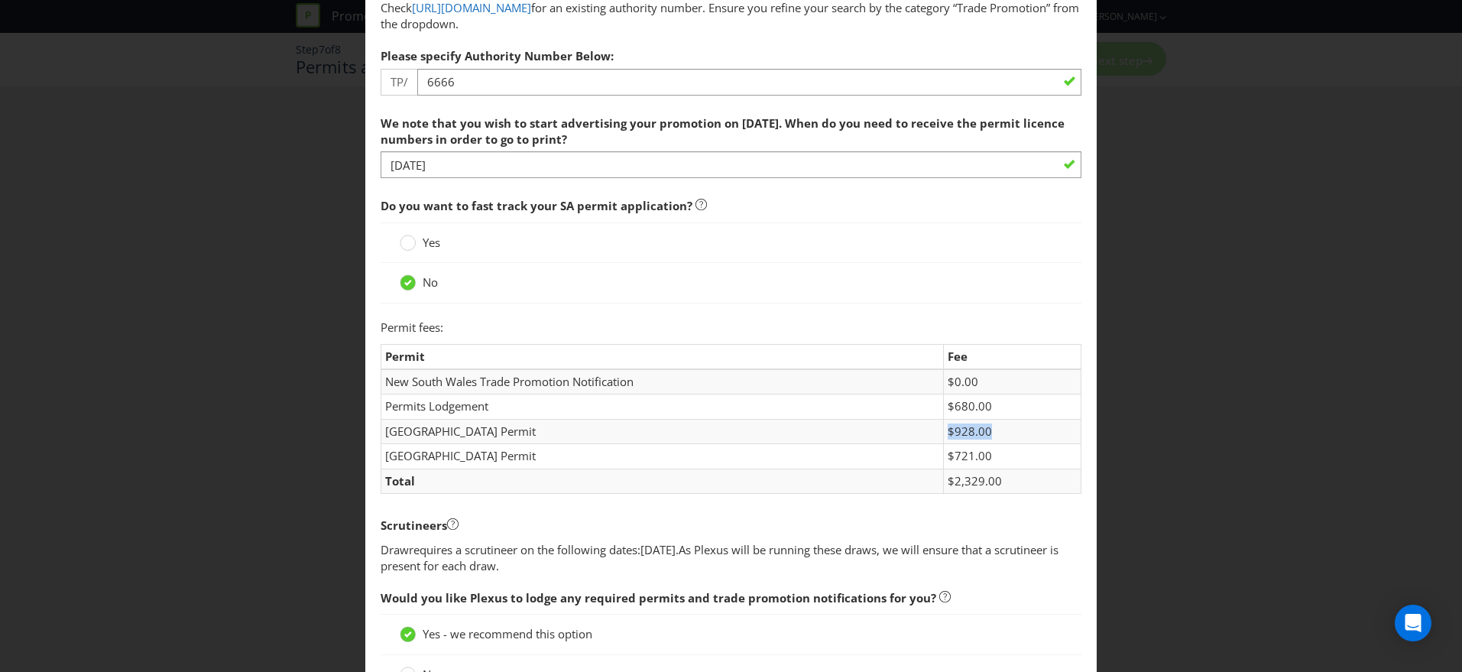
click at [1010, 432] on td "$928.00" at bounding box center [1013, 431] width 138 height 24
click at [426, 246] on span "Yes" at bounding box center [432, 242] width 18 height 15
click at [0, 0] on input "Yes" at bounding box center [0, 0] width 0 height 0
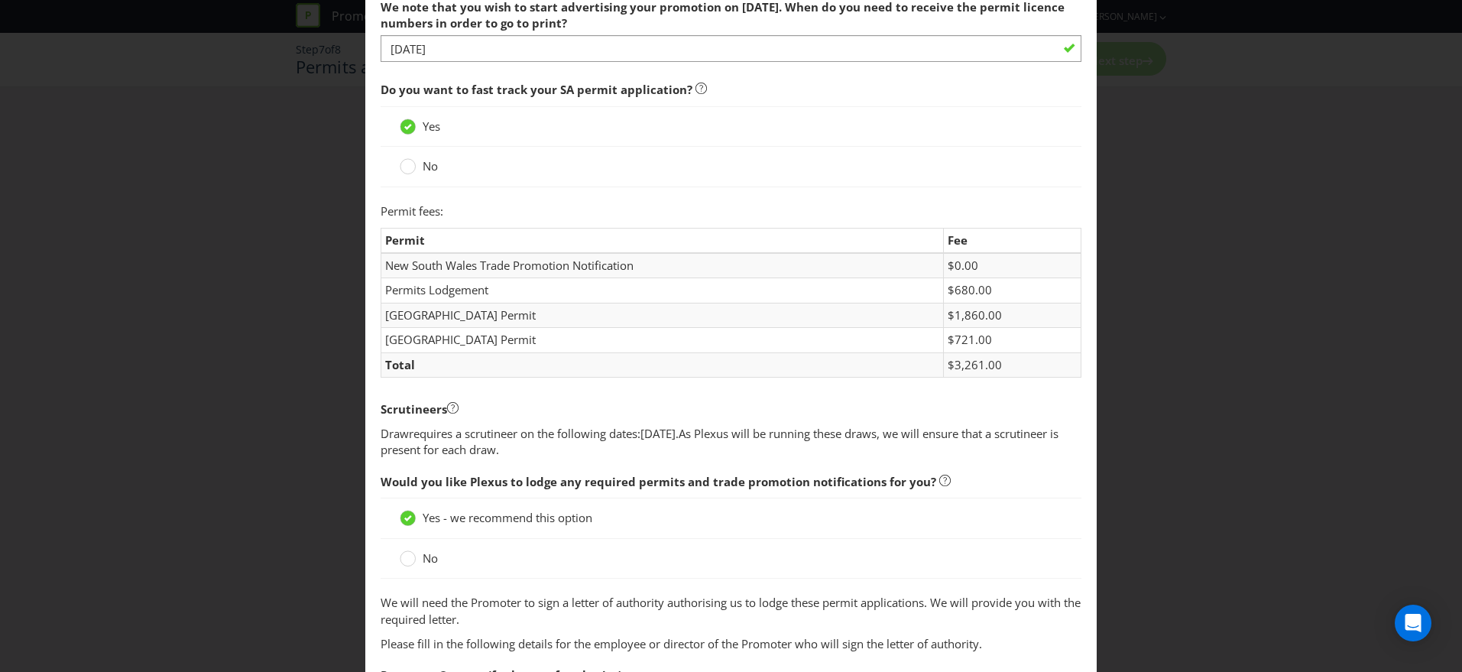
scroll to position [399, 0]
drag, startPoint x: 957, startPoint y: 313, endPoint x: 1026, endPoint y: 320, distance: 69.1
click at [1026, 320] on td "$1,860.00" at bounding box center [1013, 313] width 138 height 24
drag, startPoint x: 953, startPoint y: 339, endPoint x: 1022, endPoint y: 338, distance: 69.5
click at [1022, 338] on td "$721.00" at bounding box center [1013, 338] width 138 height 24
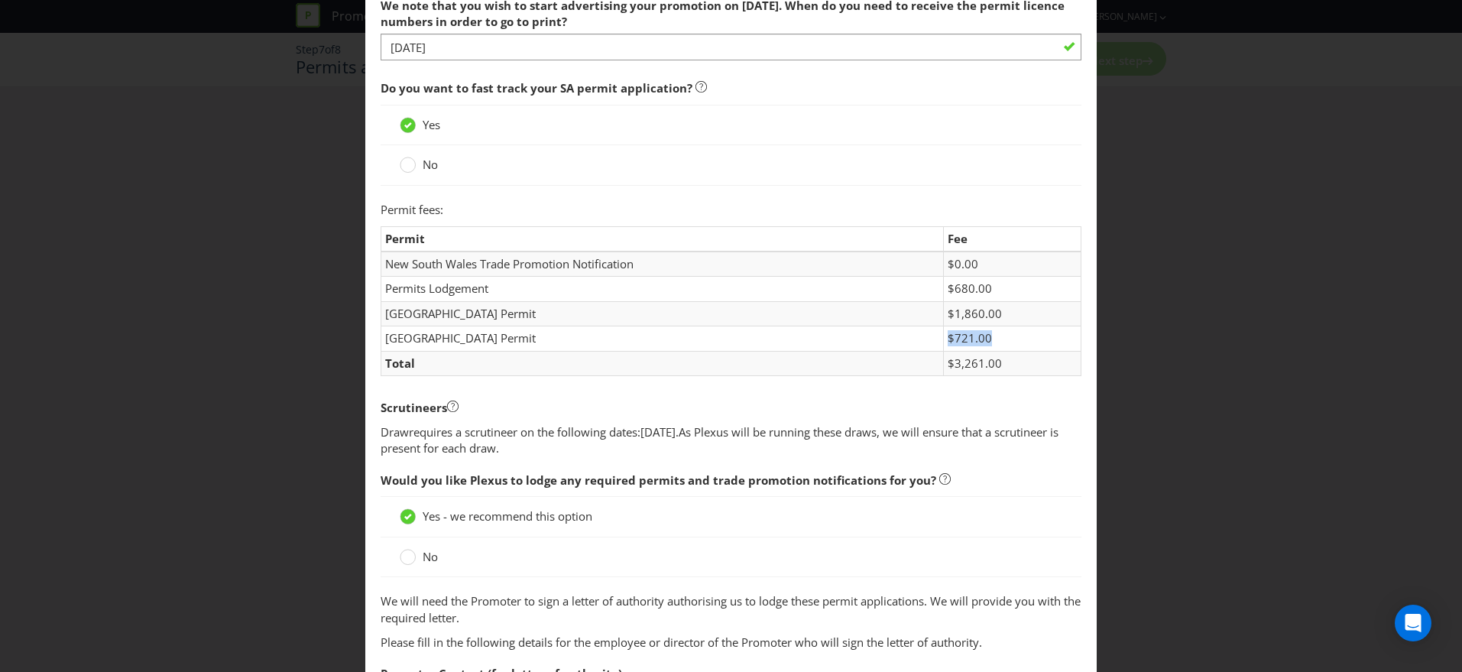
click at [1022, 338] on td "$721.00" at bounding box center [1013, 338] width 138 height 24
drag, startPoint x: 950, startPoint y: 290, endPoint x: 1026, endPoint y: 288, distance: 75.7
click at [1026, 288] on td "$680.00" at bounding box center [1013, 289] width 138 height 24
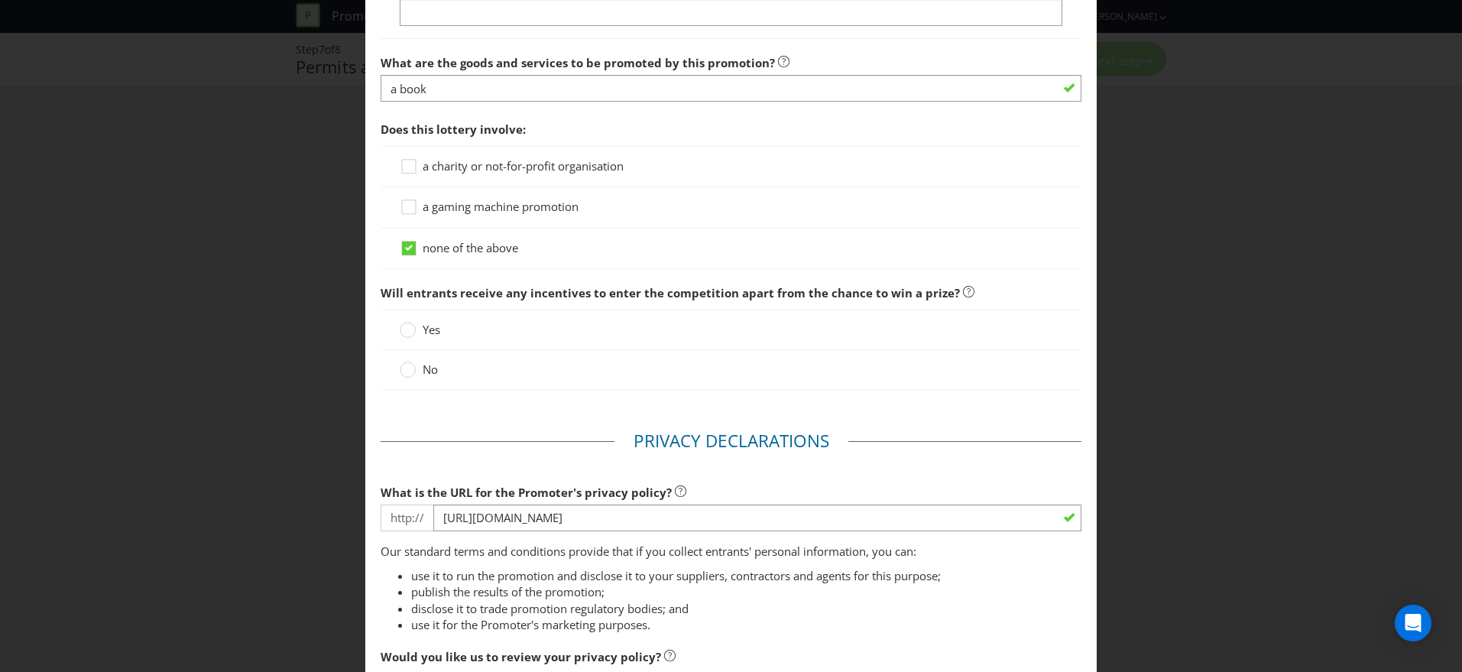
scroll to position [1413, 0]
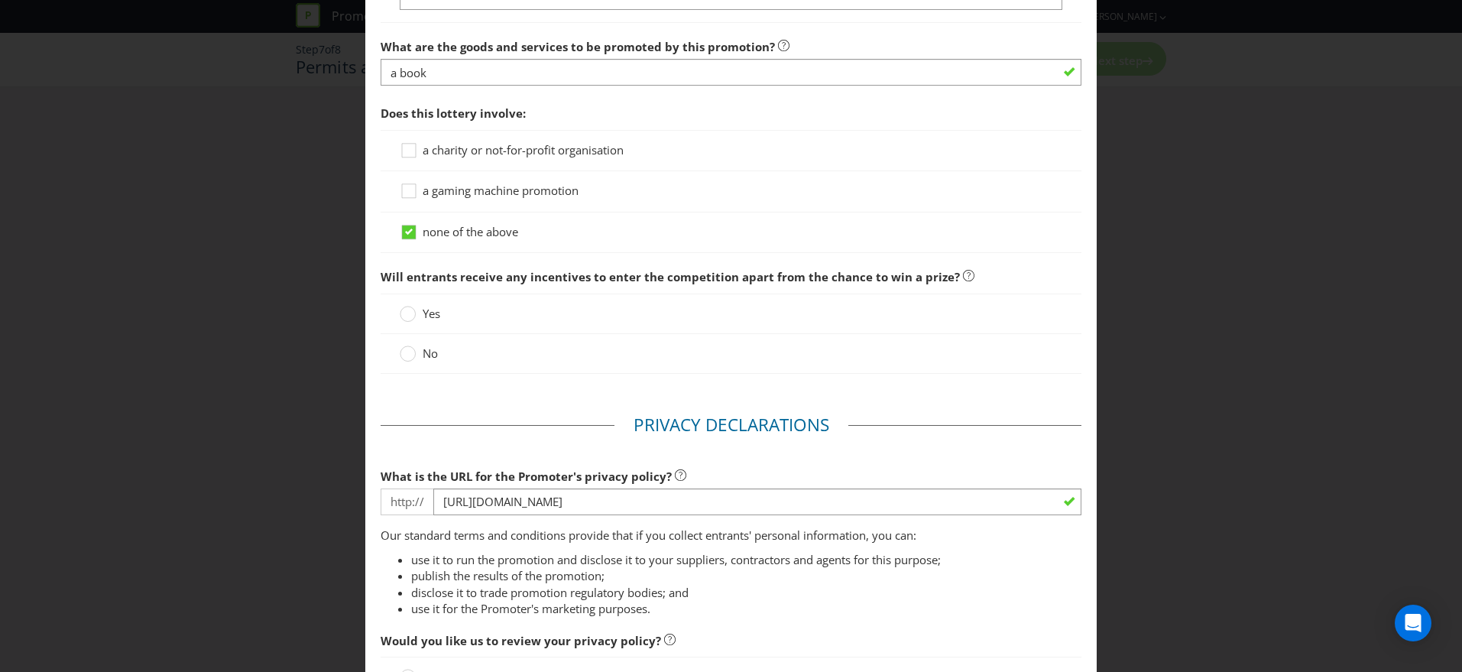
click at [416, 347] on label "No" at bounding box center [420, 353] width 41 height 16
click at [0, 0] on input "No" at bounding box center [0, 0] width 0 height 0
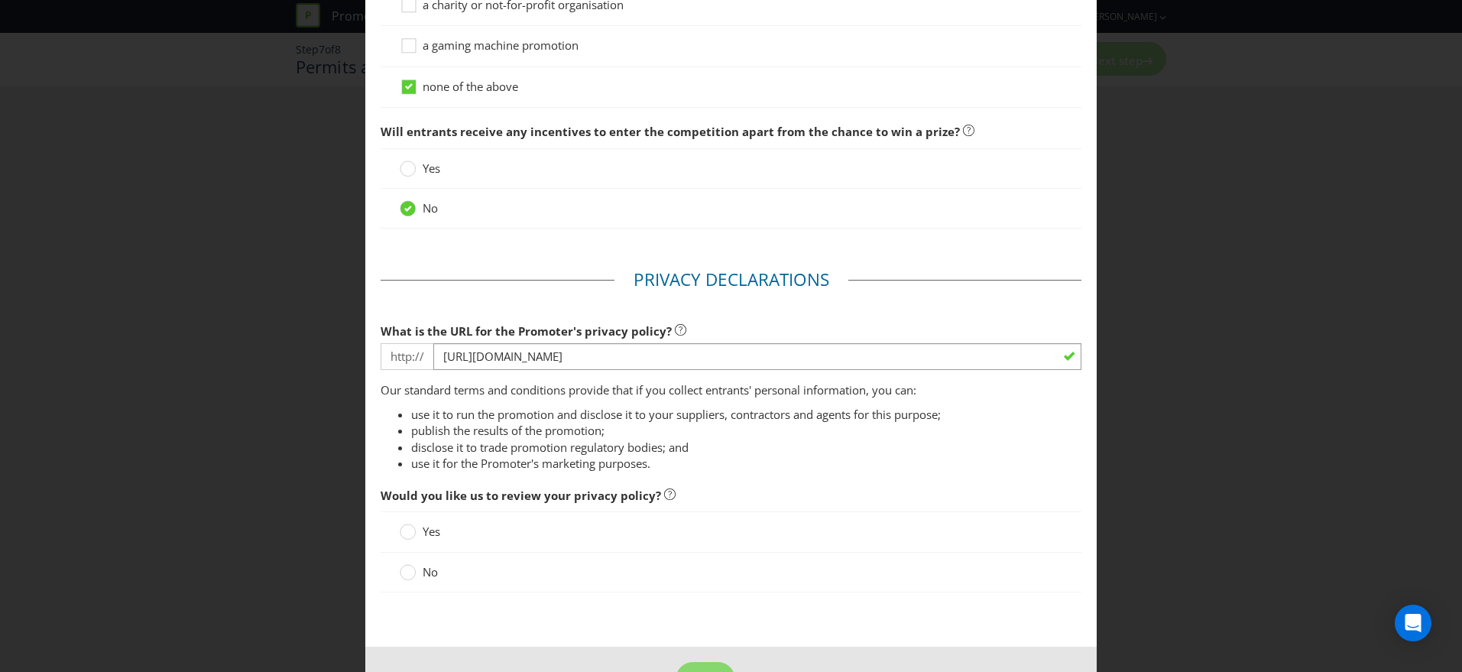
scroll to position [1610, 0]
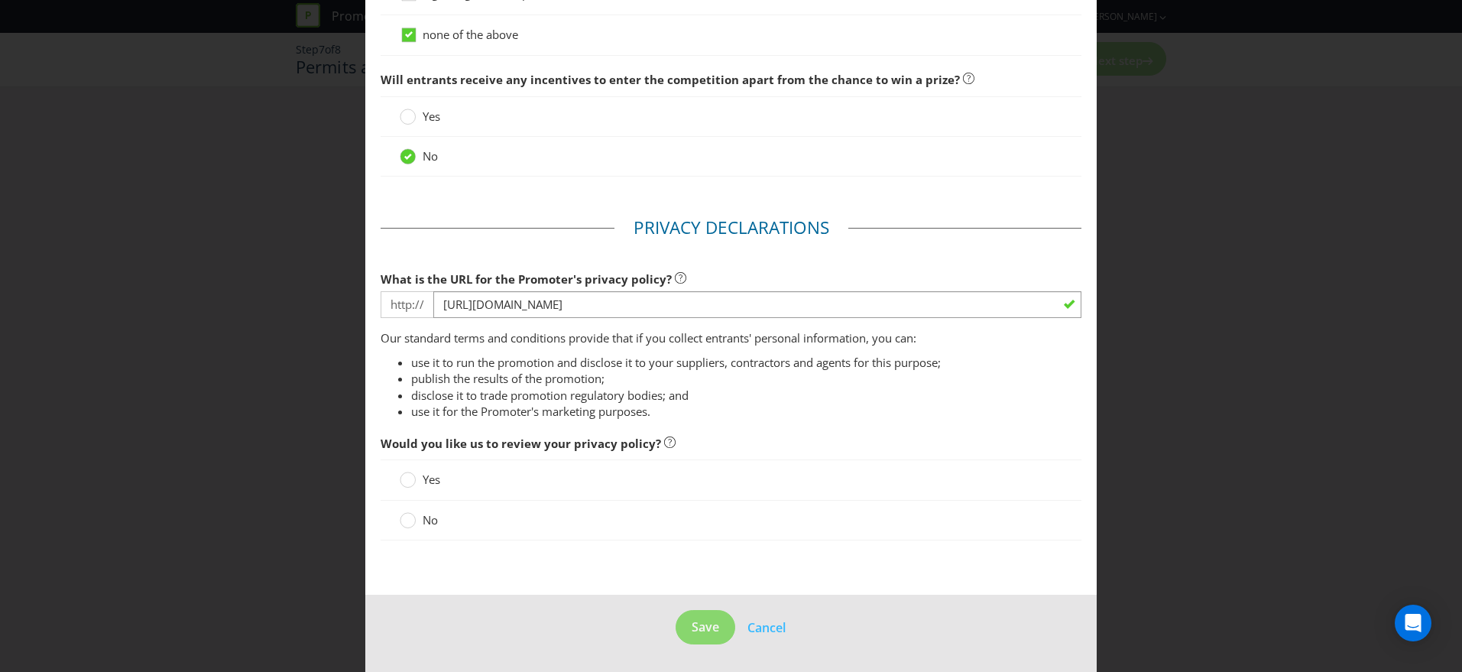
drag, startPoint x: 427, startPoint y: 519, endPoint x: 453, endPoint y: 515, distance: 26.3
click at [427, 519] on span "No" at bounding box center [430, 519] width 15 height 15
click at [0, 0] on input "No" at bounding box center [0, 0] width 0 height 0
click at [698, 628] on span "Save" at bounding box center [705, 626] width 28 height 17
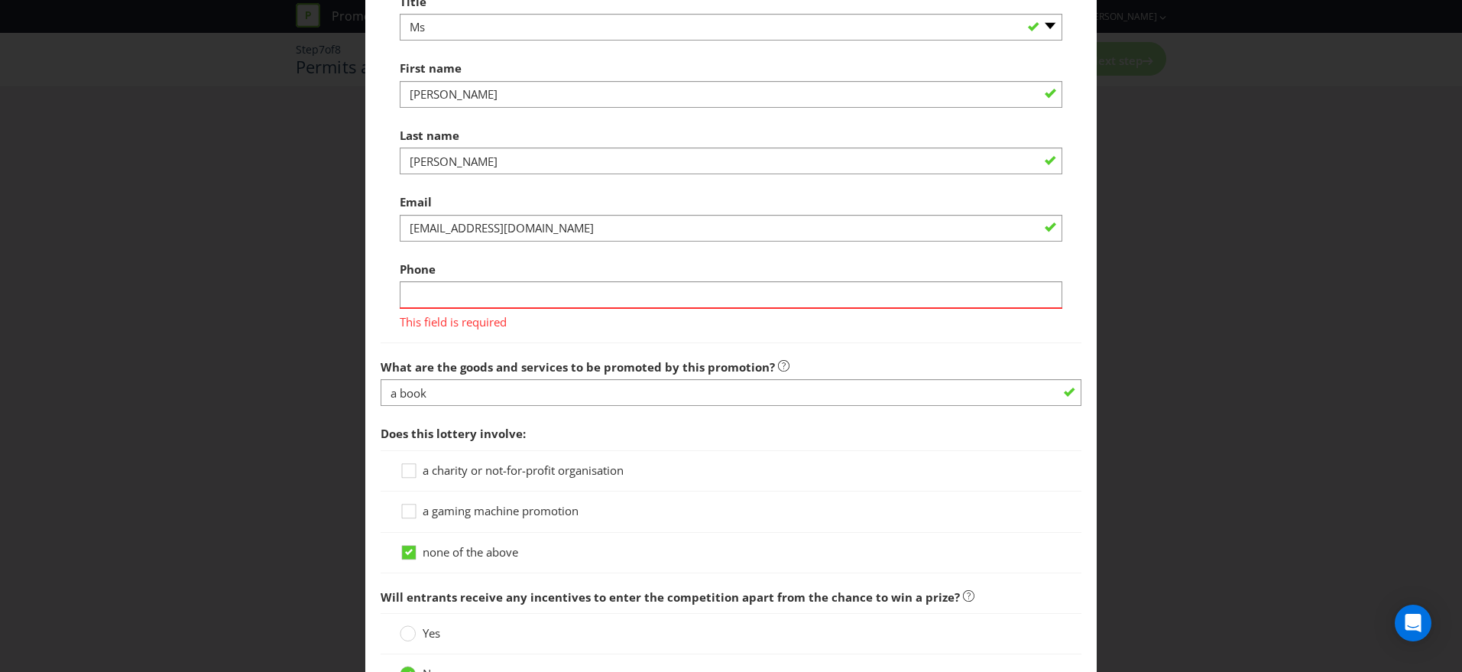
scroll to position [1177, 0]
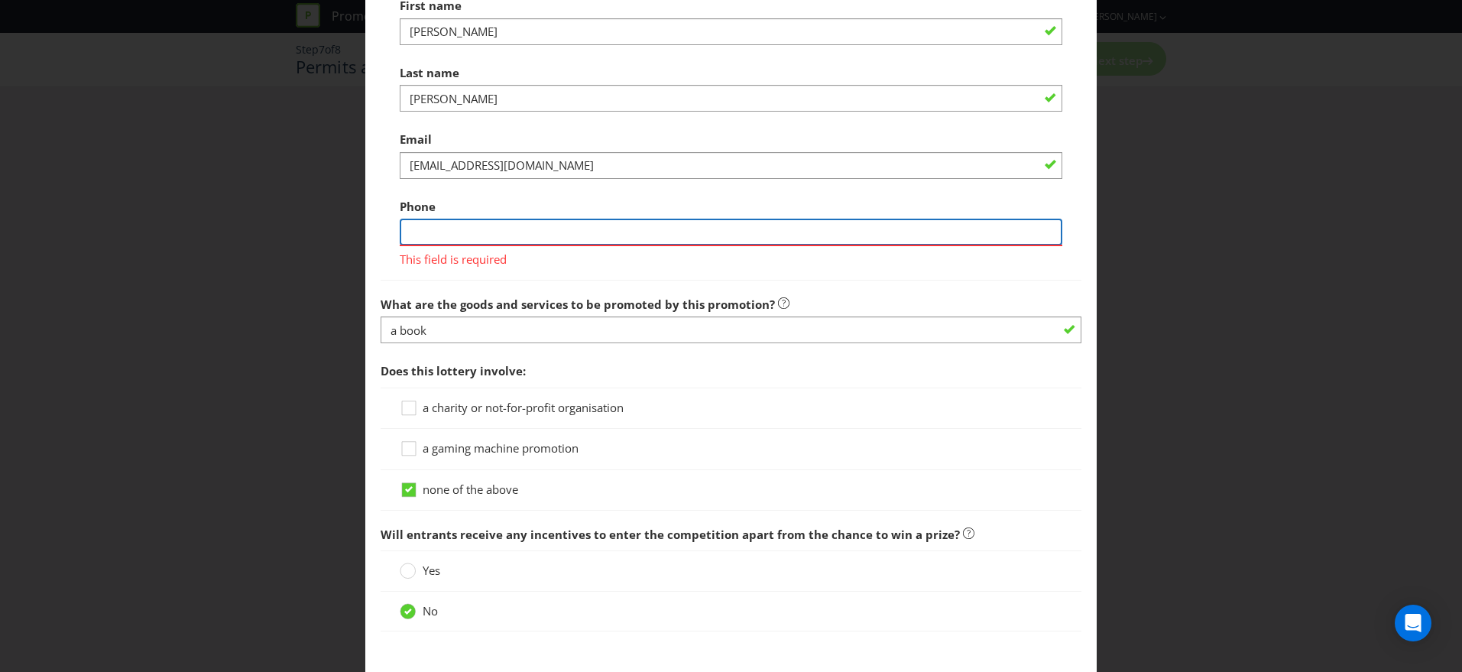
click at [513, 237] on input "text" at bounding box center [731, 232] width 662 height 27
type input "0000222222"
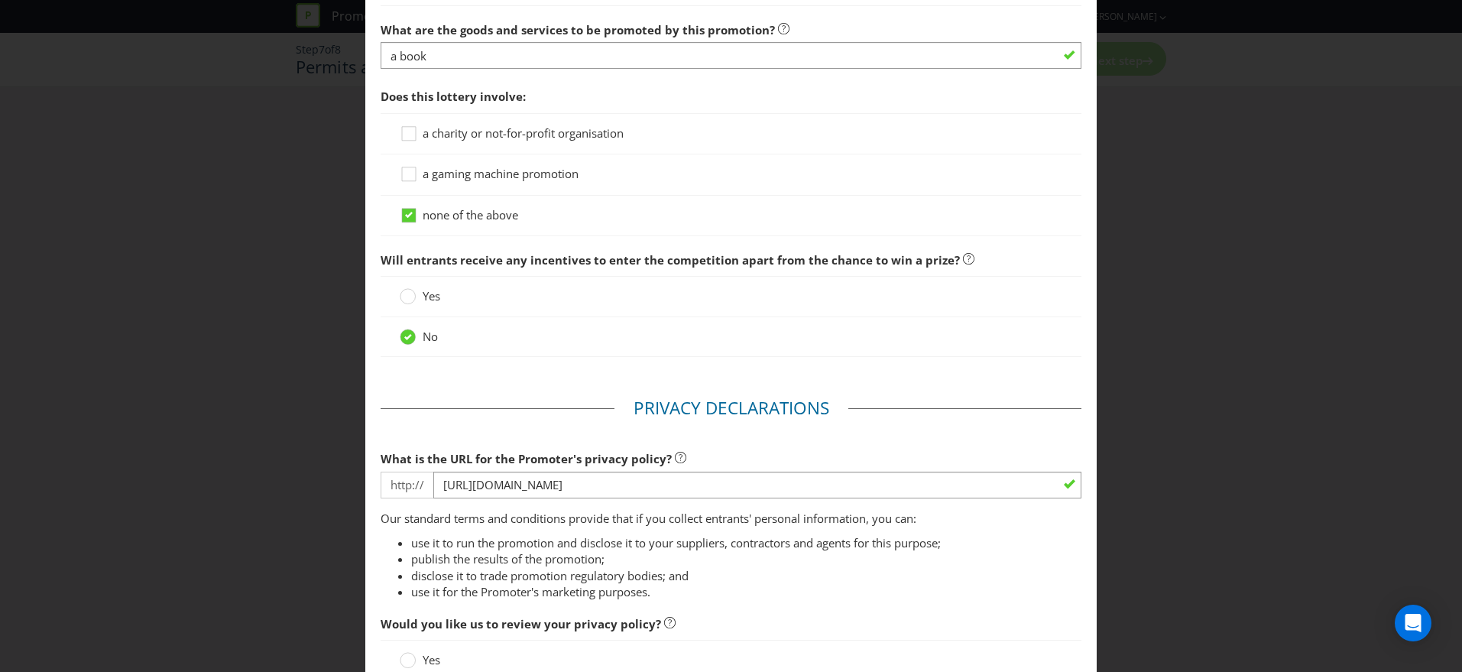
scroll to position [1632, 0]
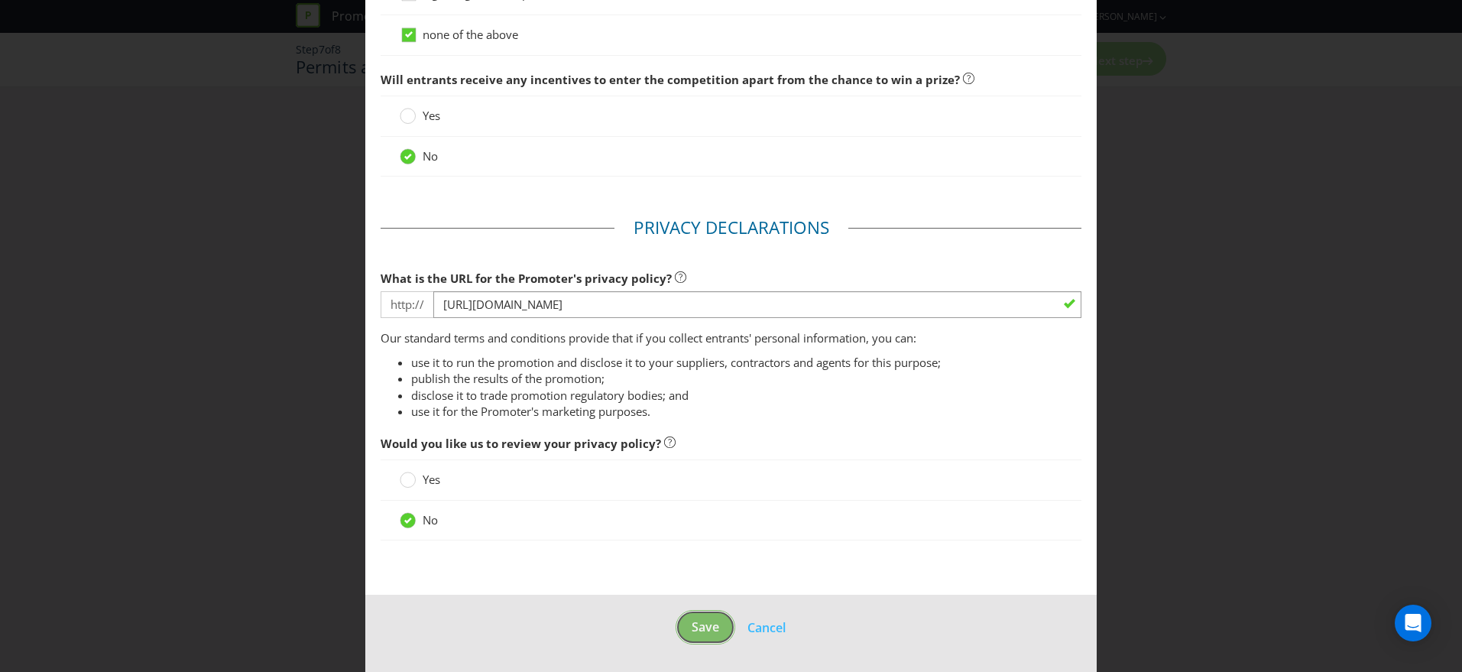
click at [704, 617] on button "Save" at bounding box center [705, 627] width 60 height 34
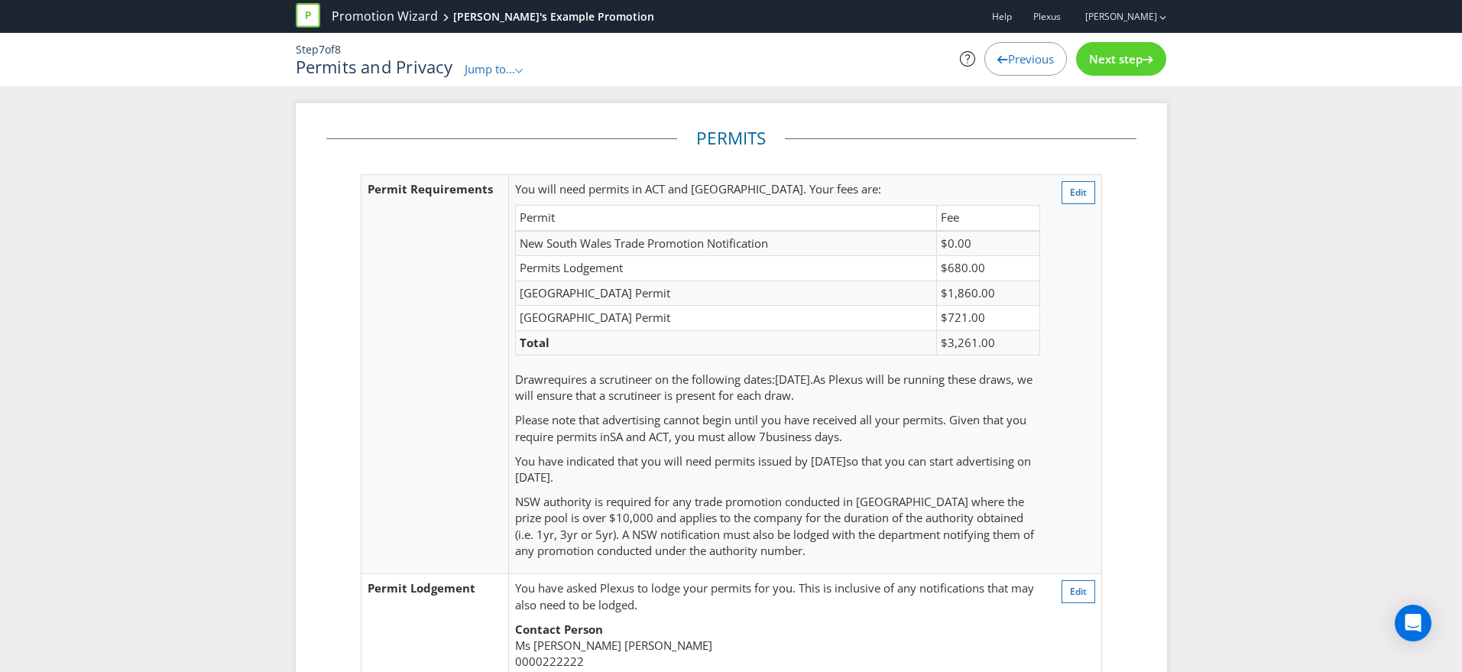
click at [1105, 63] on span "Next step" at bounding box center [1115, 58] width 53 height 15
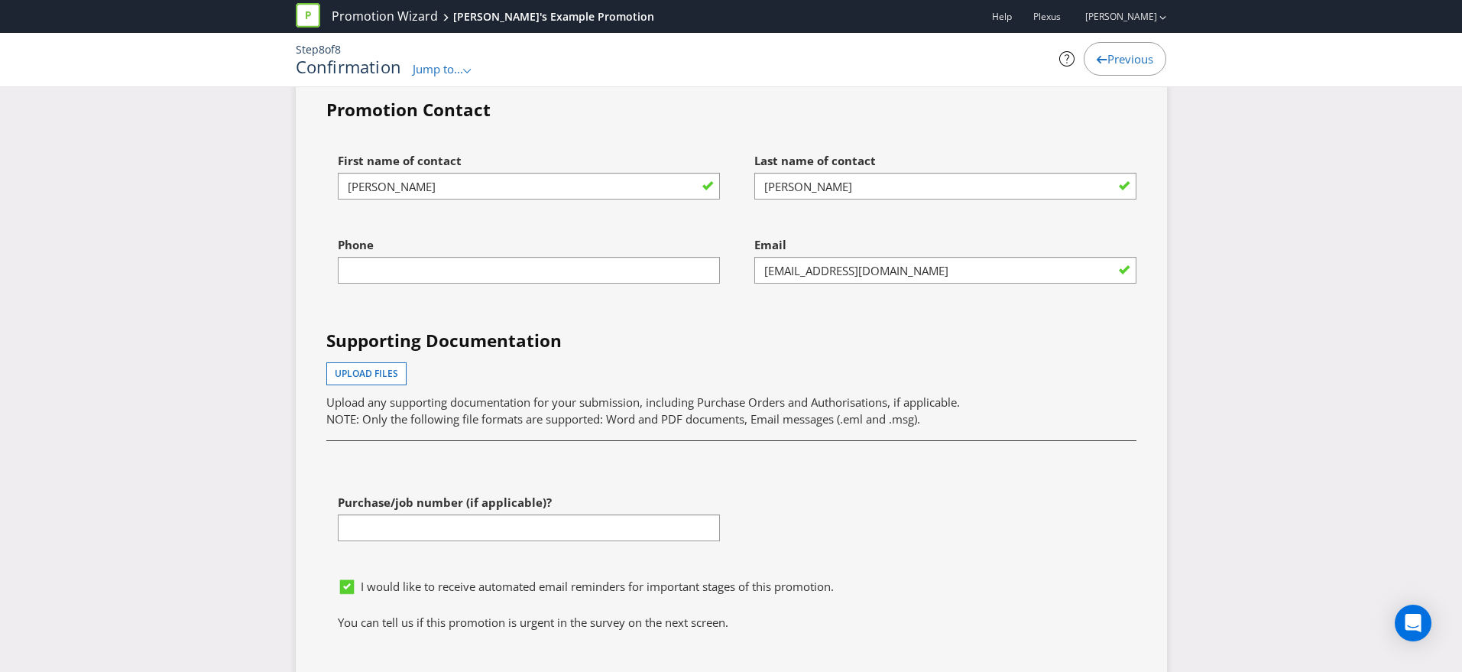
scroll to position [4767, 0]
click at [454, 269] on input "text" at bounding box center [529, 272] width 382 height 27
type input "0421601505"
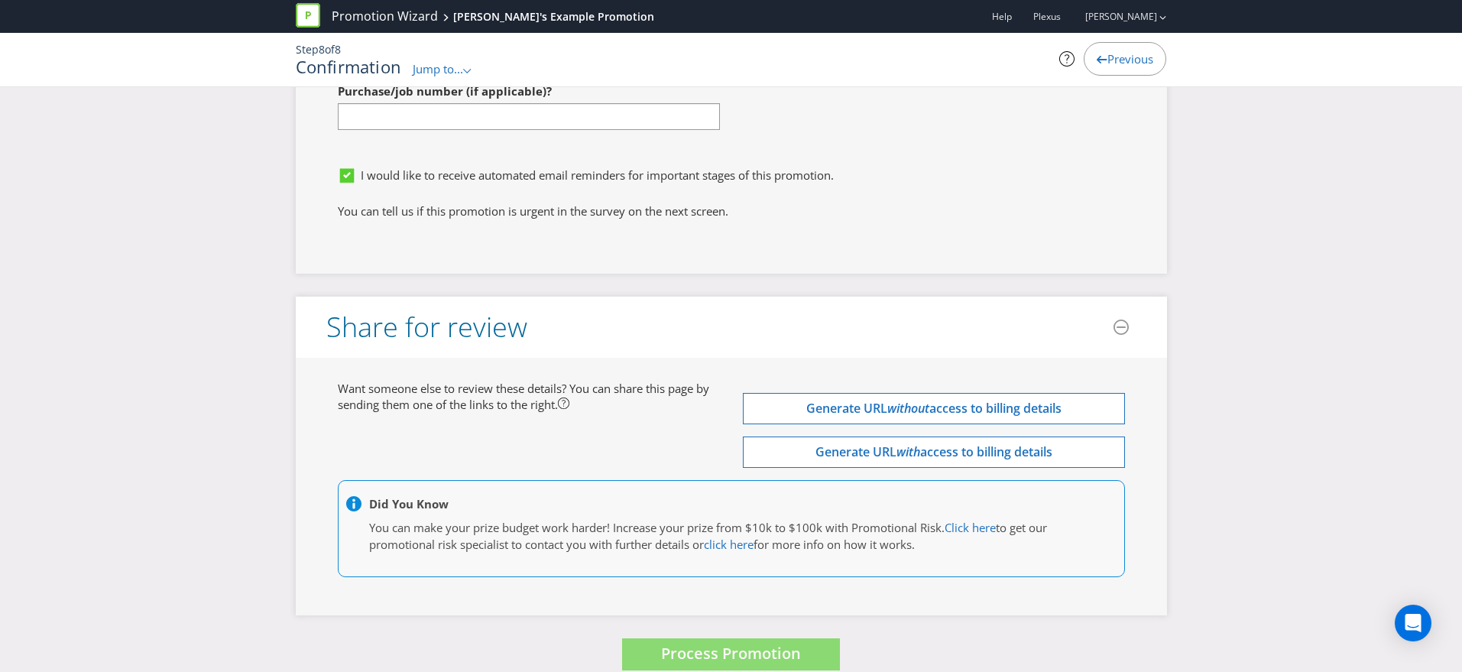
scroll to position [5202, 0]
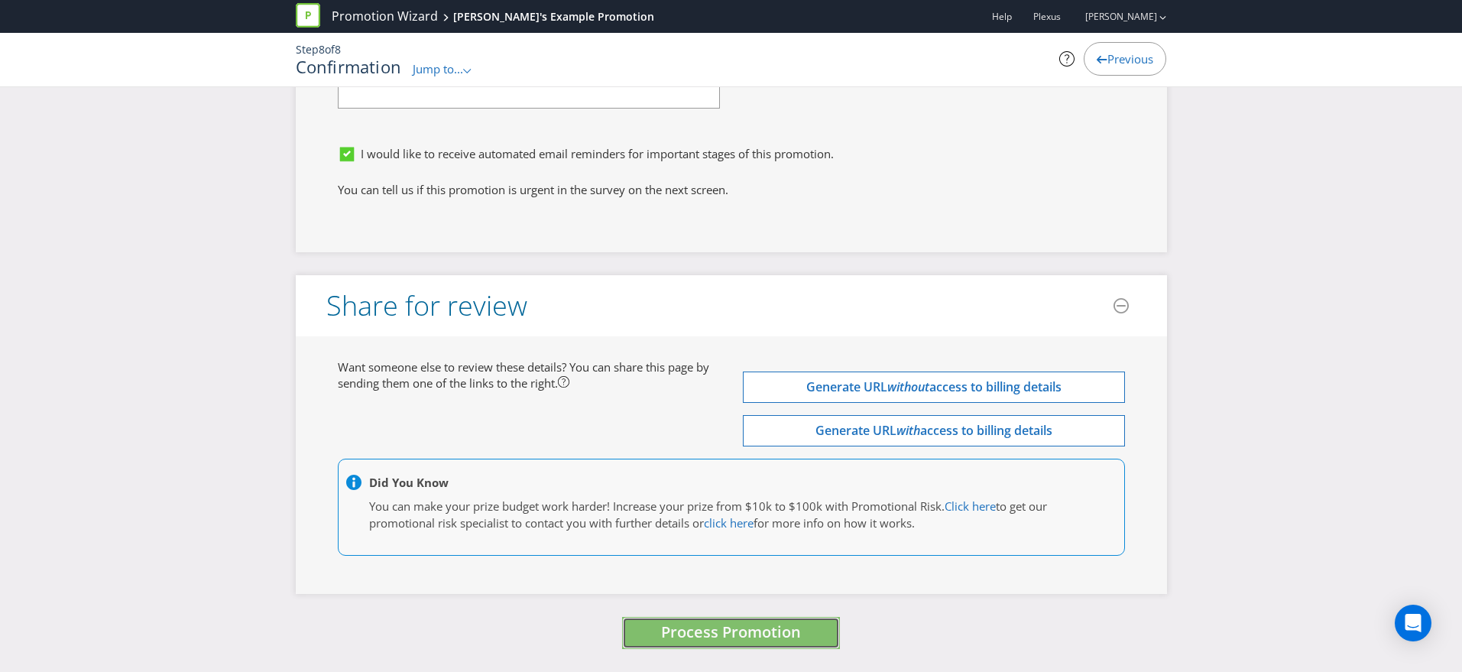
click at [769, 636] on span "Process Promotion" at bounding box center [731, 631] width 140 height 21
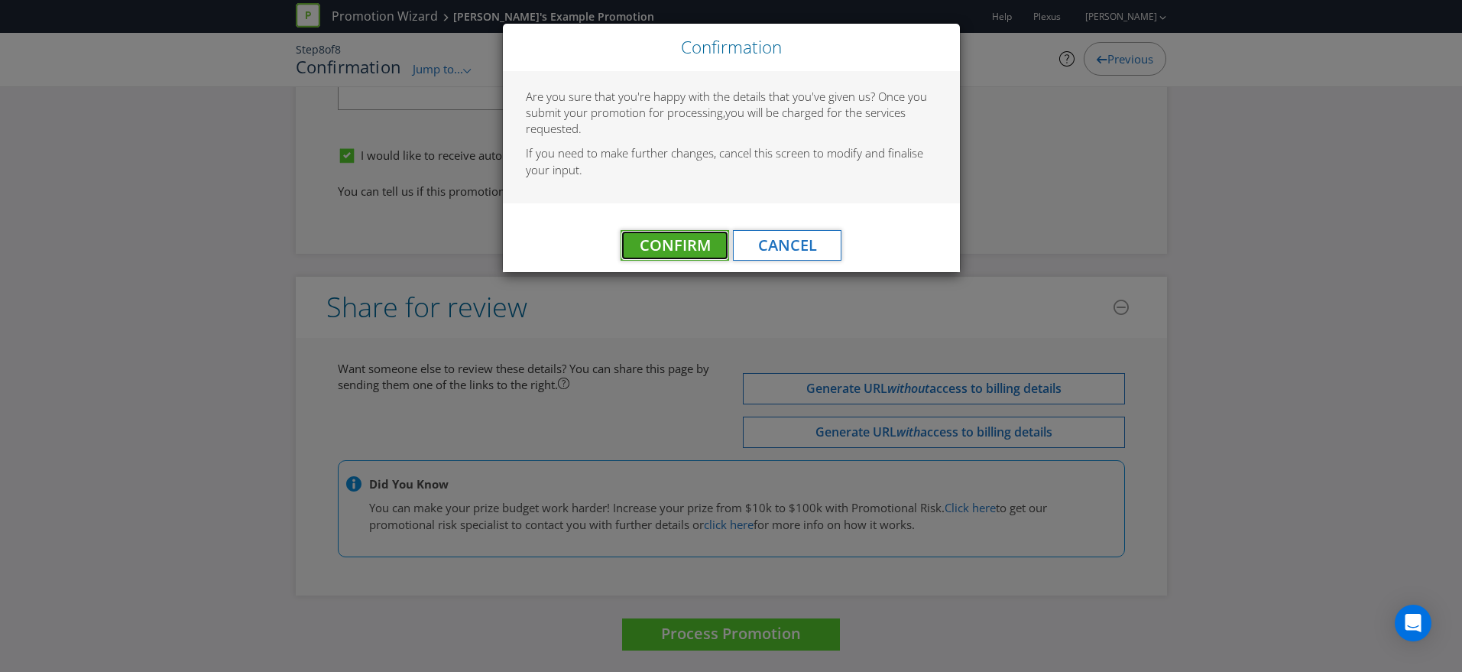
click at [695, 249] on span "Confirm" at bounding box center [675, 245] width 71 height 21
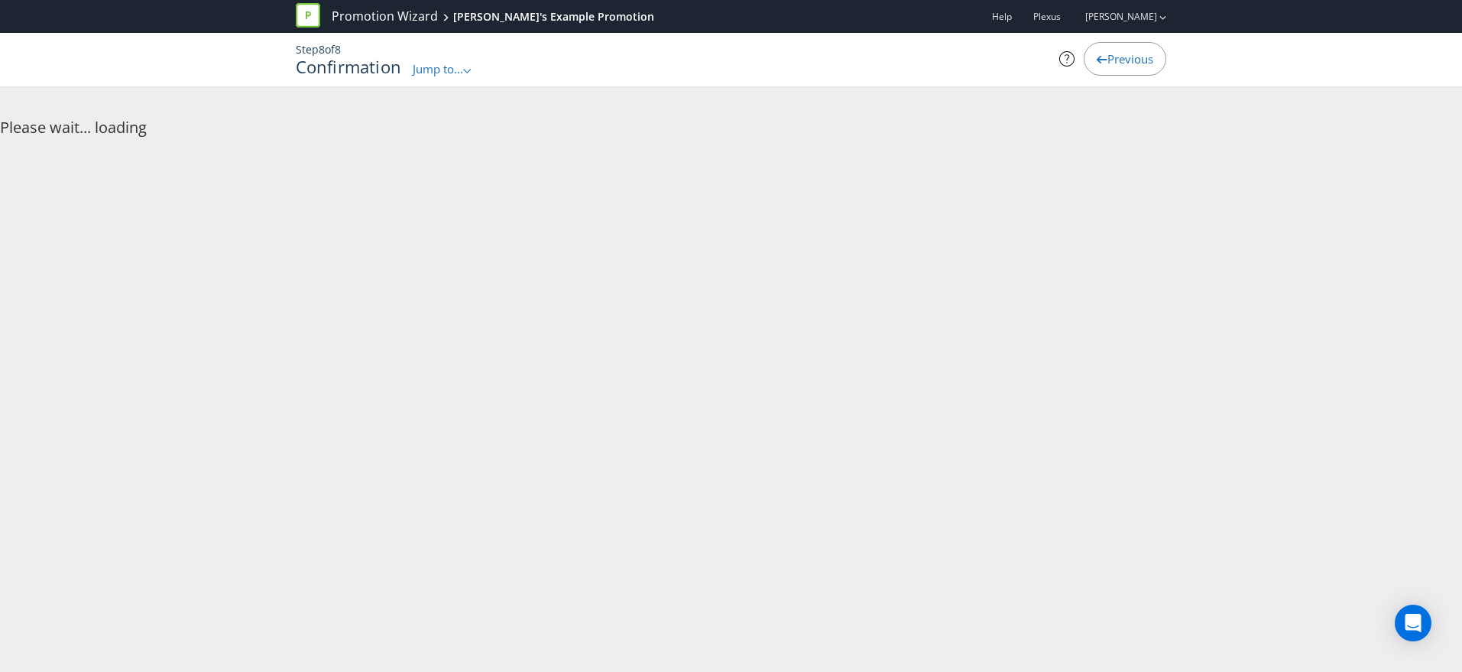
scroll to position [0, 0]
